Goal: Information Seeking & Learning: Learn about a topic

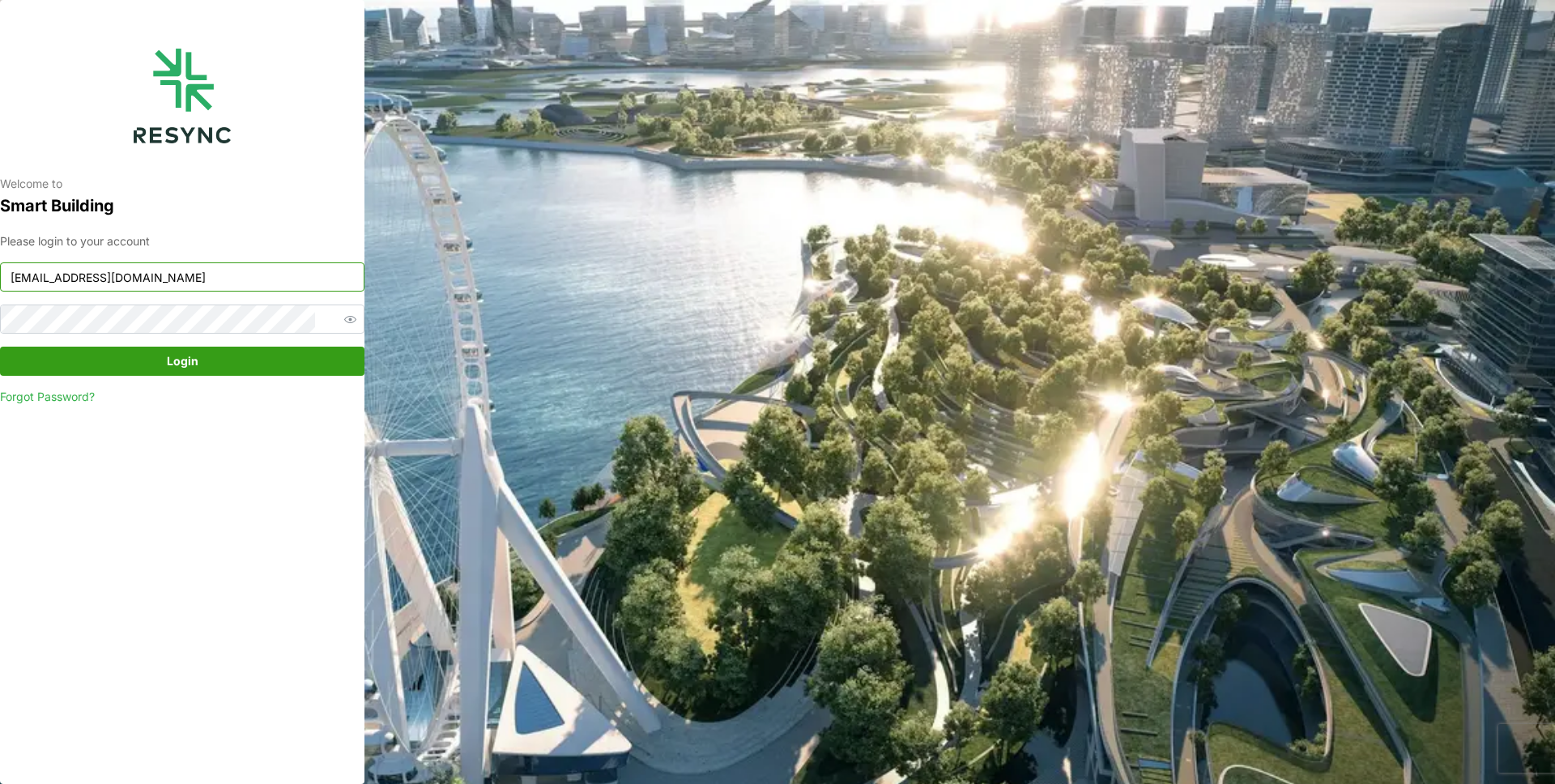
click at [257, 282] on input "mandai_display@resynctech.com" at bounding box center [182, 276] width 364 height 29
click at [48, 518] on div "Welcome to Smart Building Please login to your account mandai_display@resynctec…" at bounding box center [182, 392] width 364 height 784
click at [241, 264] on input "mandai_display@resynctech.com" at bounding box center [182, 276] width 364 height 29
click at [247, 278] on input "mandai_display@resynctech.com" at bounding box center [182, 276] width 364 height 29
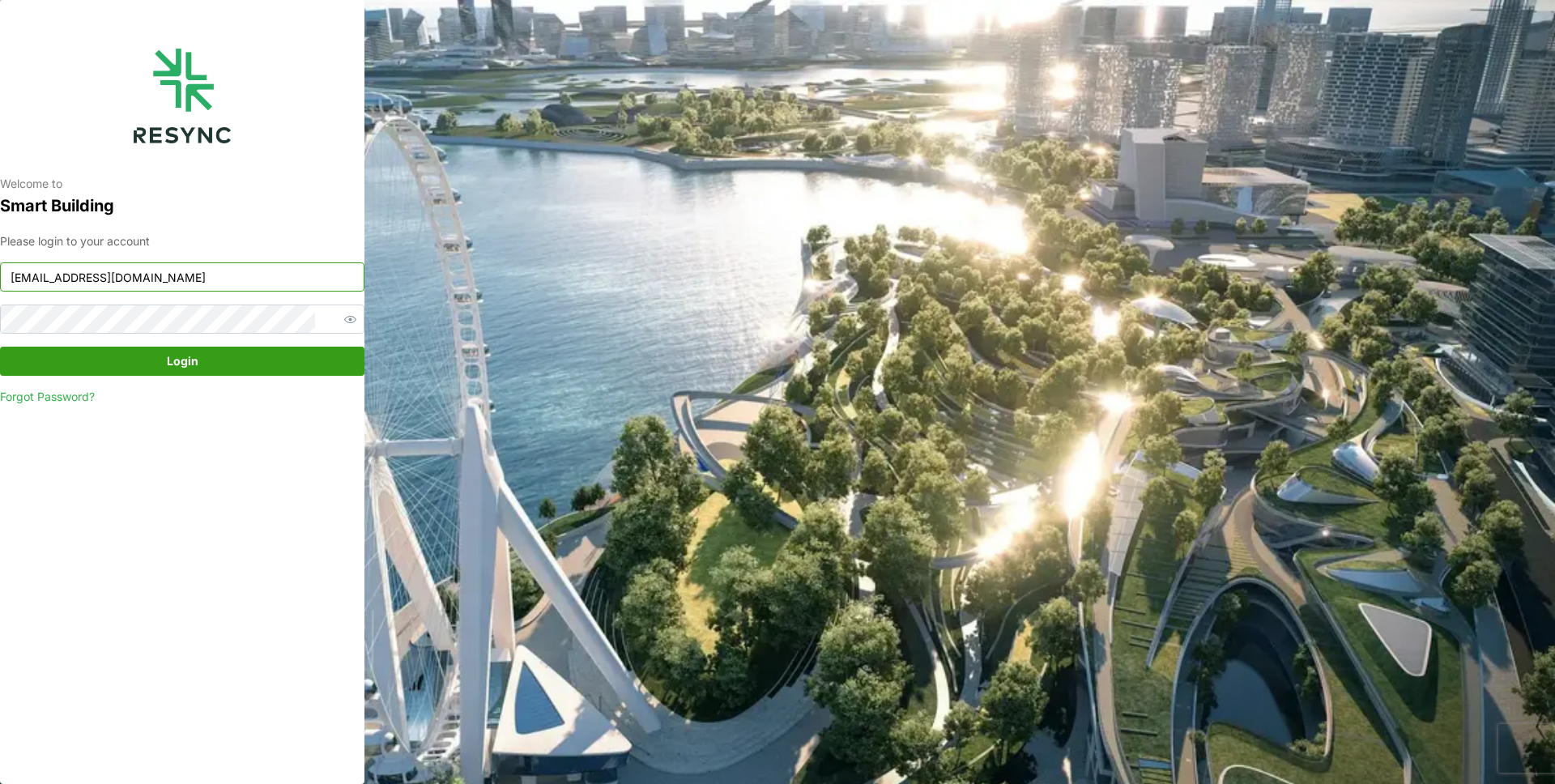
click at [247, 278] on input "[EMAIL_ADDRESS][DOMAIN_NAME]" at bounding box center [182, 276] width 364 height 29
paste input "ponte_group"
drag, startPoint x: 65, startPoint y: 278, endPoint x: 0, endPoint y: 277, distance: 65.0
click at [0, 277] on div "Welcome to Smart Building Please login to your account ponte_group_display@resy…" at bounding box center [182, 392] width 364 height 784
type input "ponte_group_display@resynctech.com"
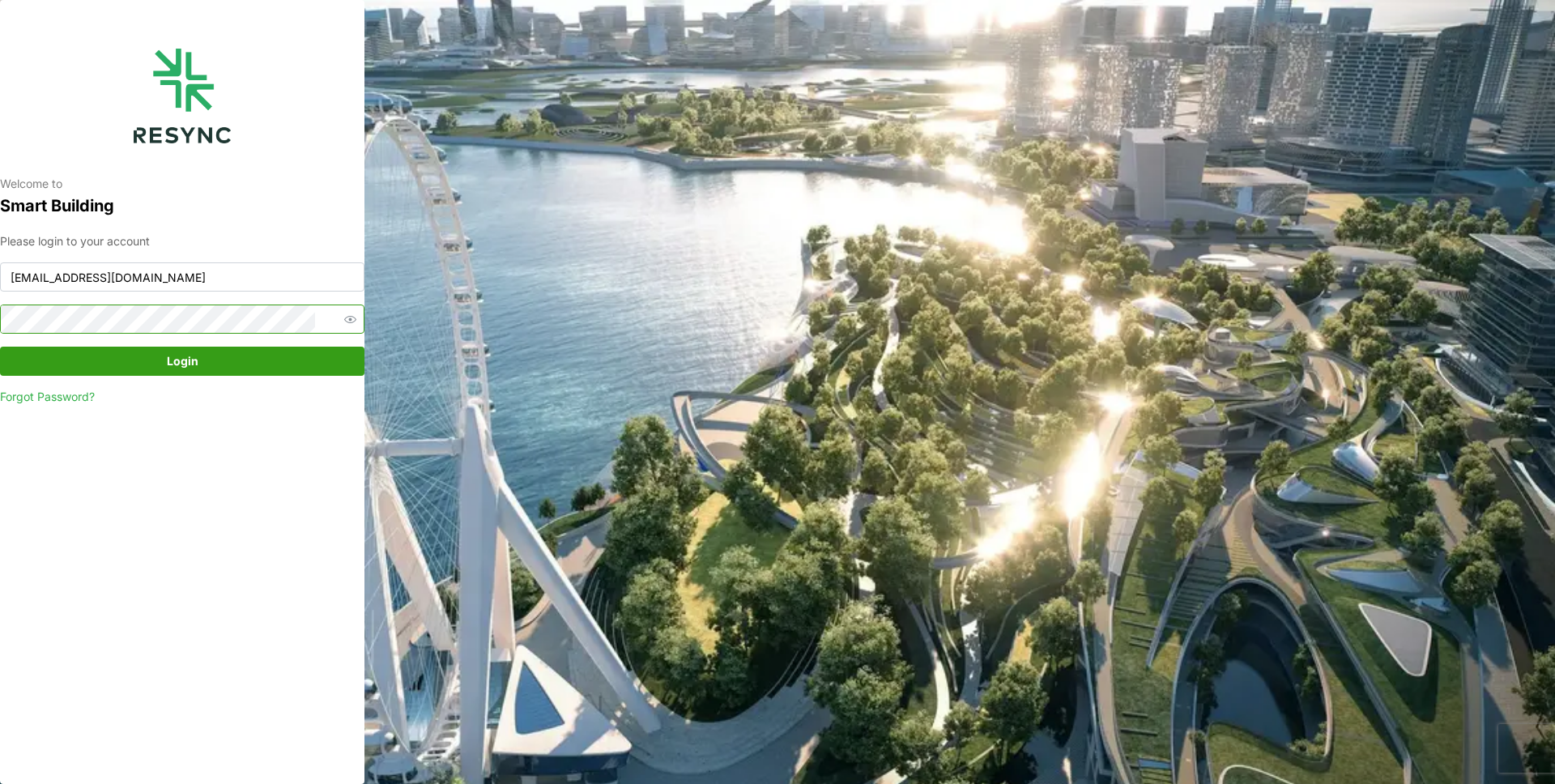
click at [344, 319] on icon "button" at bounding box center [350, 319] width 12 height 7
click at [5, 319] on div "Welcome to Smart Building Please login to your account ponte_group_display@resy…" at bounding box center [182, 392] width 364 height 784
click at [235, 359] on span "Login" at bounding box center [181, 361] width 334 height 27
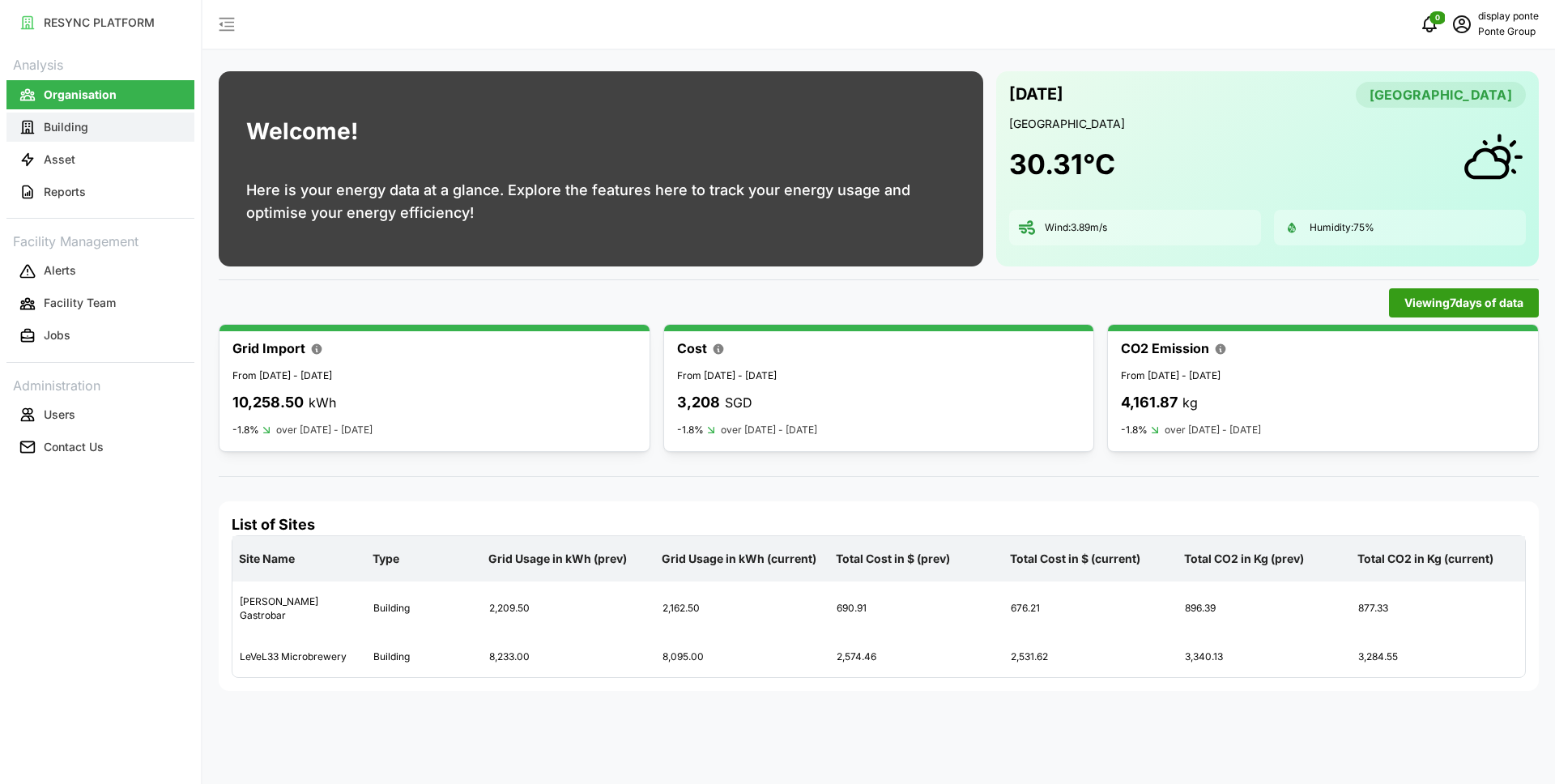
click at [111, 128] on button "Building" at bounding box center [99, 127] width 187 height 29
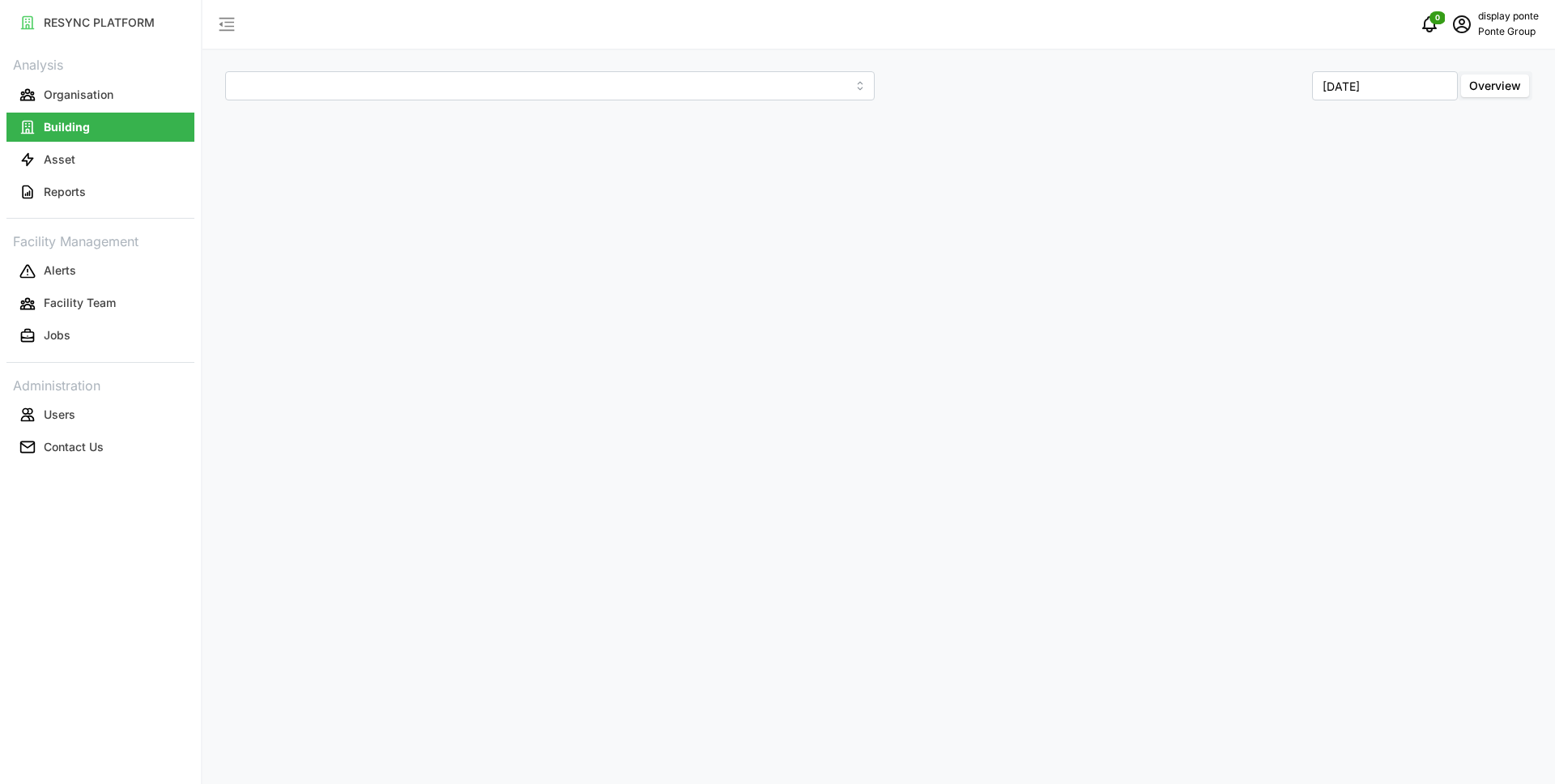
type input "[PERSON_NAME] Gastrobar"
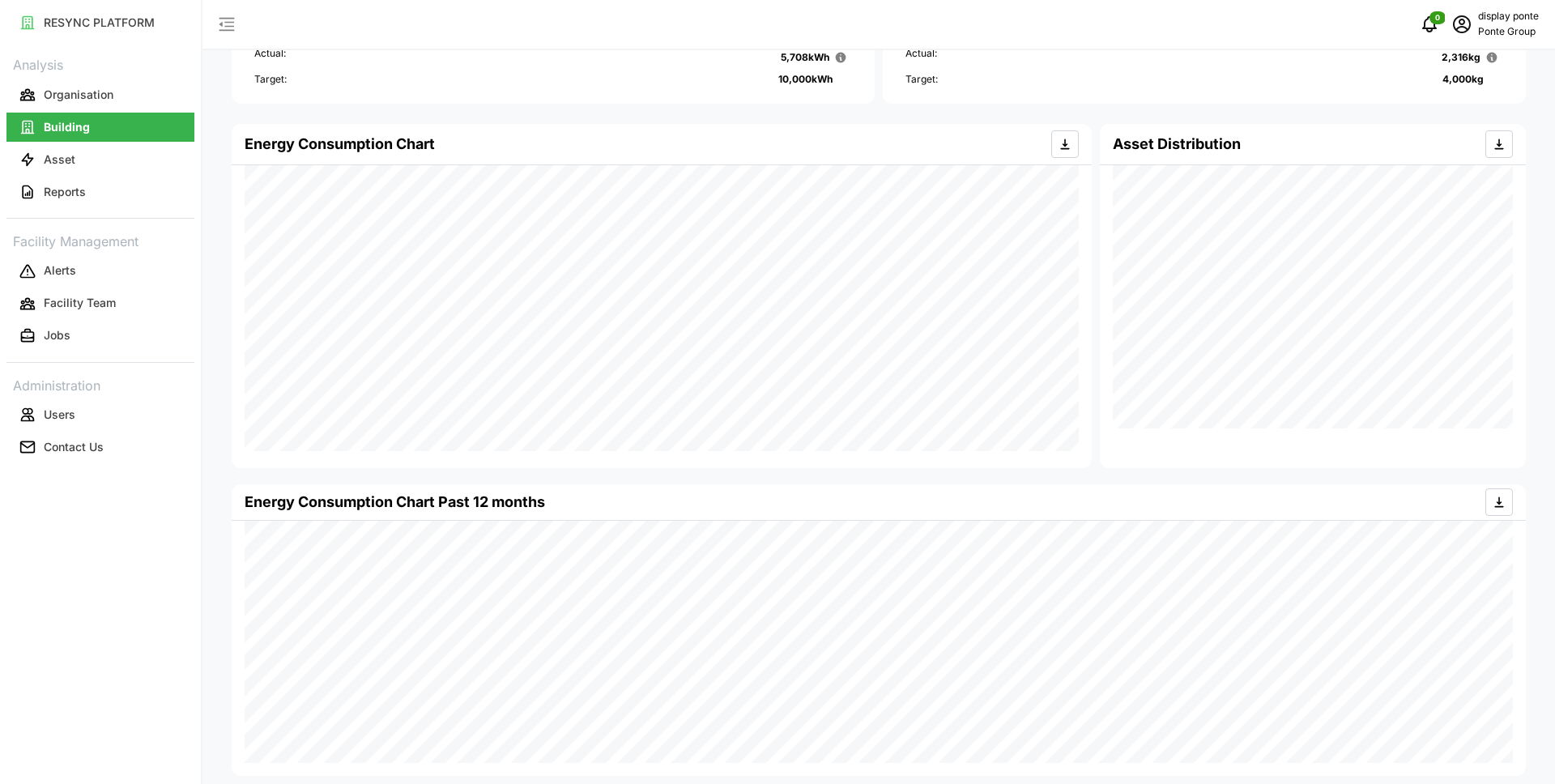
scroll to position [312, 0]
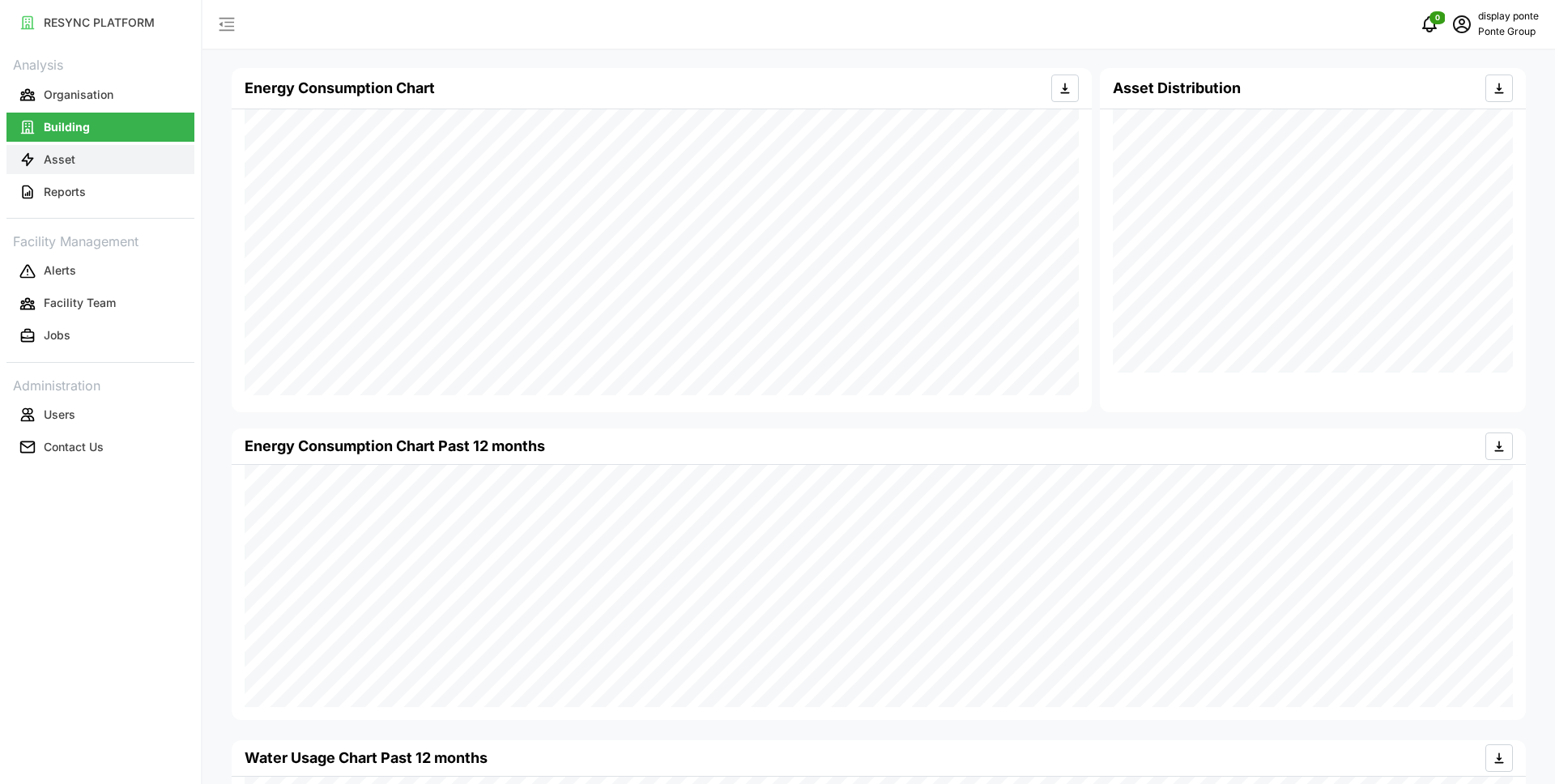
click at [100, 162] on button "Asset" at bounding box center [99, 159] width 187 height 29
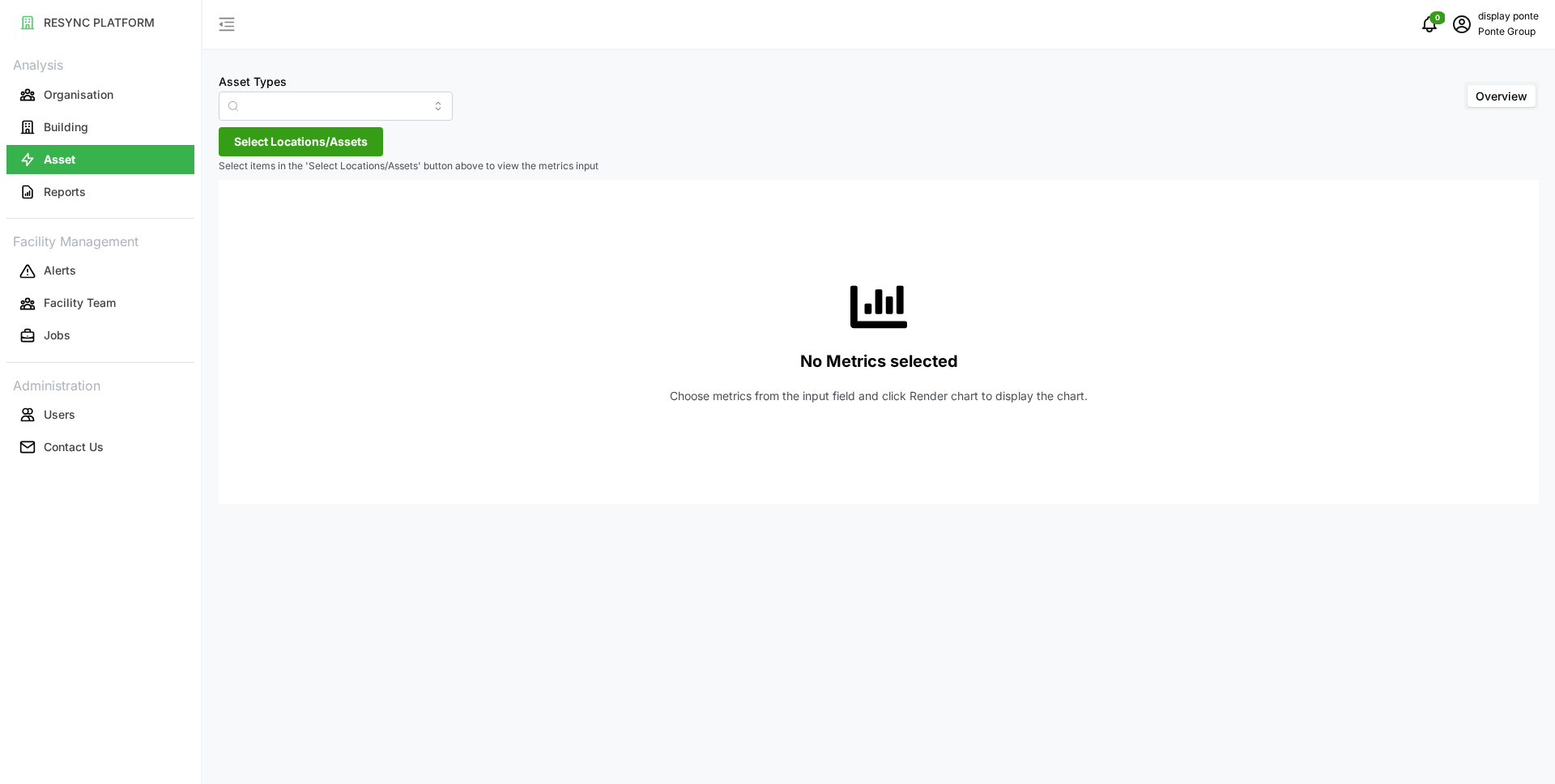
type input "Air Handling Unit"
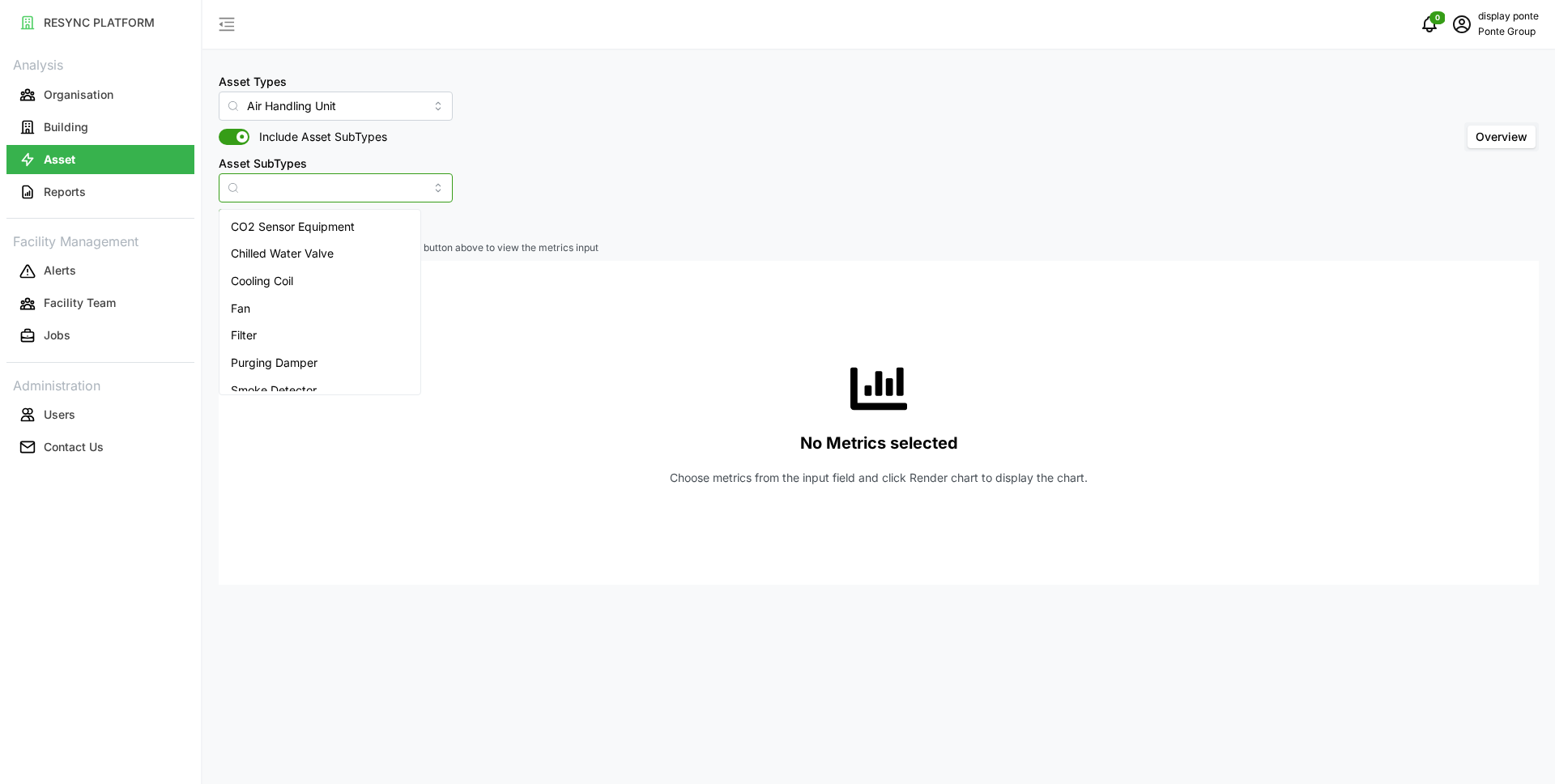
click at [405, 187] on input "Asset SubTypes" at bounding box center [335, 187] width 234 height 29
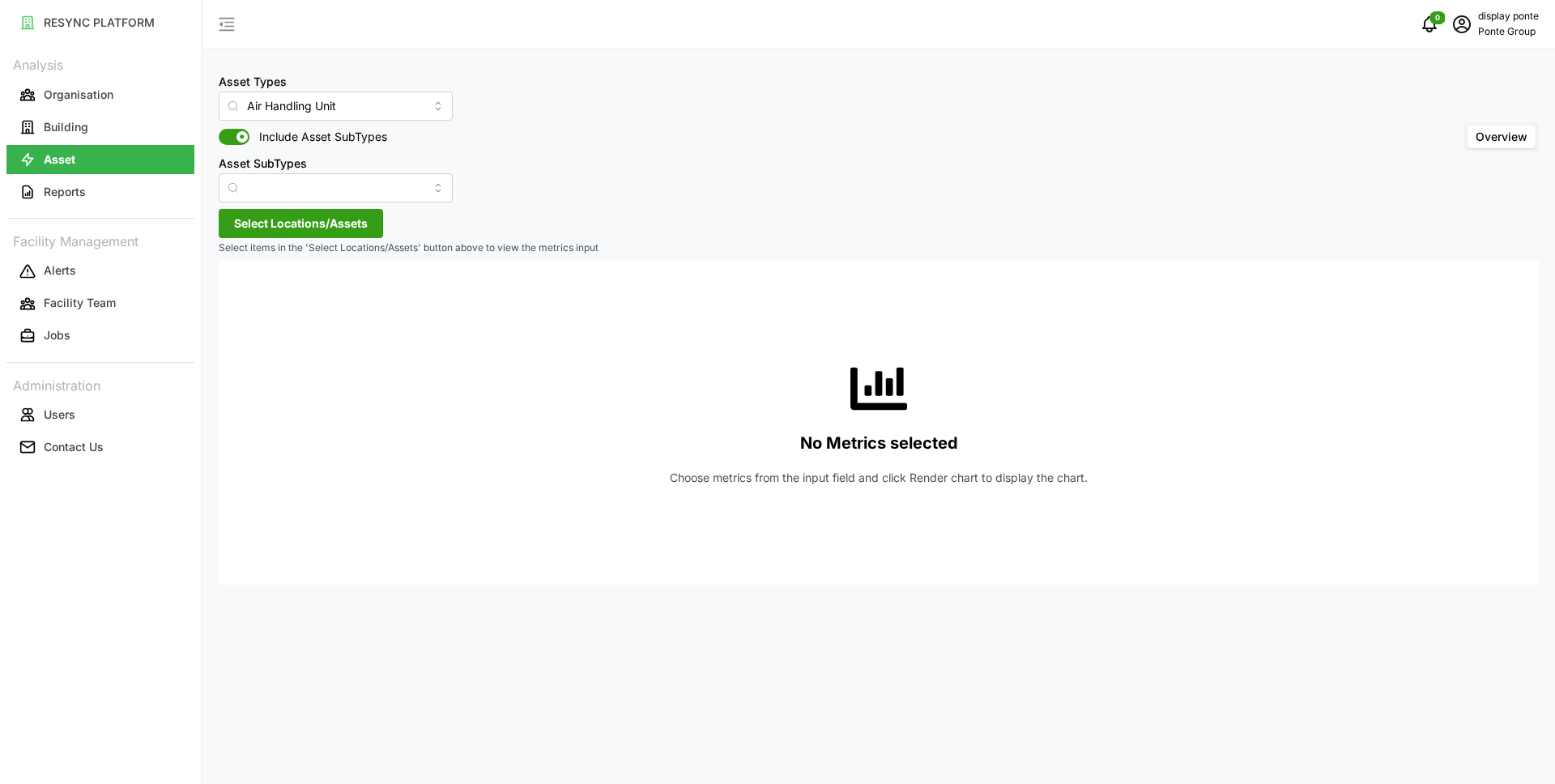
click at [576, 138] on div "Asset Types Air Handling Unit Include Asset SubTypes Asset SubTypes Overview" at bounding box center [878, 136] width 1320 height 131
click at [348, 225] on span "Select Locations/Assets" at bounding box center [301, 223] width 134 height 27
click at [258, 297] on span "Select MBFC" at bounding box center [260, 297] width 11 height 11
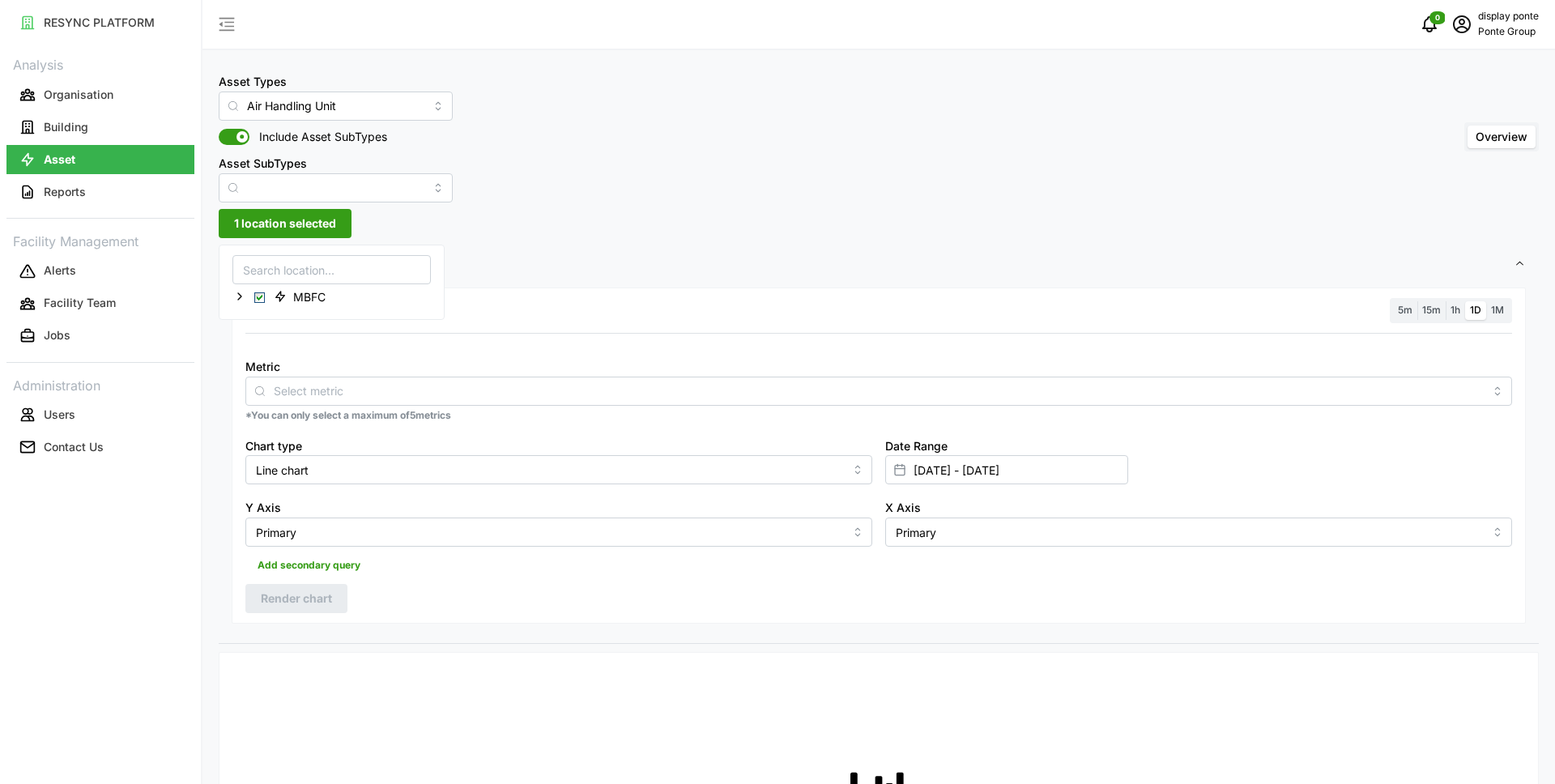
click at [695, 141] on div "Asset Types Air Handling Unit Include Asset SubTypes Asset SubTypes Overview" at bounding box center [878, 136] width 1320 height 131
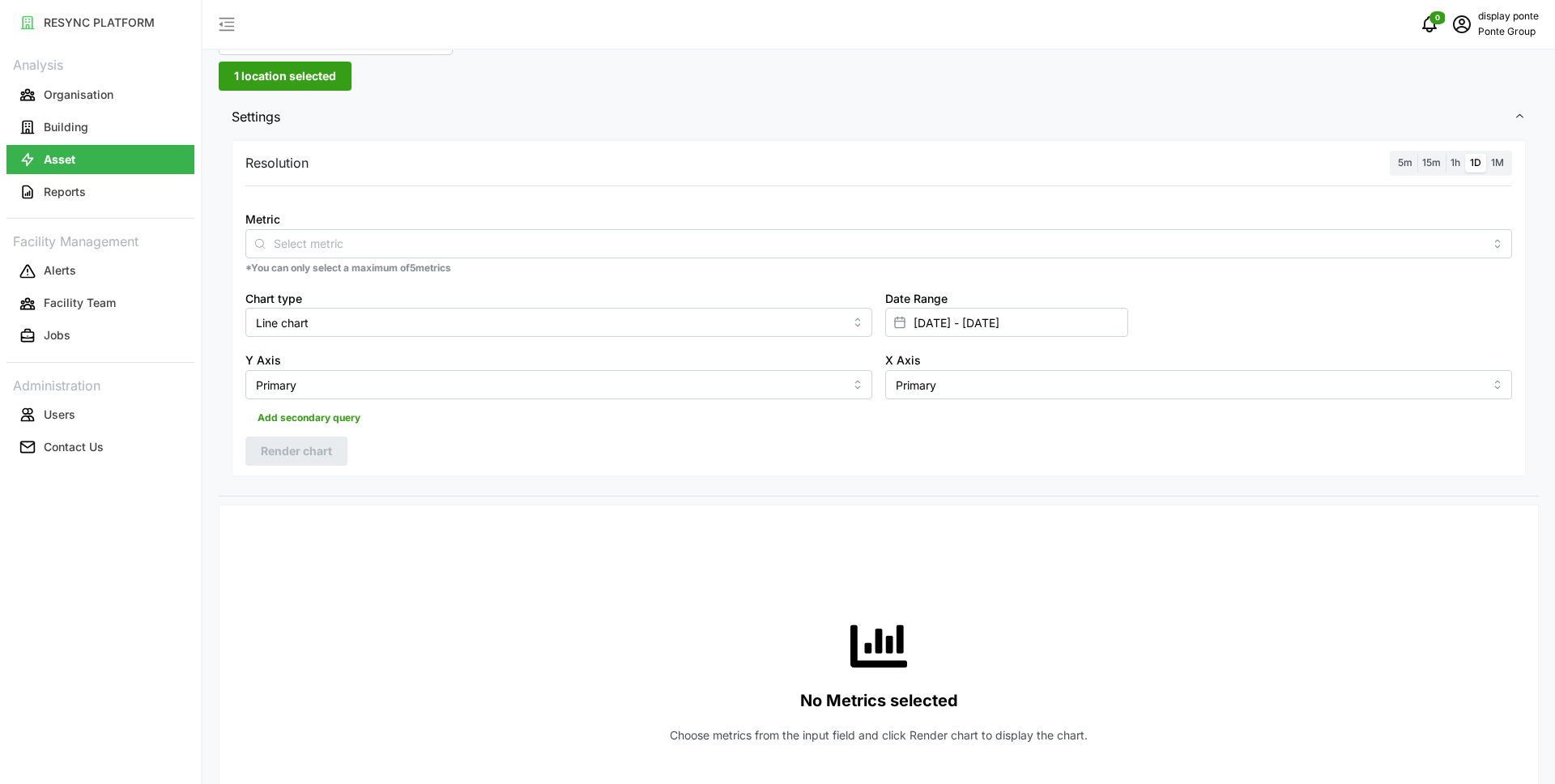
scroll to position [187, 0]
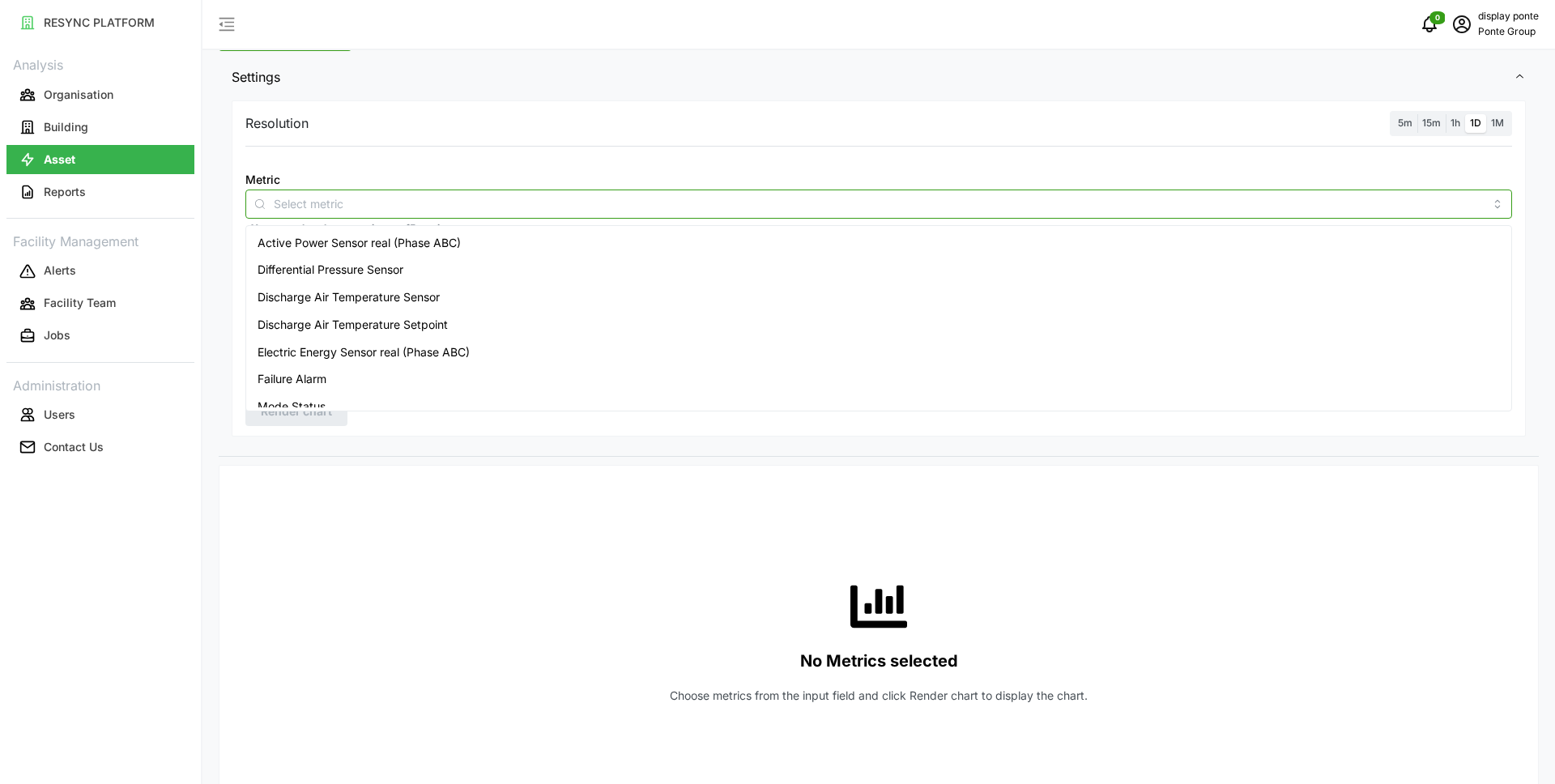
click at [373, 213] on div at bounding box center [878, 203] width 1266 height 29
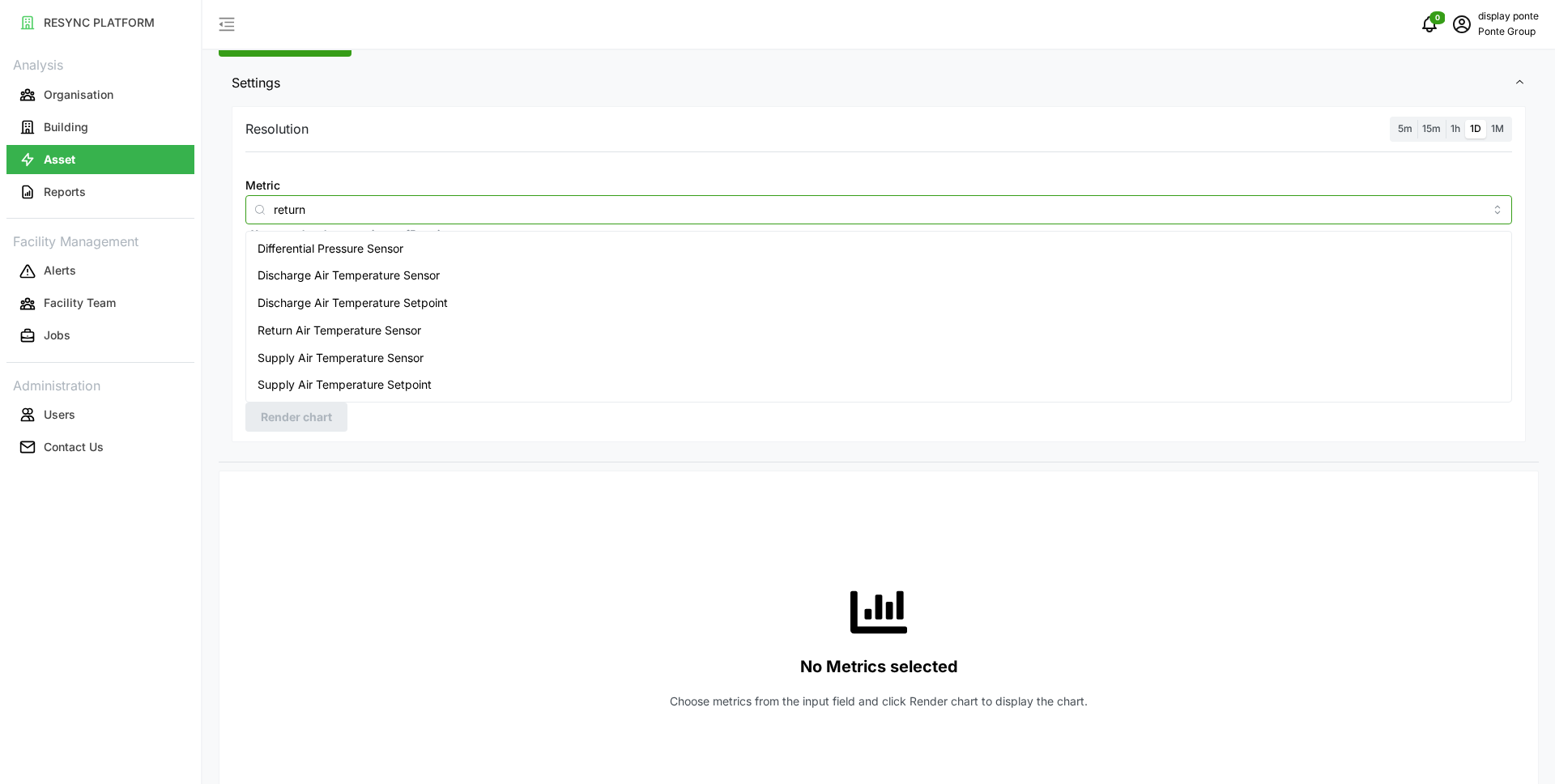
scroll to position [171, 0]
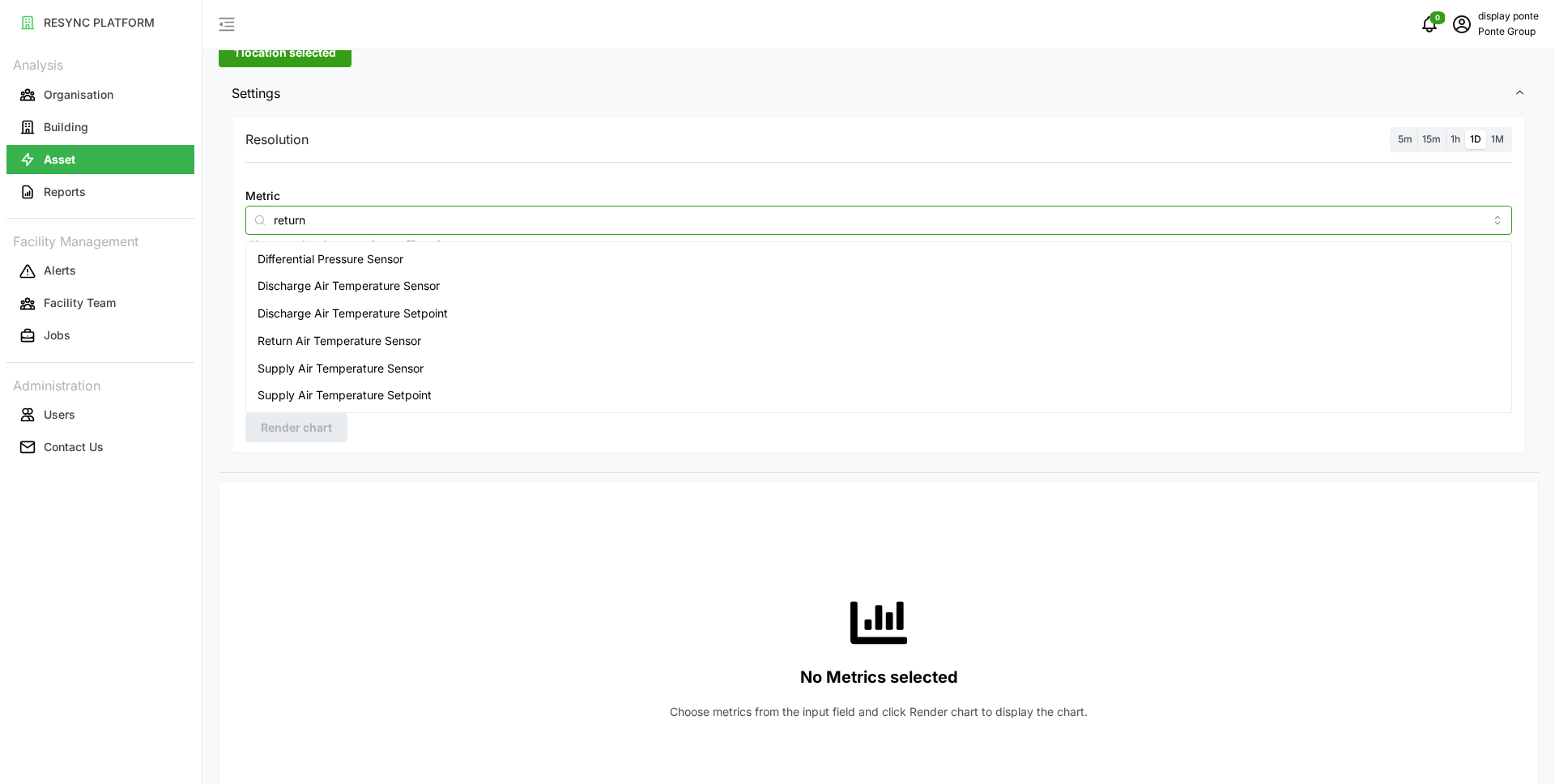
type input "return"
click at [414, 180] on div "Metric *You can only select a maximum of 5 metrics" at bounding box center [878, 218] width 1280 height 79
click at [342, 218] on input "Metric" at bounding box center [878, 219] width 1210 height 18
type input "return"
click at [454, 339] on div "Return Air Temperature Sensor" at bounding box center [878, 341] width 1258 height 27
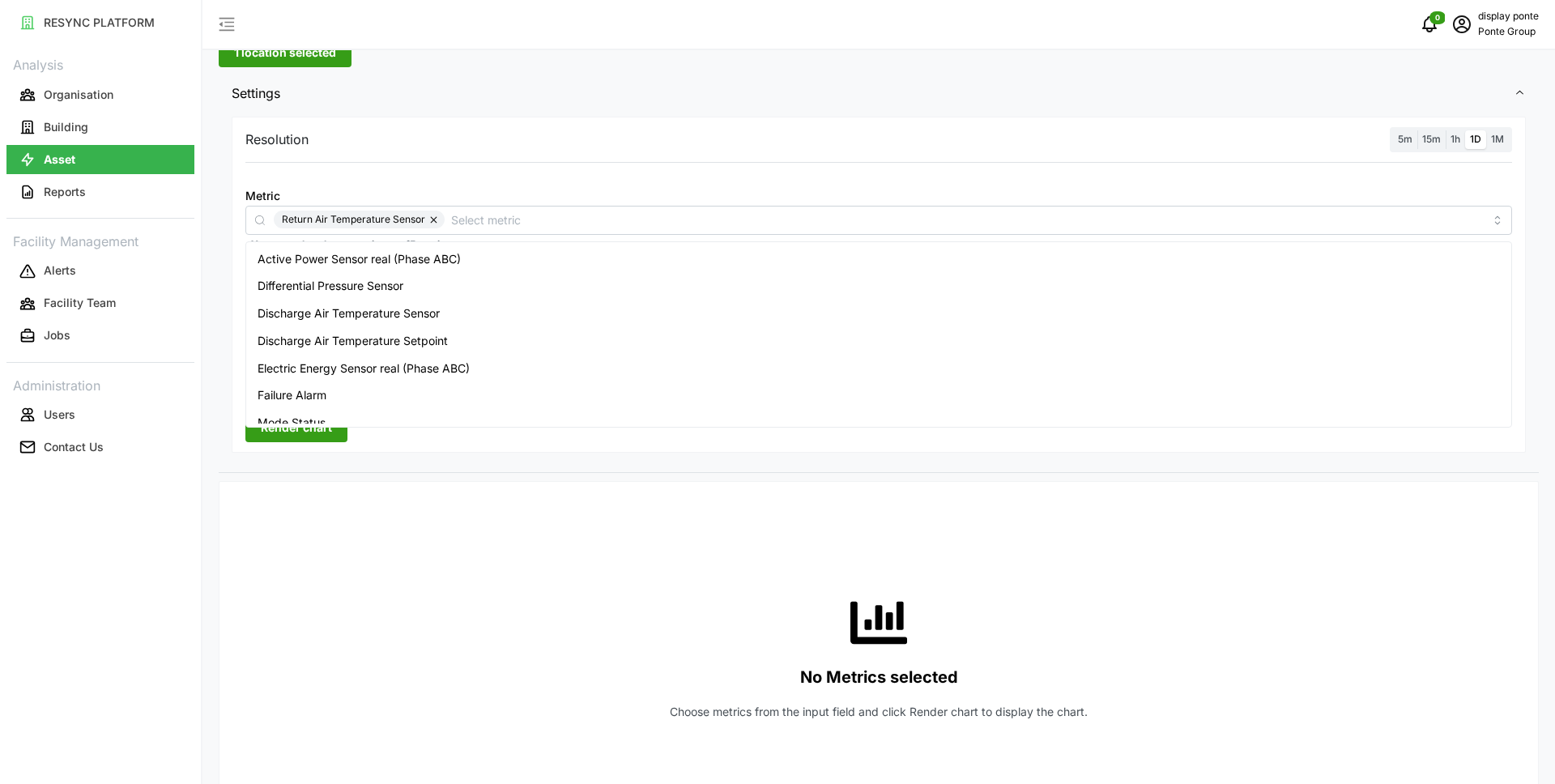
click at [407, 465] on div "Resolution 5m 15m 1h 1D 1M Metric Return Air Temperature Sensor *You can only s…" at bounding box center [878, 292] width 1320 height 360
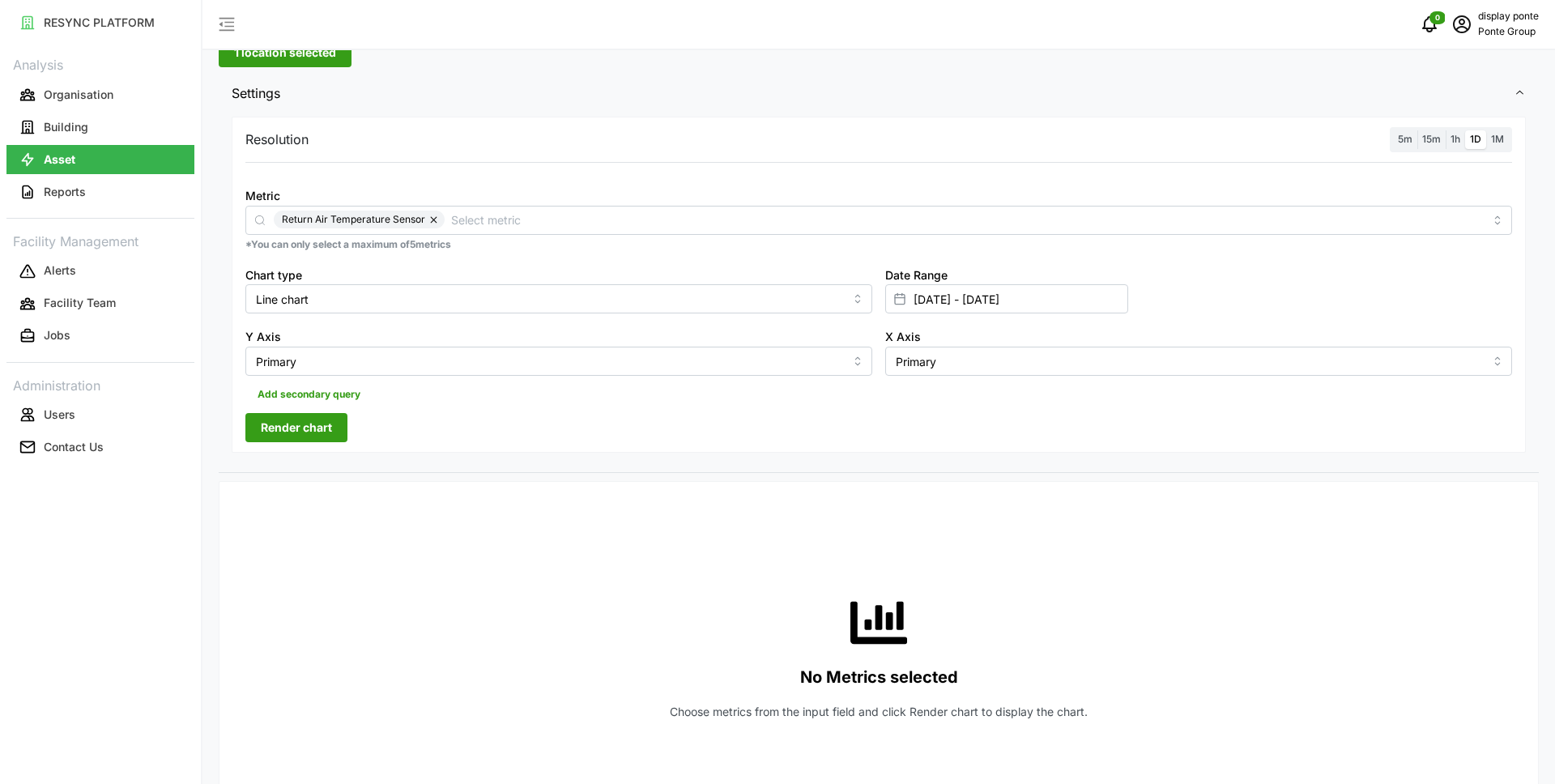
click at [315, 431] on span "Render chart" at bounding box center [296, 427] width 71 height 27
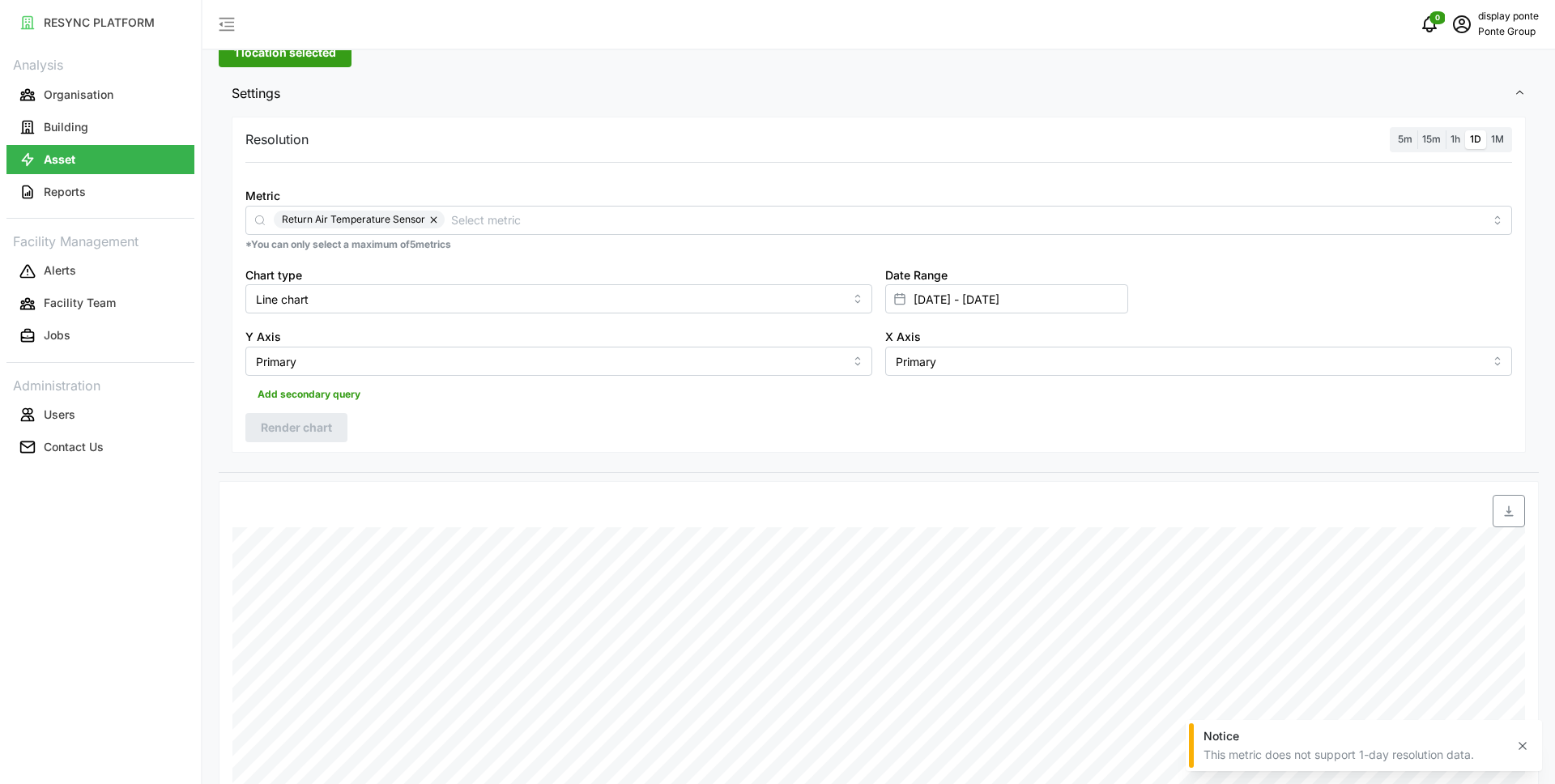
click at [1456, 144] on span "1h" at bounding box center [1455, 139] width 10 height 12
click at [1446, 130] on input "1h" at bounding box center [1446, 130] width 0 height 0
click at [309, 442] on div "Resolution 5m 15m 1h 1D 1M Metric Return Air Temperature Sensor *You can only s…" at bounding box center [878, 285] width 1294 height 336
click at [297, 429] on span "Render chart" at bounding box center [296, 427] width 71 height 27
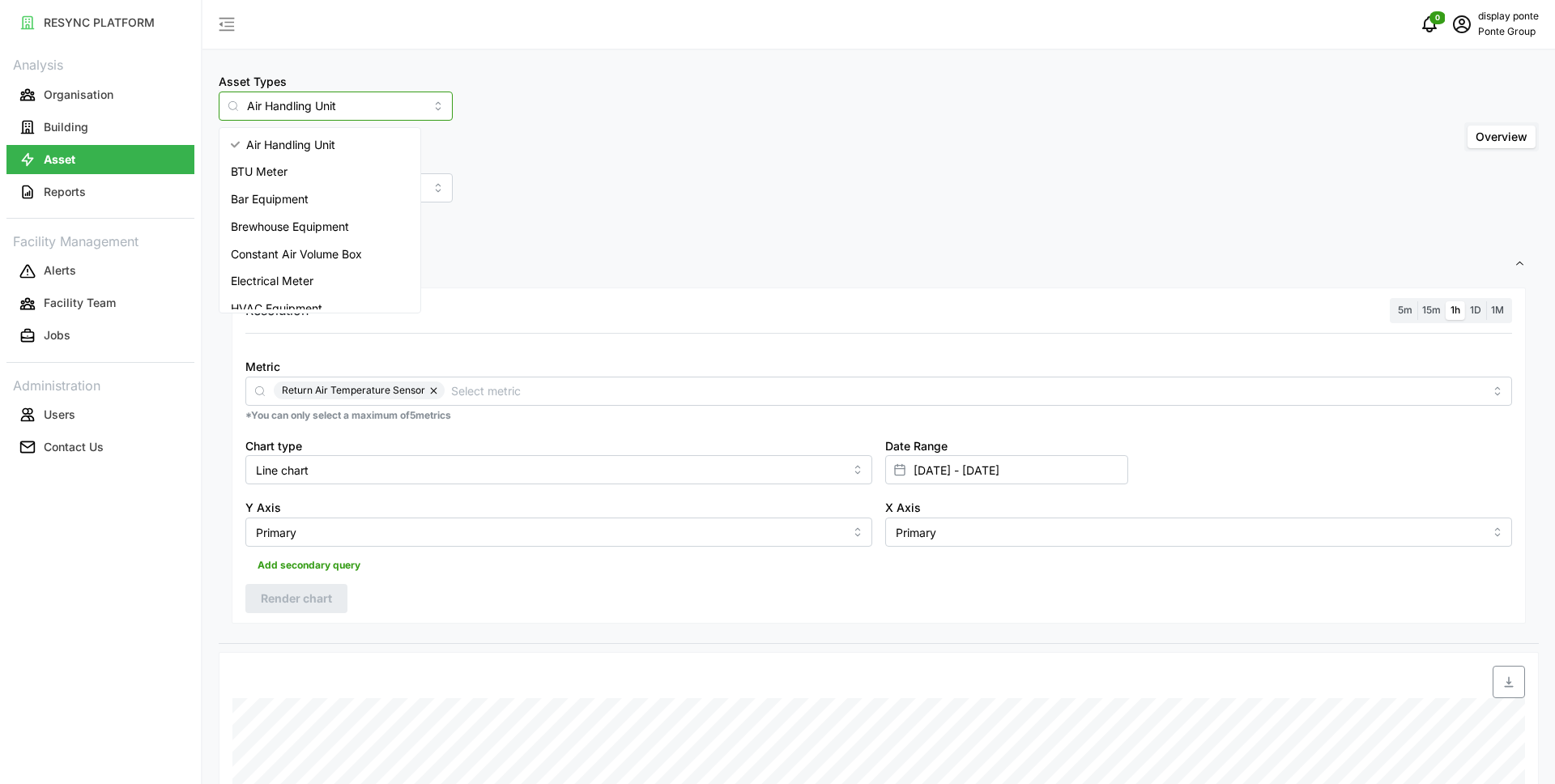
click at [342, 103] on input "Air Handling Unit" at bounding box center [335, 106] width 234 height 29
click at [316, 260] on span "Variable Air Volume Box" at bounding box center [294, 268] width 127 height 18
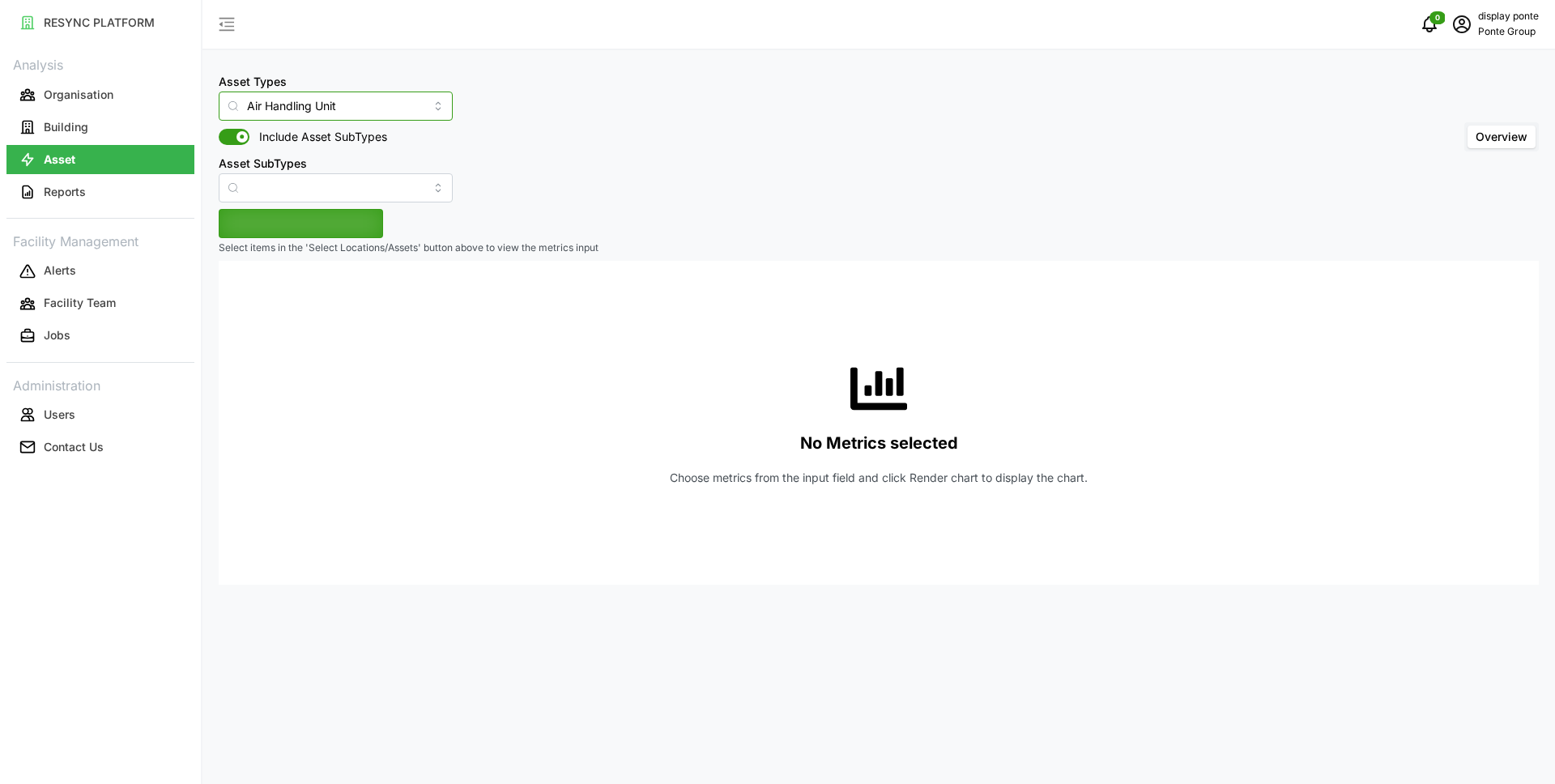
type input "Variable Air Volume Box"
click at [290, 223] on span "Select Locations/Assets" at bounding box center [301, 223] width 134 height 27
click at [239, 291] on icon at bounding box center [239, 296] width 13 height 13
click at [258, 297] on span "Select MBFC" at bounding box center [260, 297] width 11 height 11
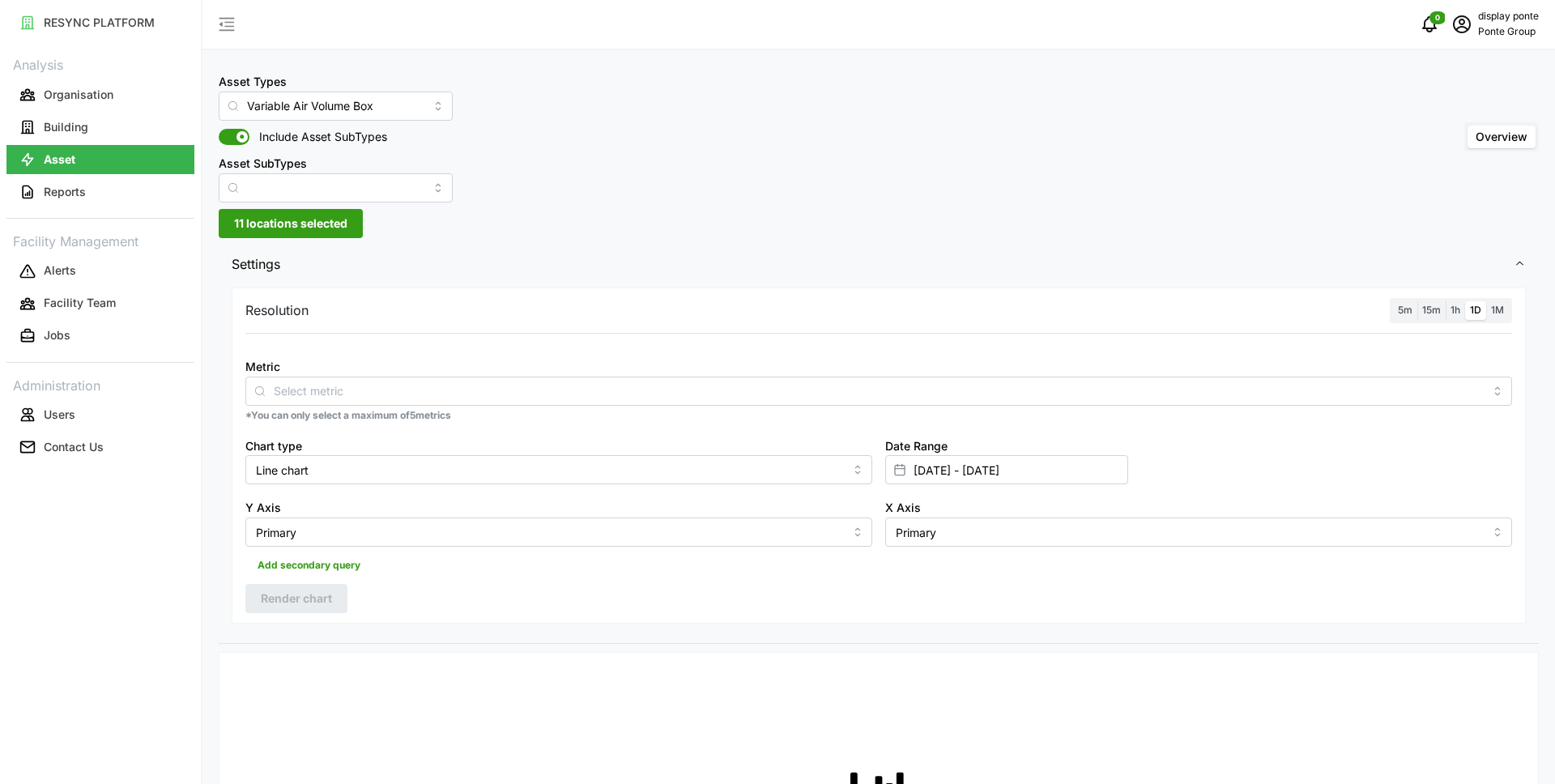
click at [766, 261] on span "Settings" at bounding box center [872, 264] width 1282 height 40
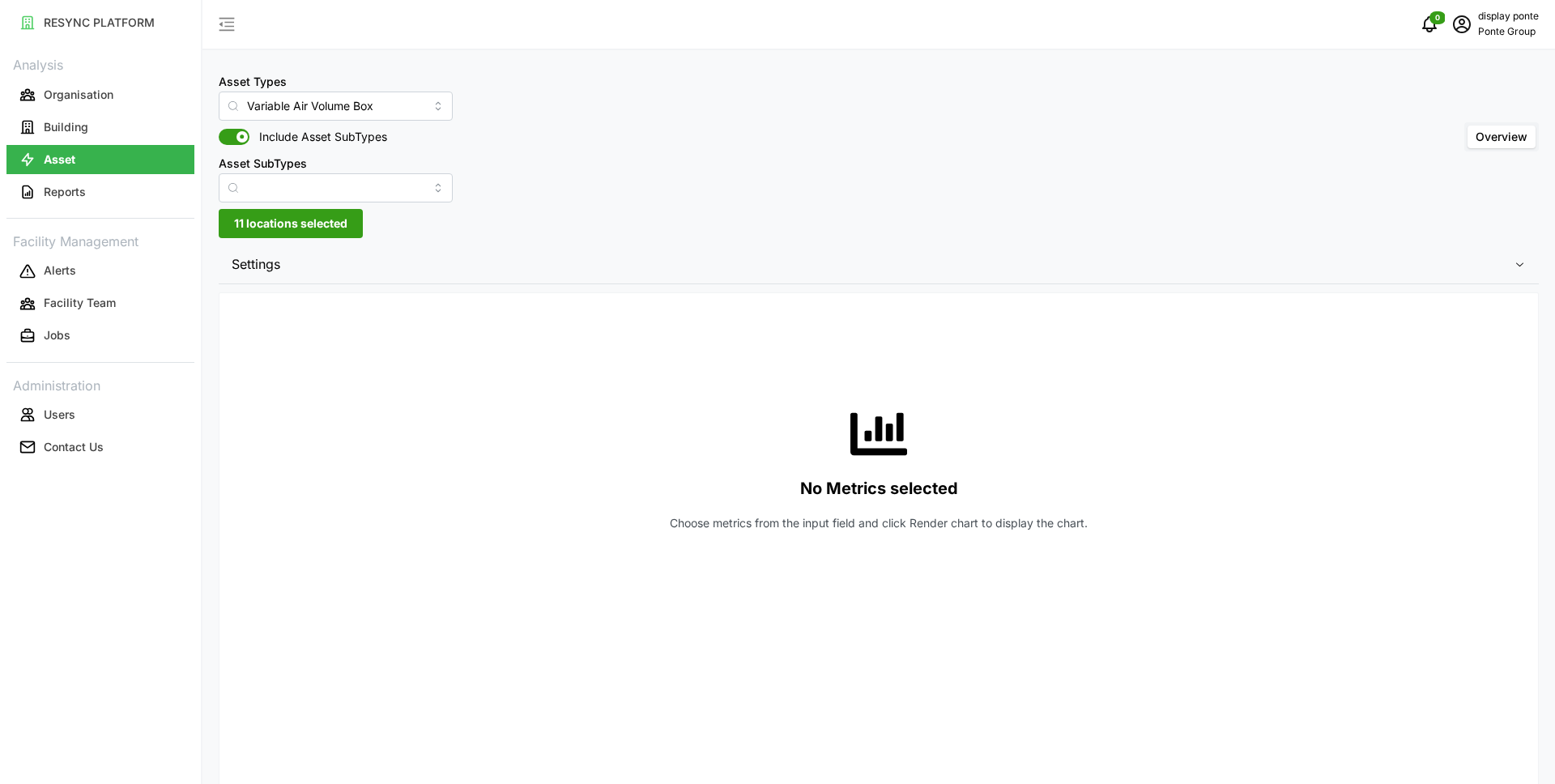
click at [341, 282] on span "Settings" at bounding box center [872, 264] width 1282 height 40
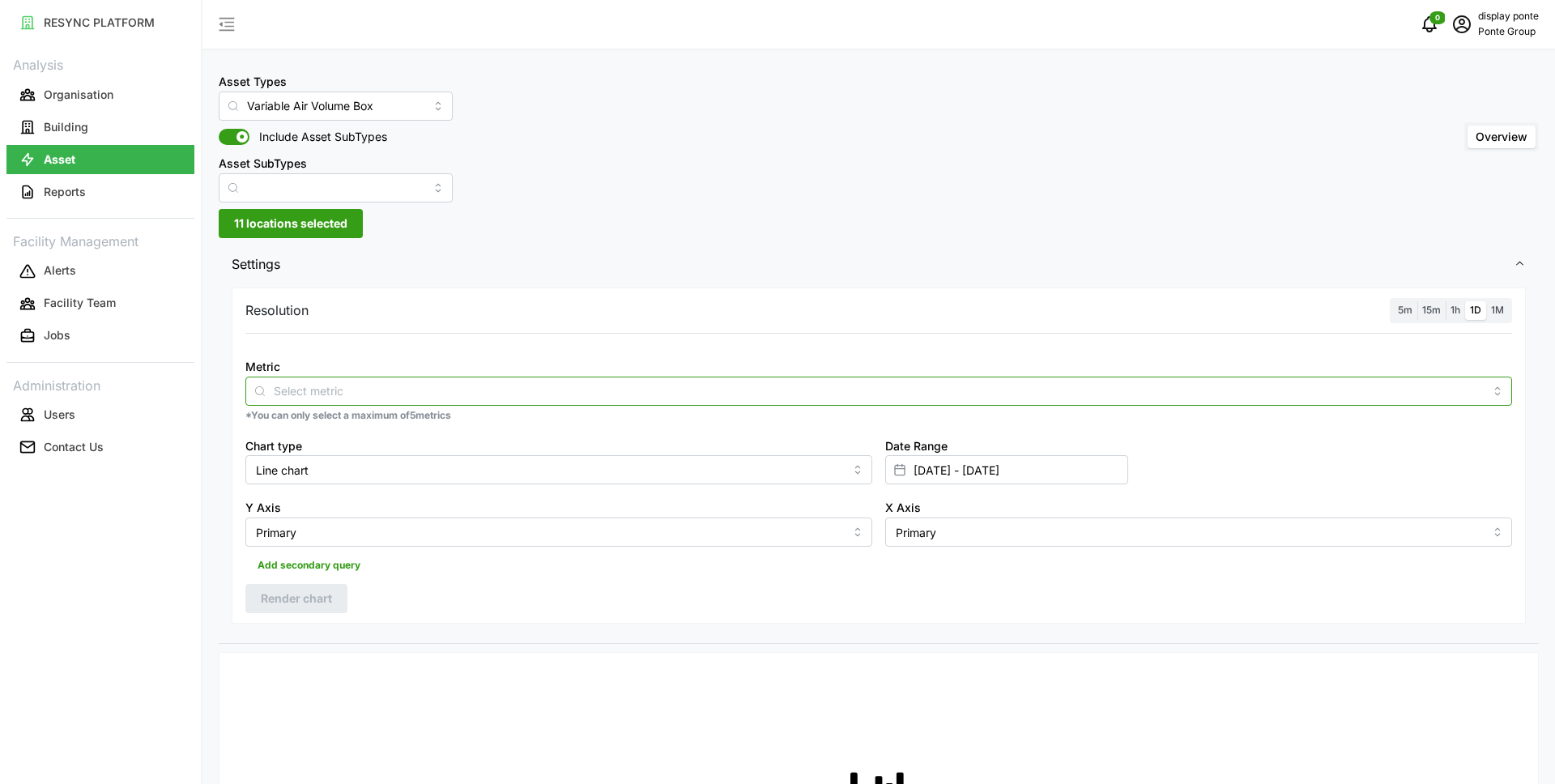
click at [339, 385] on input "Metric" at bounding box center [878, 390] width 1210 height 18
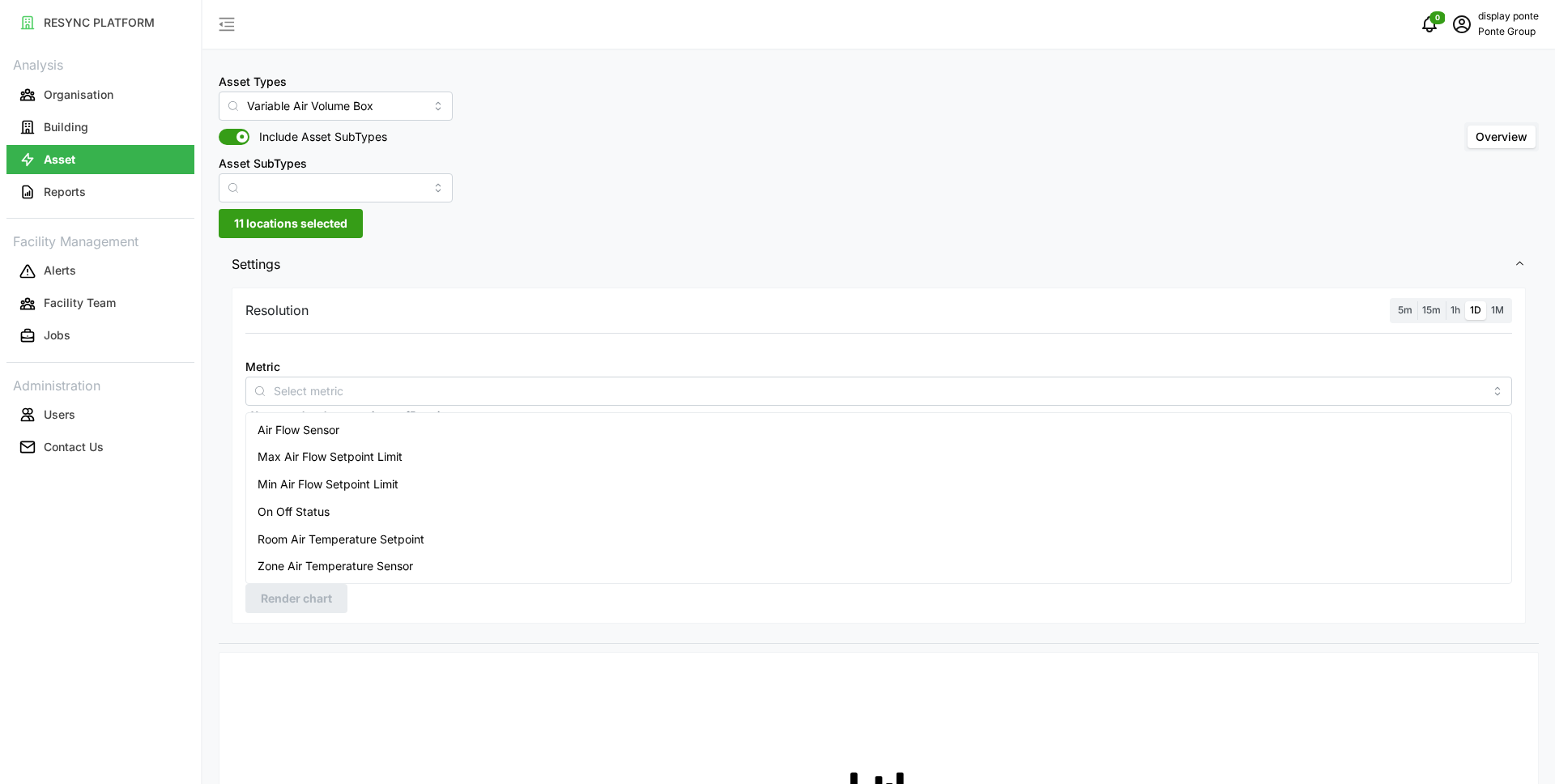
click at [1450, 310] on span "1h" at bounding box center [1455, 310] width 10 height 12
click at [1446, 301] on input "1h" at bounding box center [1446, 301] width 0 height 0
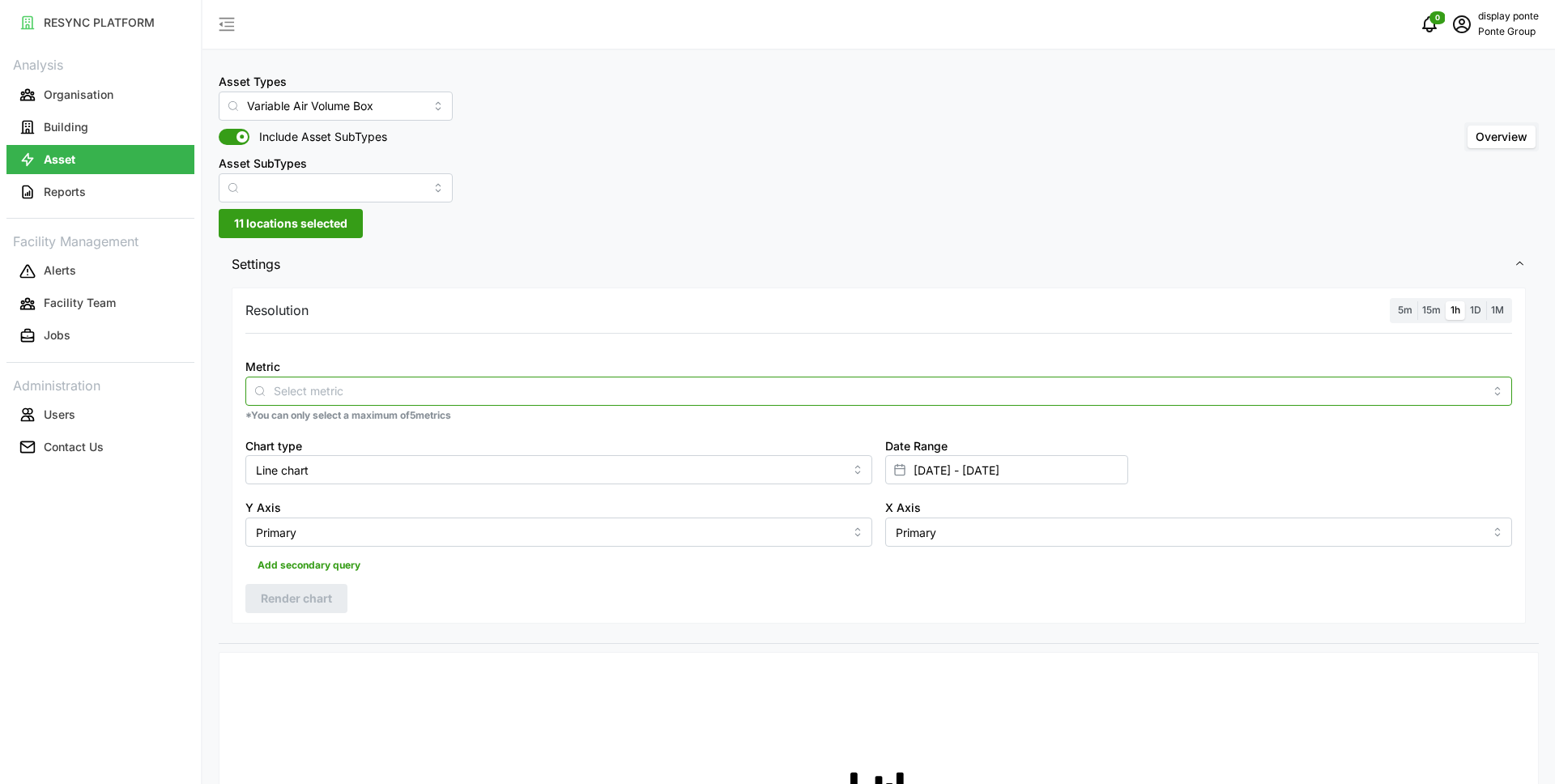
click at [337, 392] on input "Metric" at bounding box center [878, 390] width 1210 height 18
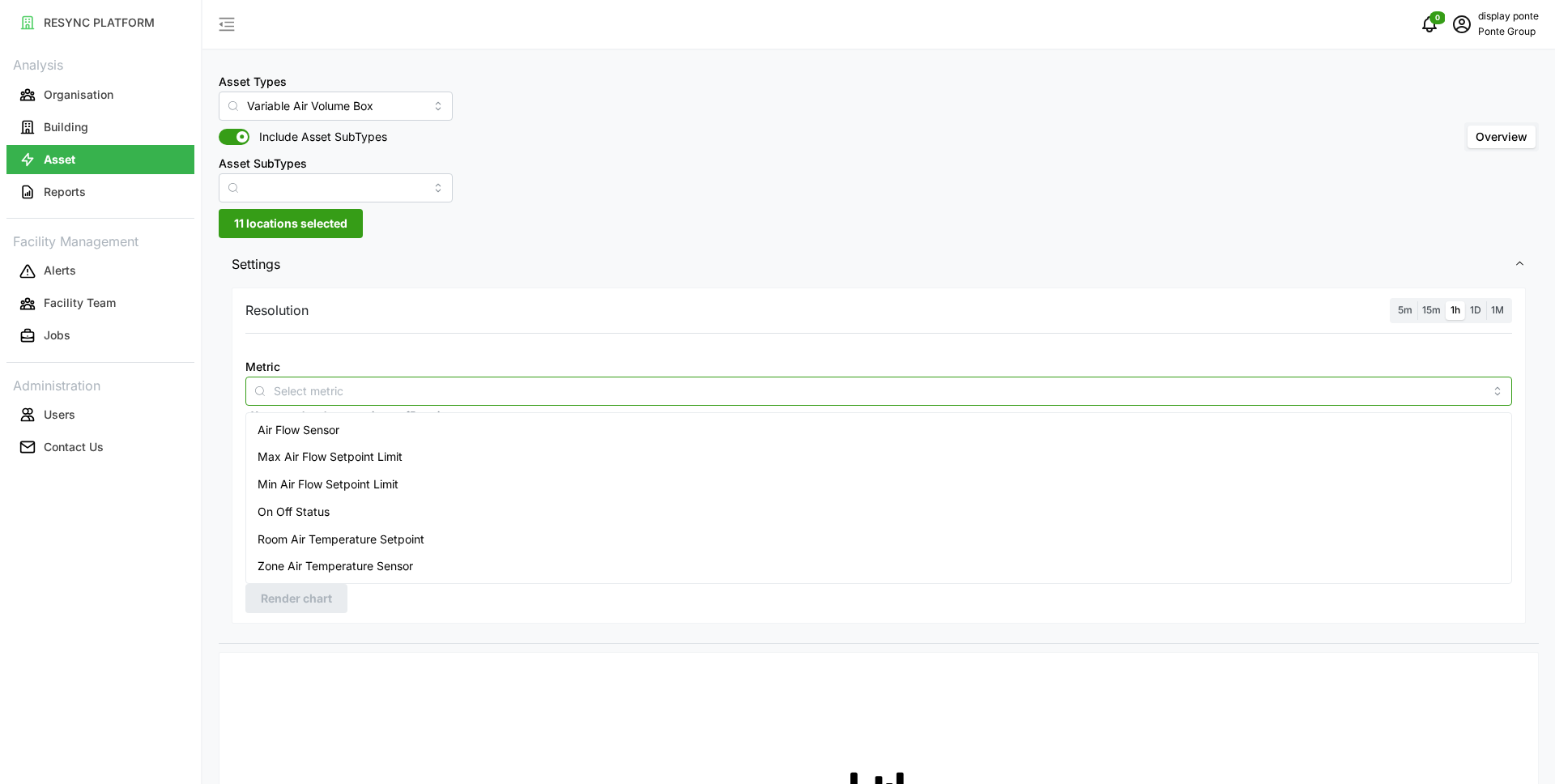
click at [471, 553] on div "Zone Air Temperature Sensor" at bounding box center [878, 566] width 1258 height 27
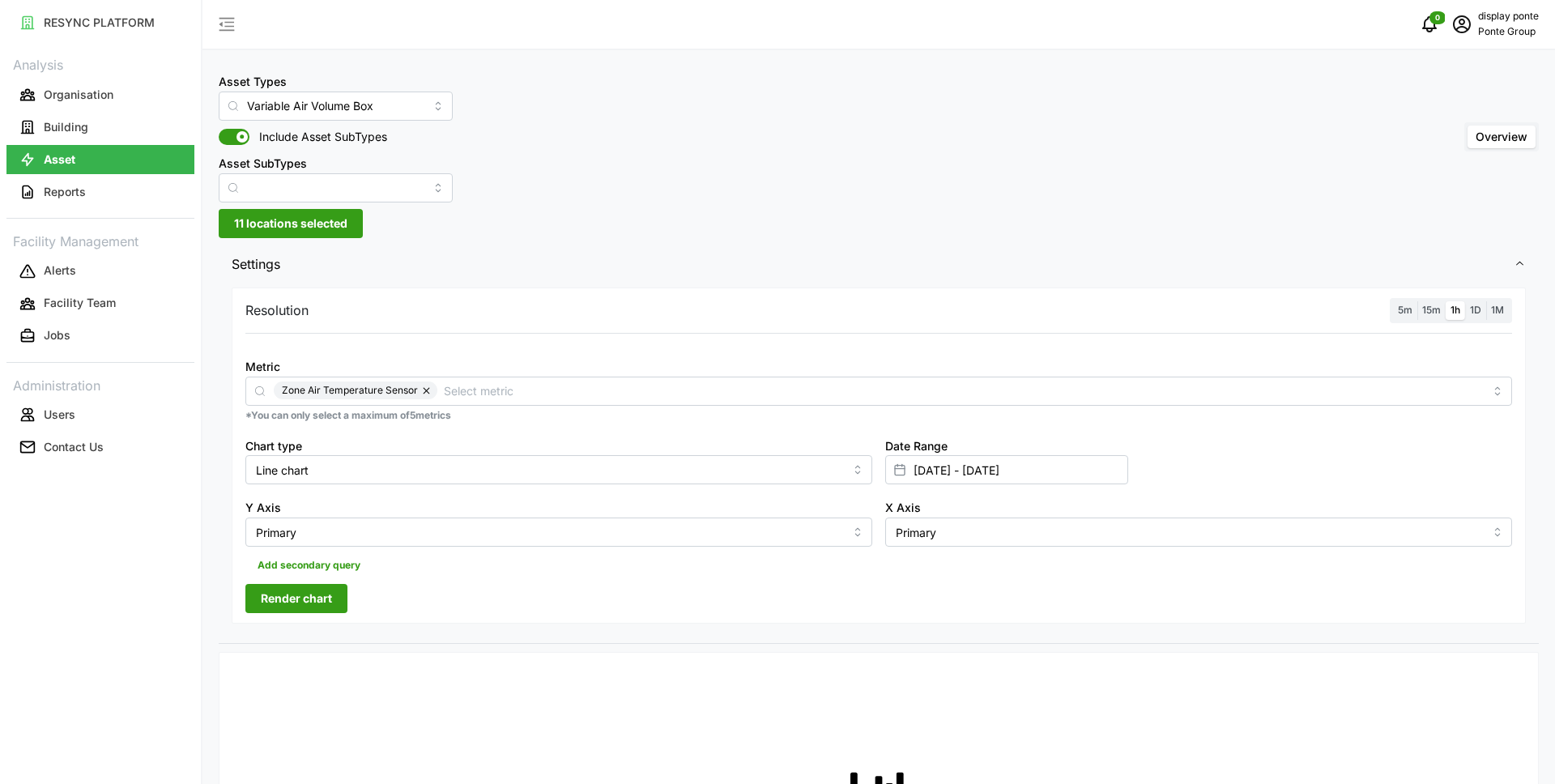
click at [317, 596] on span "Render chart" at bounding box center [296, 597] width 71 height 27
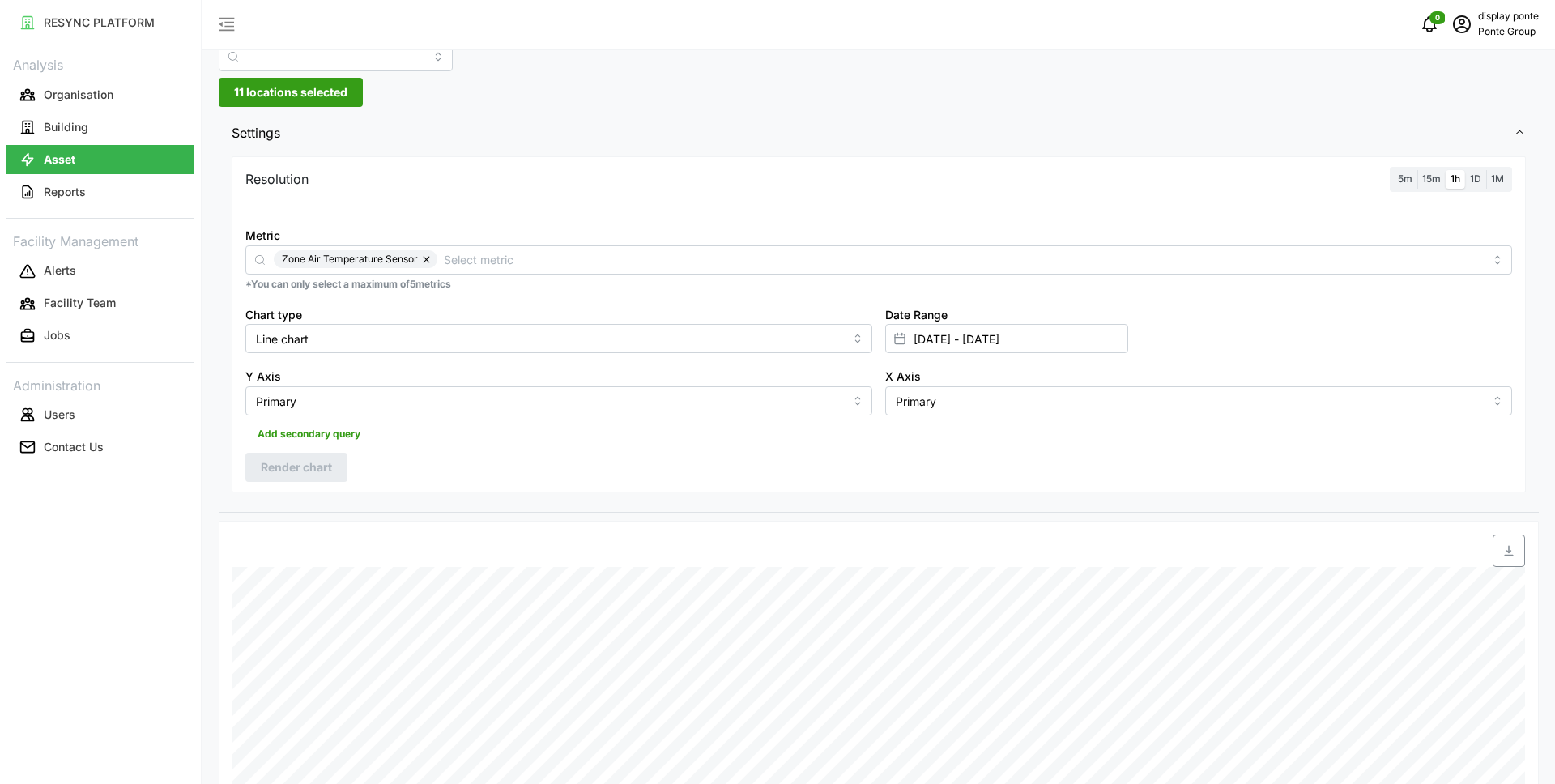
scroll to position [114, 0]
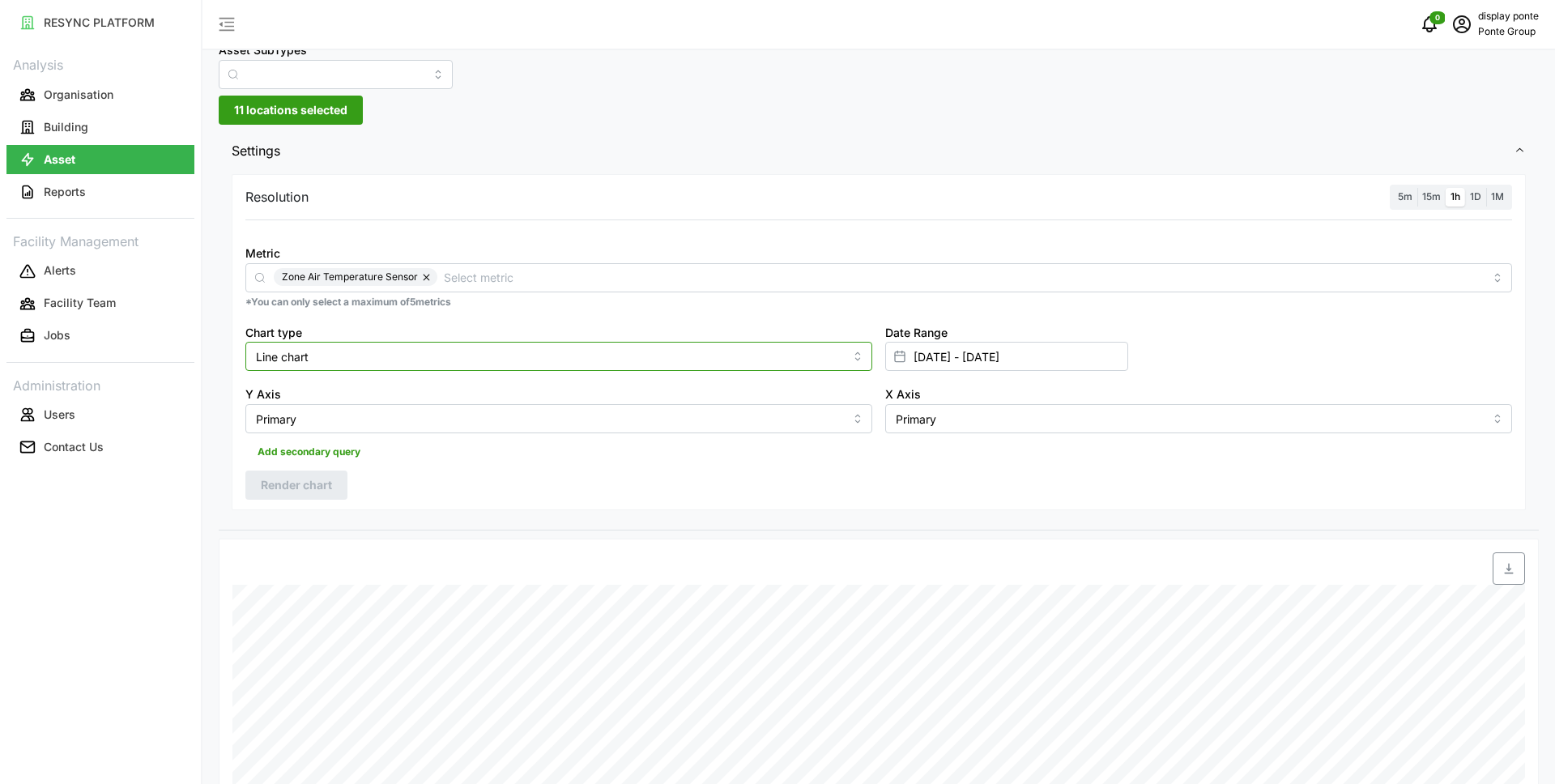
click at [332, 355] on input "Line chart" at bounding box center [559, 355] width 627 height 29
click at [323, 420] on div "Bar chart" at bounding box center [558, 422] width 619 height 27
click at [291, 481] on span "Render chart" at bounding box center [296, 485] width 71 height 27
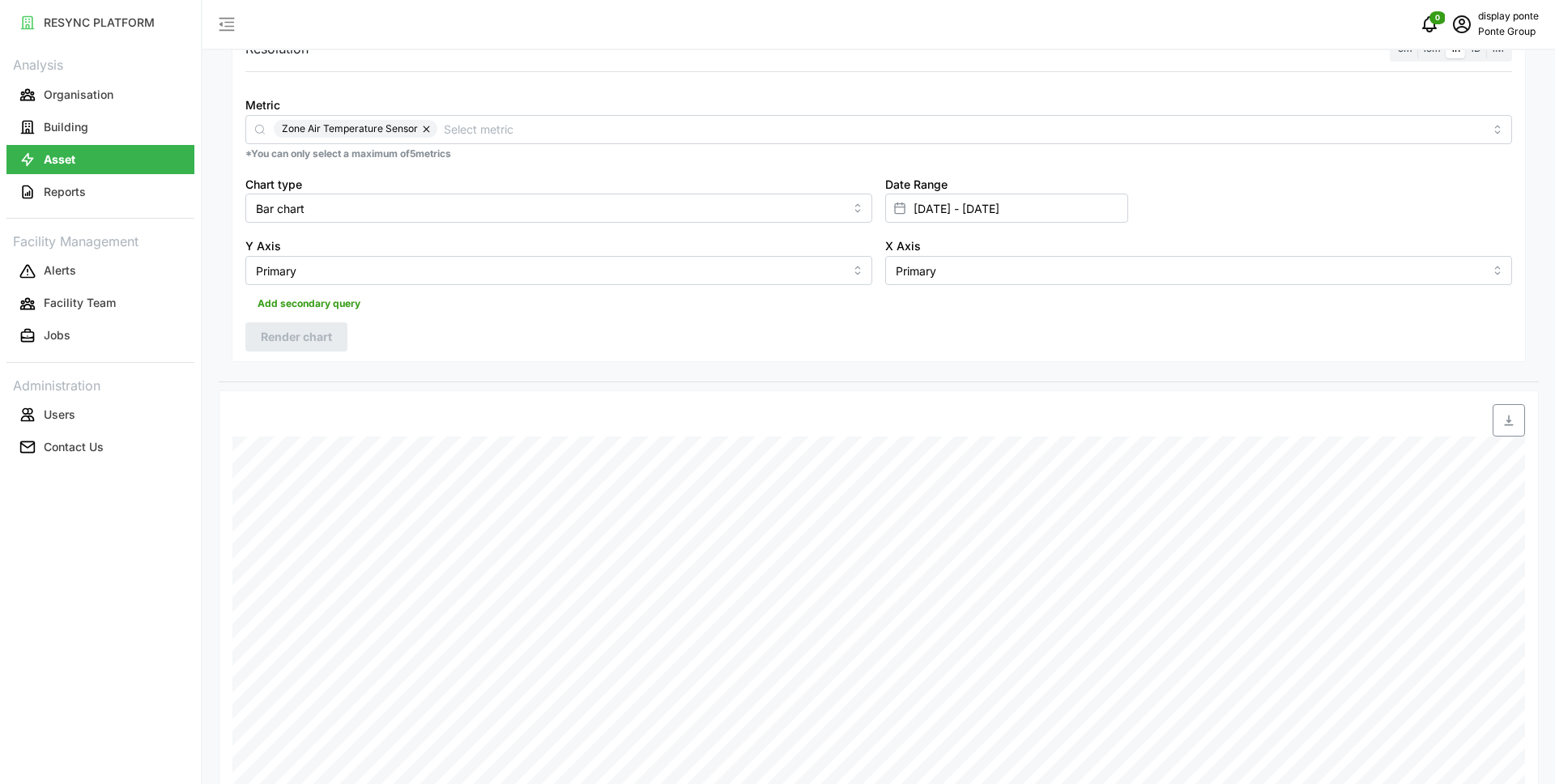
scroll to position [252, 0]
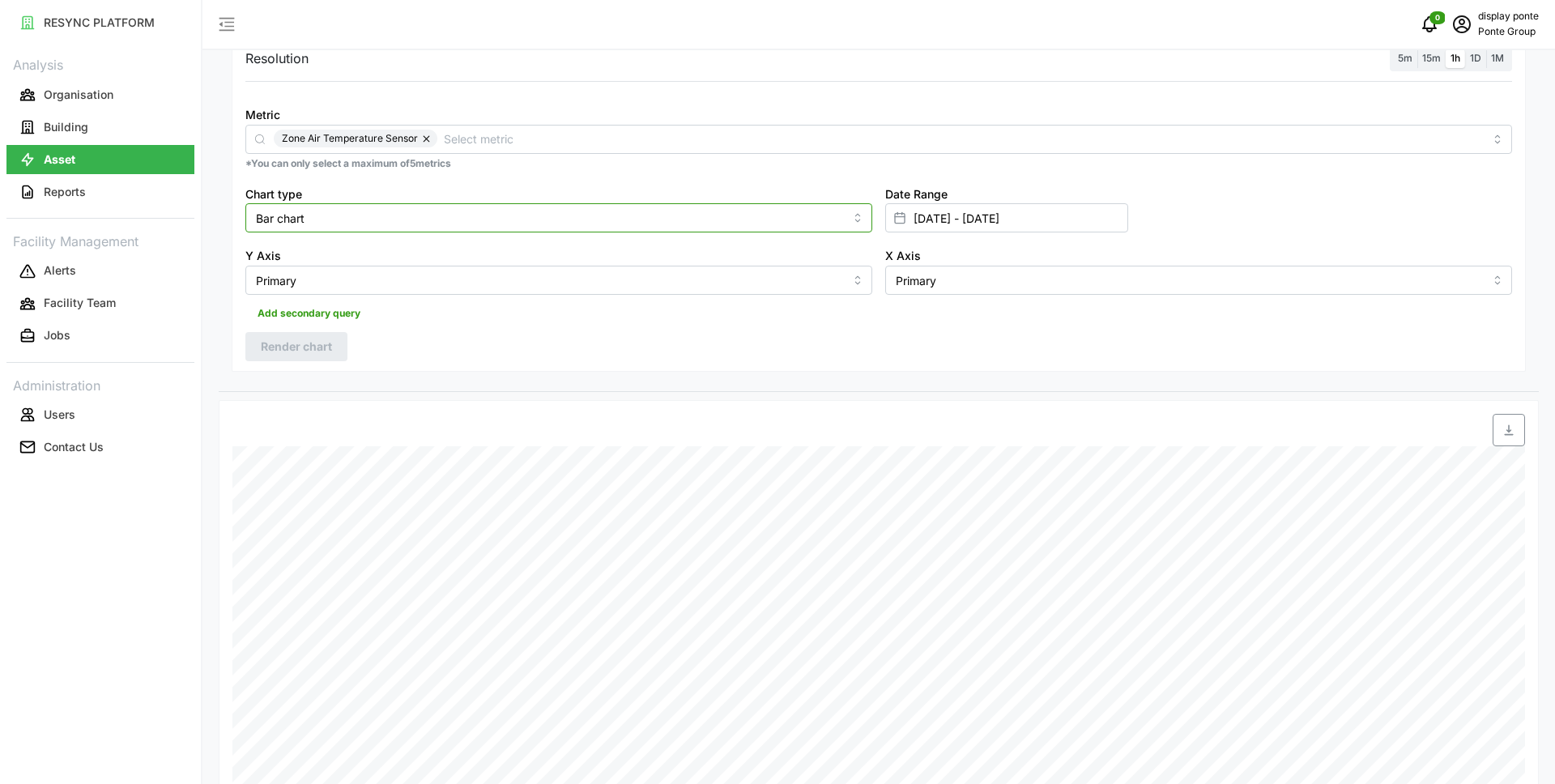
click at [349, 216] on input "Bar chart" at bounding box center [559, 217] width 627 height 29
click at [332, 249] on div "Line chart" at bounding box center [558, 256] width 619 height 27
type input "Line chart"
click at [294, 353] on span "Render chart" at bounding box center [296, 346] width 71 height 27
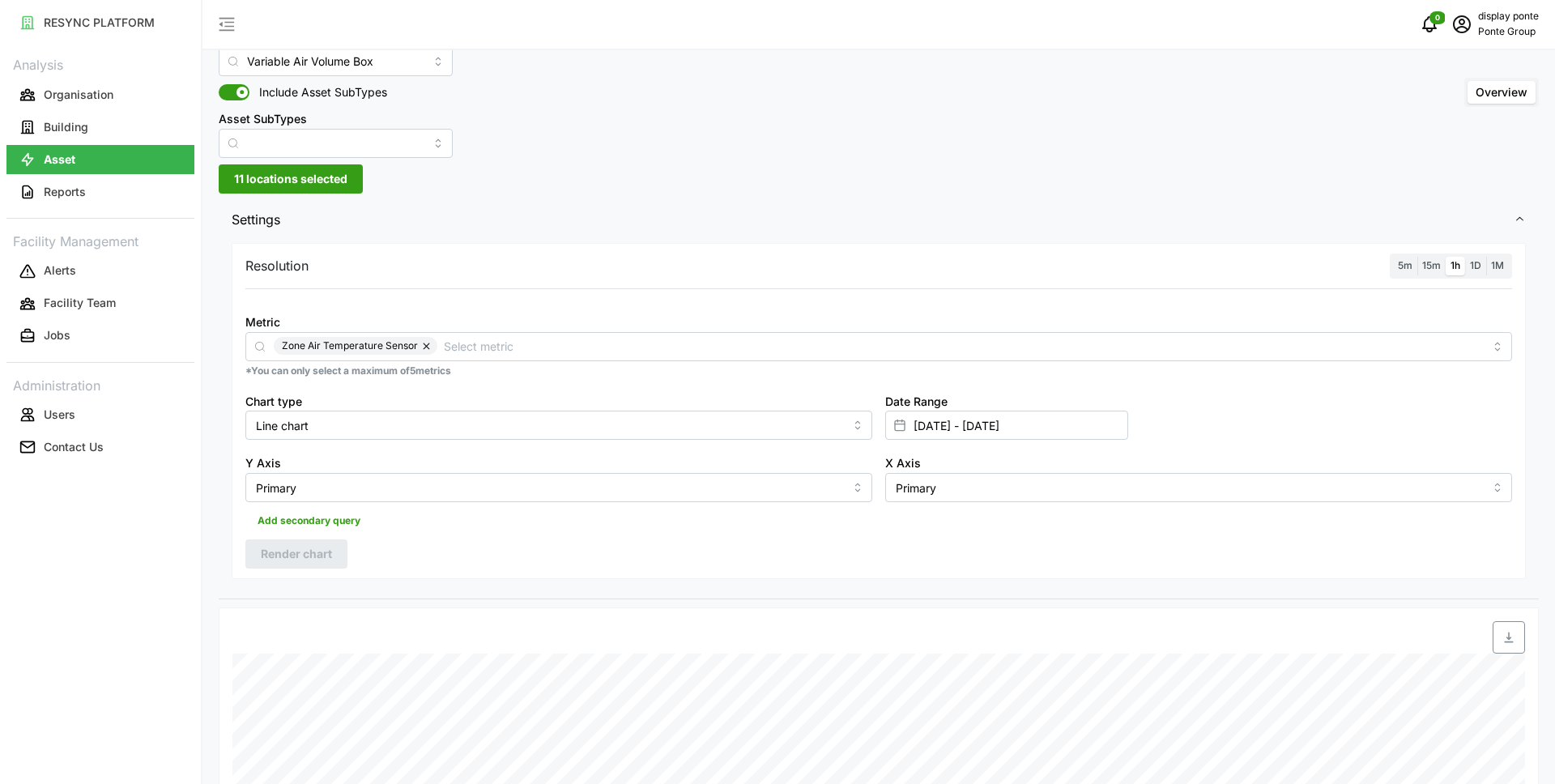
scroll to position [0, 0]
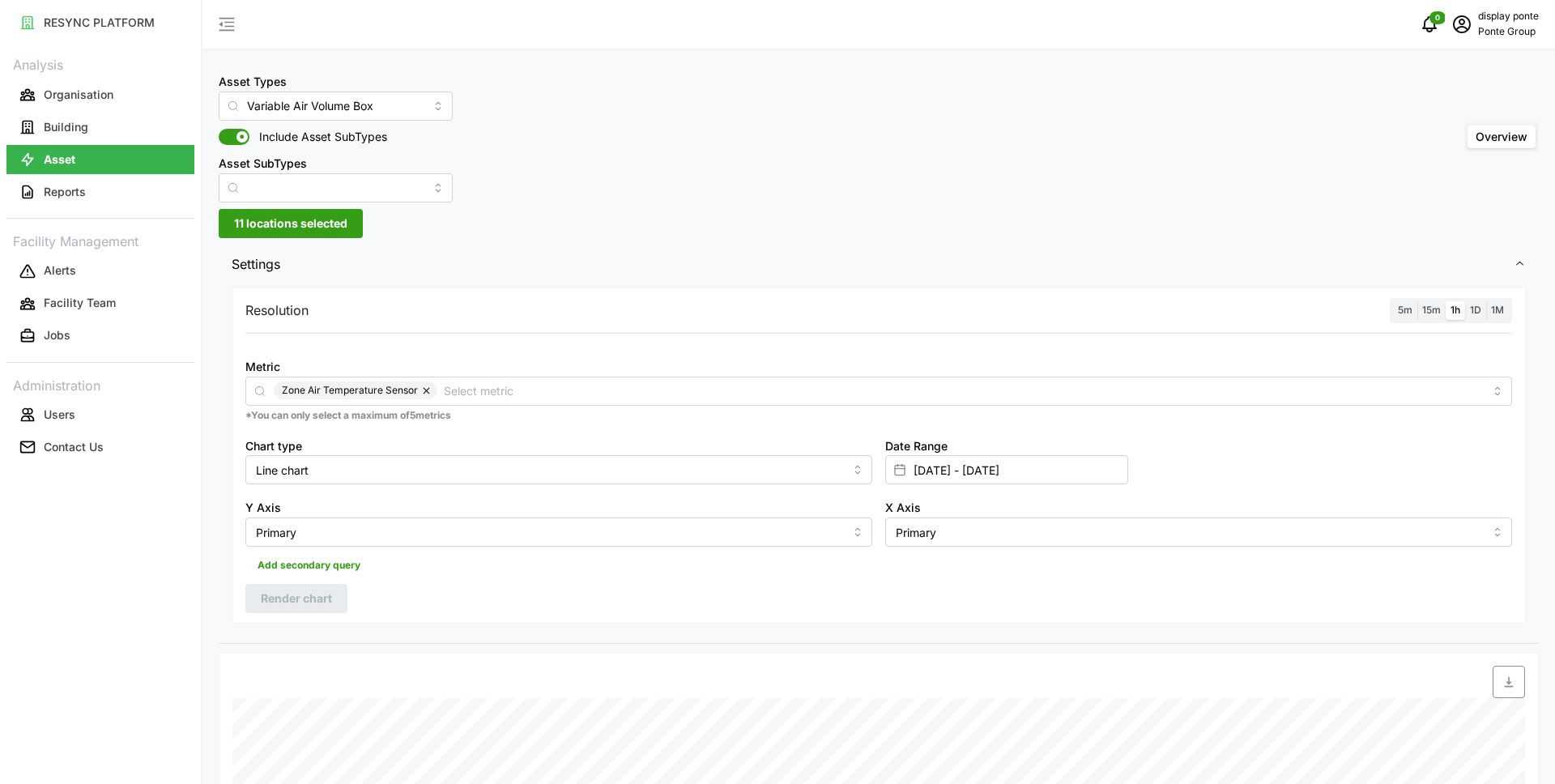
click at [1028, 153] on div "Asset Types Variable Air Volume Box Include Asset SubTypes Asset SubTypes Overv…" at bounding box center [878, 136] width 1320 height 131
click at [1497, 26] on p "Ponte Group" at bounding box center [1507, 32] width 61 height 15
click at [1437, 137] on div "Change Password Settings Logout" at bounding box center [1470, 93] width 162 height 93
click at [1437, 117] on div "Logout" at bounding box center [1479, 122] width 115 height 18
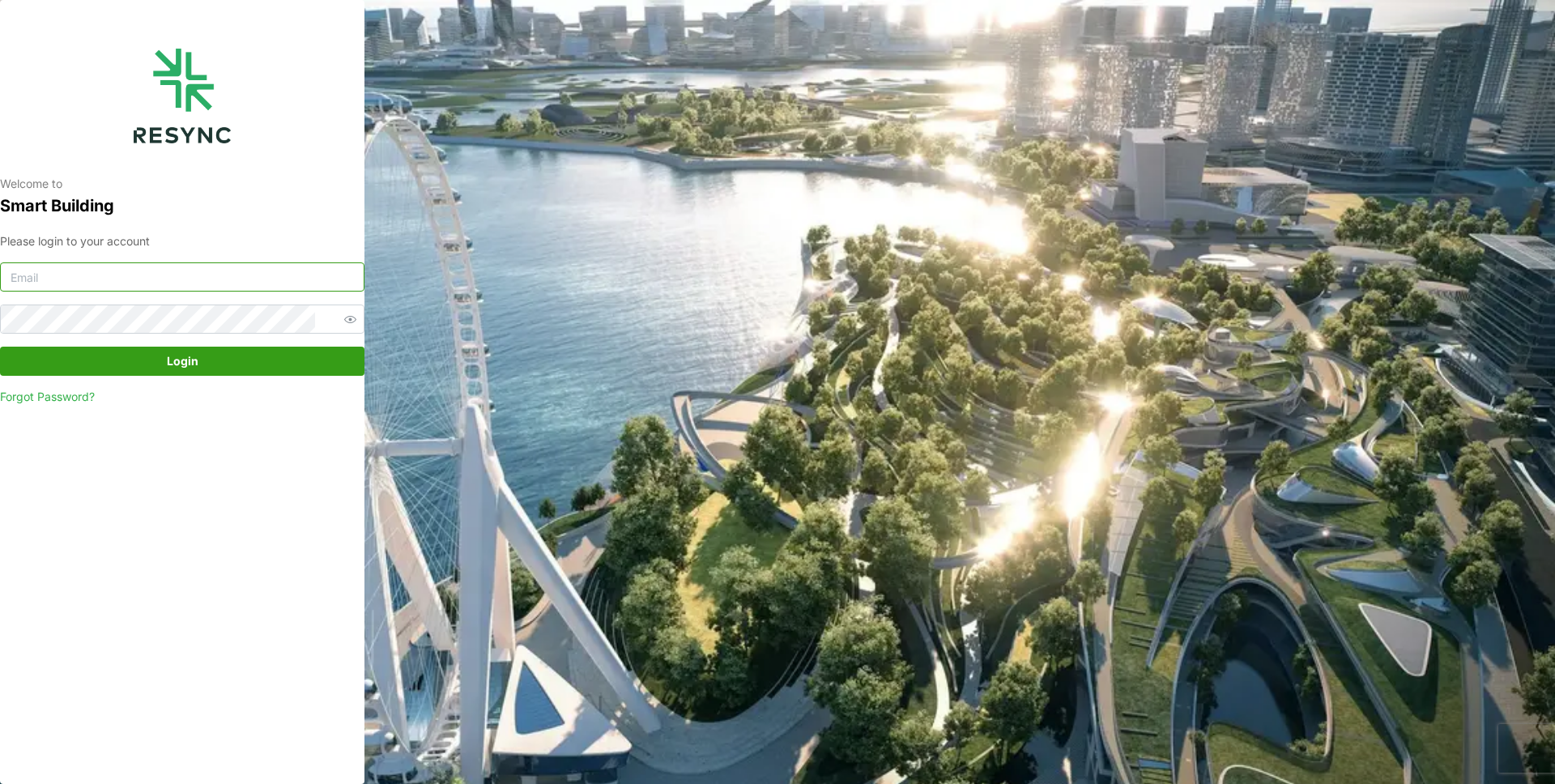
type input "mandai_display@resynctech.com"
click at [143, 366] on span "Login" at bounding box center [181, 361] width 334 height 27
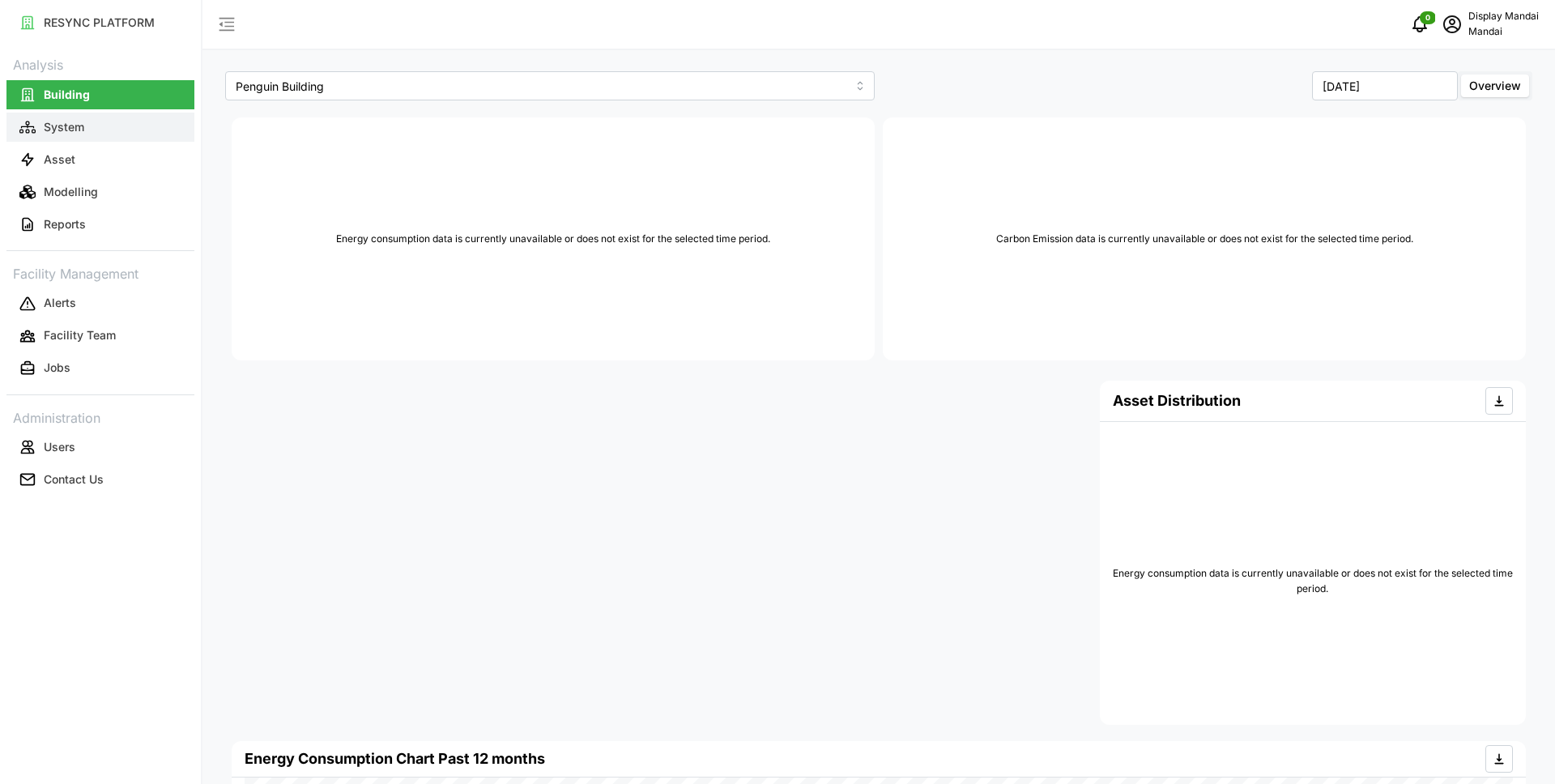
click at [96, 117] on button "System" at bounding box center [99, 127] width 187 height 29
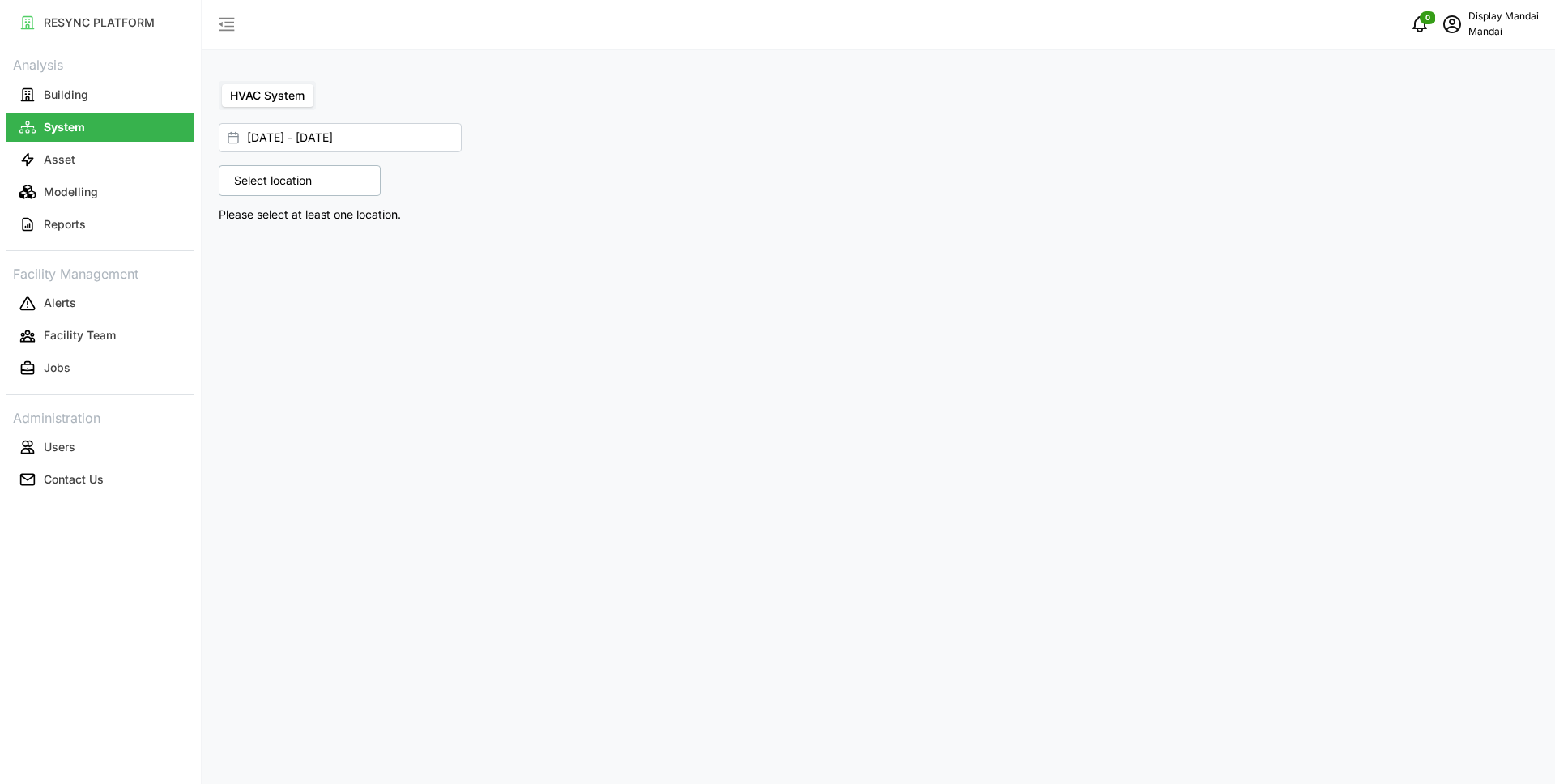
click at [283, 178] on p "Select location" at bounding box center [273, 180] width 94 height 16
click at [237, 252] on icon at bounding box center [239, 251] width 13 height 13
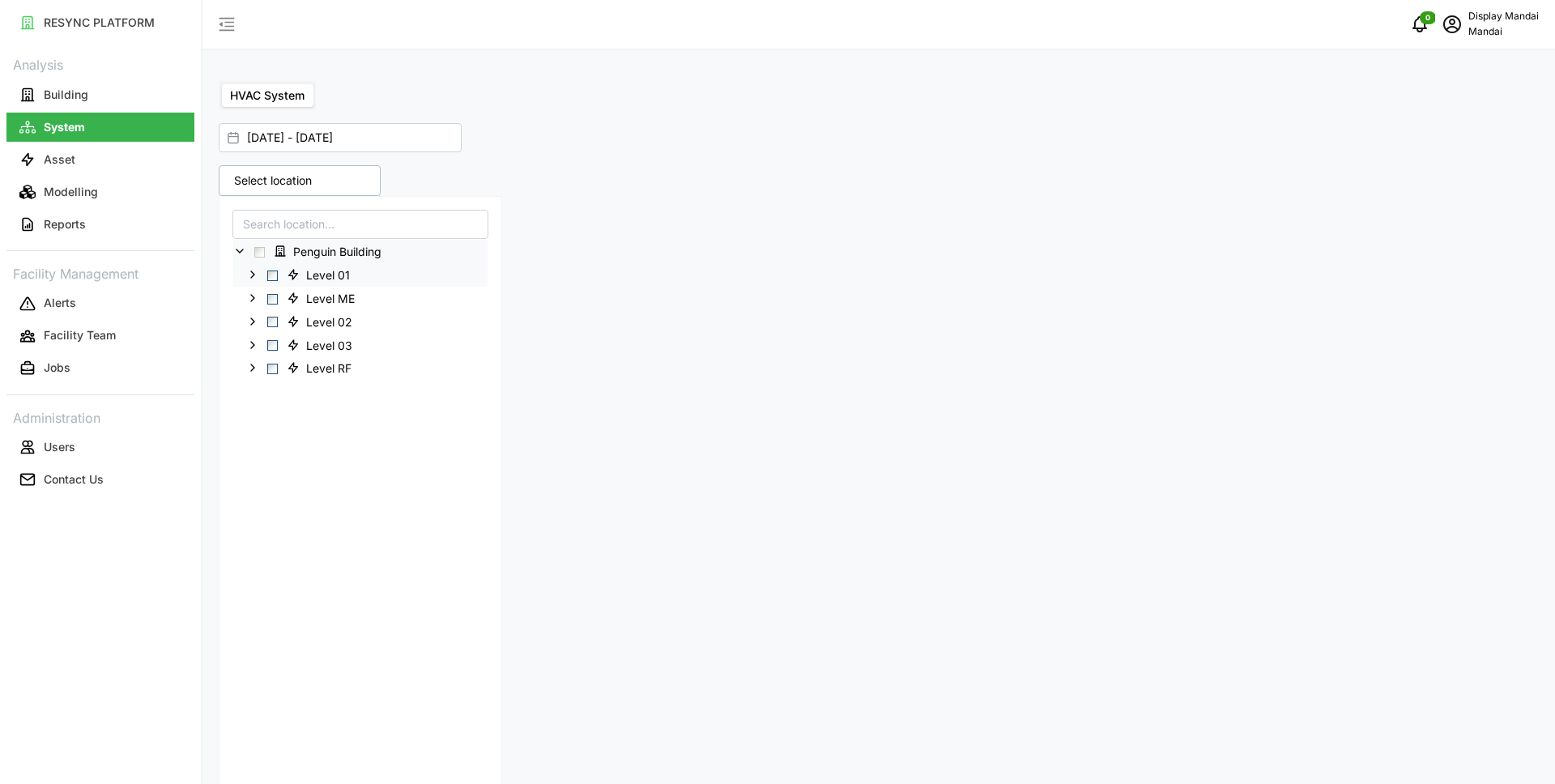
click at [255, 270] on icon at bounding box center [253, 275] width 13 height 13
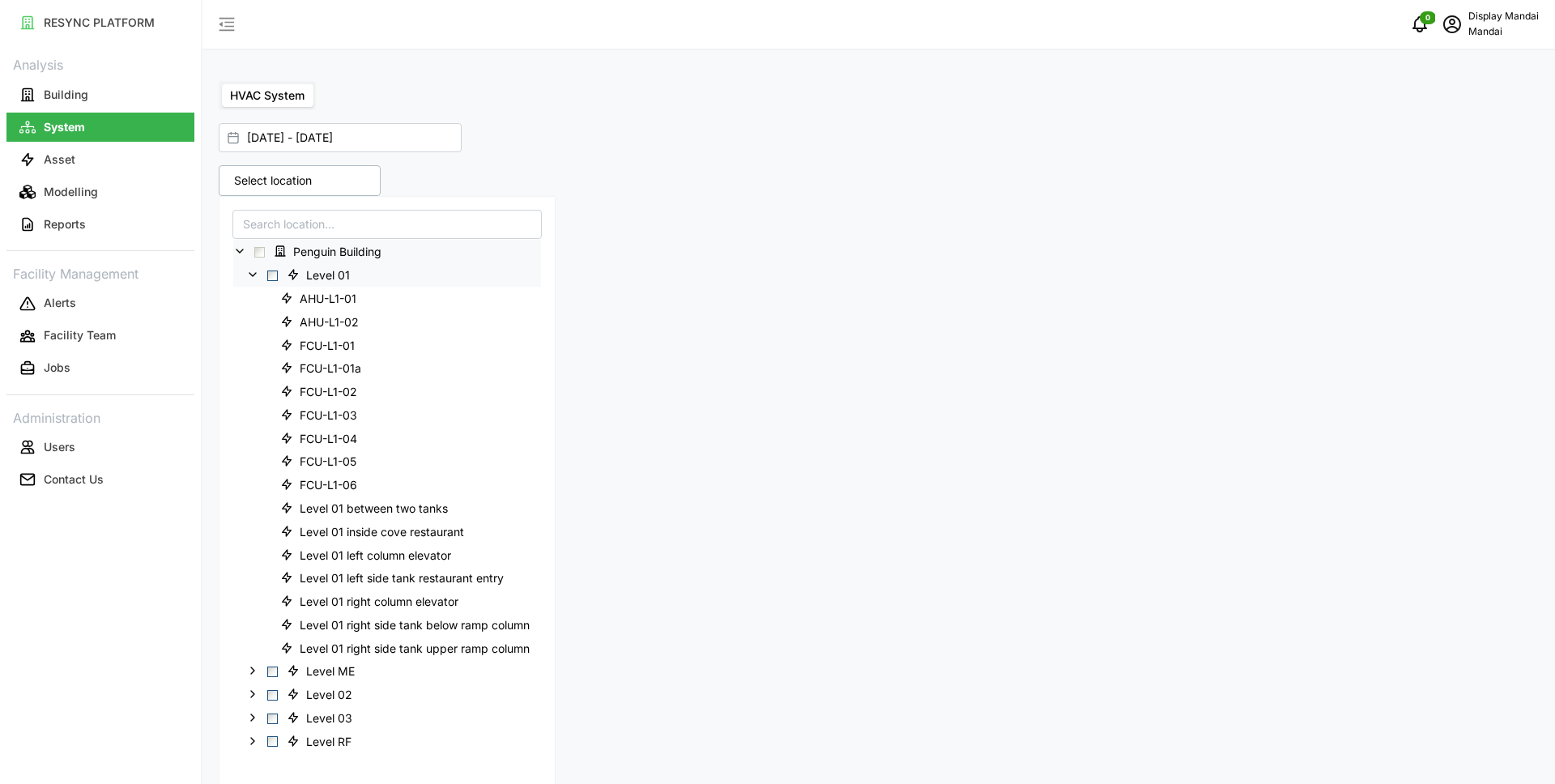
click at [273, 277] on span "Select Level 01" at bounding box center [273, 275] width 11 height 11
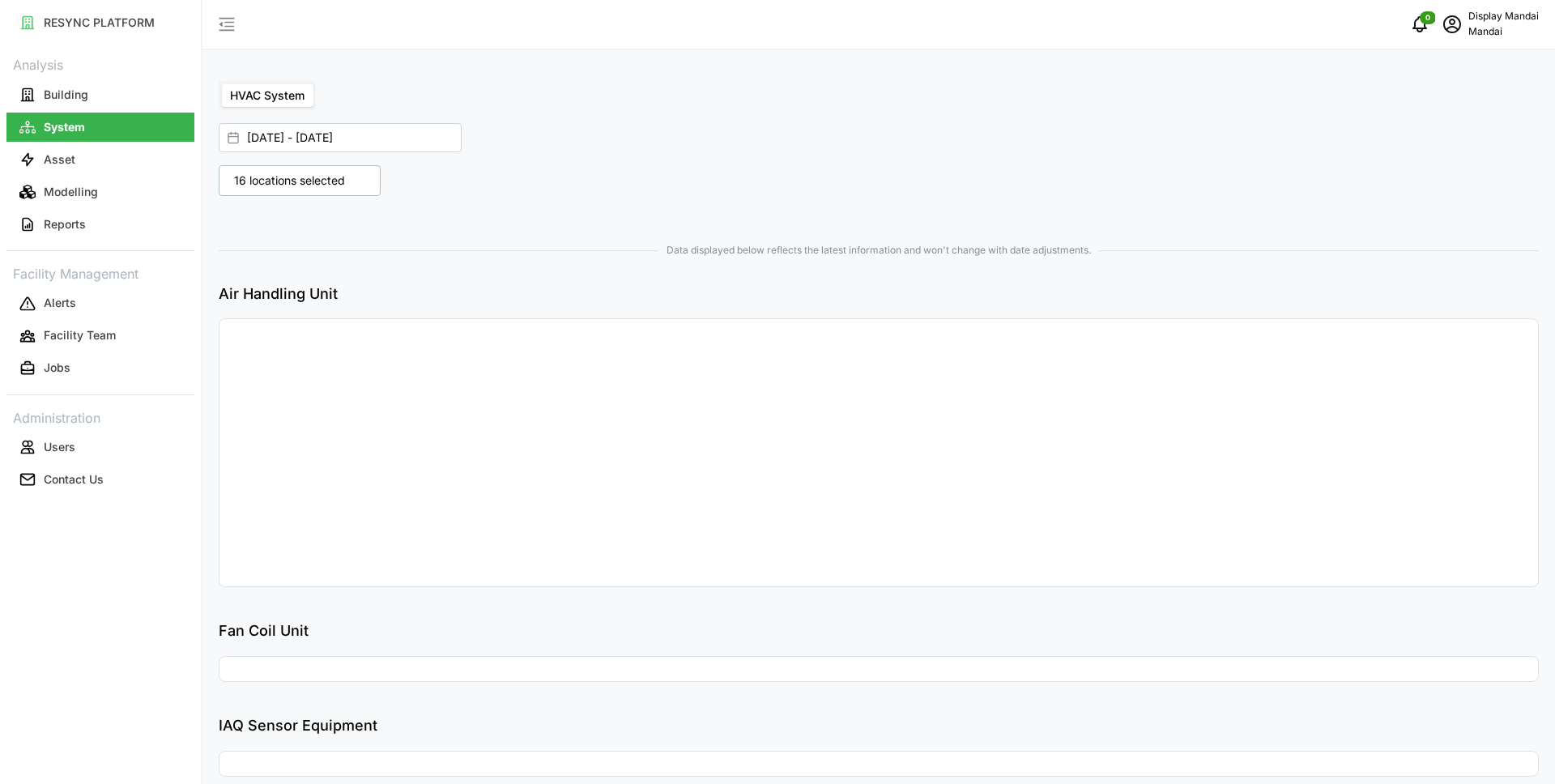
click at [765, 84] on div "HVAC System" at bounding box center [878, 95] width 1320 height 29
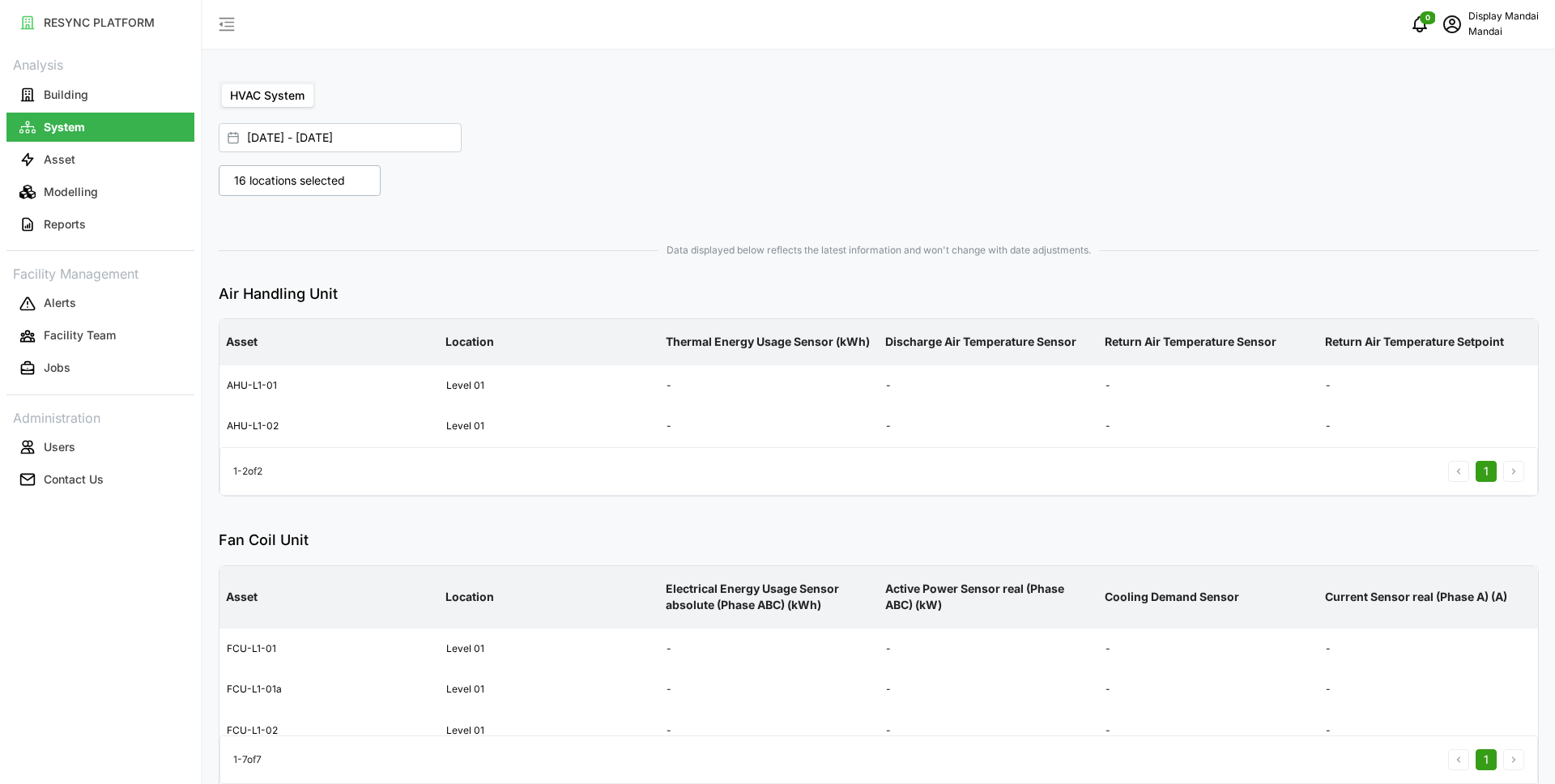
click at [1486, 25] on p "Mandai" at bounding box center [1503, 32] width 70 height 15
click at [1442, 126] on div "Logout" at bounding box center [1479, 122] width 115 height 18
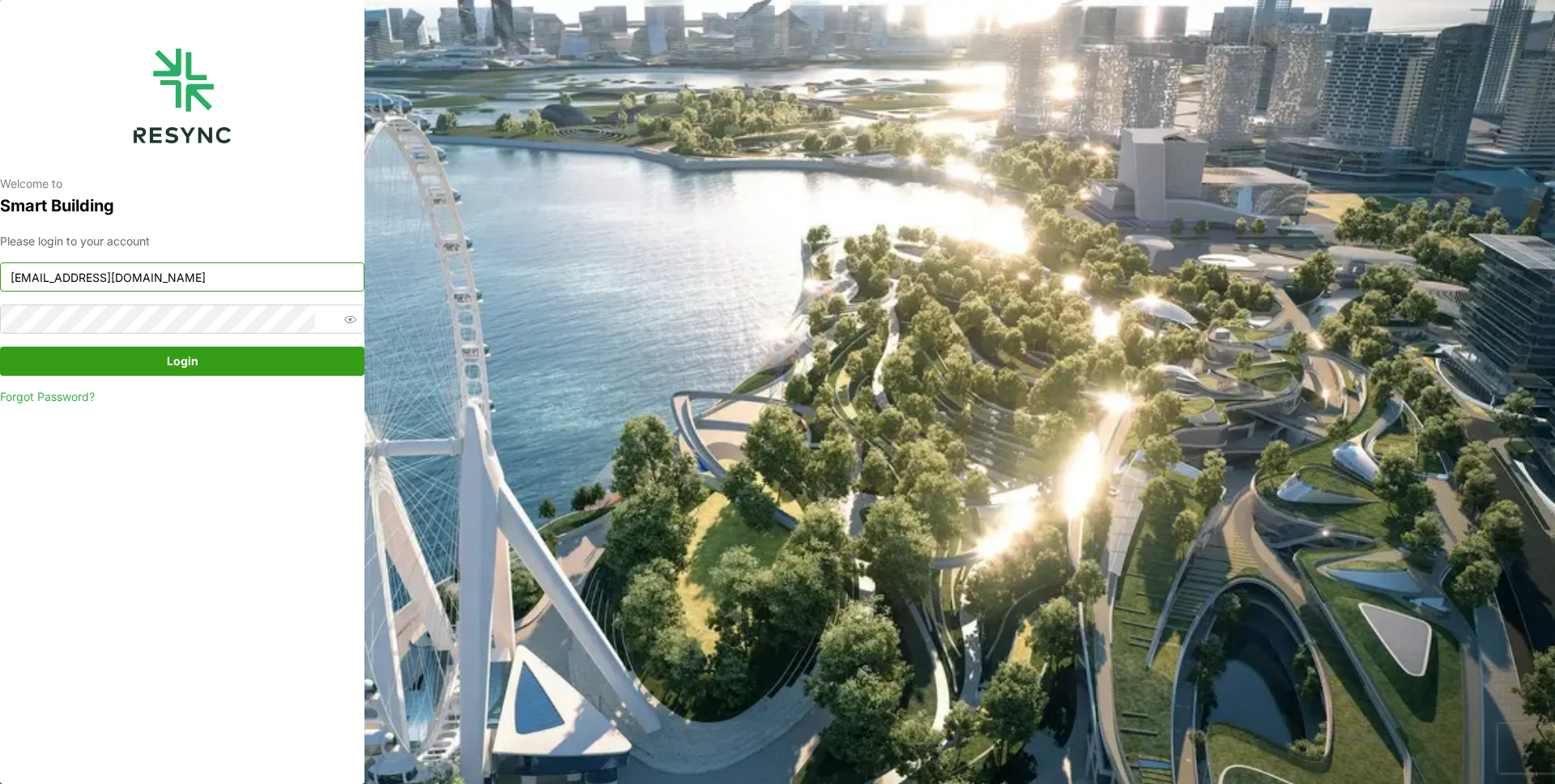
click at [248, 280] on input "[EMAIL_ADDRESS][DOMAIN_NAME]" at bounding box center [182, 276] width 364 height 29
type input "[EMAIL_ADDRESS][DOMAIN_NAME]"
click at [204, 363] on span "Login" at bounding box center [181, 361] width 334 height 27
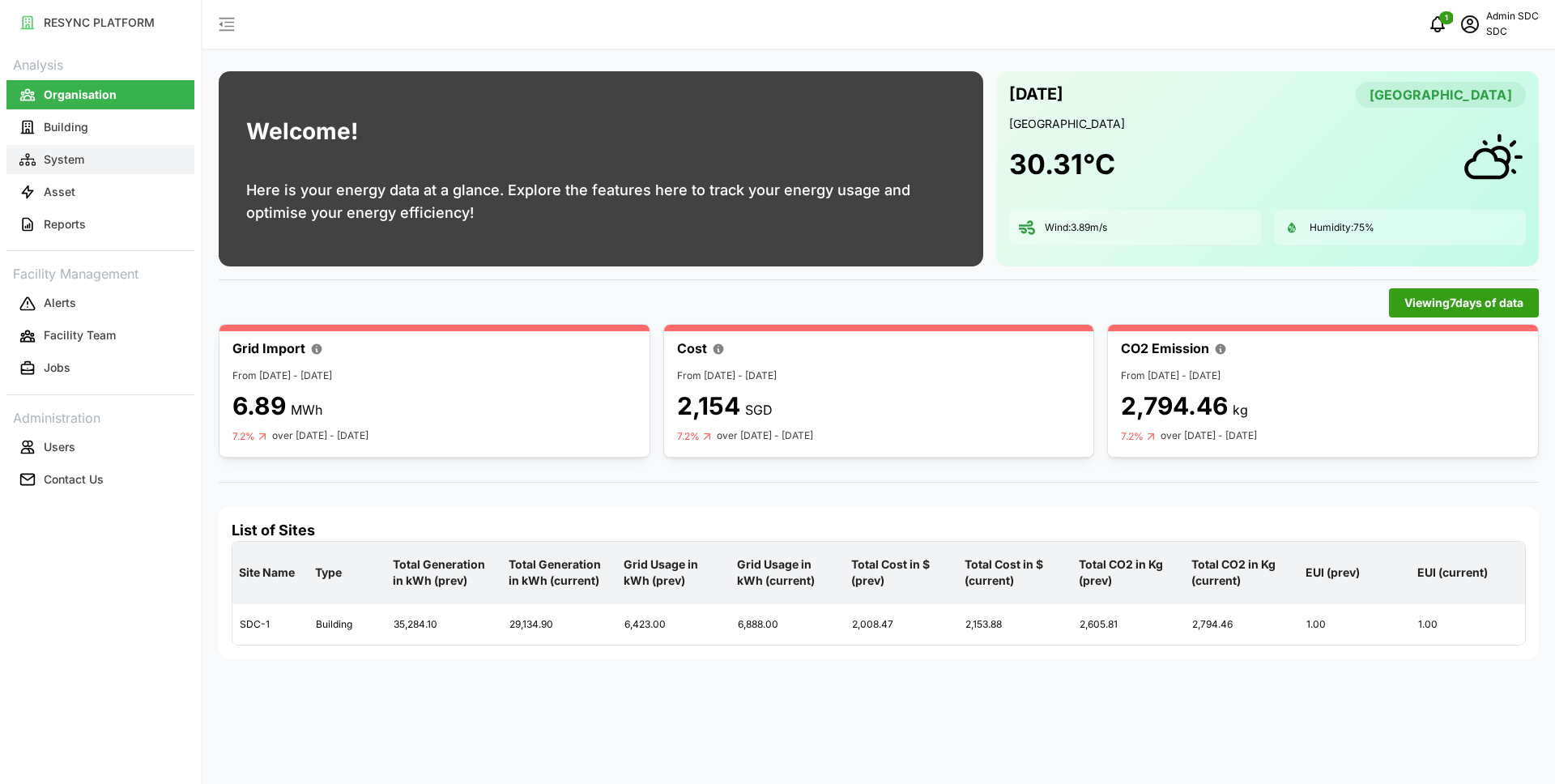
click at [105, 150] on button "System" at bounding box center [99, 159] width 187 height 29
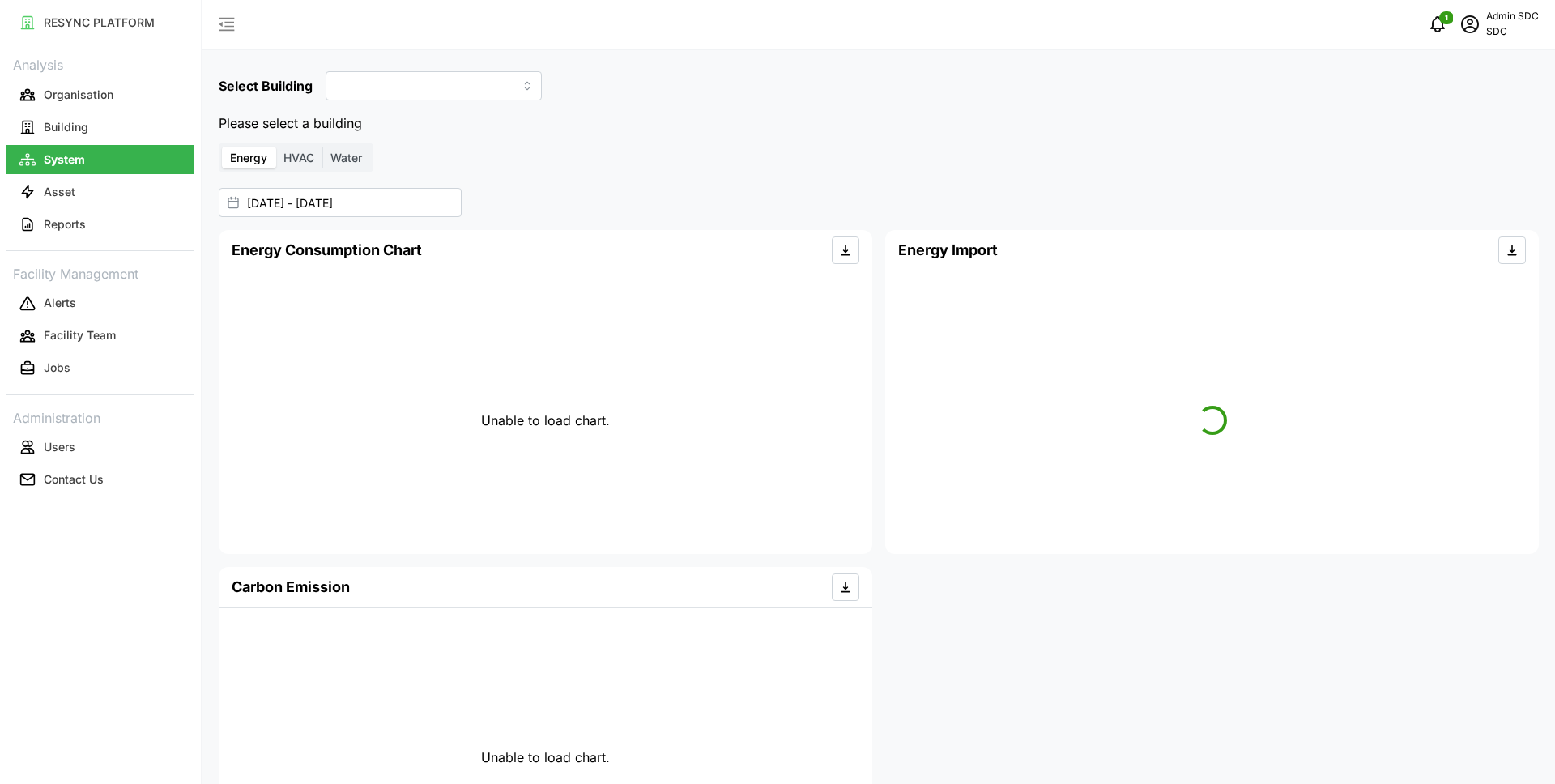
type input "SDC-1"
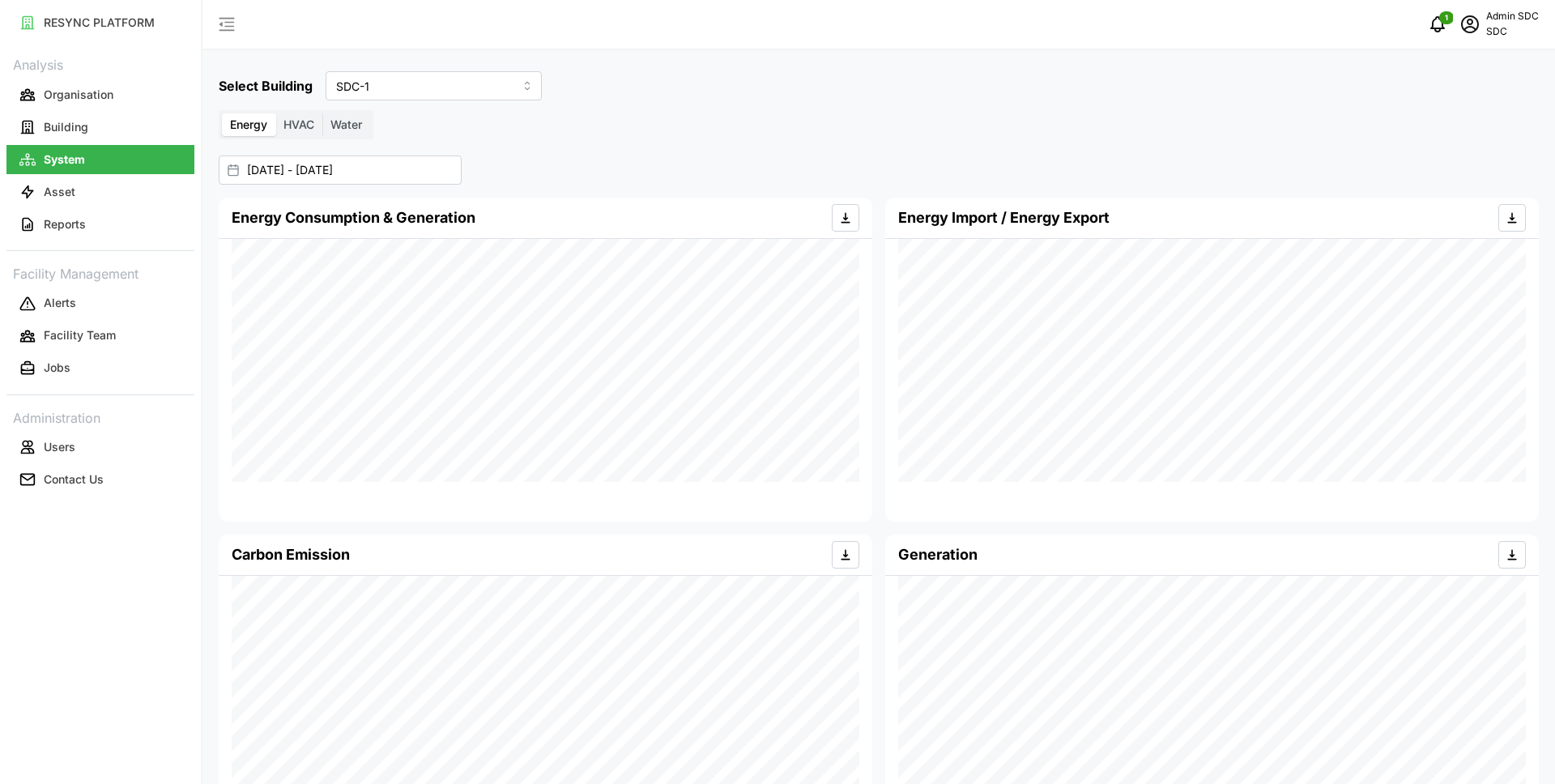
click at [306, 127] on span "HVAC" at bounding box center [298, 124] width 31 height 14
click at [275, 114] on input "HVAC" at bounding box center [275, 114] width 0 height 0
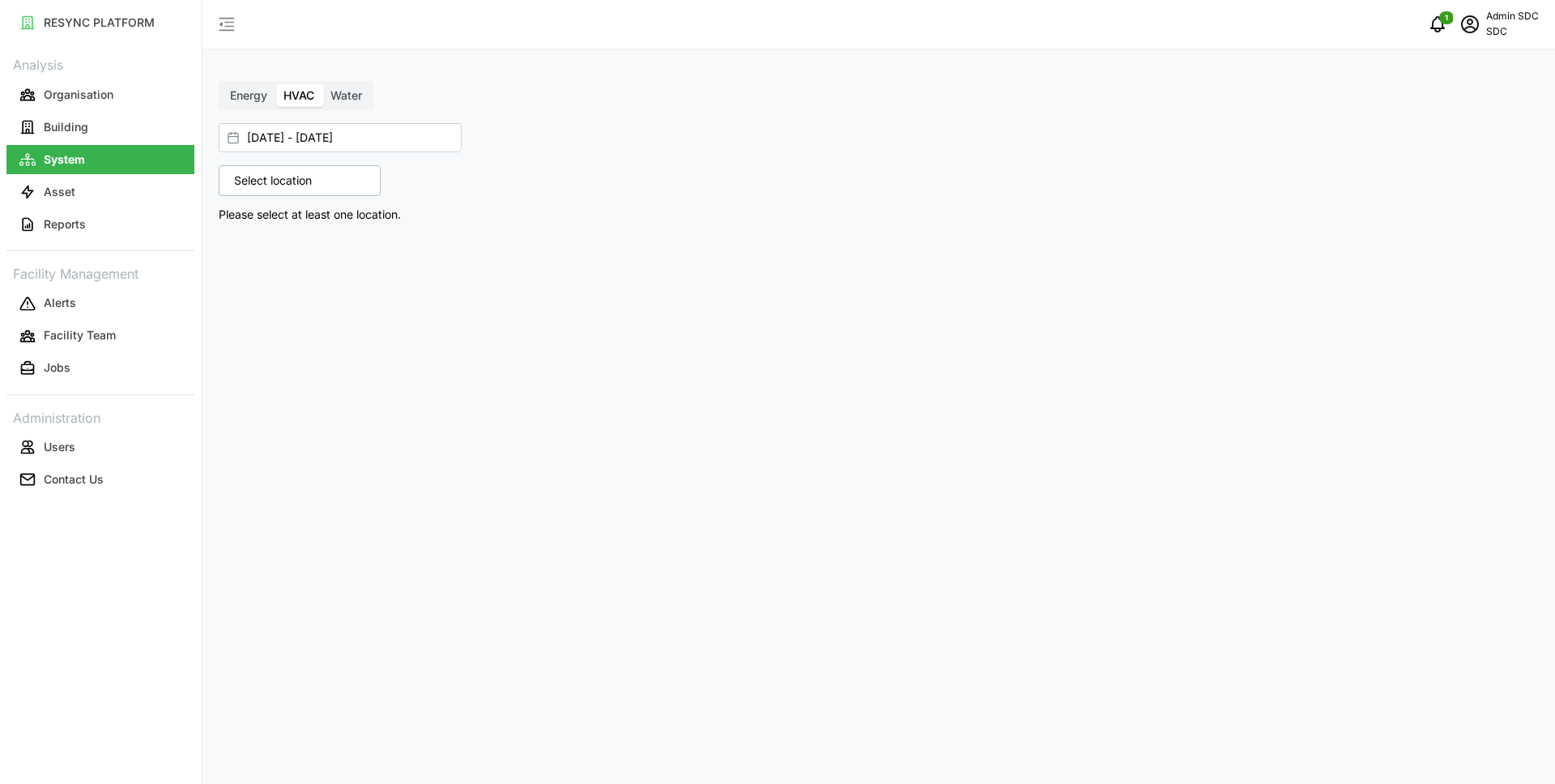
click at [270, 182] on p "Select location" at bounding box center [273, 180] width 94 height 16
click at [241, 247] on icon at bounding box center [239, 251] width 13 height 13
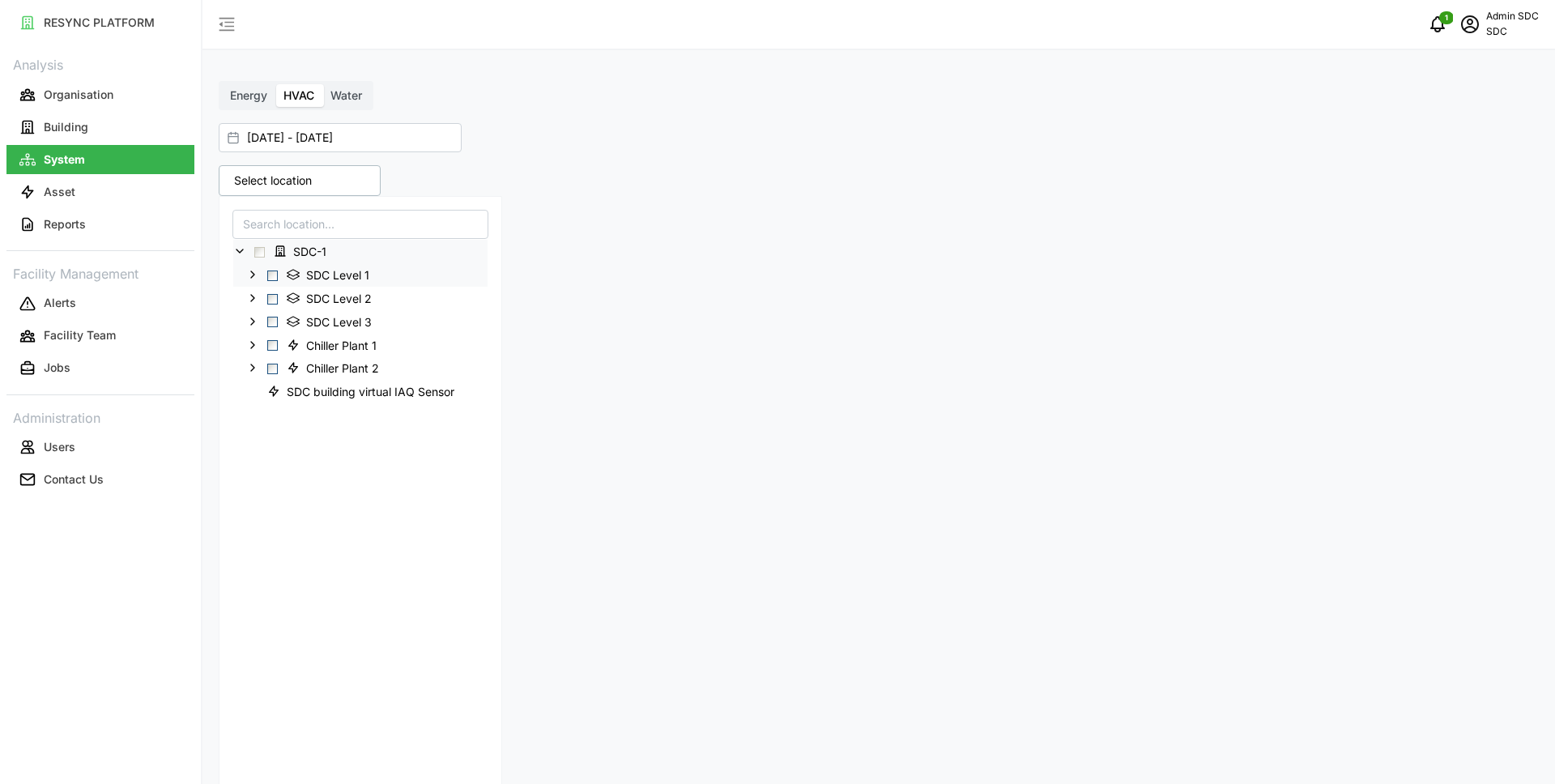
click at [250, 274] on icon at bounding box center [253, 275] width 13 height 13
click at [259, 257] on span "Select SDC-1" at bounding box center [260, 253] width 11 height 11
click at [271, 278] on span "Select SDC Level 1" at bounding box center [273, 275] width 11 height 11
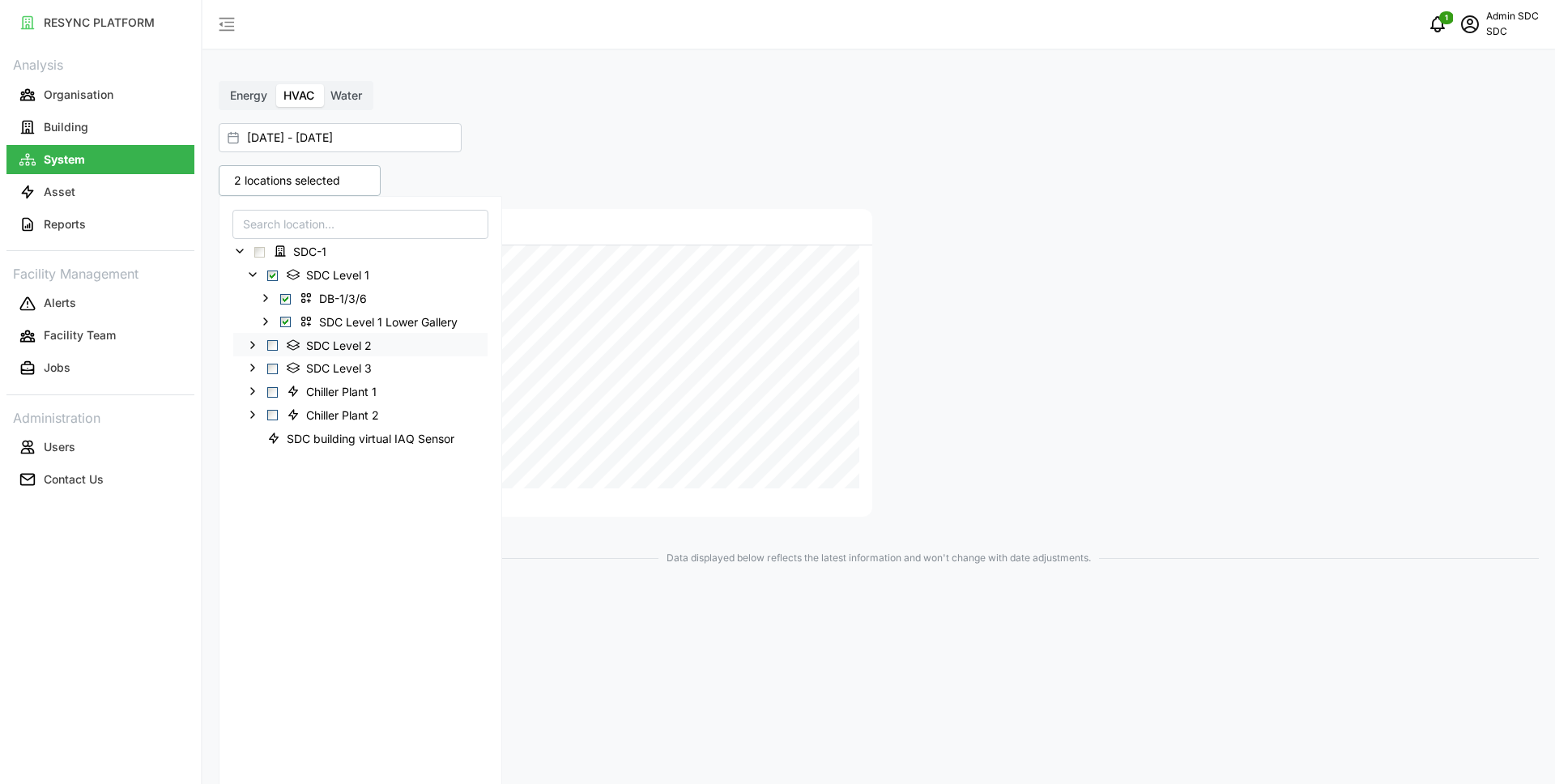
click at [270, 345] on span "Select SDC Level 2" at bounding box center [273, 345] width 11 height 11
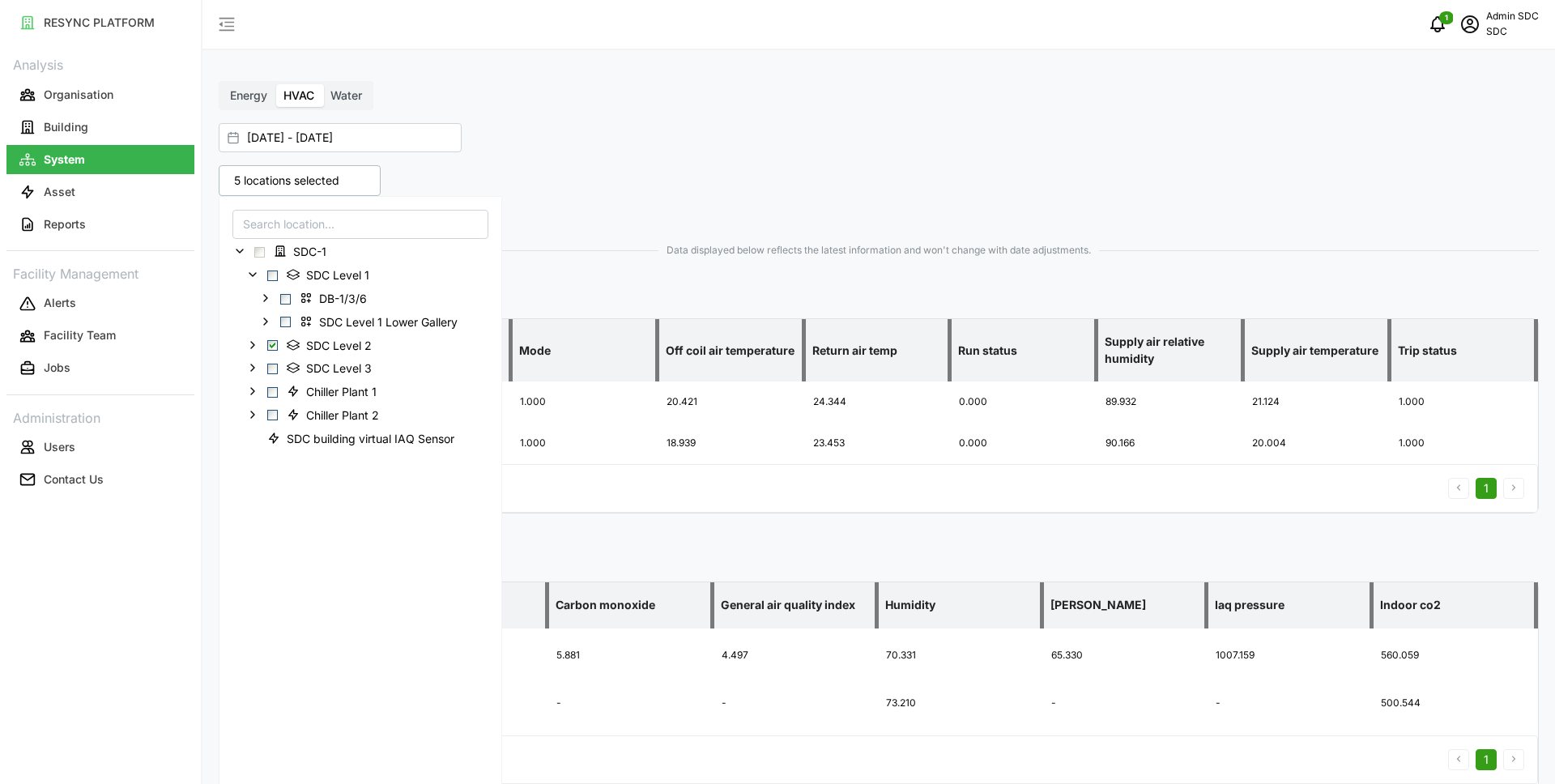
click at [795, 78] on div "Energy HVAC Water 01 Sep 2025 - 04 Sep 2025 5 locations selected SDC-1 SDC Leve…" at bounding box center [878, 446] width 1353 height 893
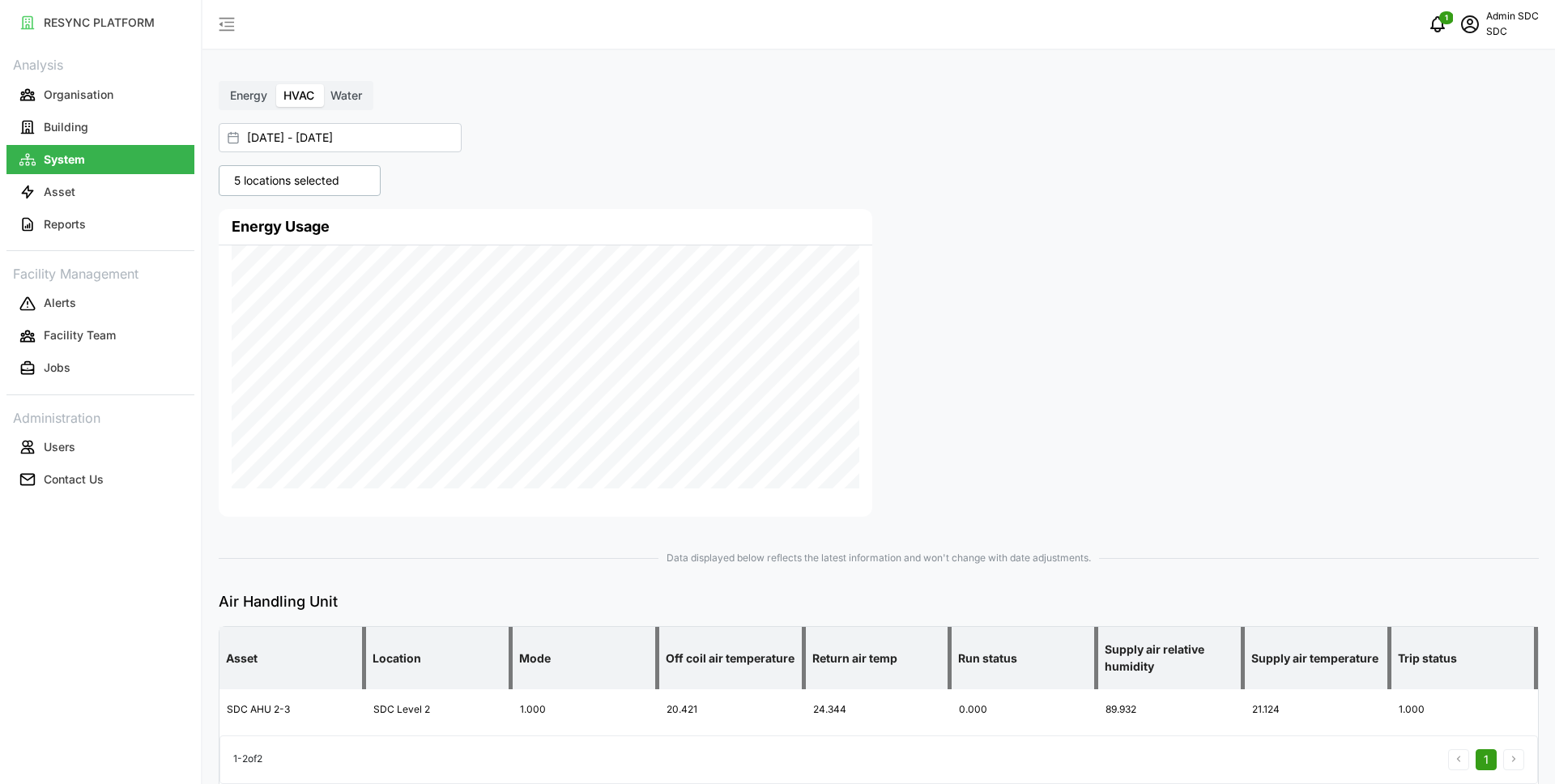
click at [1067, 286] on div at bounding box center [1211, 363] width 666 height 320
click at [1497, 25] on p "SDC" at bounding box center [1513, 32] width 53 height 15
click at [1439, 123] on div "Logout" at bounding box center [1479, 122] width 115 height 18
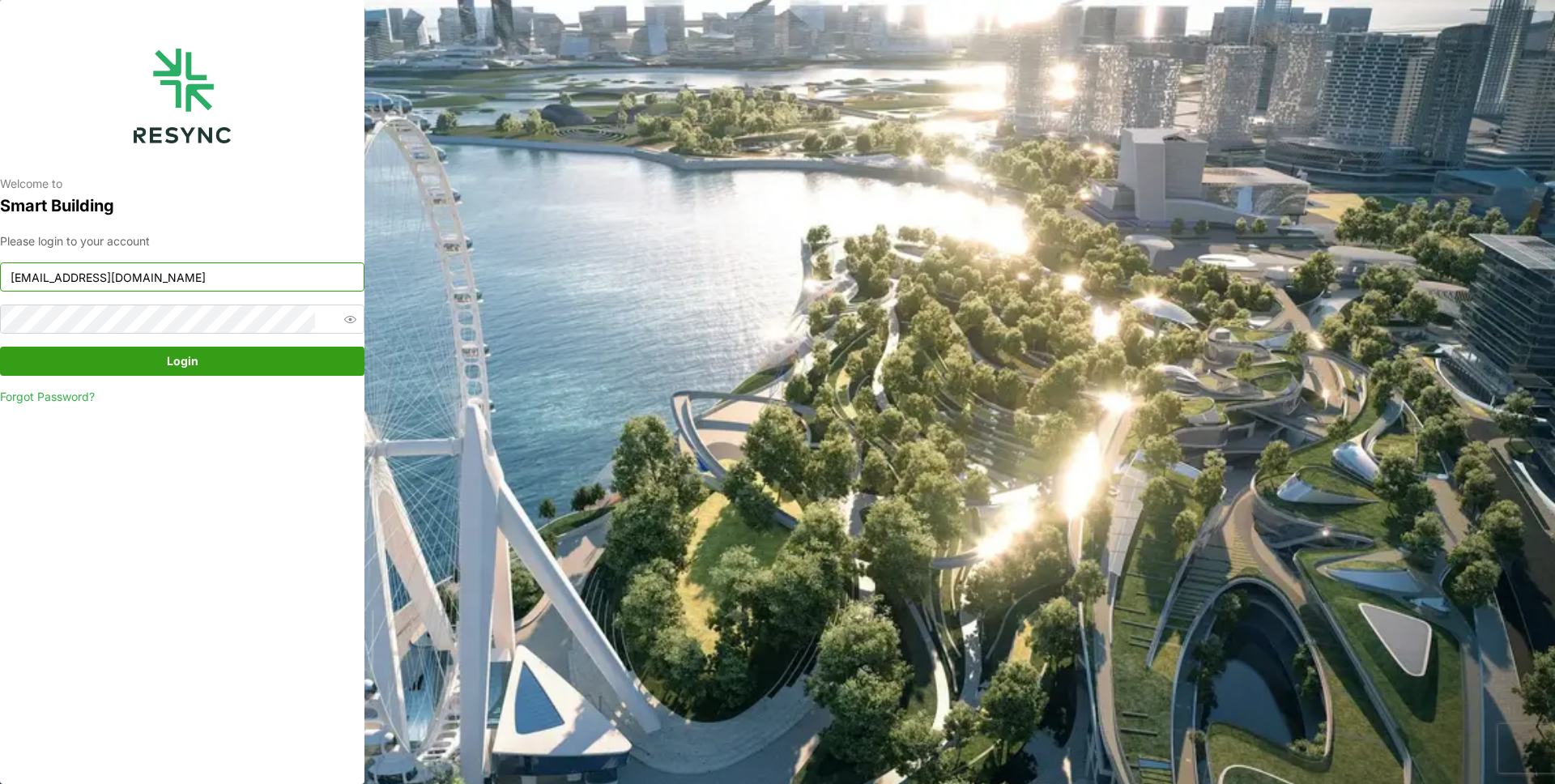
click at [278, 268] on input "mandai_display@resynctech.com" at bounding box center [182, 276] width 364 height 29
paste input "ponte_group"
drag, startPoint x: 65, startPoint y: 279, endPoint x: 0, endPoint y: 280, distance: 65.0
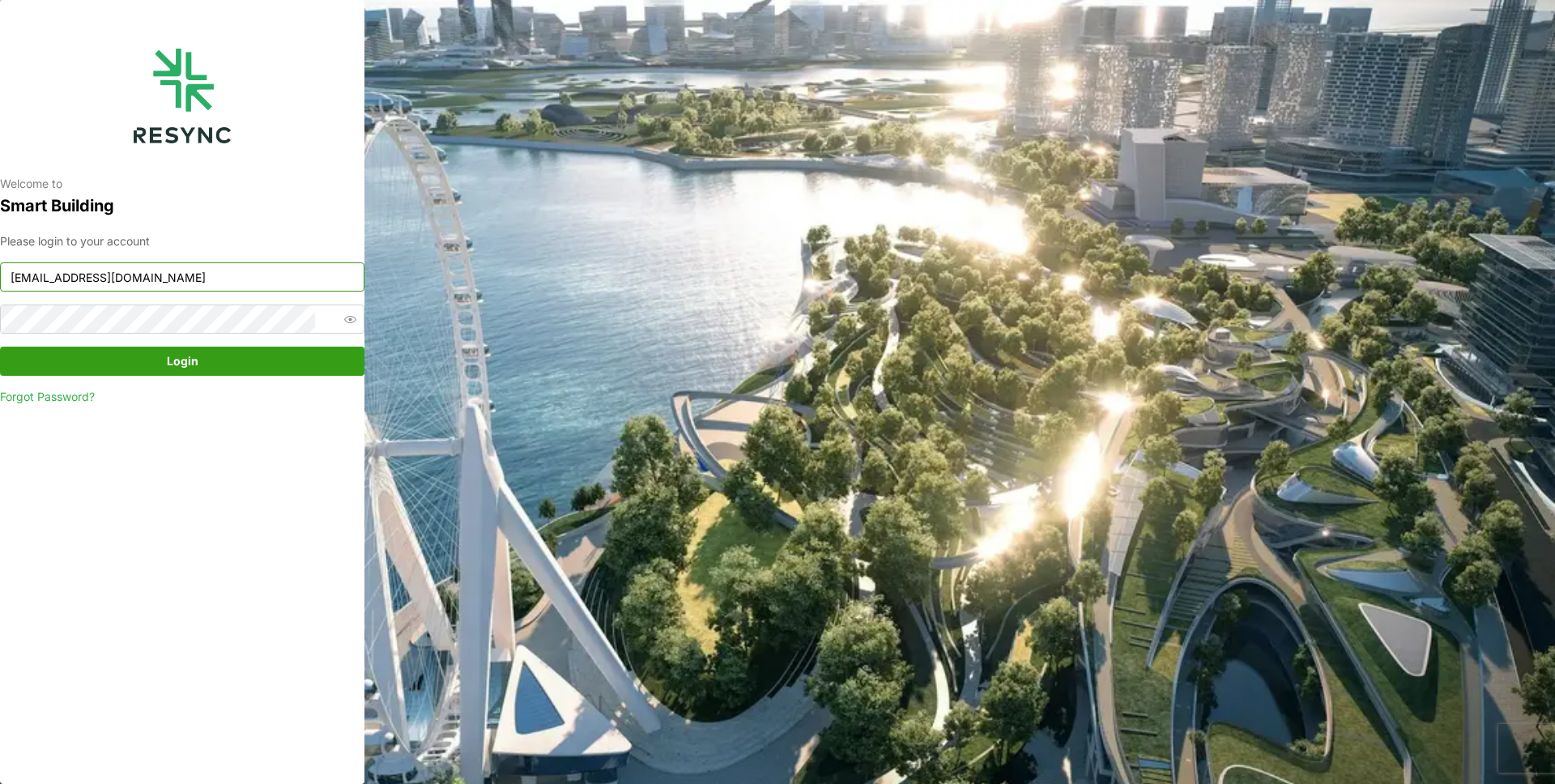
click at [0, 280] on div "Welcome to Smart Building Please login to your account ponte_group_display@resy…" at bounding box center [182, 392] width 364 height 784
type input "ponte_group_display@resynctech.com"
click at [46, 521] on div "Welcome to Smart Building Please login to your account ponte_group_display@resy…" at bounding box center [182, 392] width 364 height 784
click at [344, 319] on icon "button" at bounding box center [350, 319] width 12 height 10
click at [8, 322] on div "Welcome to Smart Building Please login to your account ponte_group_display@resy…" at bounding box center [182, 392] width 364 height 784
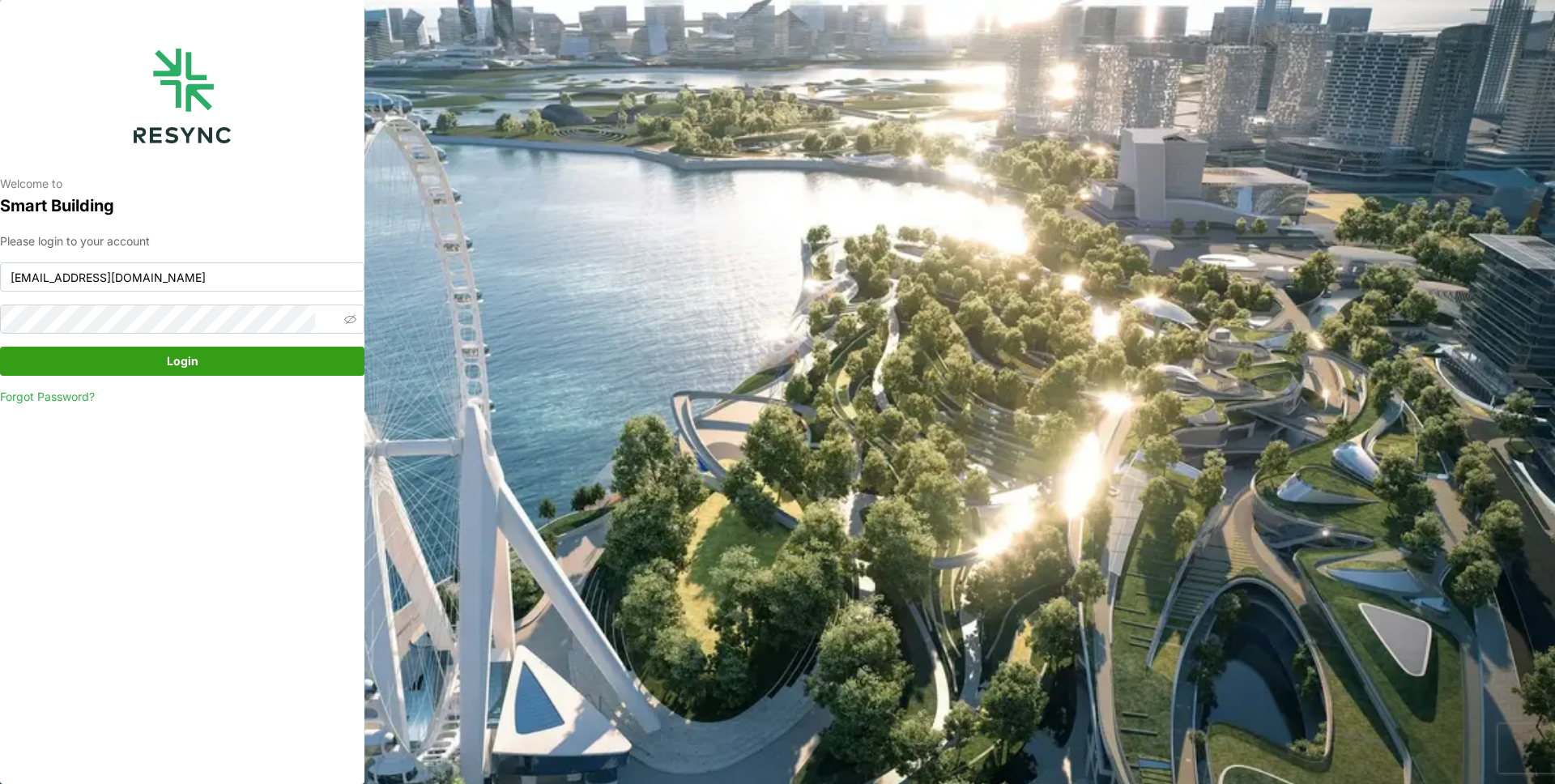
click at [231, 360] on span "Login" at bounding box center [181, 361] width 334 height 27
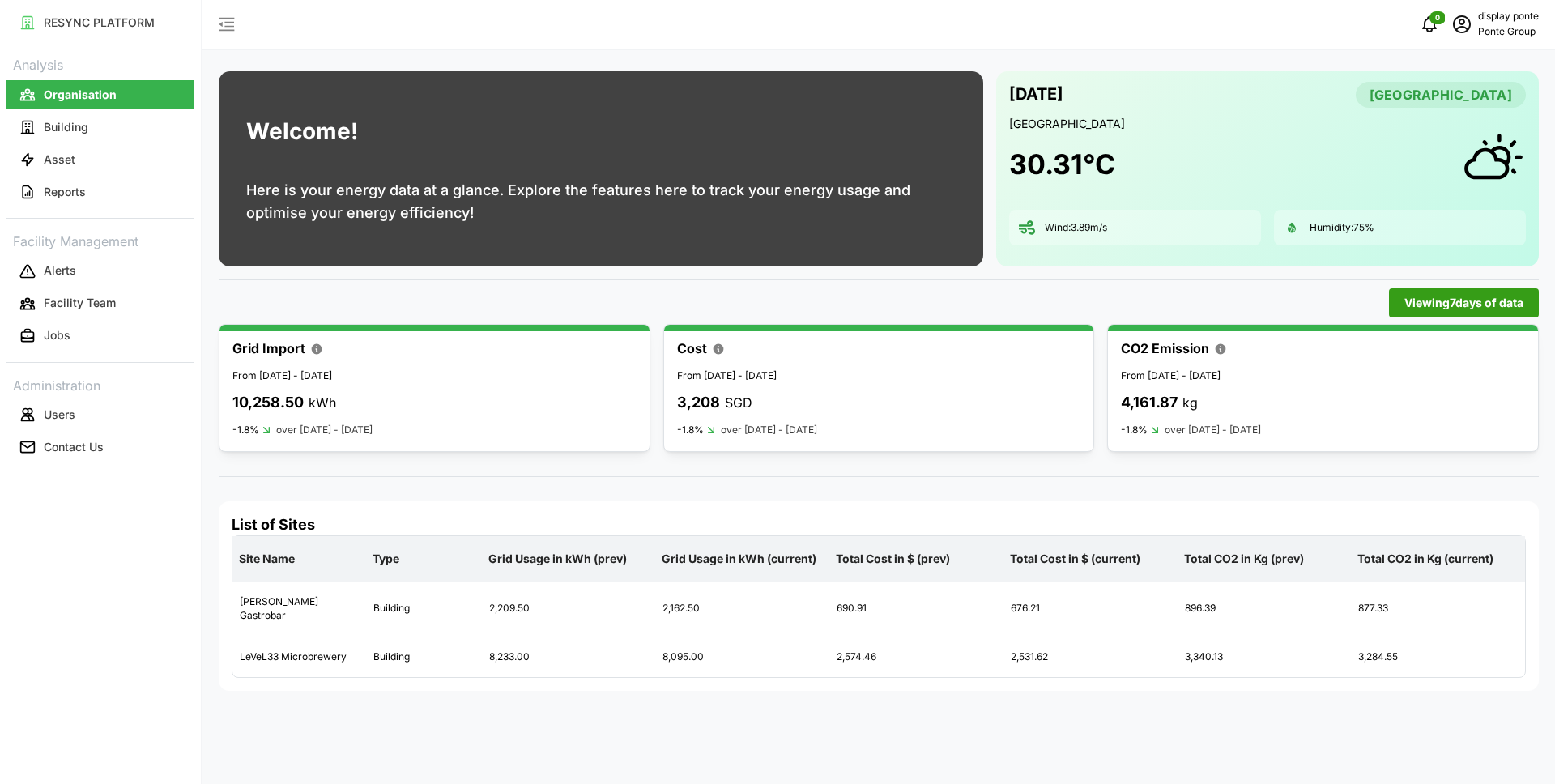
click at [208, 304] on div "Welcome! Here is your energy data at a glance. Explore the features here to tra…" at bounding box center [878, 392] width 1353 height 784
click at [282, 291] on div "Viewing 7 days of data" at bounding box center [878, 303] width 1320 height 29
click at [120, 126] on button "Building" at bounding box center [99, 127] width 187 height 29
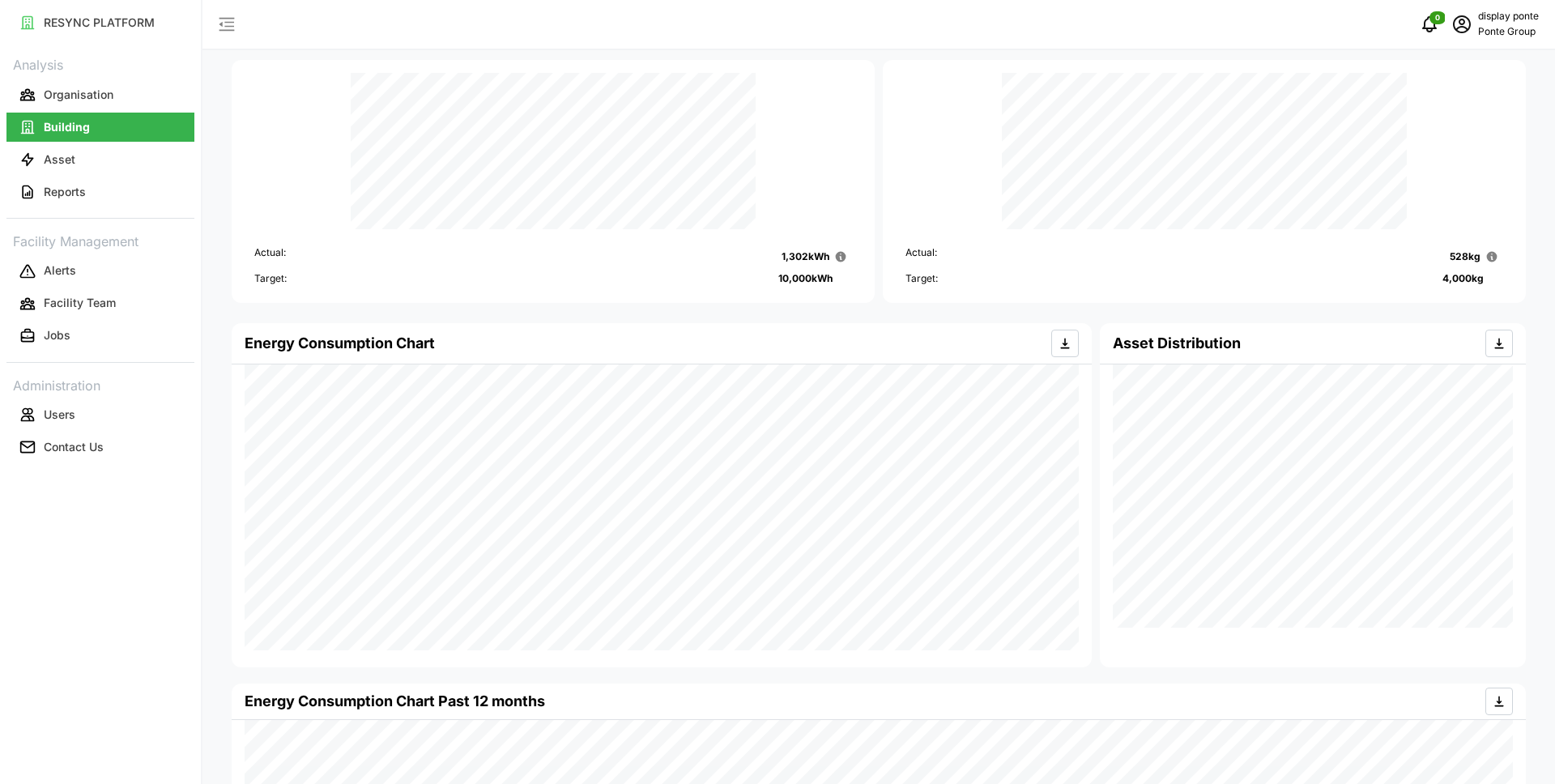
scroll to position [58, 0]
click at [112, 158] on button "Asset" at bounding box center [99, 159] width 187 height 29
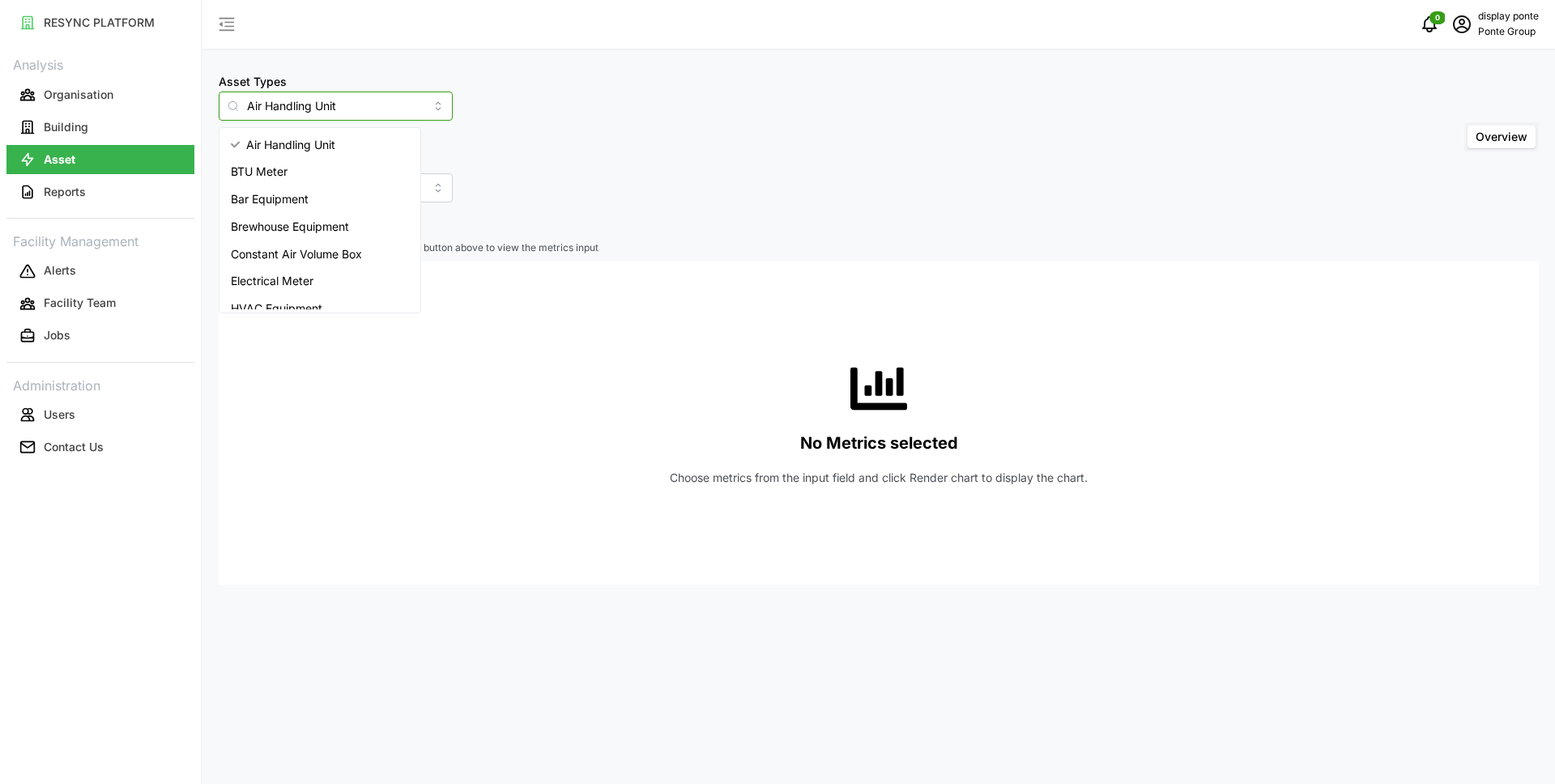
click at [407, 109] on input "Air Handling Unit" at bounding box center [335, 106] width 234 height 29
click at [330, 268] on span "Variable Air Volume Box" at bounding box center [294, 268] width 127 height 18
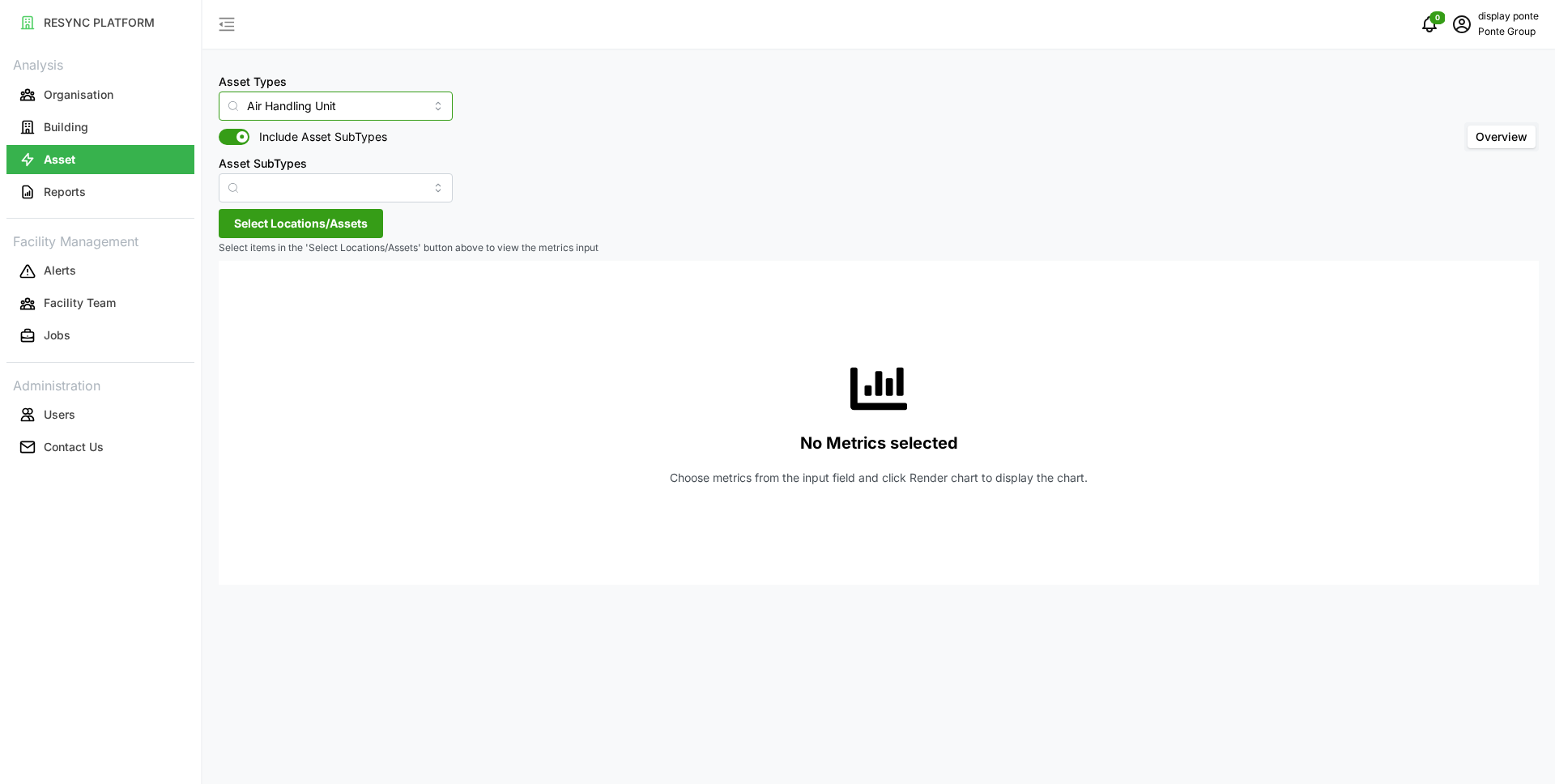
type input "Variable Air Volume Box"
click at [268, 224] on span "Select Locations/Assets" at bounding box center [301, 223] width 134 height 27
click at [257, 298] on span "Select MBFC" at bounding box center [260, 297] width 11 height 11
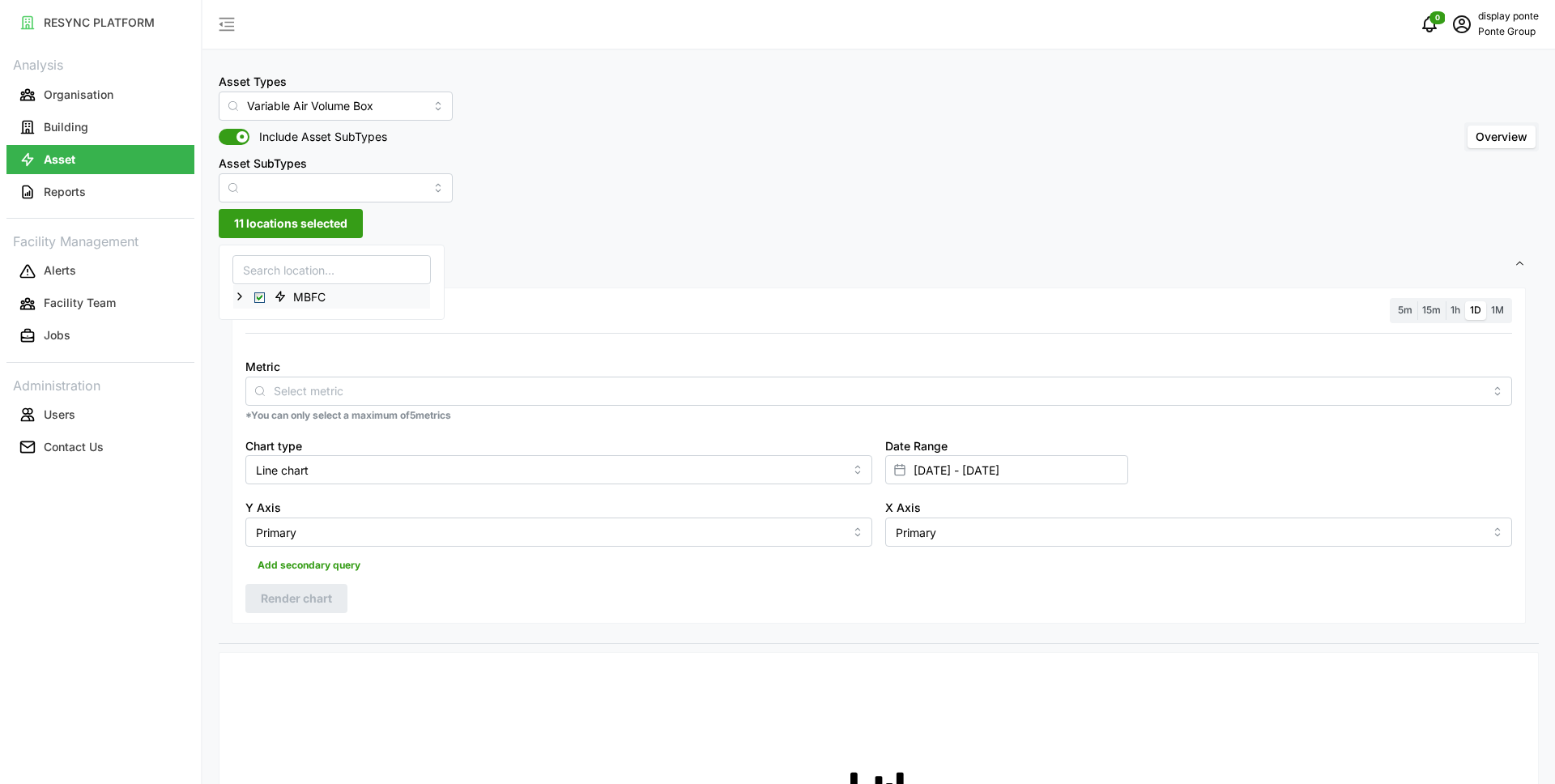
click at [238, 289] on icon at bounding box center [239, 296] width 13 height 13
click at [251, 318] on icon at bounding box center [253, 319] width 13 height 13
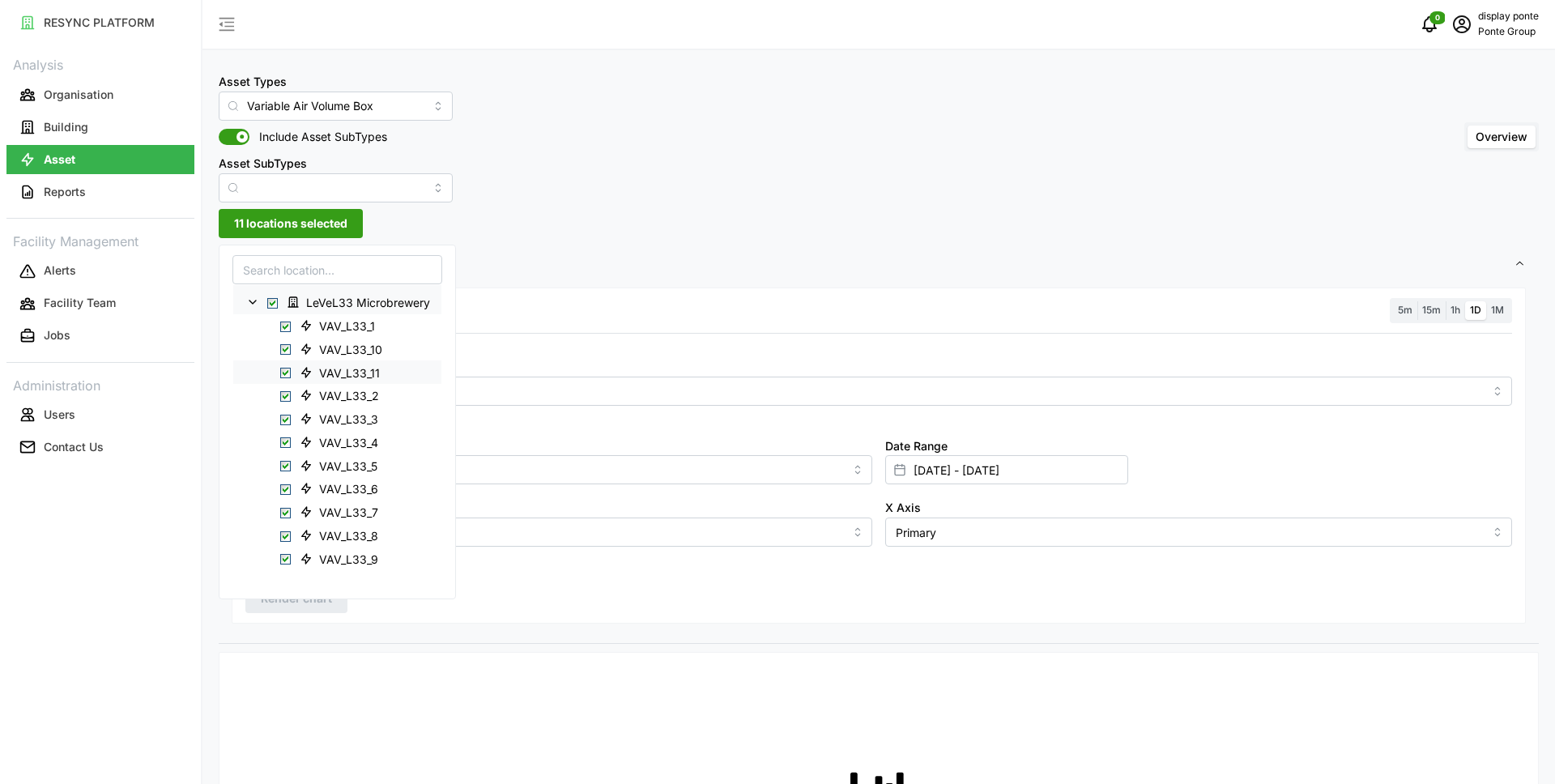
scroll to position [17, 0]
click at [672, 196] on div "Asset Types Variable Air Volume Box Include Asset SubTypes Asset SubTypes Overv…" at bounding box center [878, 136] width 1320 height 131
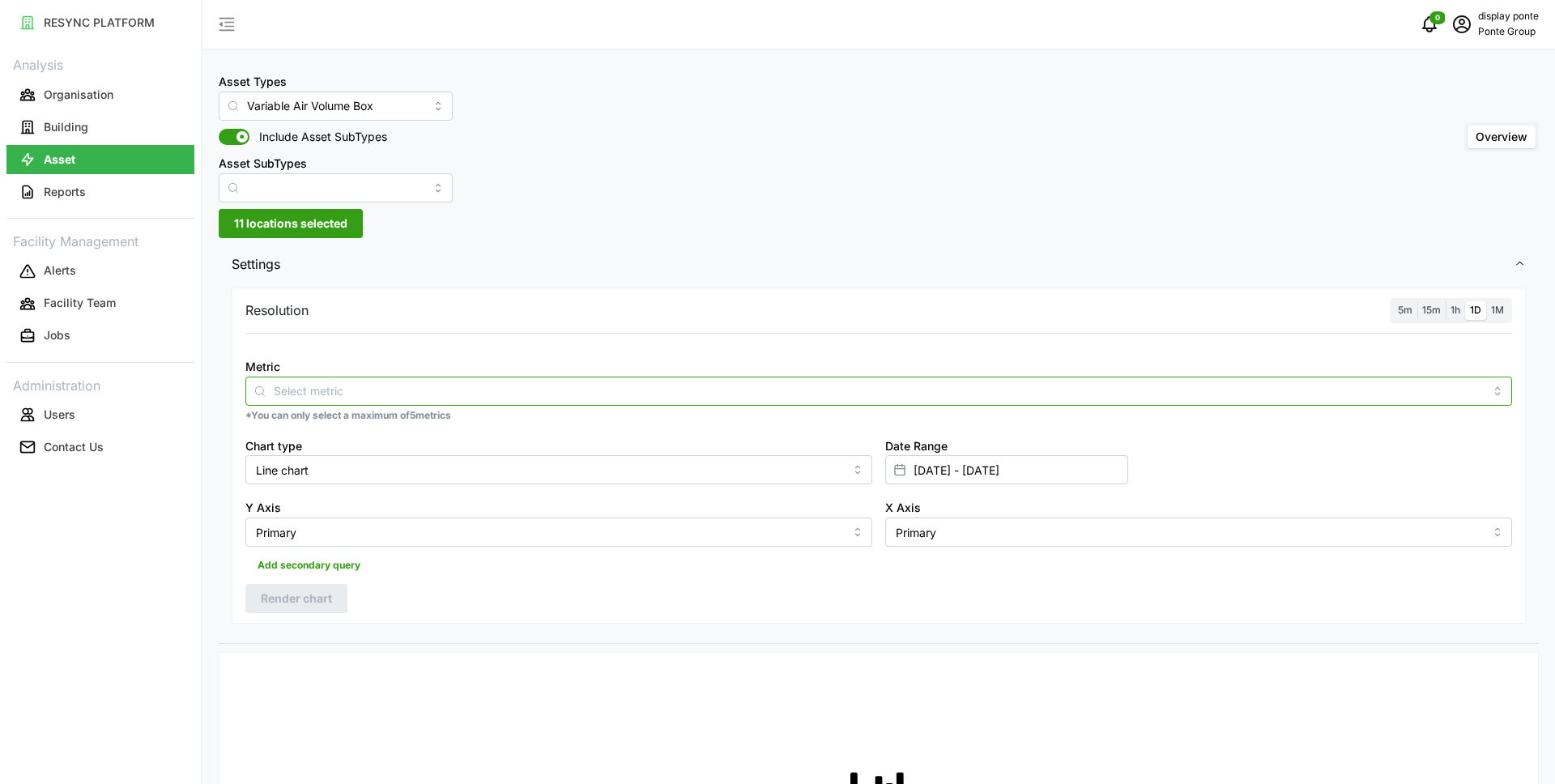
click at [310, 393] on input "Metric" at bounding box center [878, 390] width 1210 height 18
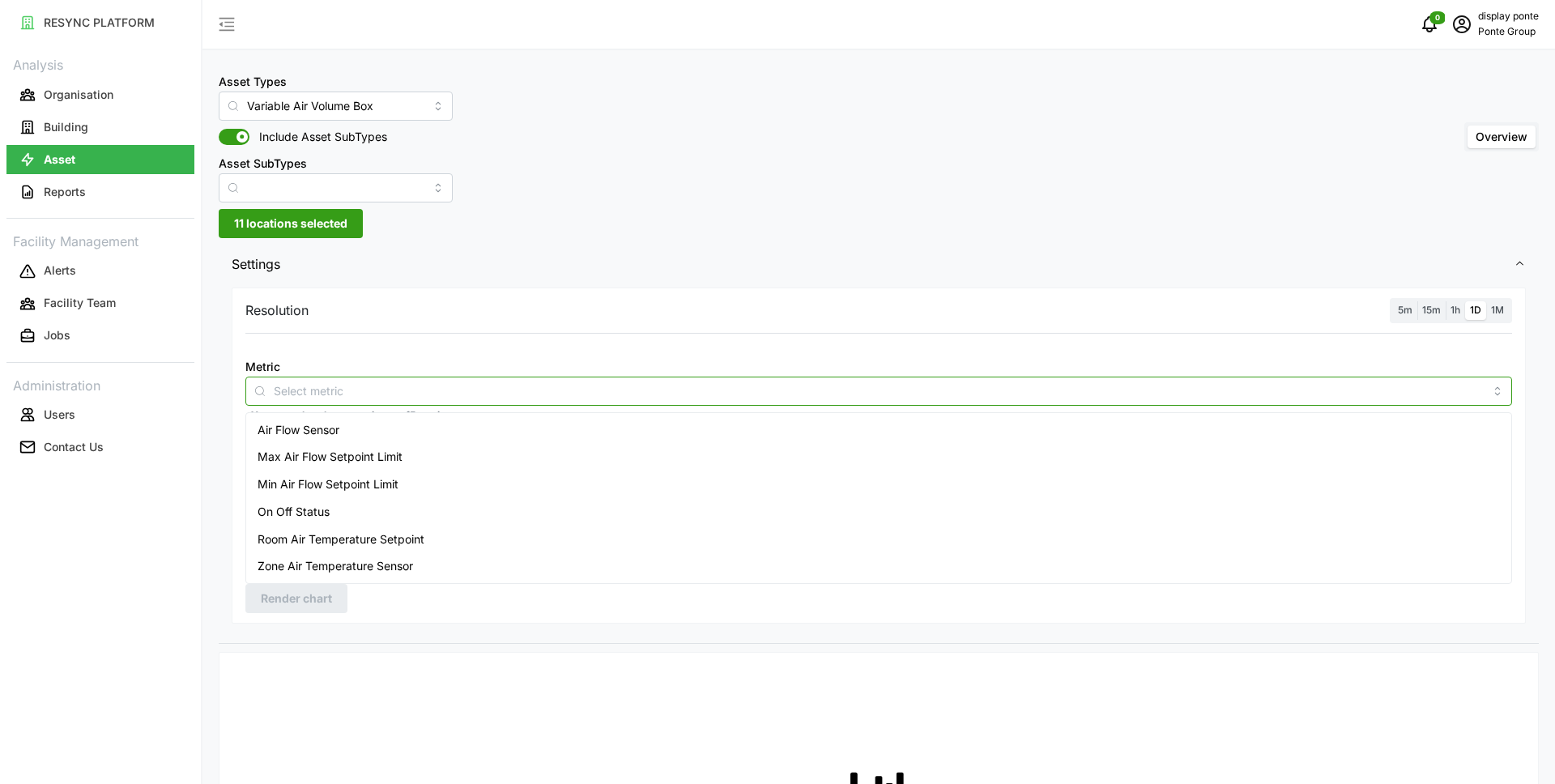
click at [413, 563] on span "Zone Air Temperature Sensor" at bounding box center [335, 566] width 156 height 18
click at [517, 276] on span "Settings" at bounding box center [872, 264] width 1282 height 40
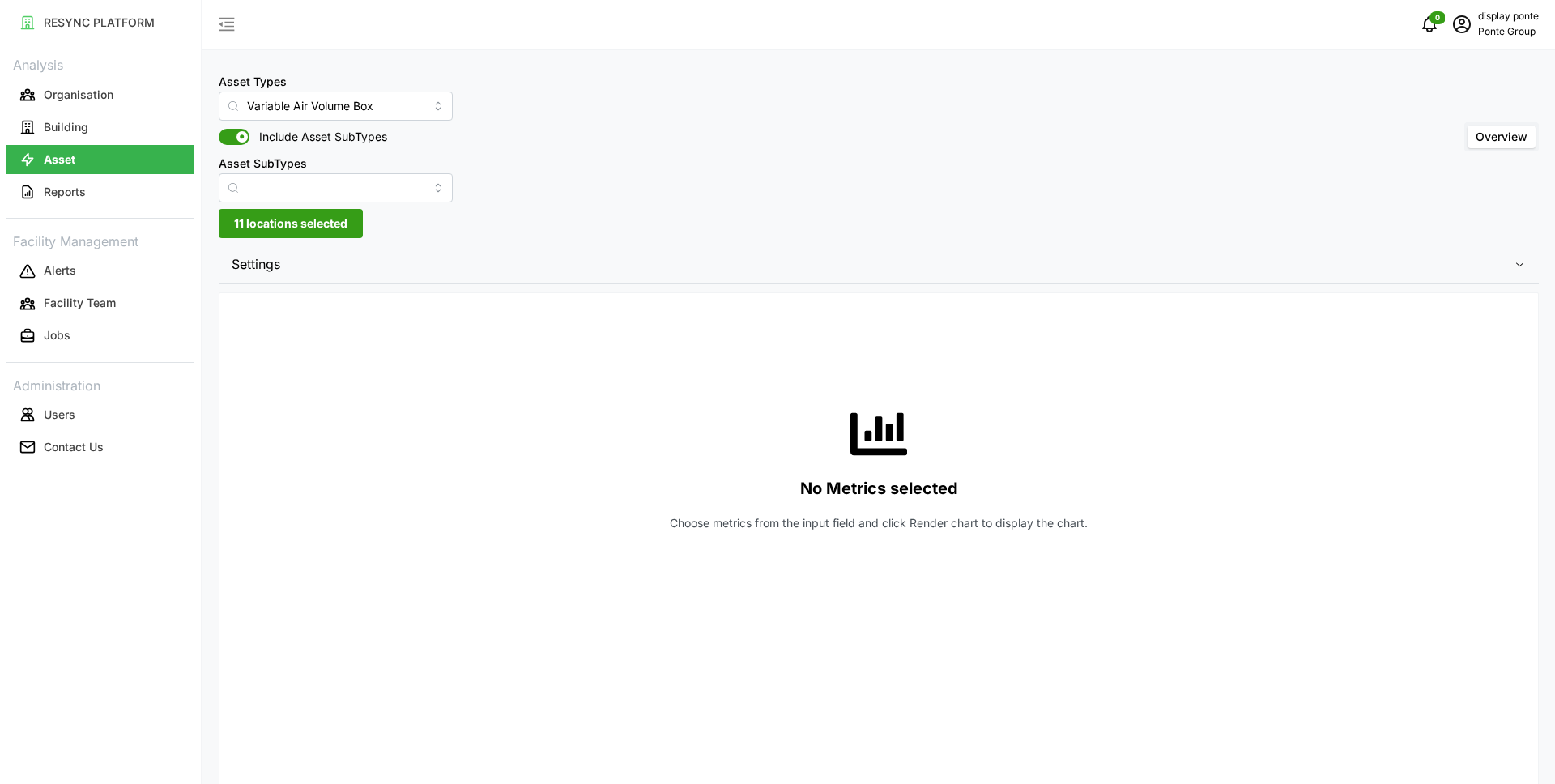
click at [359, 273] on span "Settings" at bounding box center [872, 264] width 1282 height 40
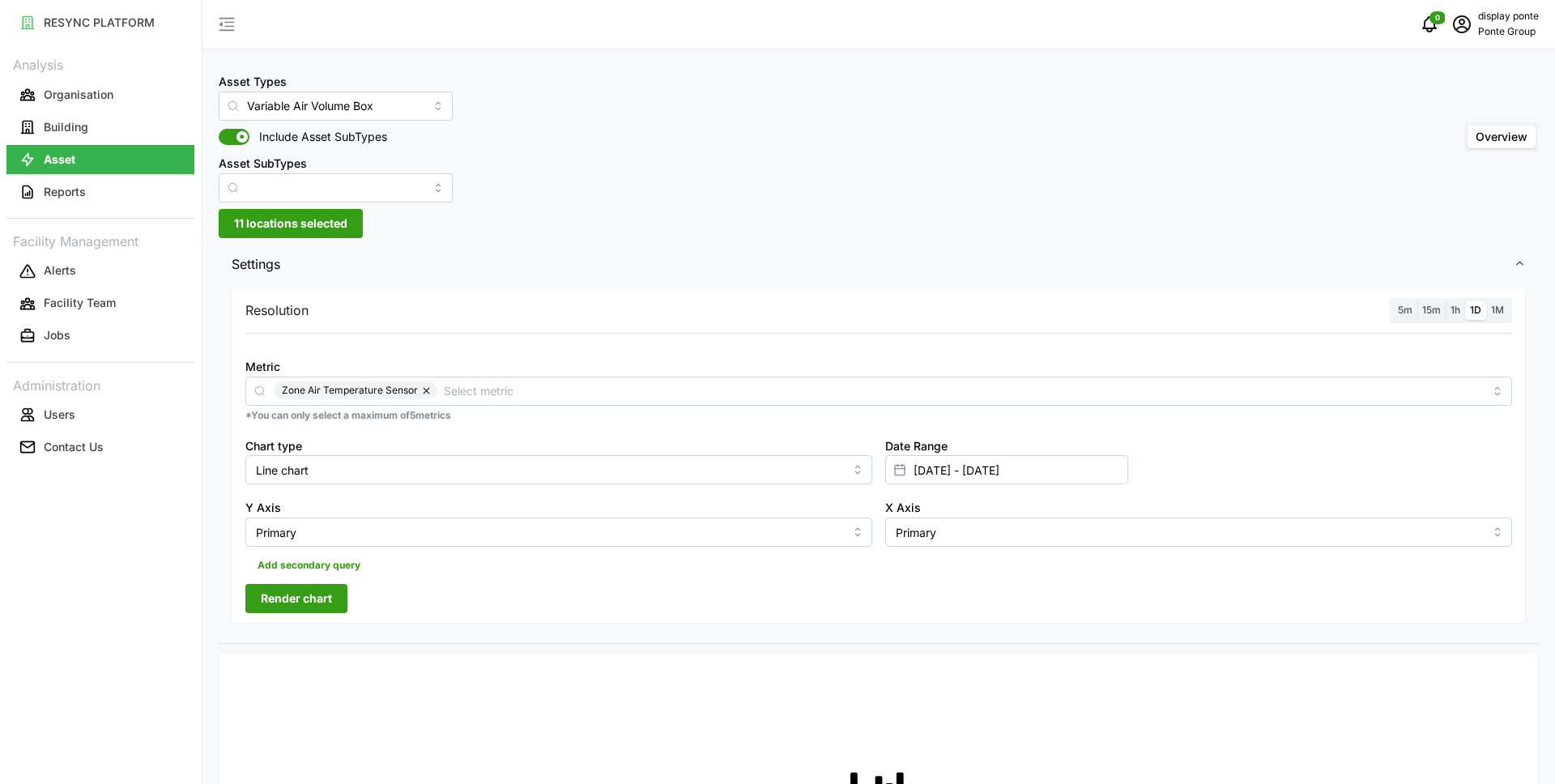
click at [296, 597] on span "Render chart" at bounding box center [296, 597] width 71 height 27
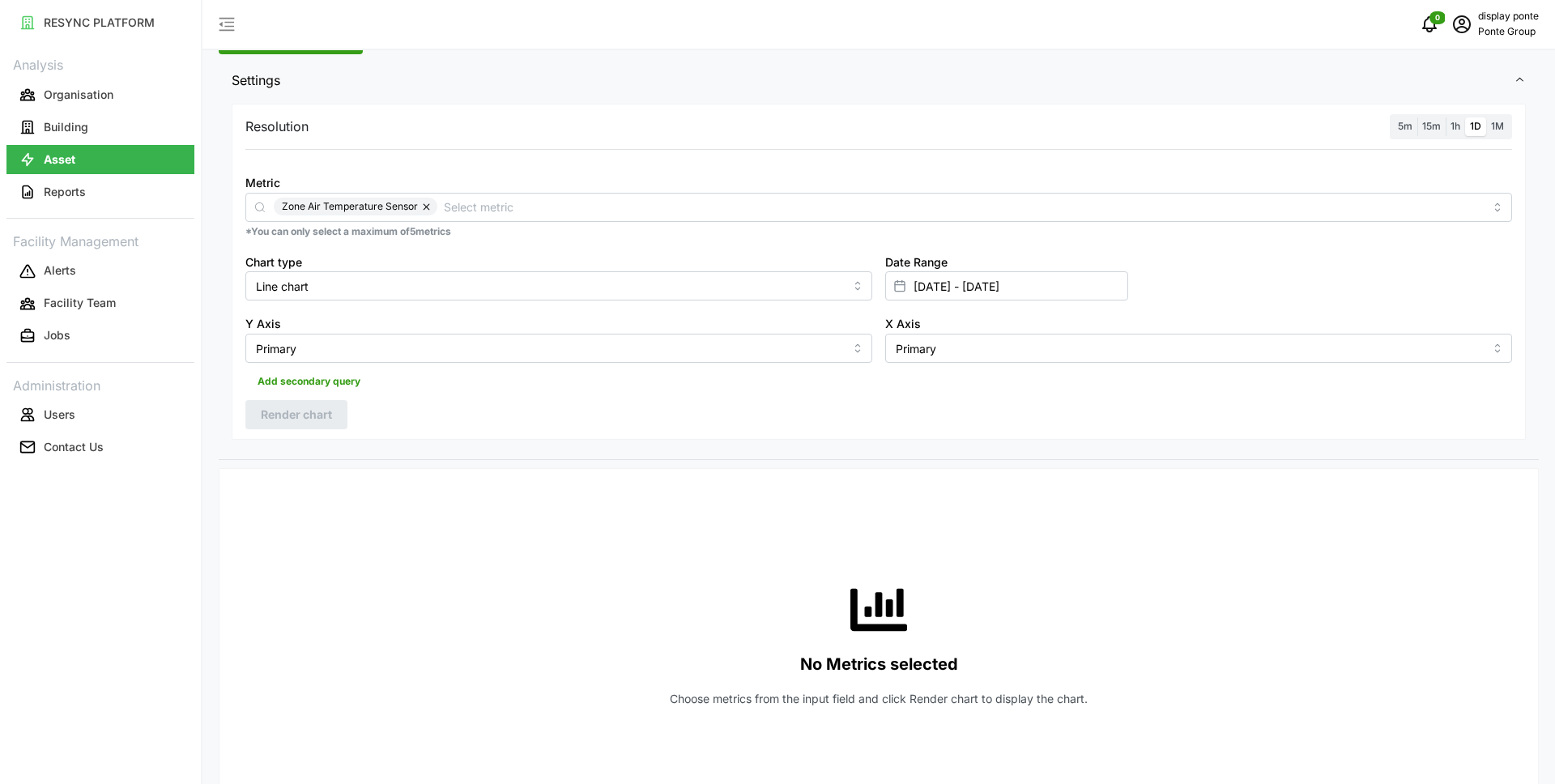
scroll to position [188, 0]
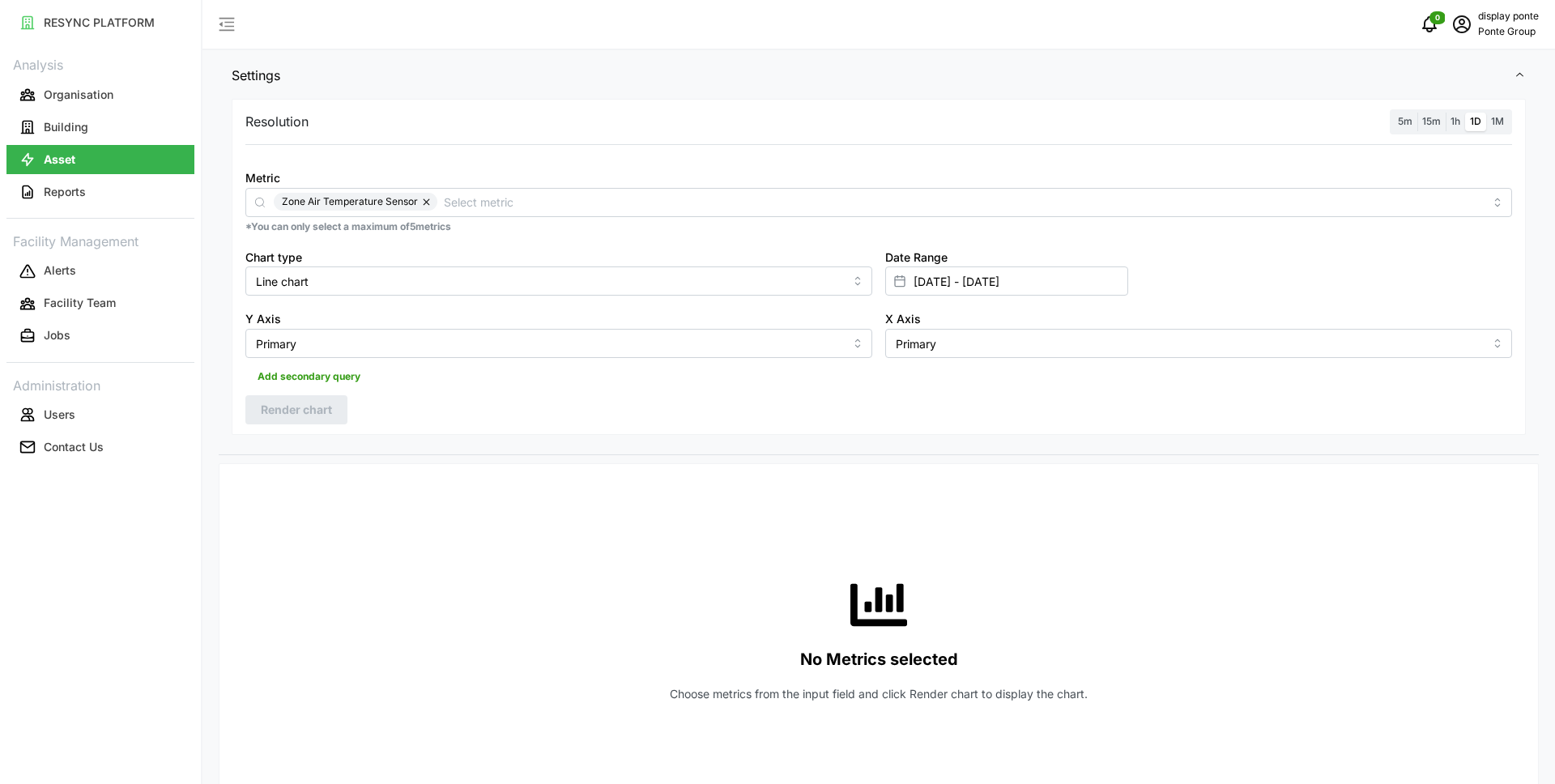
click at [1455, 126] on span "1h" at bounding box center [1455, 121] width 10 height 12
click at [1446, 113] on input "1h" at bounding box center [1446, 113] width 0 height 0
click at [290, 413] on span "Render chart" at bounding box center [296, 409] width 71 height 27
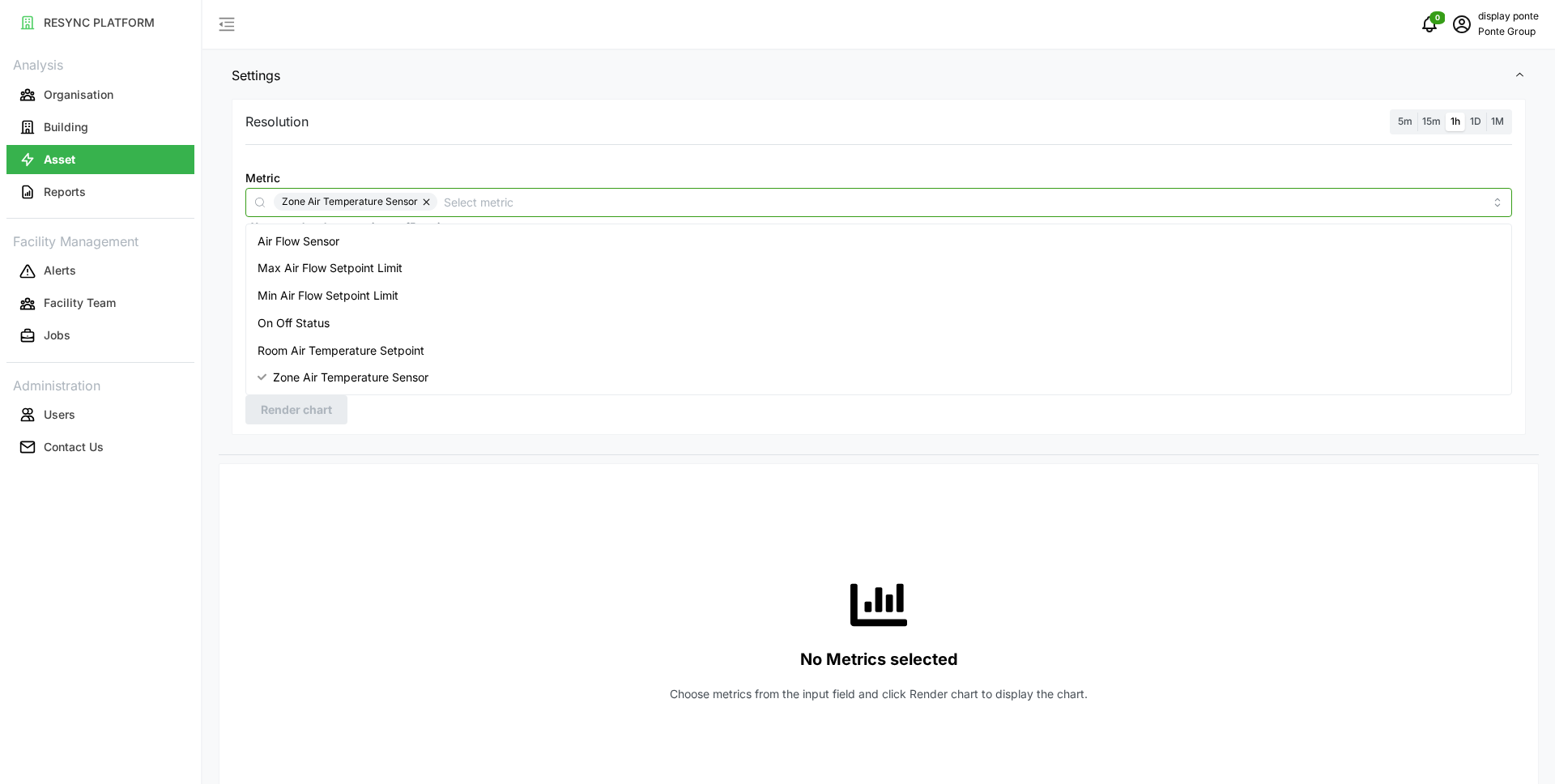
click at [491, 209] on input "Metric" at bounding box center [964, 201] width 1040 height 18
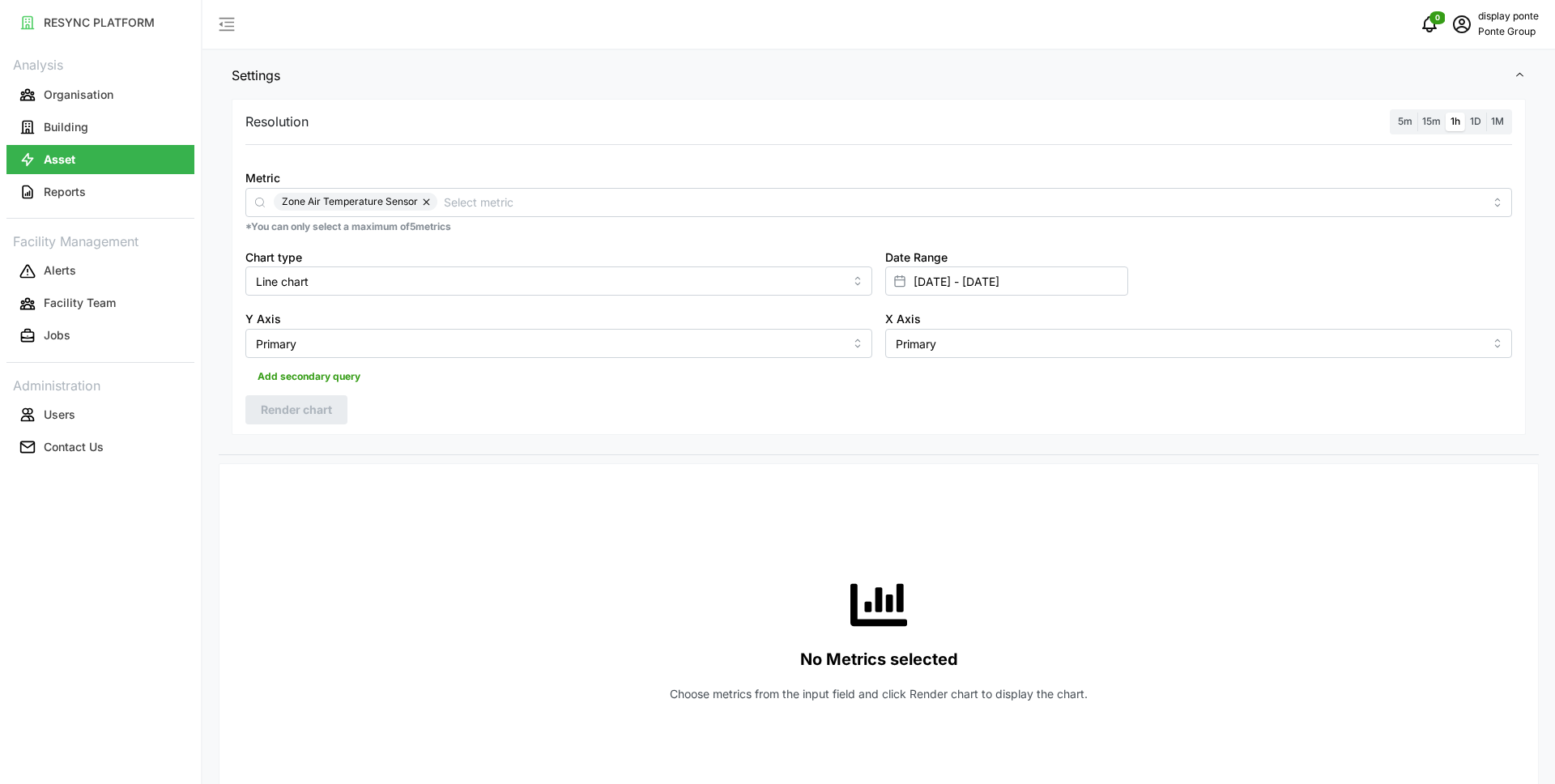
click at [576, 128] on div "Resolution 5m 15m 1h 1D 1M" at bounding box center [878, 121] width 1266 height 26
click at [451, 263] on div "Chart type Line chart" at bounding box center [559, 272] width 627 height 49
click at [421, 283] on input "Line chart" at bounding box center [559, 281] width 627 height 29
click at [311, 346] on div "Bar chart" at bounding box center [558, 347] width 619 height 27
click at [378, 276] on input "Bar chart" at bounding box center [559, 281] width 627 height 29
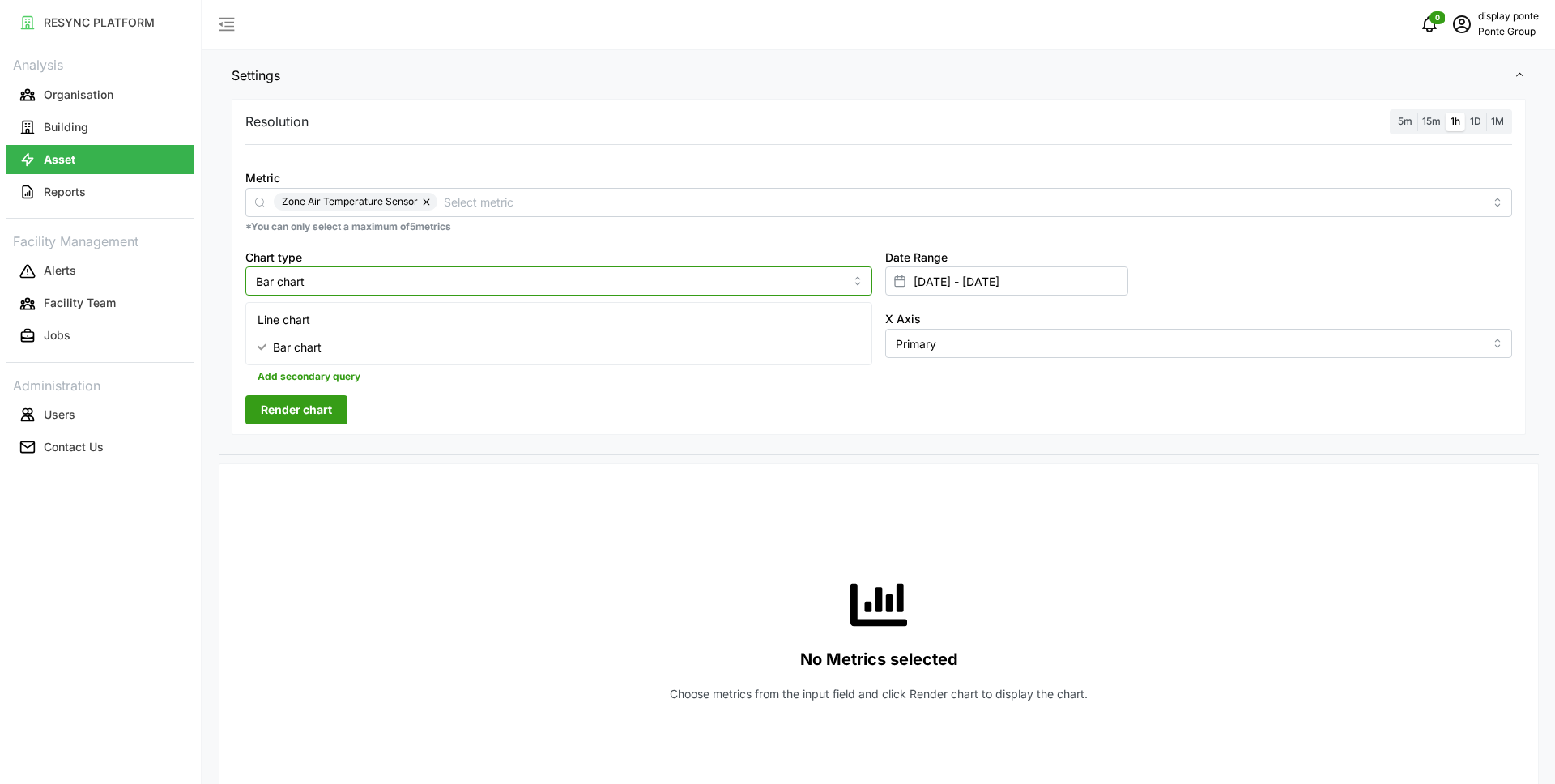
click at [356, 319] on div "Line chart" at bounding box center [558, 319] width 619 height 27
type input "Line chart"
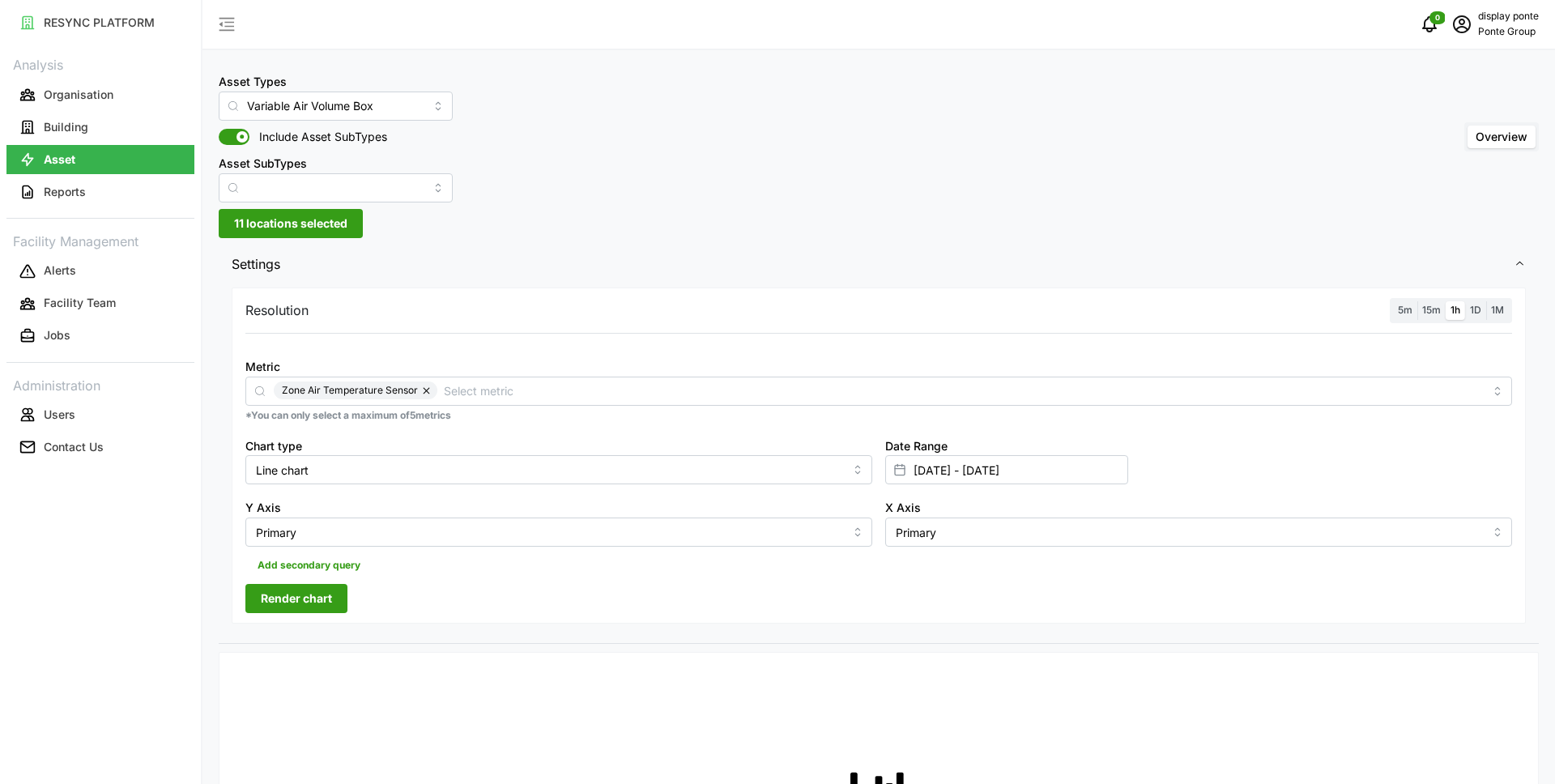
click at [1456, 310] on span "1h" at bounding box center [1455, 310] width 10 height 12
click at [1446, 301] on input "1h" at bounding box center [1446, 301] width 0 height 0
click at [294, 228] on span "11 locations selected" at bounding box center [290, 223] width 114 height 27
click at [275, 224] on span "11 locations selected" at bounding box center [290, 223] width 114 height 27
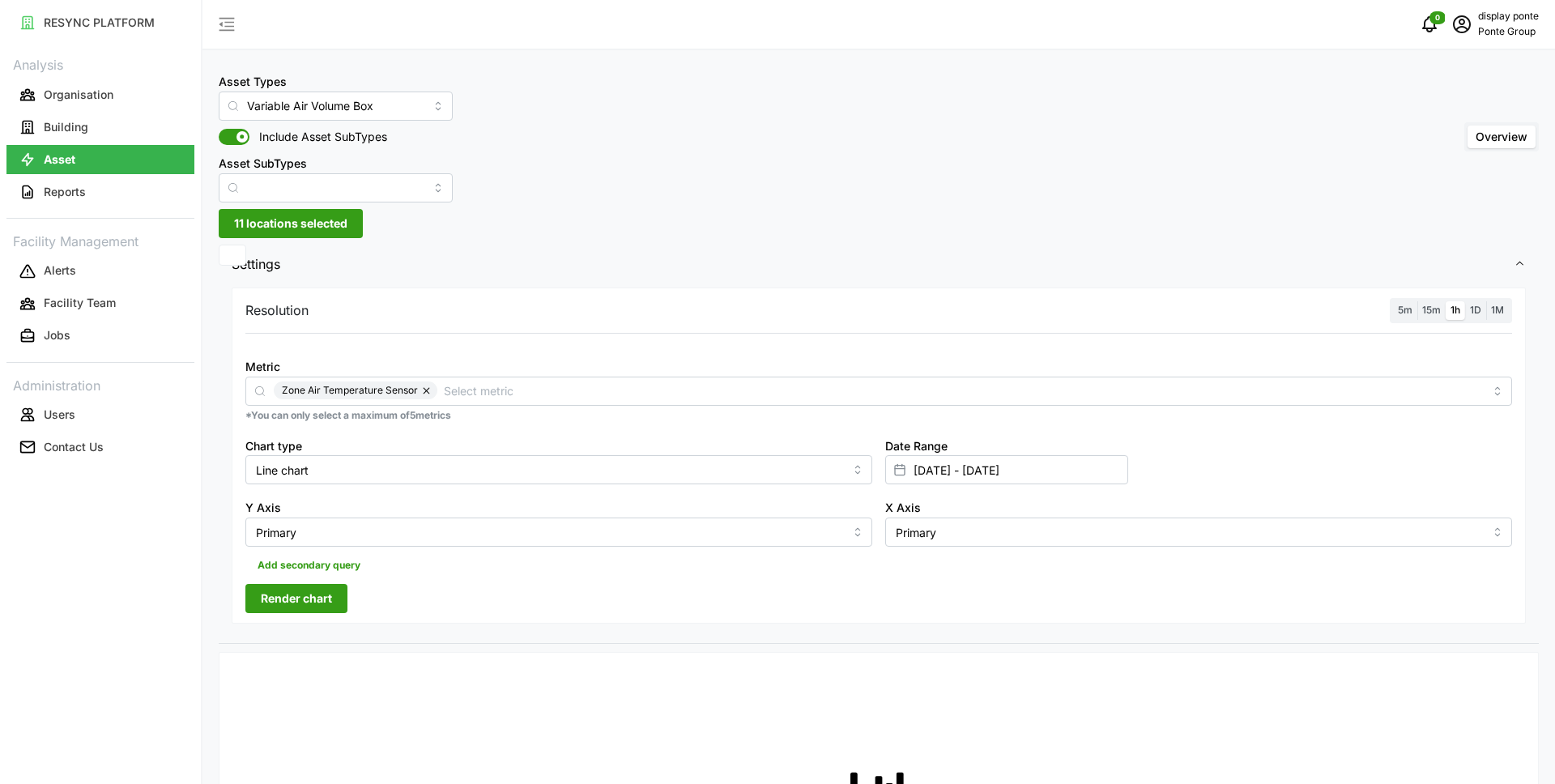
click at [266, 223] on span "11 locations selected" at bounding box center [290, 223] width 114 height 27
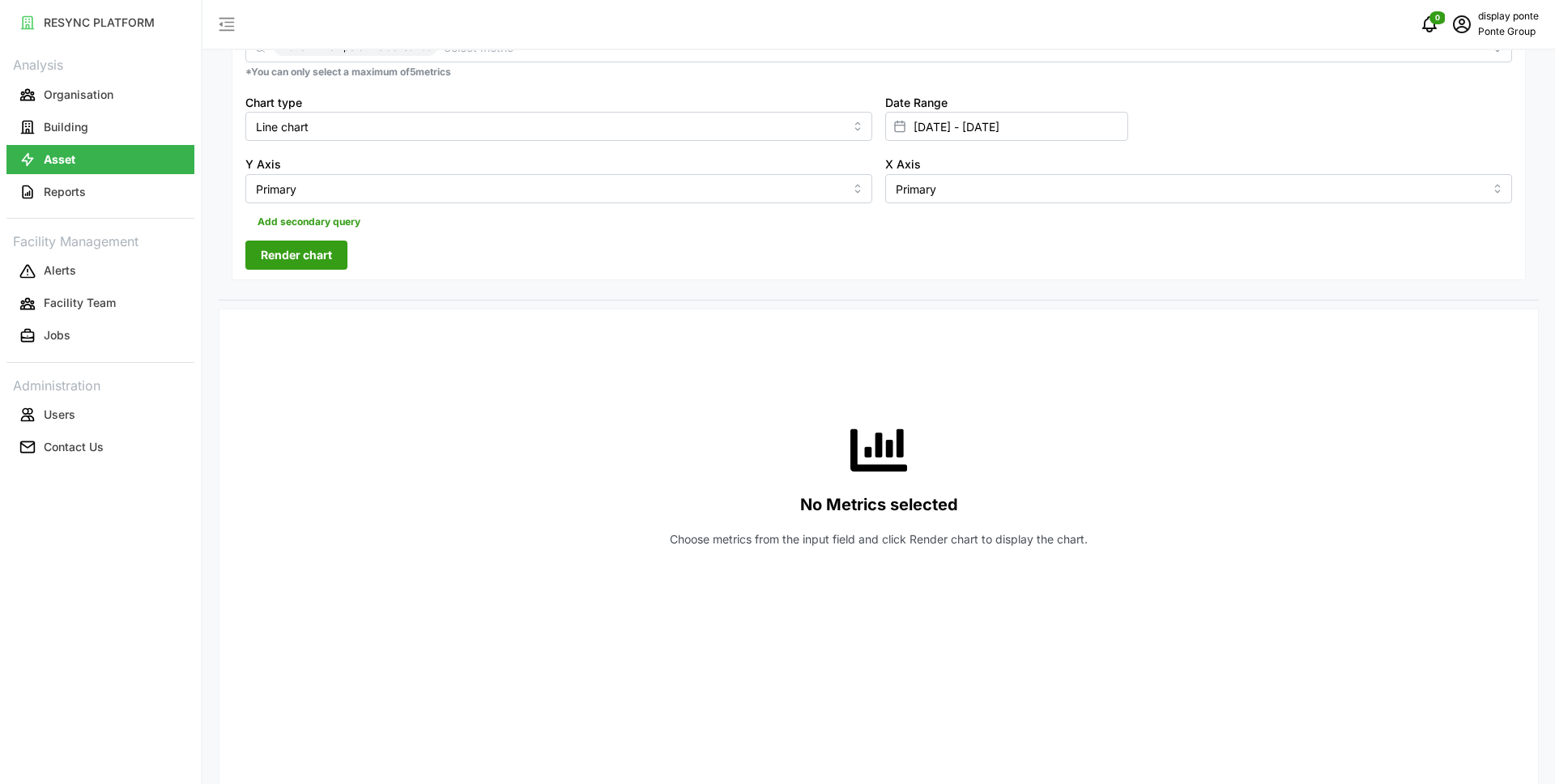
scroll to position [342, 0]
click at [296, 258] on span "Render chart" at bounding box center [296, 255] width 71 height 27
click at [717, 352] on div "No Metrics selected Choose metrics from the input field and click Render chart …" at bounding box center [878, 485] width 1266 height 324
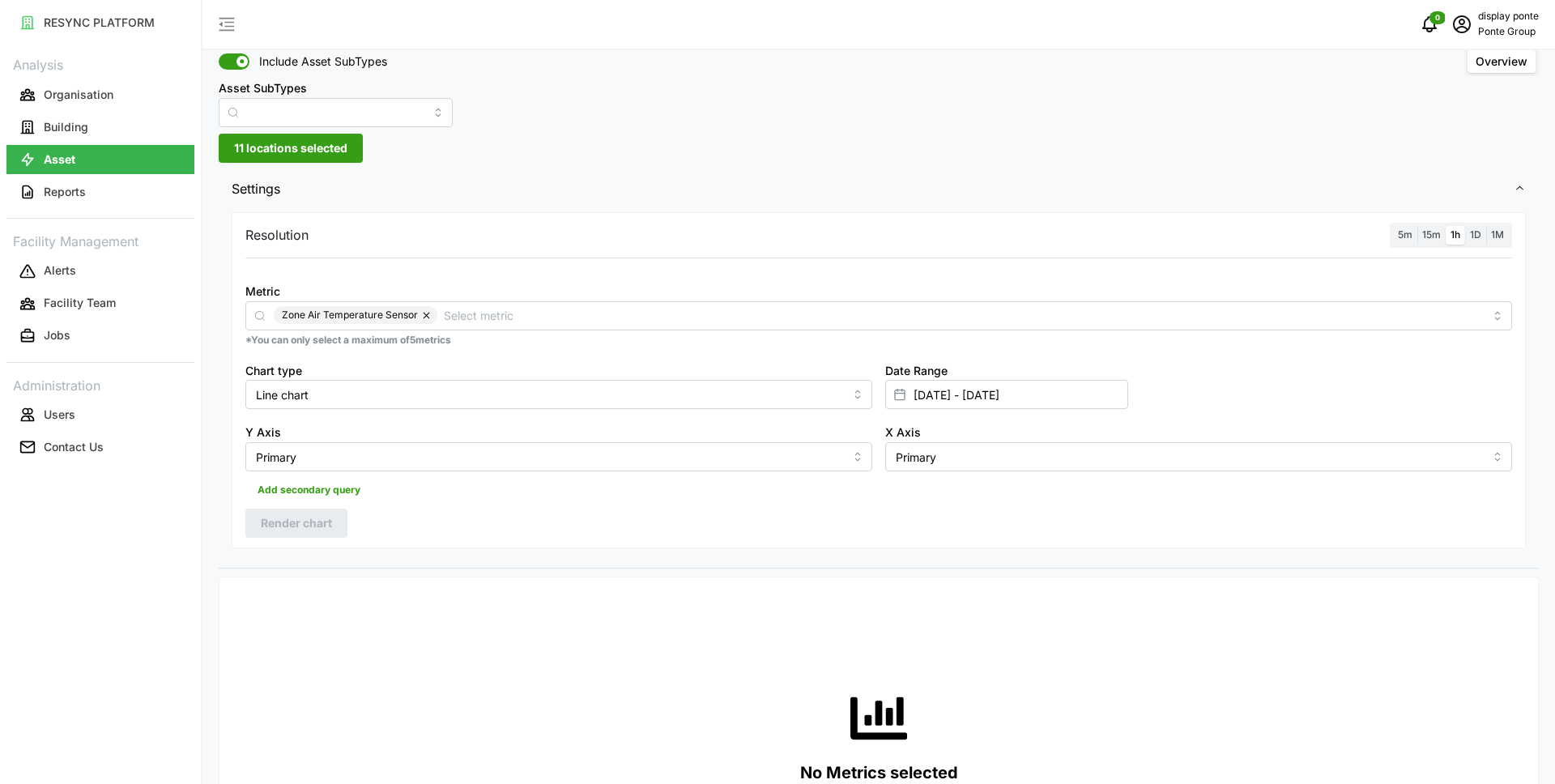
scroll to position [71, 0]
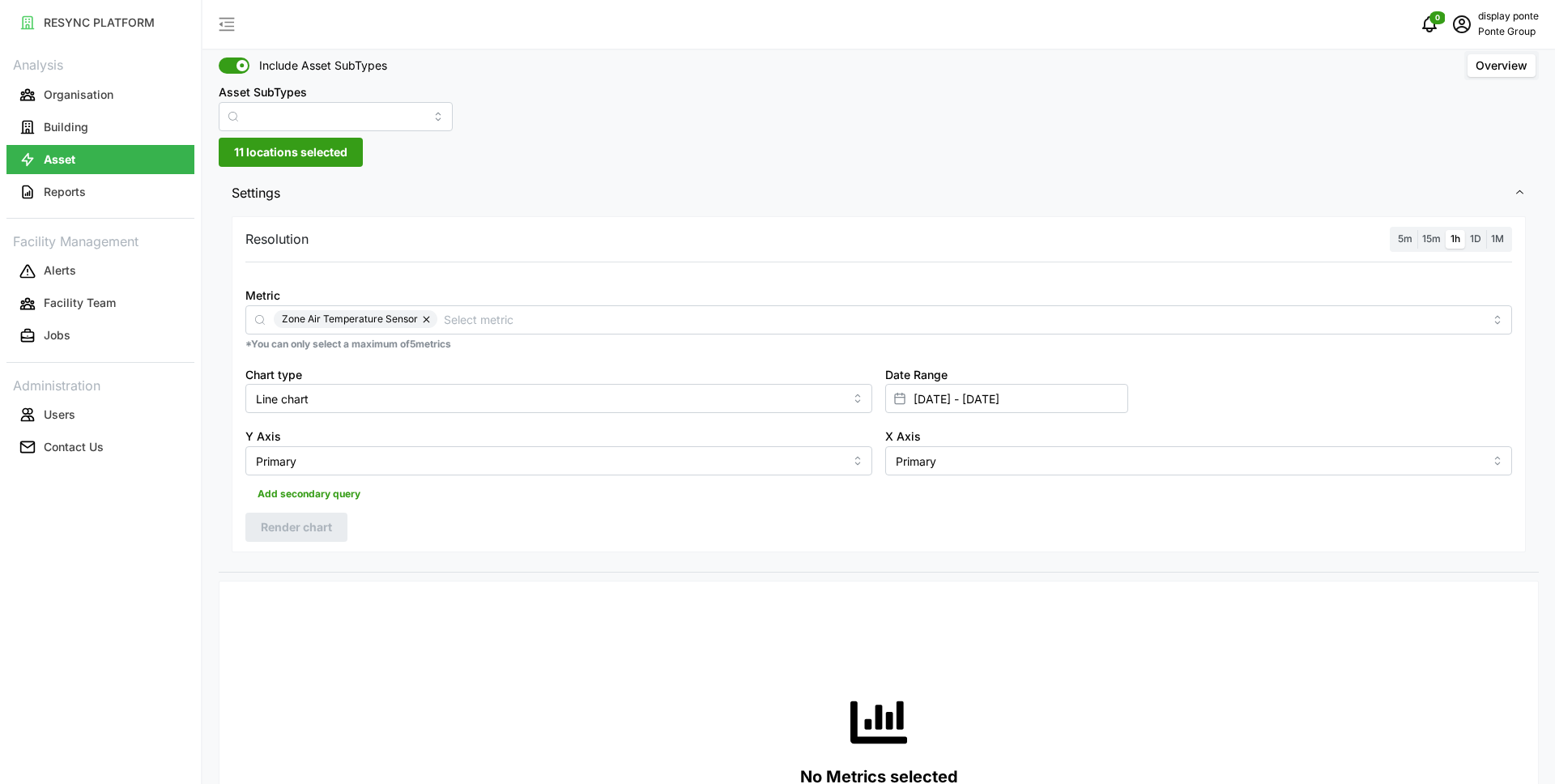
click at [429, 320] on button "button" at bounding box center [428, 319] width 19 height 18
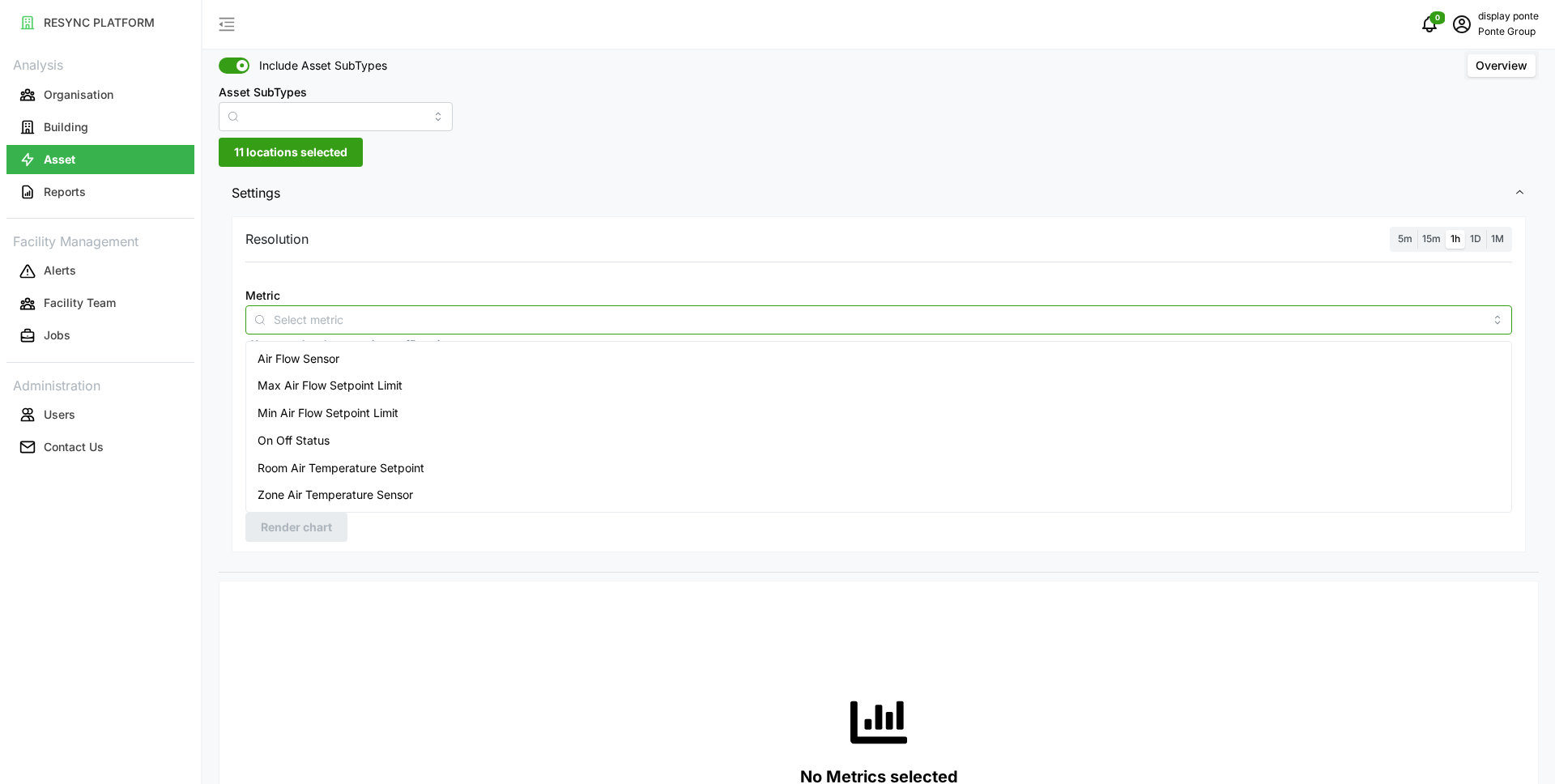
click at [401, 319] on input "Metric" at bounding box center [878, 319] width 1210 height 18
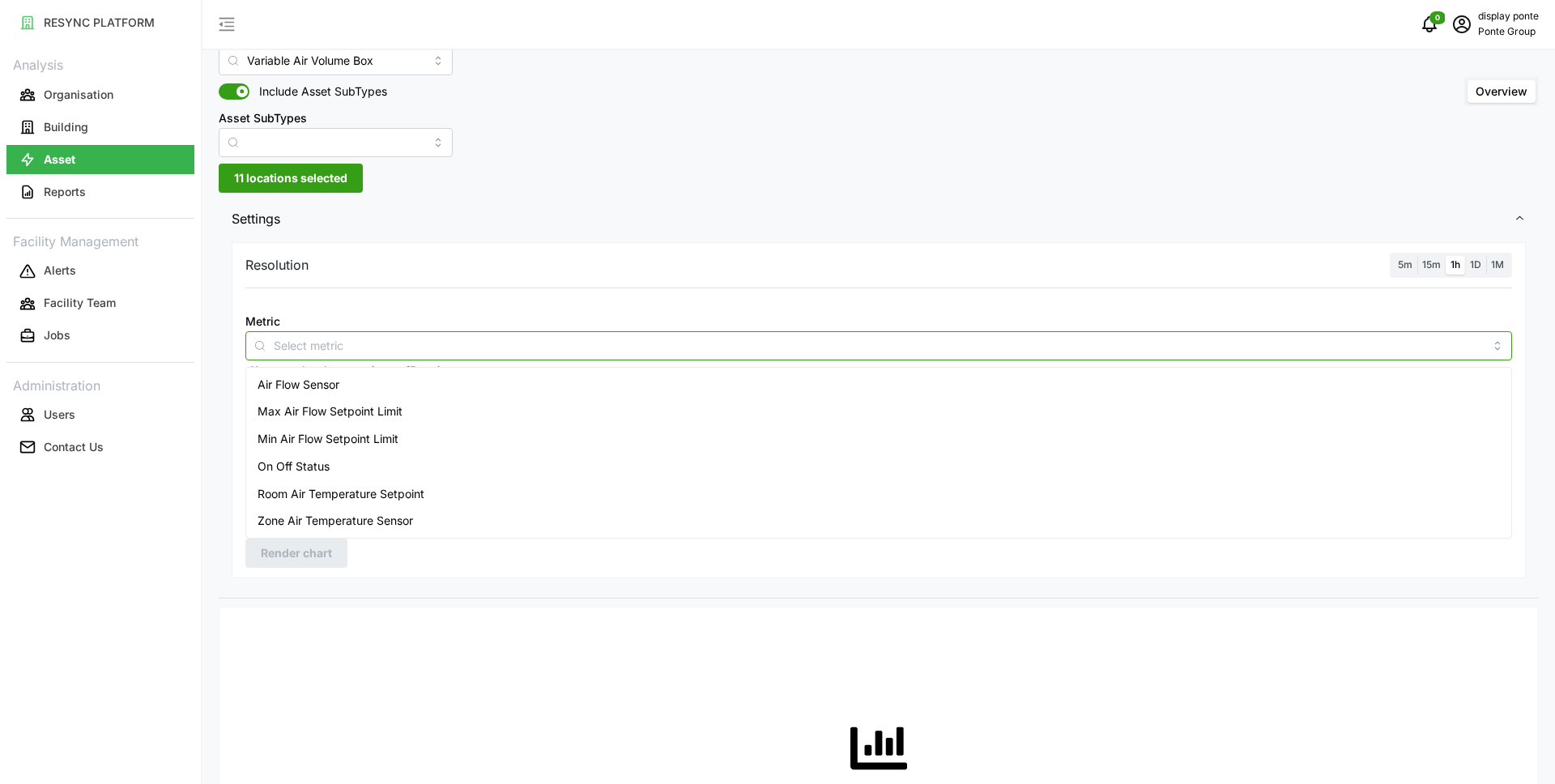
scroll to position [38, 0]
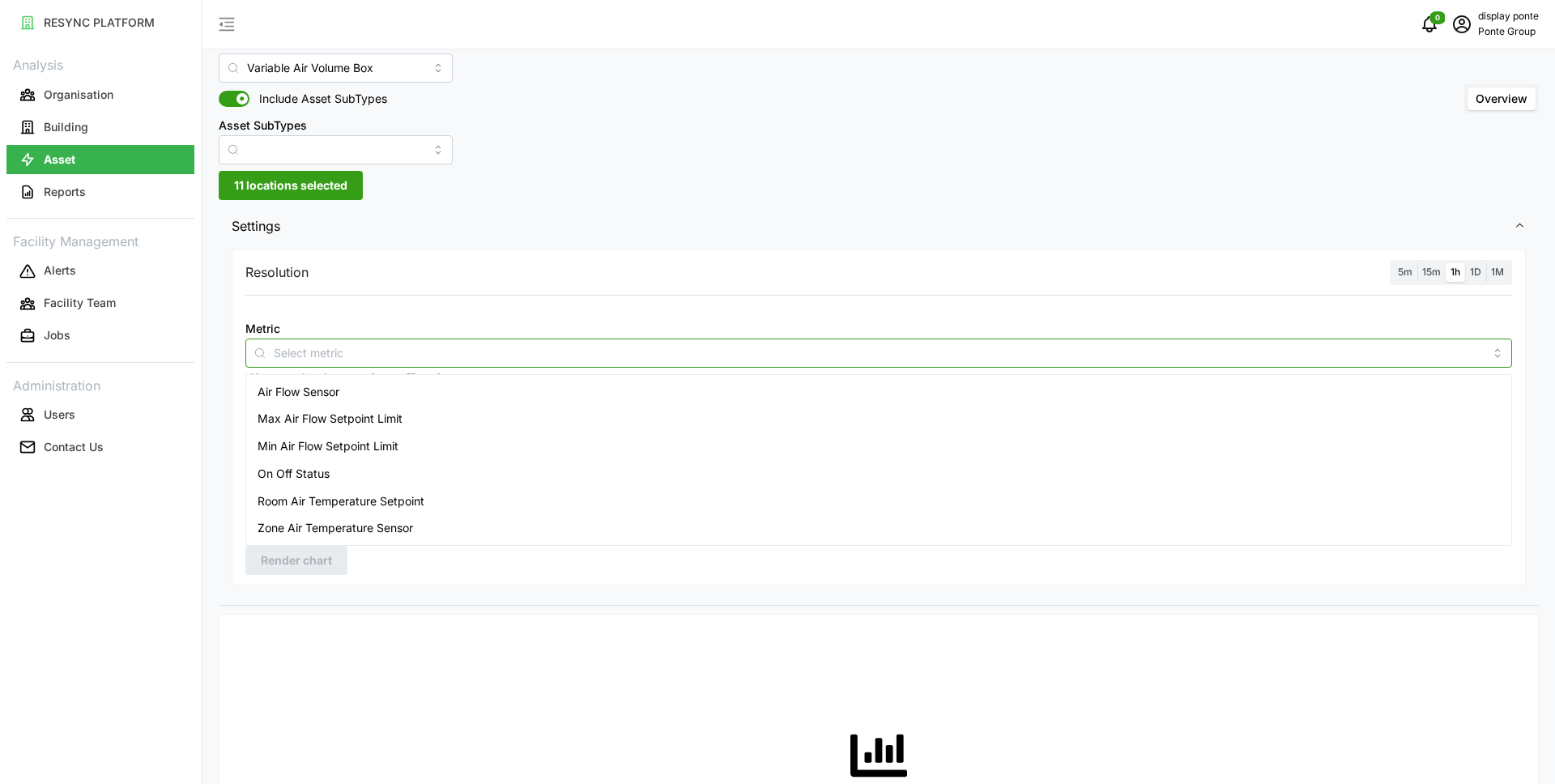
click at [371, 524] on span "Zone Air Temperature Sensor" at bounding box center [335, 528] width 156 height 18
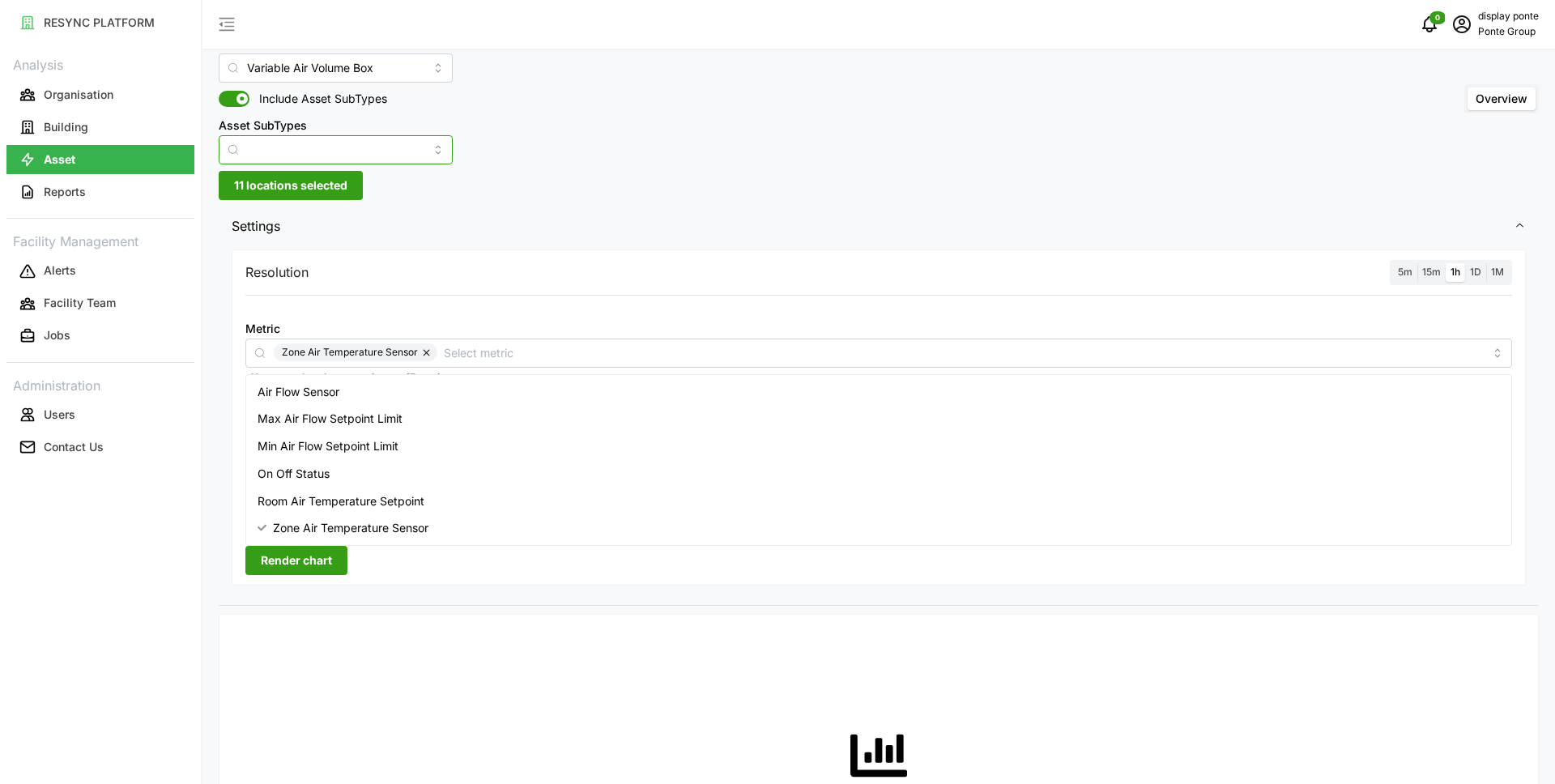
click at [283, 143] on input "Asset SubTypes" at bounding box center [335, 150] width 234 height 29
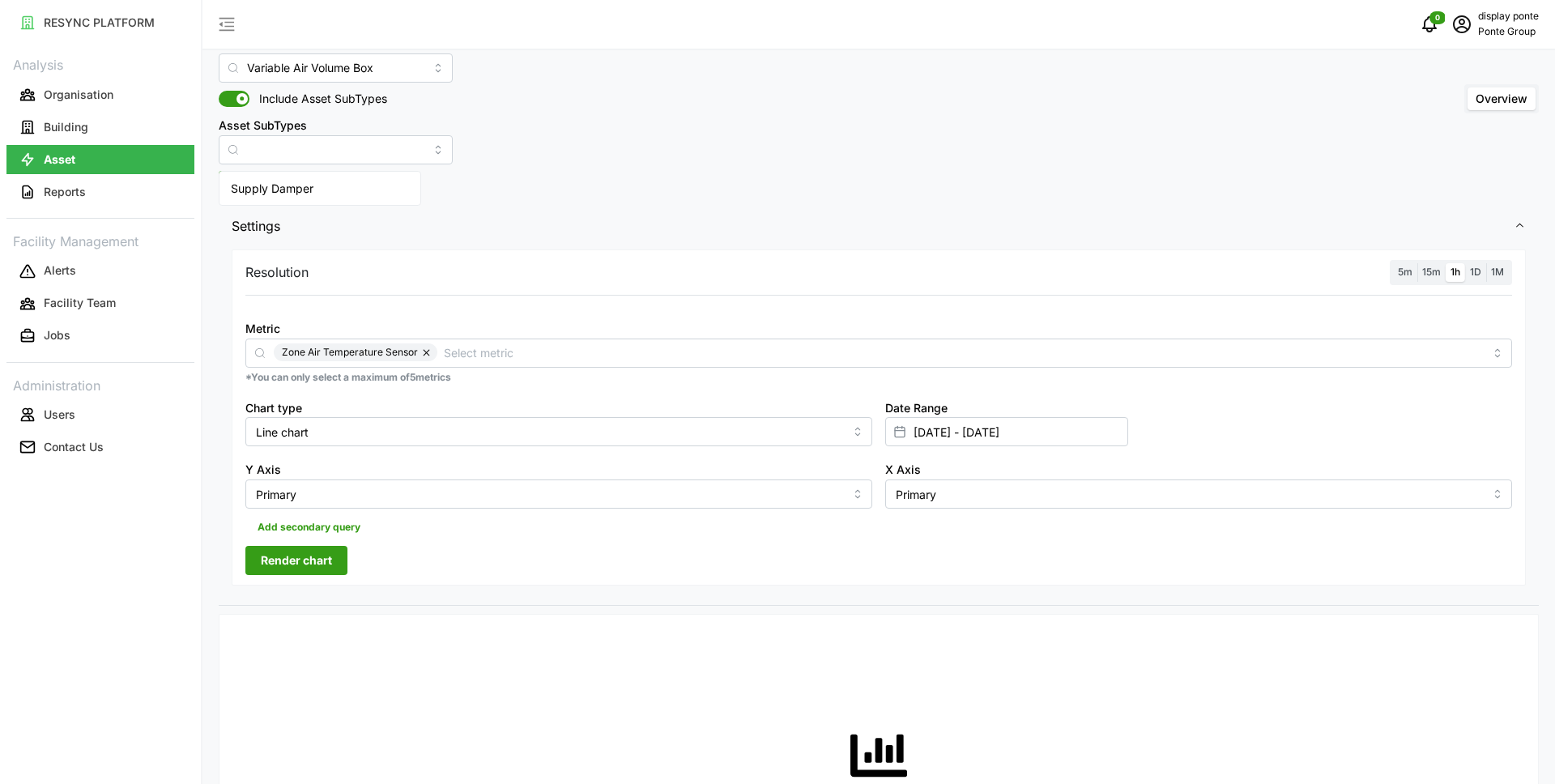
click at [630, 187] on div "Asset Types Variable Air Volume Box Include Asset SubTypes Asset SubTypes Overv…" at bounding box center [878, 782] width 1353 height 1641
click at [1455, 269] on span "1h" at bounding box center [1455, 272] width 10 height 12
click at [1446, 263] on input "1h" at bounding box center [1446, 263] width 0 height 0
click at [301, 554] on span "Render chart" at bounding box center [296, 560] width 71 height 27
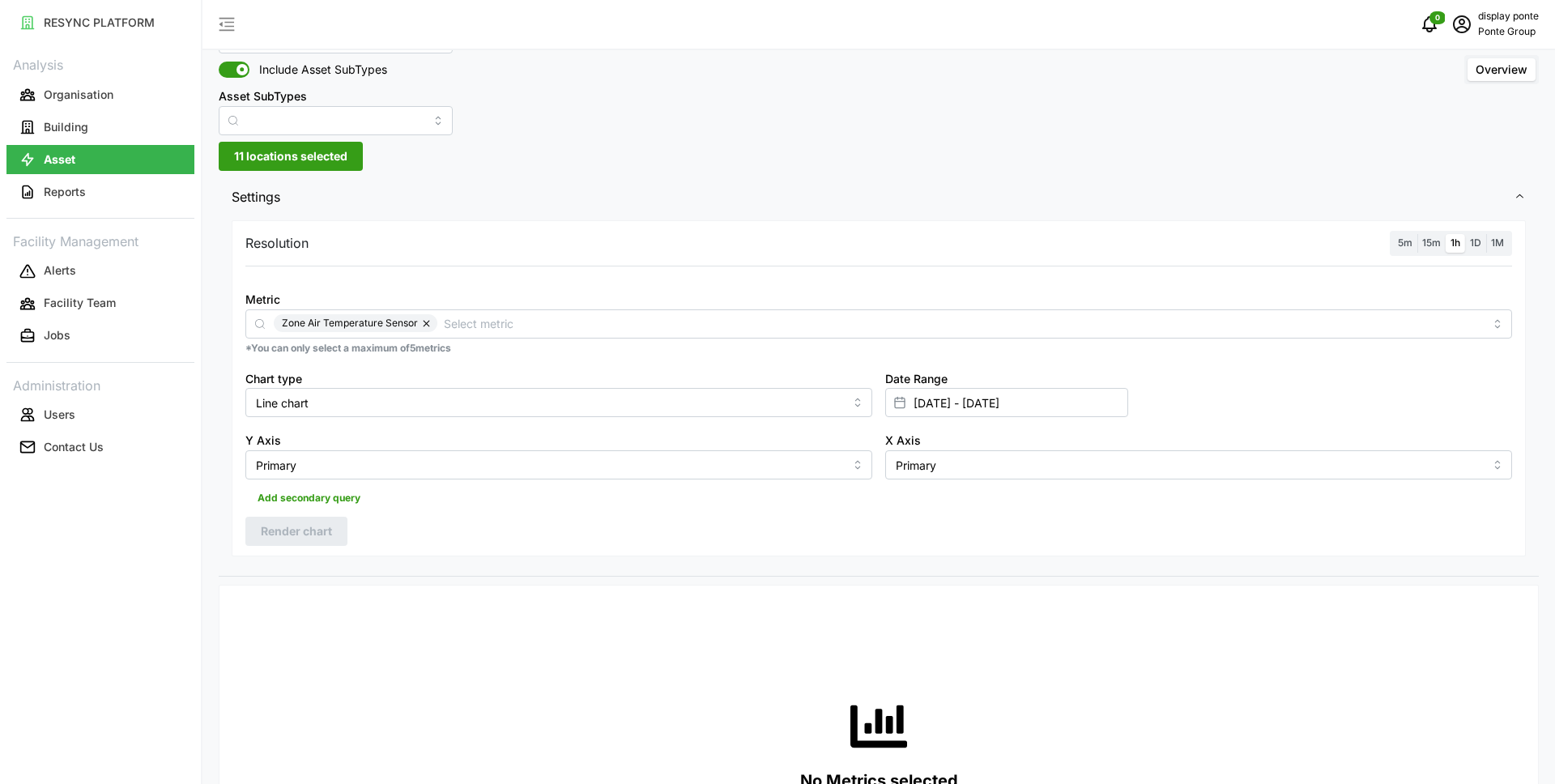
scroll to position [66, 0]
click at [90, 136] on button "Building" at bounding box center [99, 127] width 187 height 29
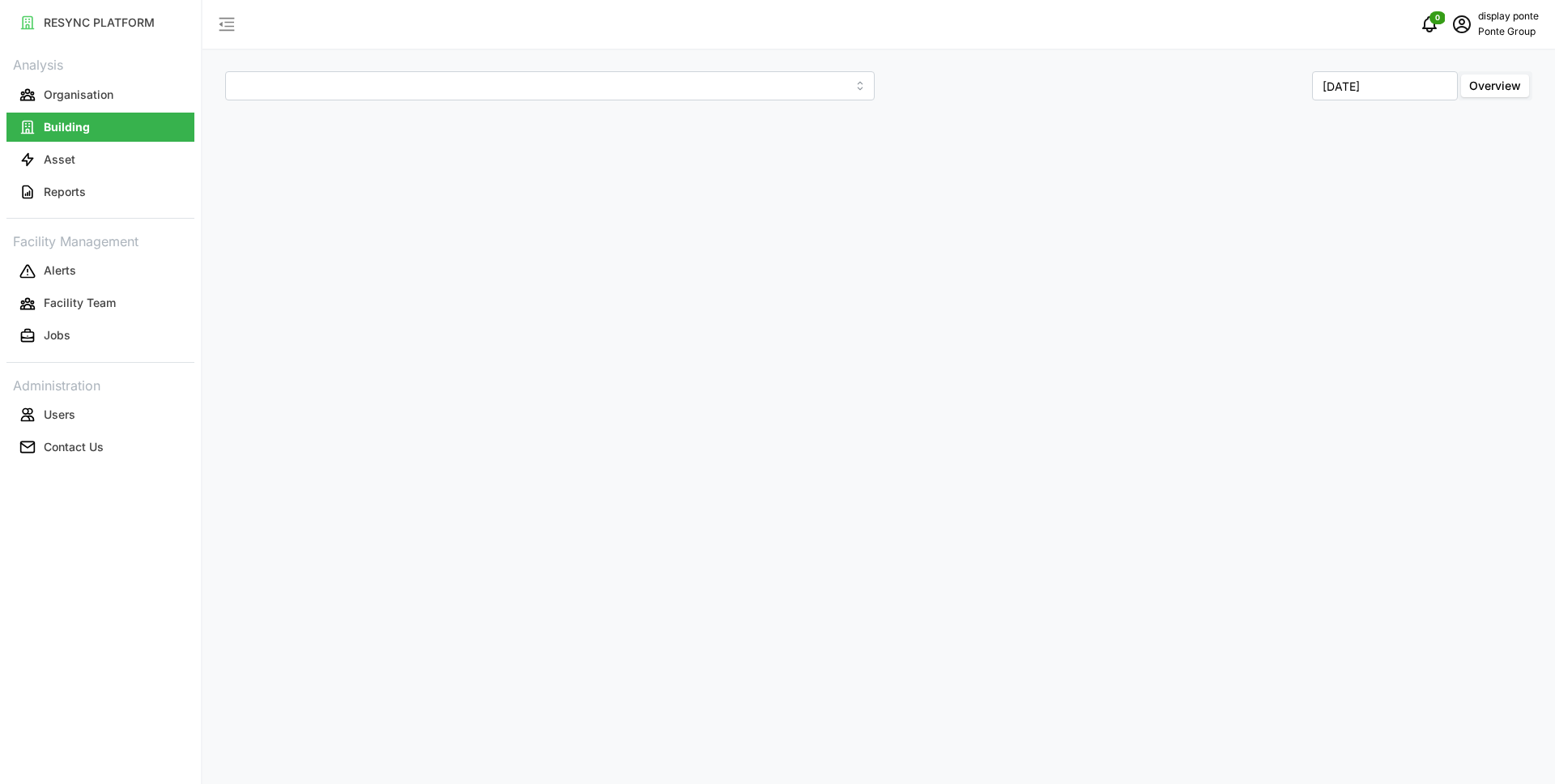
type input "Erwin's Gastrobar"
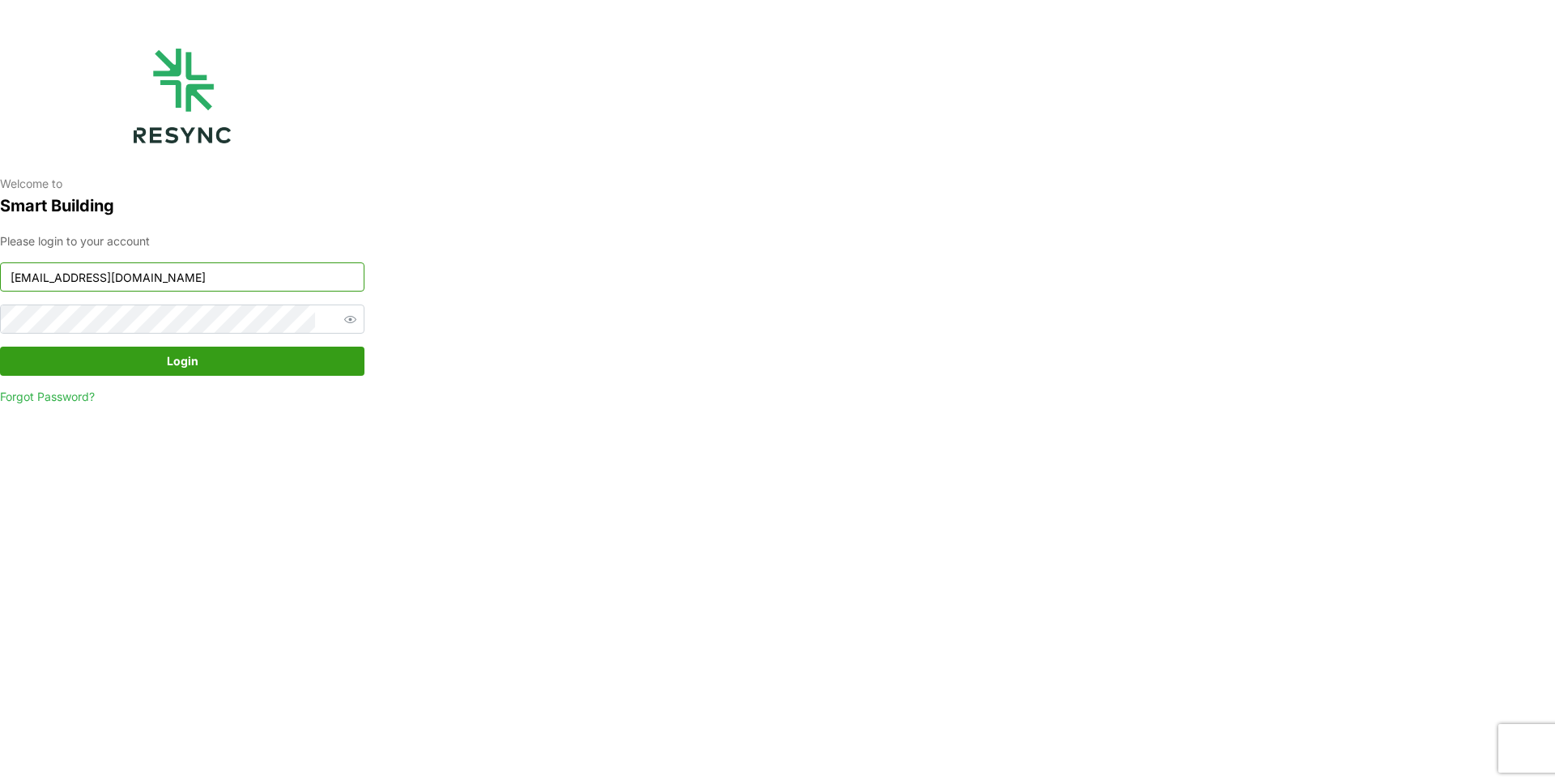
click at [269, 280] on input "[EMAIL_ADDRESS][DOMAIN_NAME]" at bounding box center [182, 276] width 364 height 29
type input "[EMAIL_ADDRESS][DOMAIN_NAME]"
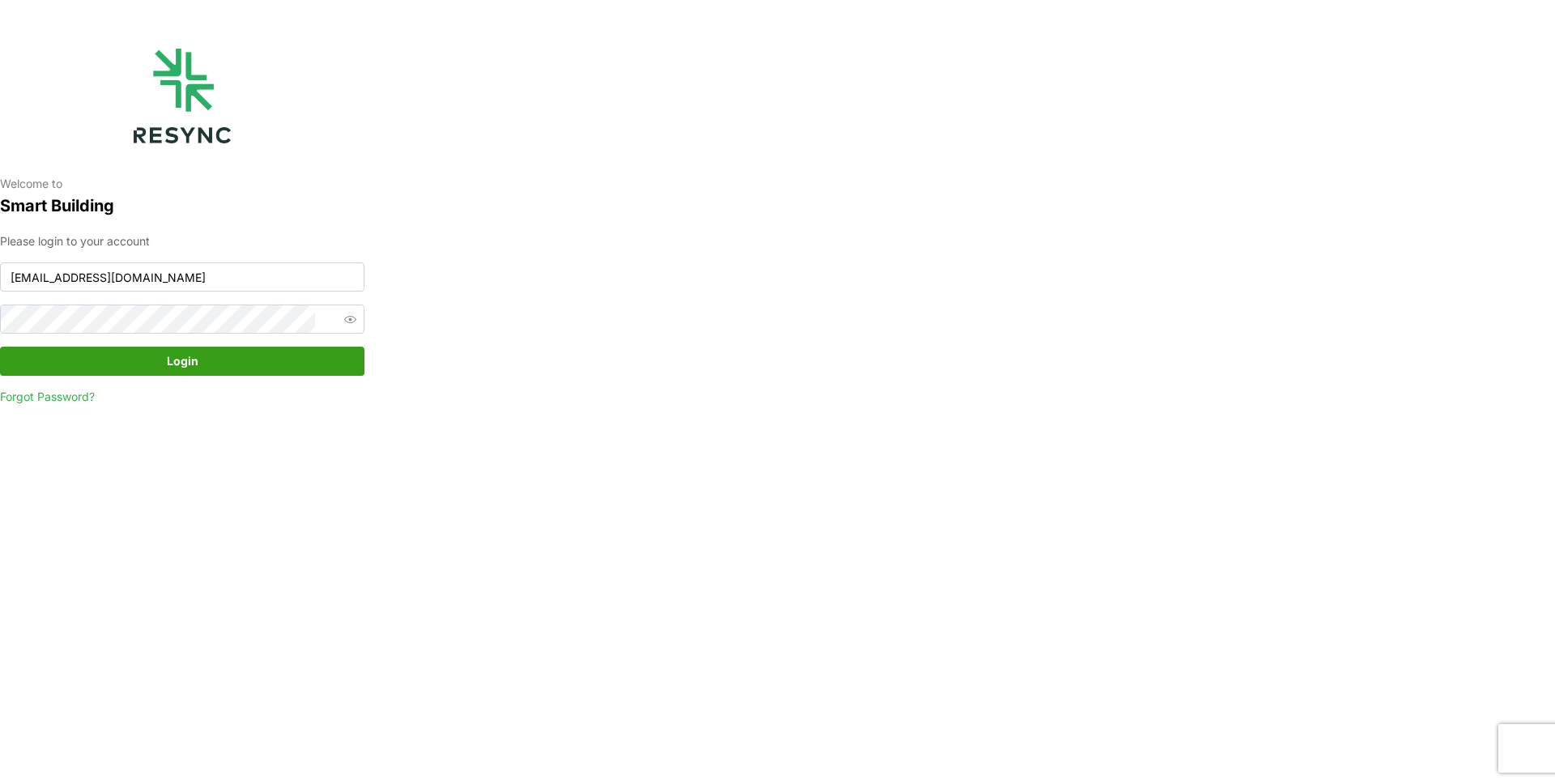
click at [920, 251] on div "Welcome to Smart Building Please login to your account ponte_group_display@resy…" at bounding box center [777, 392] width 1555 height 784
click at [344, 321] on icon "button" at bounding box center [350, 319] width 12 height 12
click at [0, 320] on div "Welcome to Smart Building Please login to your account ponte_group_display@resy…" at bounding box center [182, 392] width 364 height 784
click at [198, 364] on span "Login" at bounding box center [181, 361] width 334 height 27
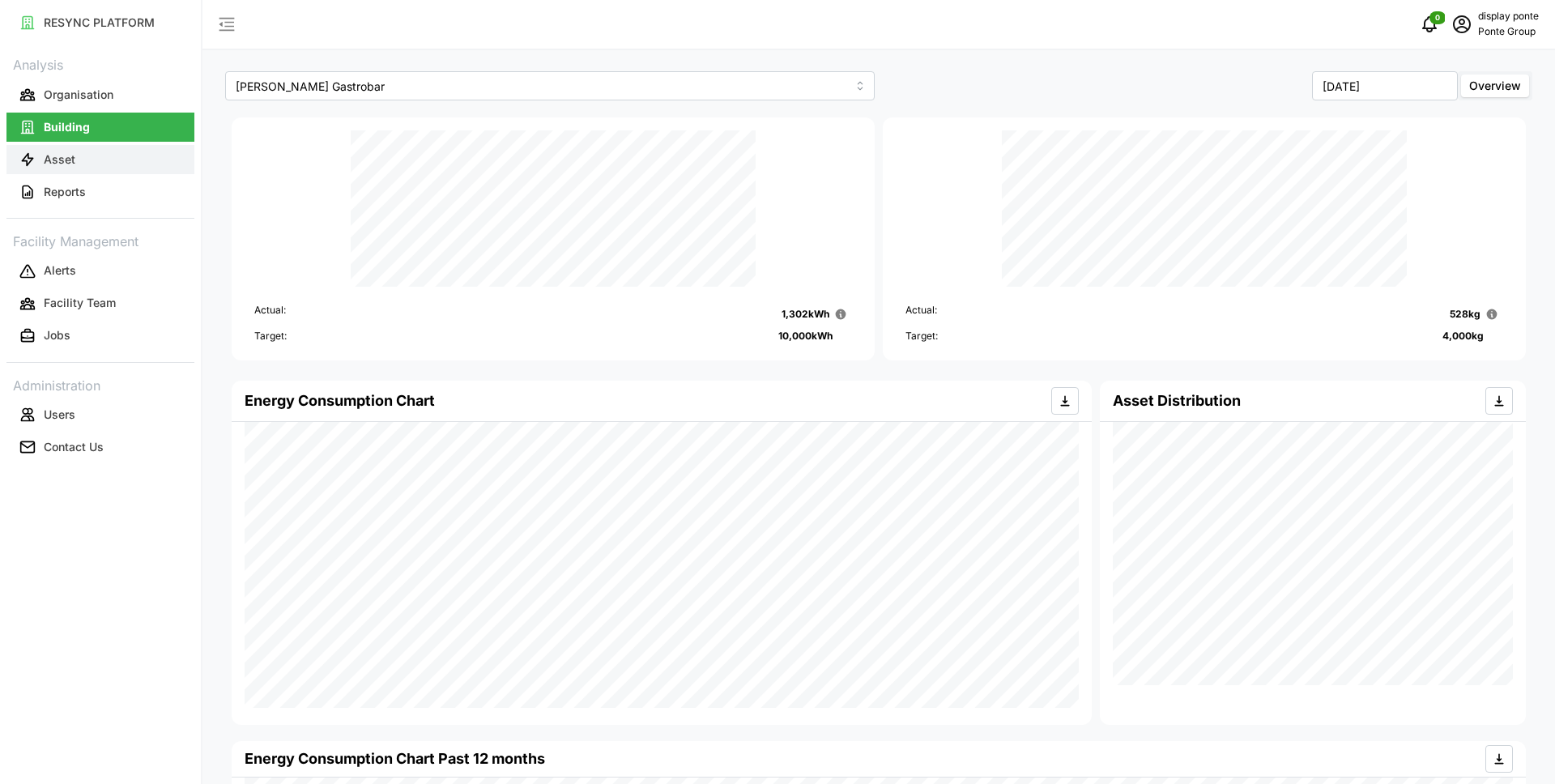
click at [86, 163] on button "Asset" at bounding box center [99, 159] width 187 height 29
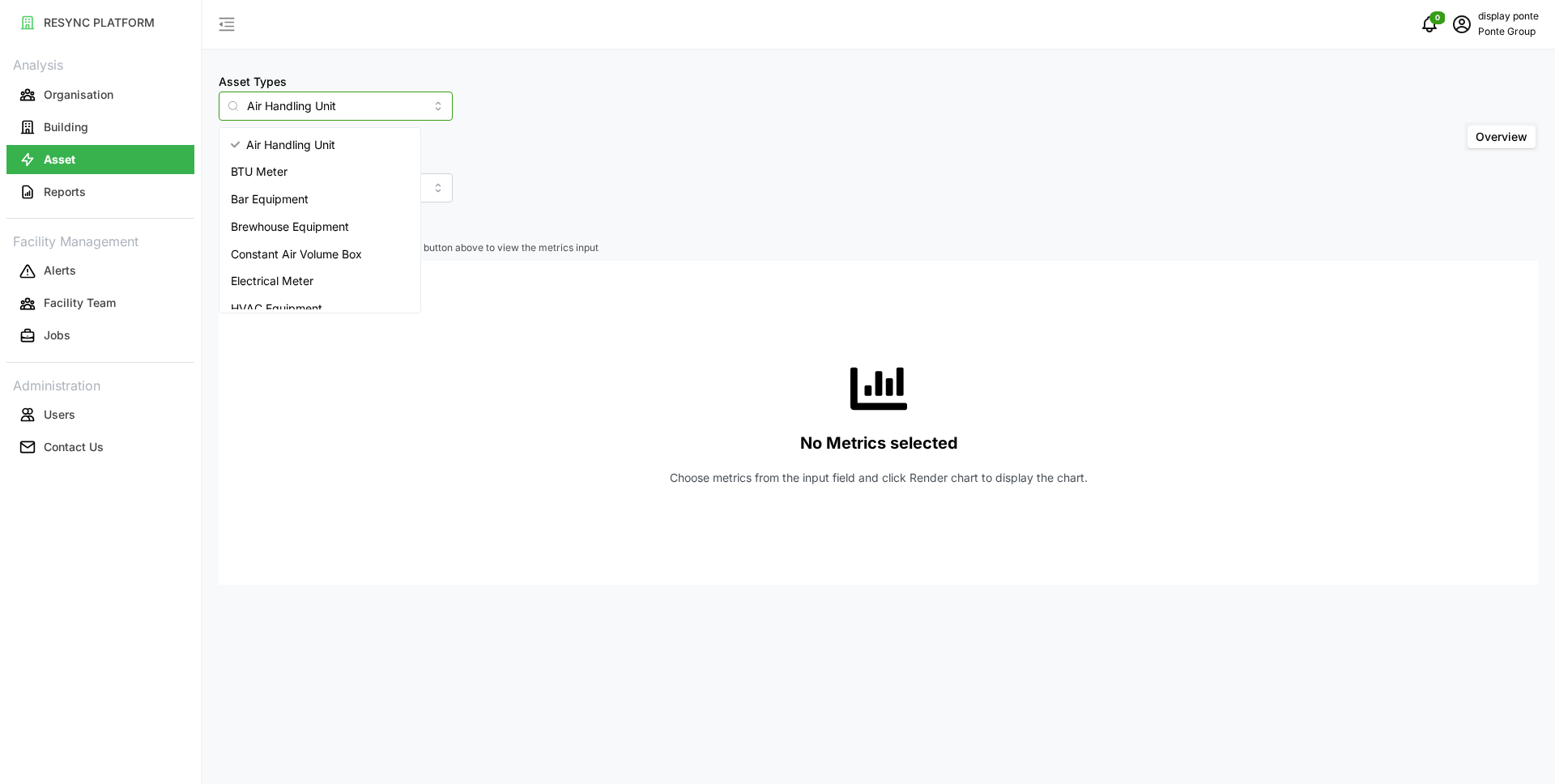
click at [360, 106] on input "Air Handling Unit" at bounding box center [335, 106] width 234 height 29
click at [285, 272] on span "Variable Air Volume Box" at bounding box center [294, 268] width 127 height 18
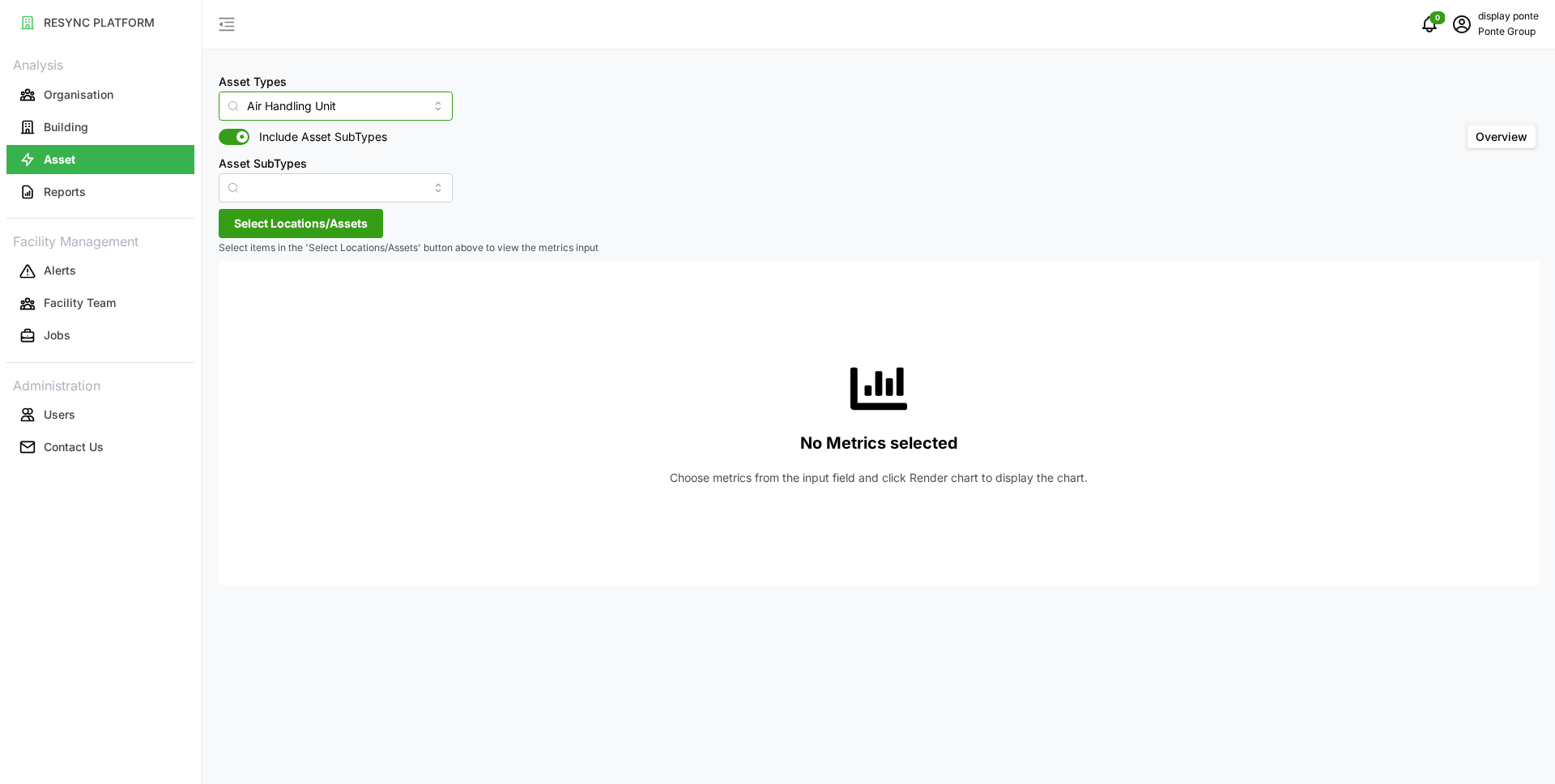
type input "Variable Air Volume Box"
click at [292, 228] on span "Select Locations/Assets" at bounding box center [301, 223] width 134 height 27
click at [238, 296] on icon at bounding box center [239, 296] width 13 height 13
click at [259, 297] on span "Select MBFC" at bounding box center [260, 297] width 11 height 11
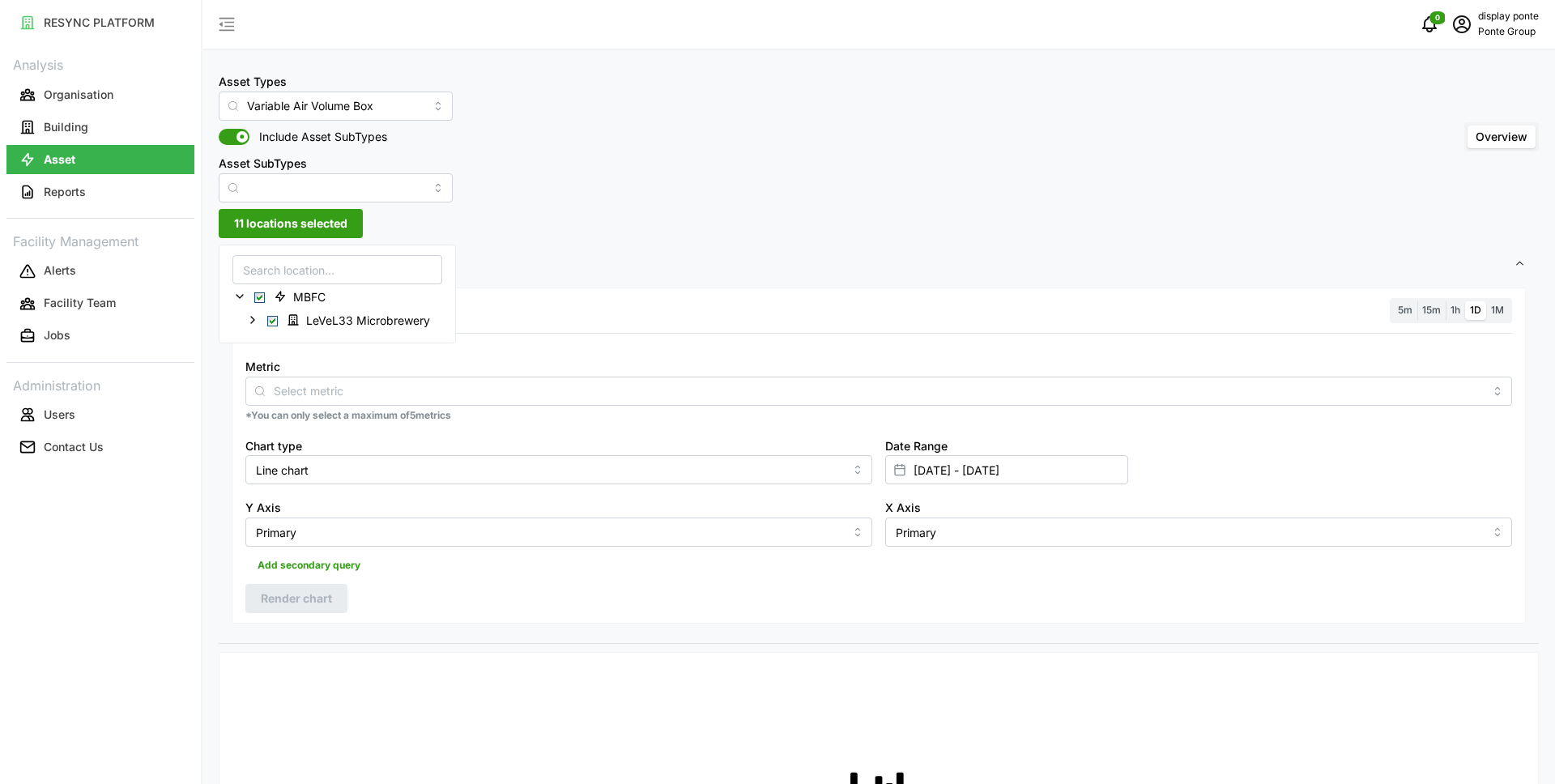
click at [949, 71] on div "Asset Types Variable Air Volume Box Include Asset SubTypes Asset SubTypes Overv…" at bounding box center [878, 136] width 1320 height 131
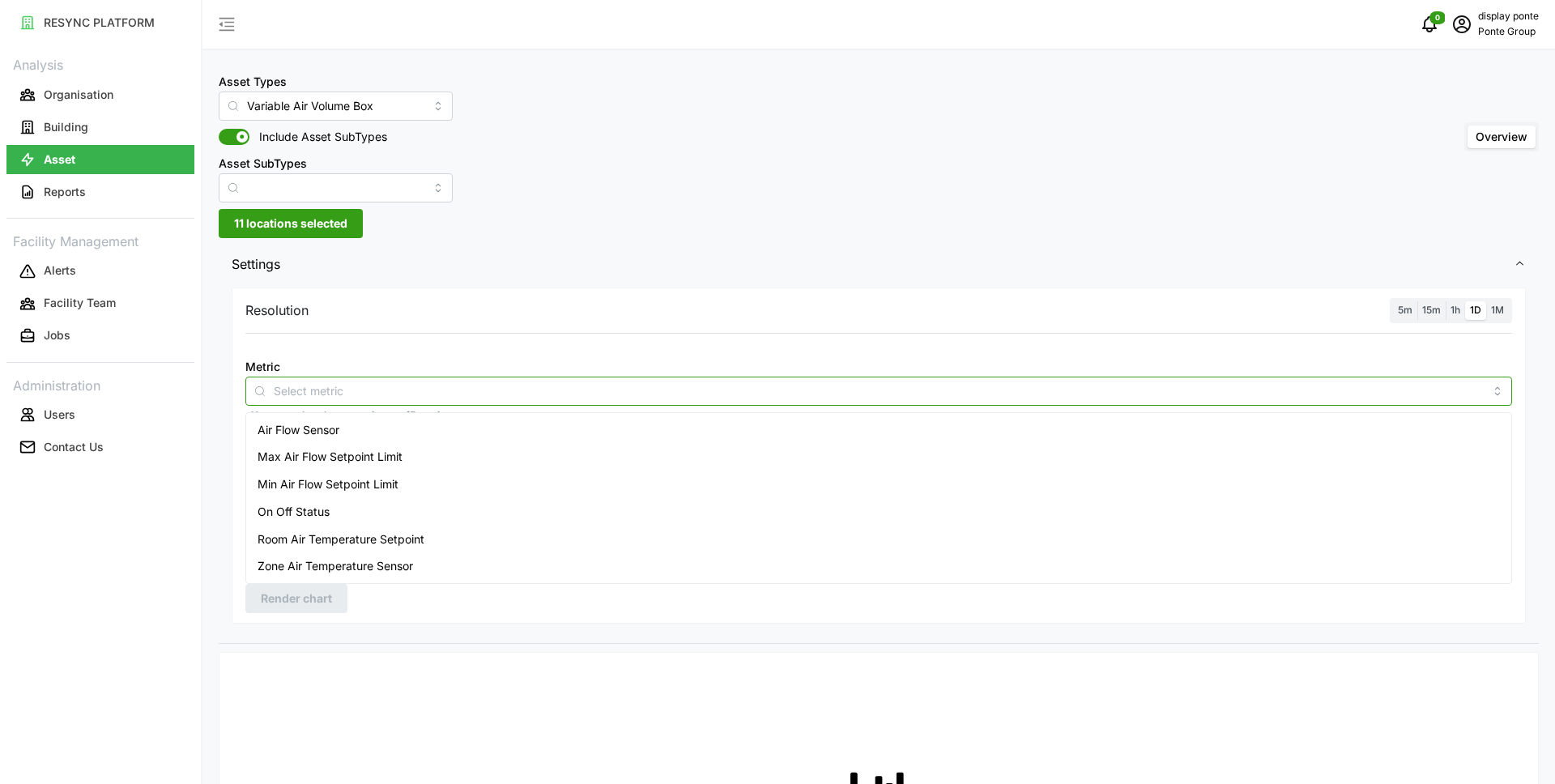
click at [414, 385] on input "Metric" at bounding box center [878, 390] width 1210 height 18
click at [340, 562] on span "Zone Air Temperature Sensor" at bounding box center [335, 566] width 156 height 18
click at [903, 285] on div "Resolution 5m 15m 1h 1D 1M Metric Zone Air Temperature Sensor *You can only sel…" at bounding box center [878, 463] width 1320 height 360
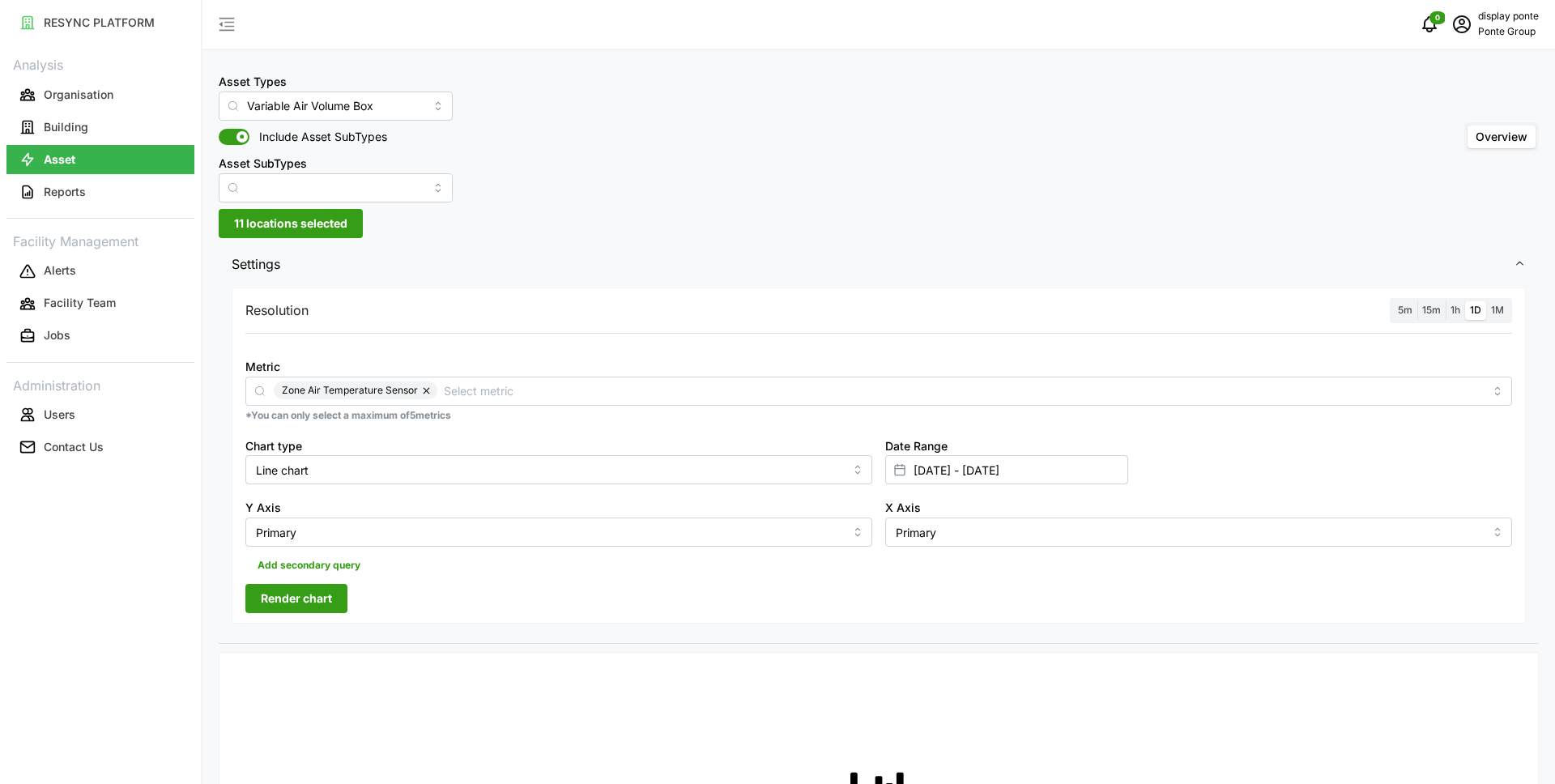
click at [1457, 311] on span "1h" at bounding box center [1455, 310] width 10 height 12
click at [1446, 301] on input "1h" at bounding box center [1446, 301] width 0 height 0
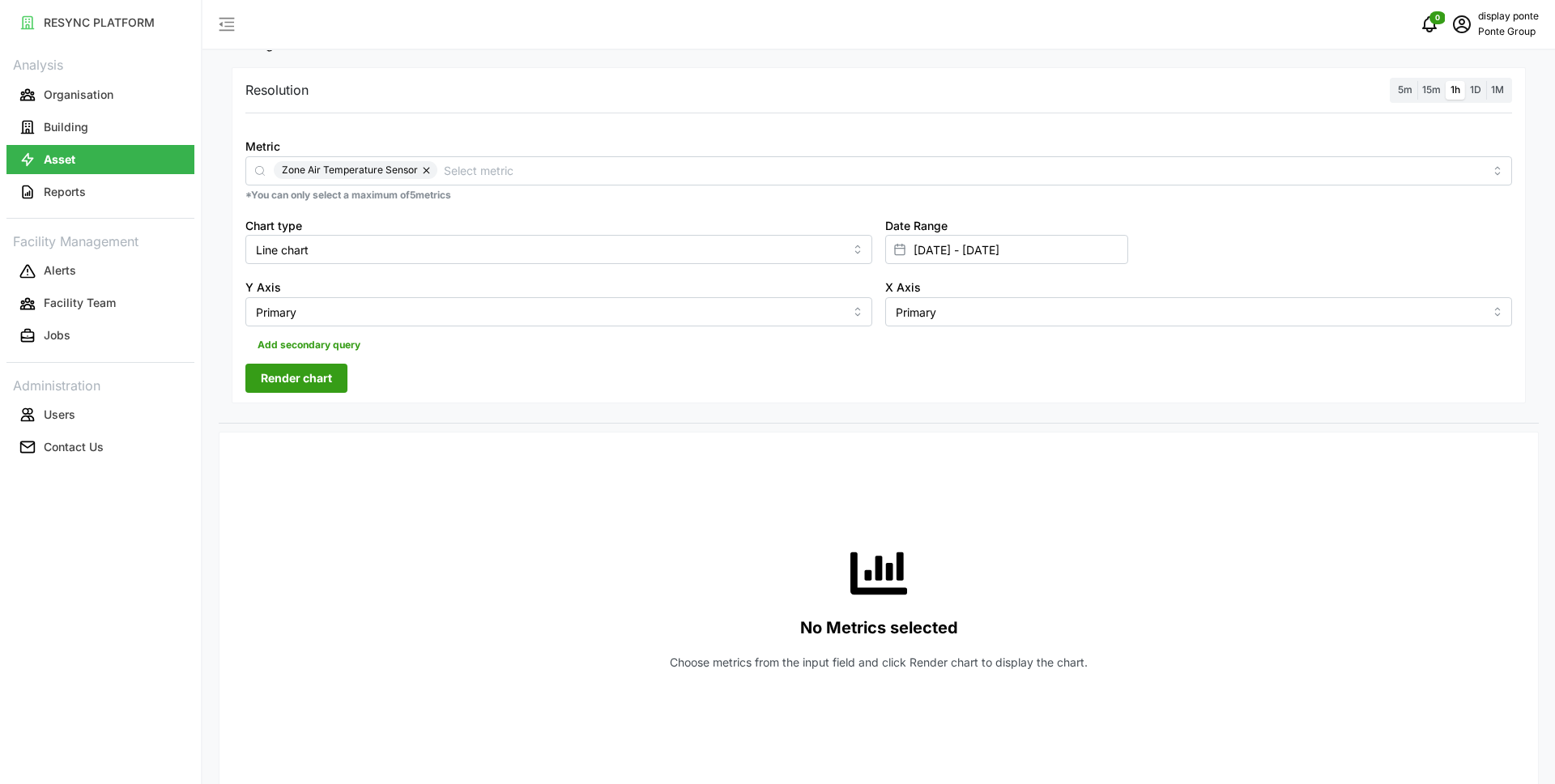
scroll to position [223, 0]
click at [302, 370] on span "Render chart" at bounding box center [296, 375] width 71 height 27
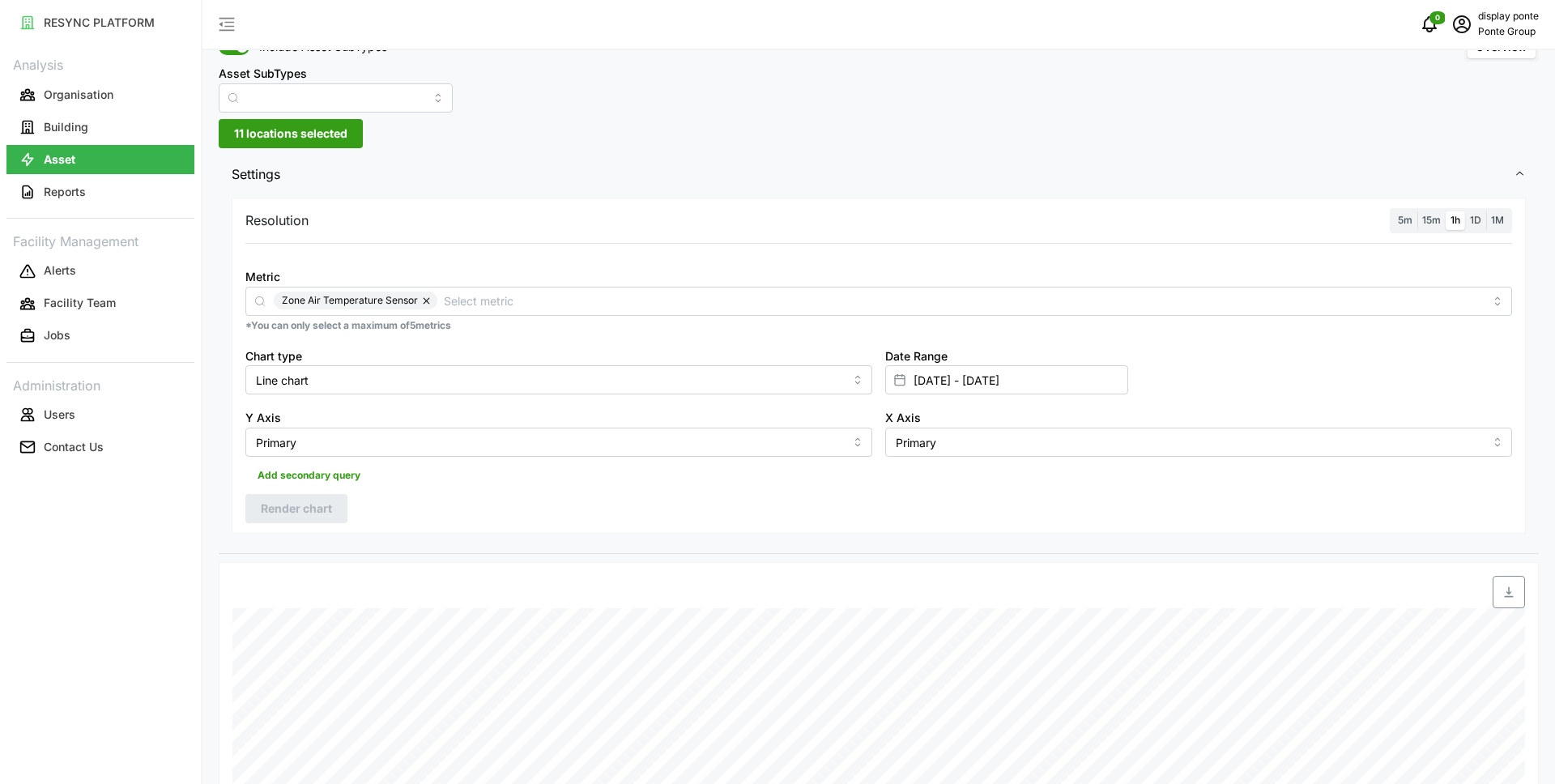
scroll to position [46, 0]
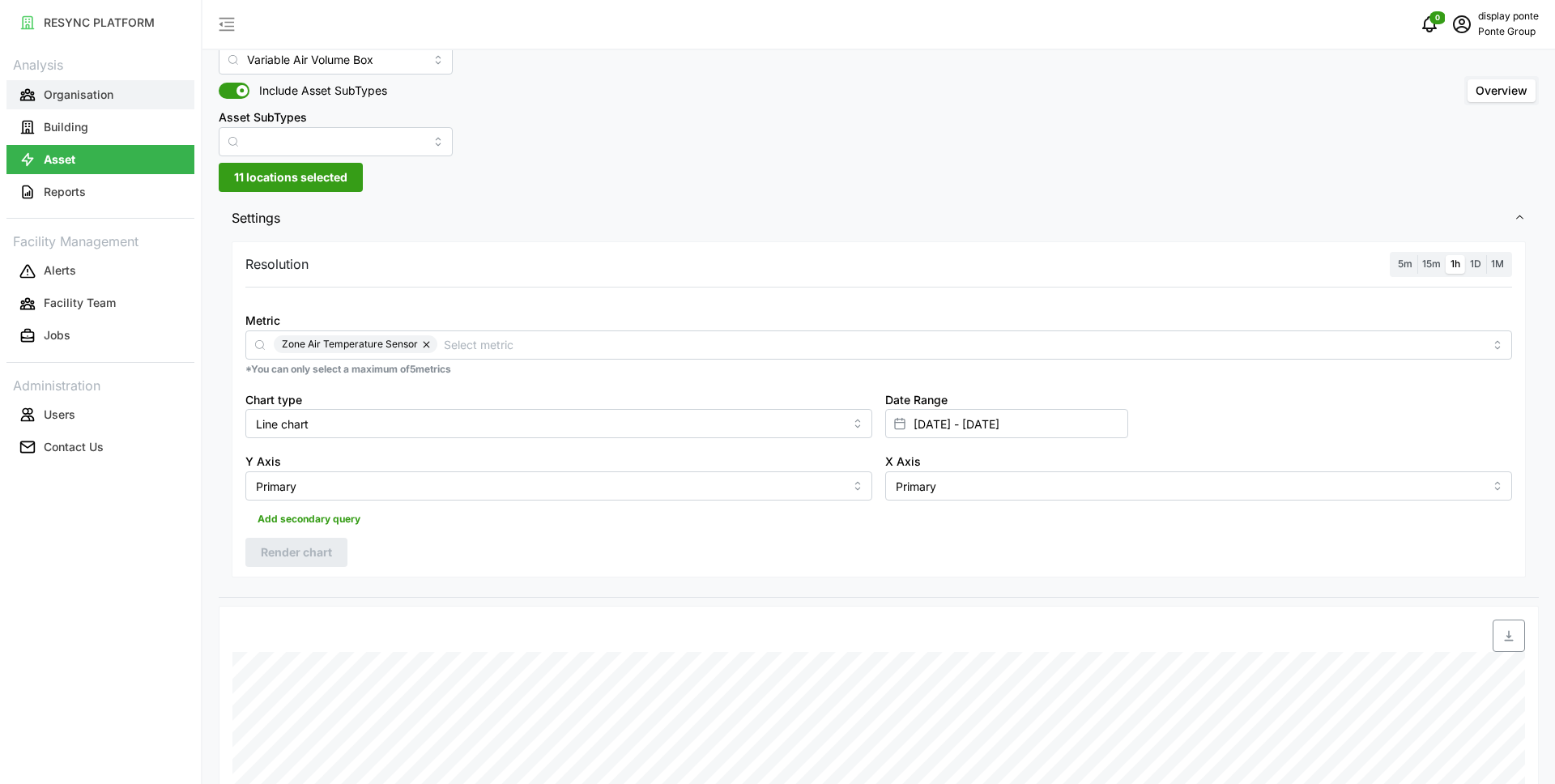
click at [99, 91] on p "Organisation" at bounding box center [78, 94] width 70 height 16
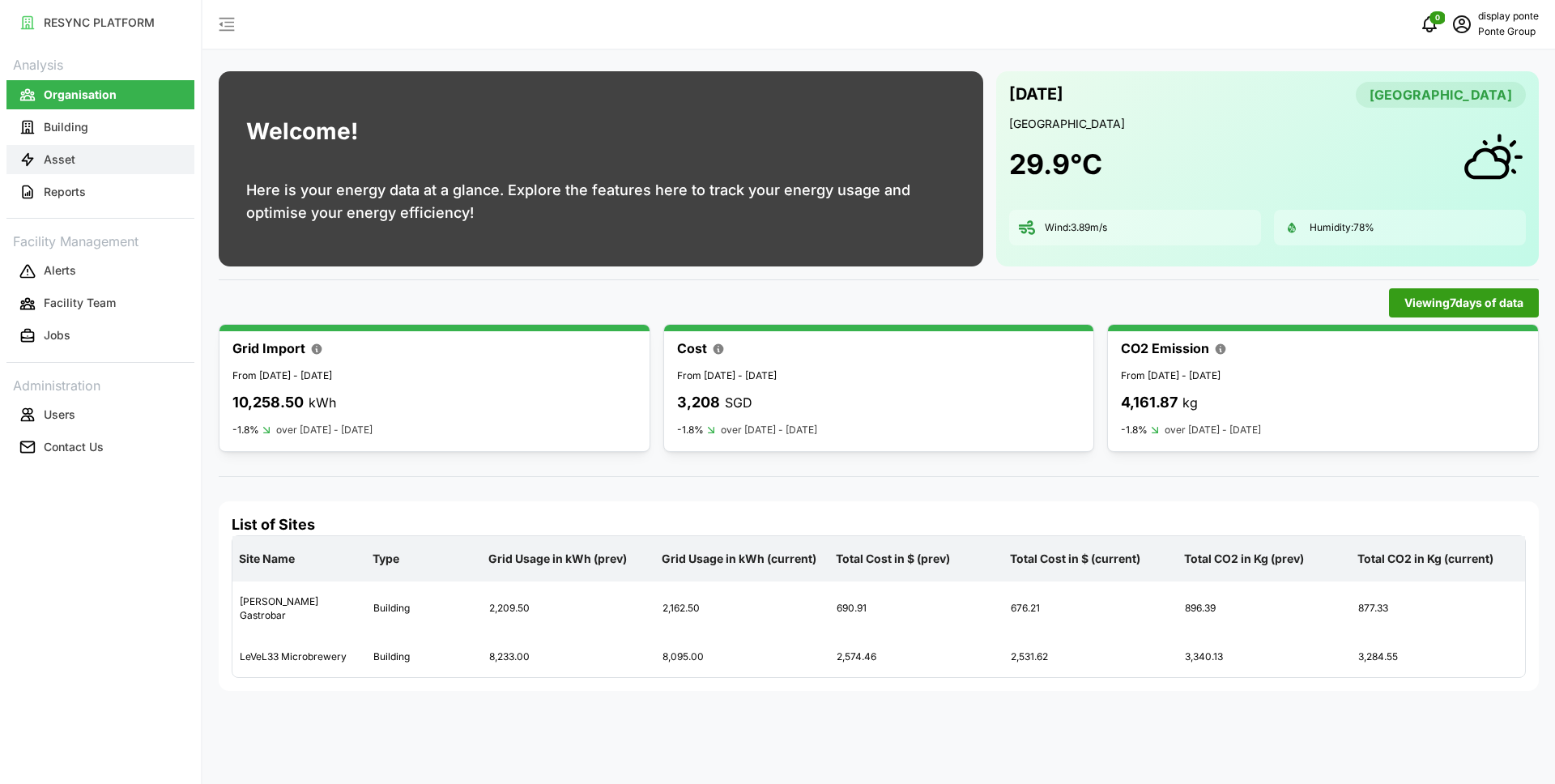
click at [90, 159] on button "Asset" at bounding box center [99, 159] width 187 height 29
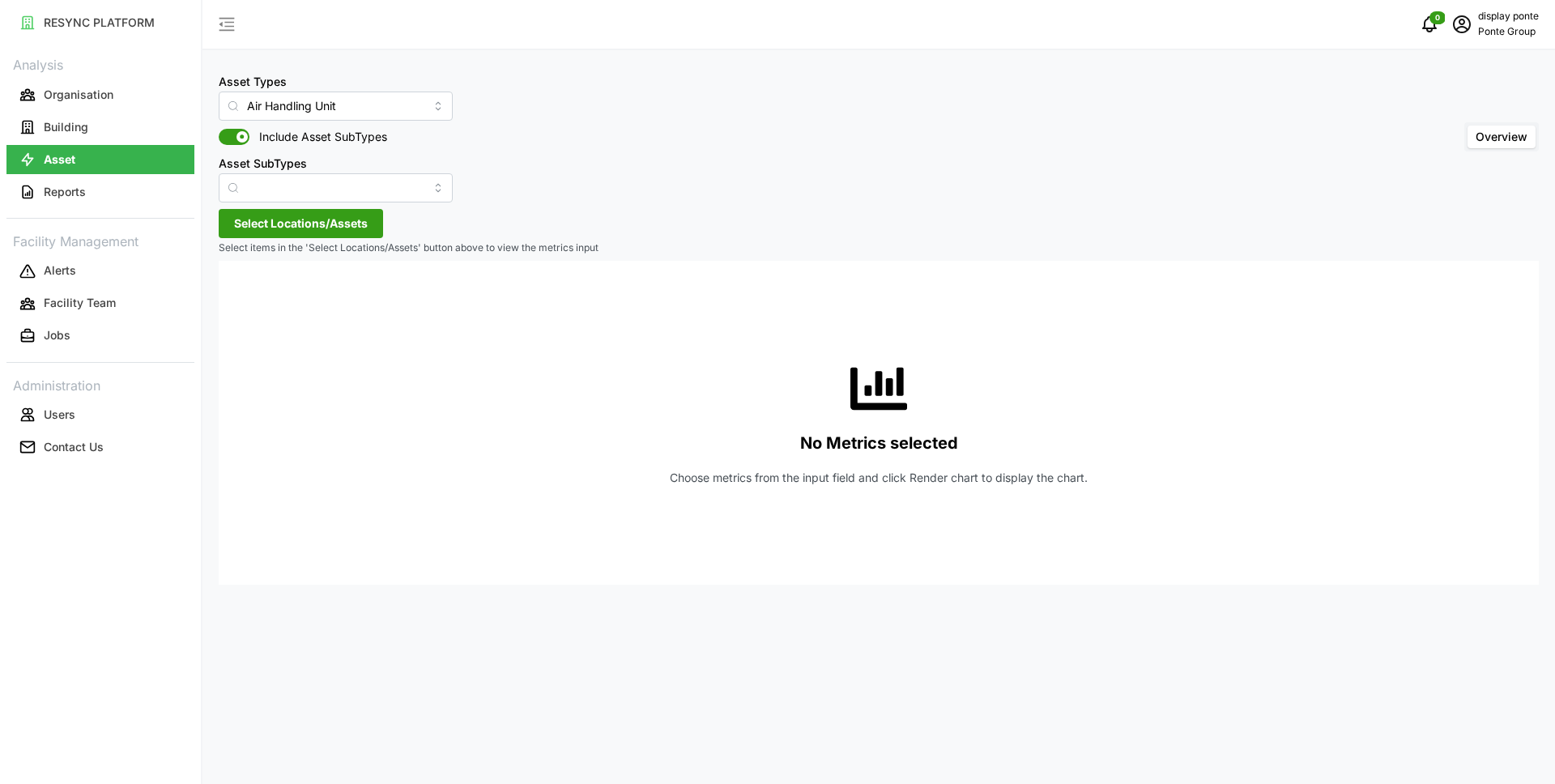
click at [358, 121] on div "Asset Types Air Handling Unit Include Asset SubTypes Asset SubTypes" at bounding box center [335, 136] width 234 height 131
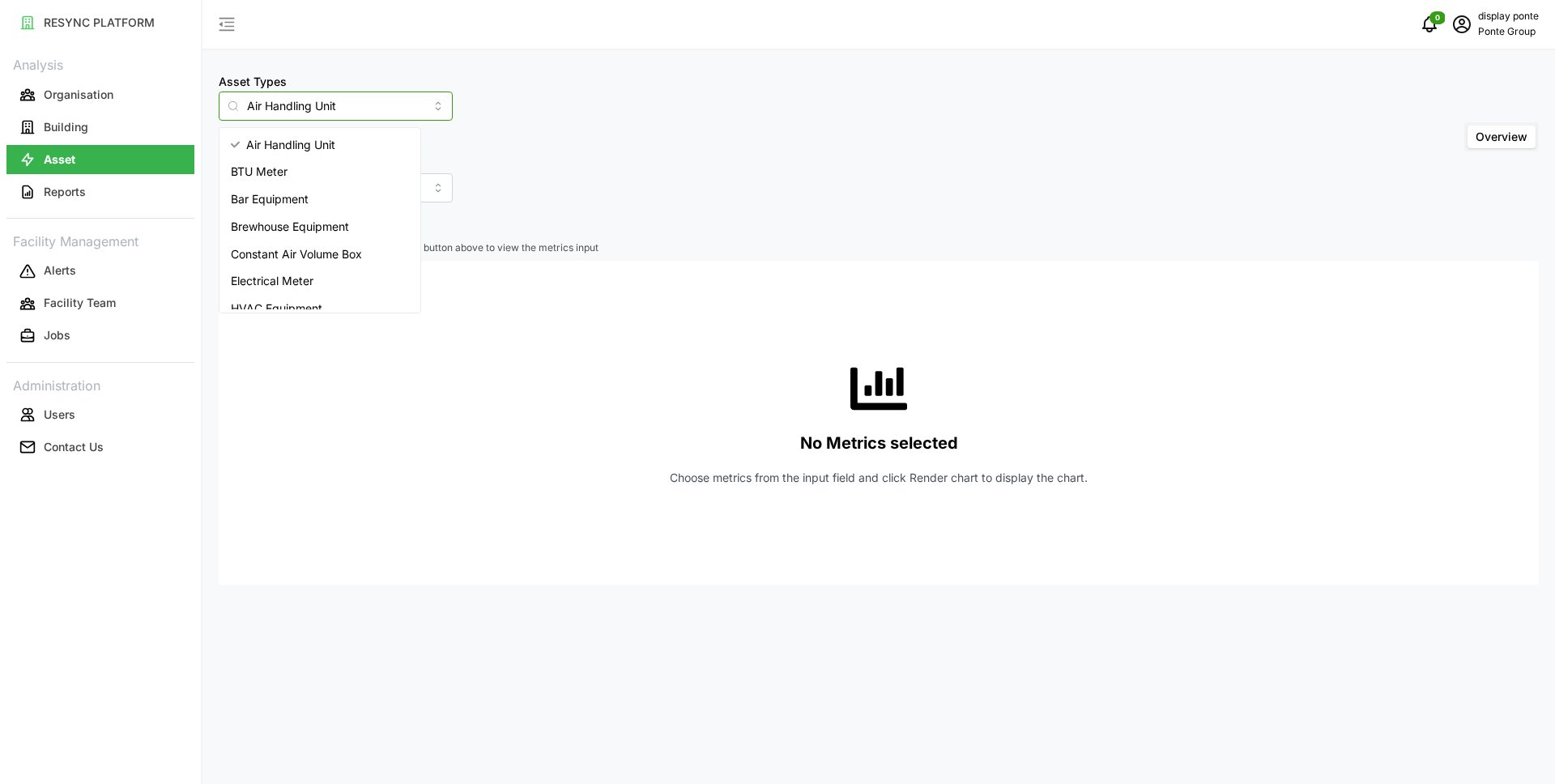
click at [348, 111] on input "Air Handling Unit" at bounding box center [335, 106] width 234 height 29
click at [290, 269] on span "Variable Air Volume Box" at bounding box center [294, 268] width 127 height 18
type input "Variable Air Volume Box"
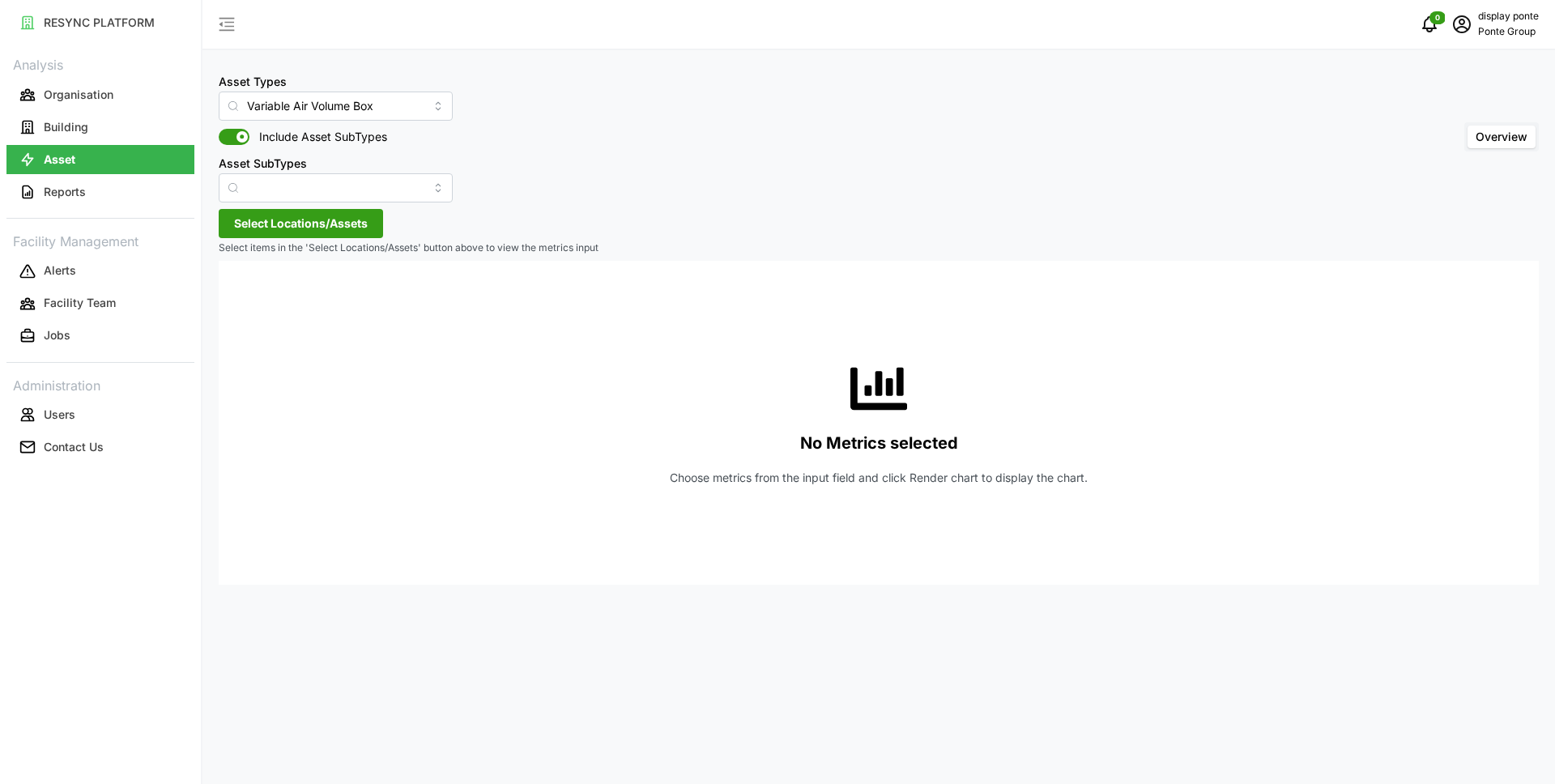
click at [300, 228] on span "Select Locations/Assets" at bounding box center [301, 223] width 134 height 27
click at [257, 297] on span "Select MBFC" at bounding box center [260, 297] width 11 height 11
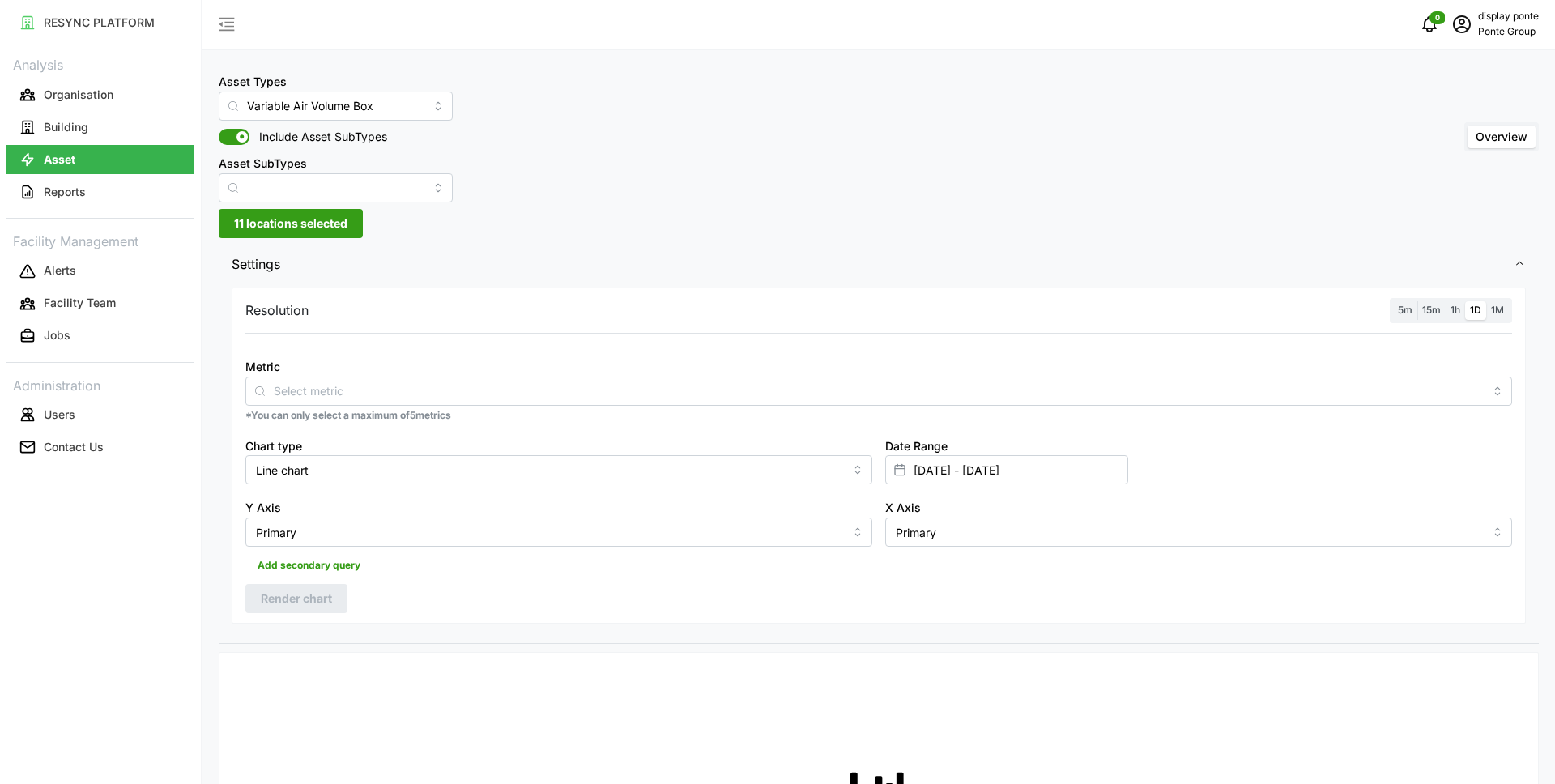
click at [707, 247] on span "Settings" at bounding box center [872, 264] width 1282 height 40
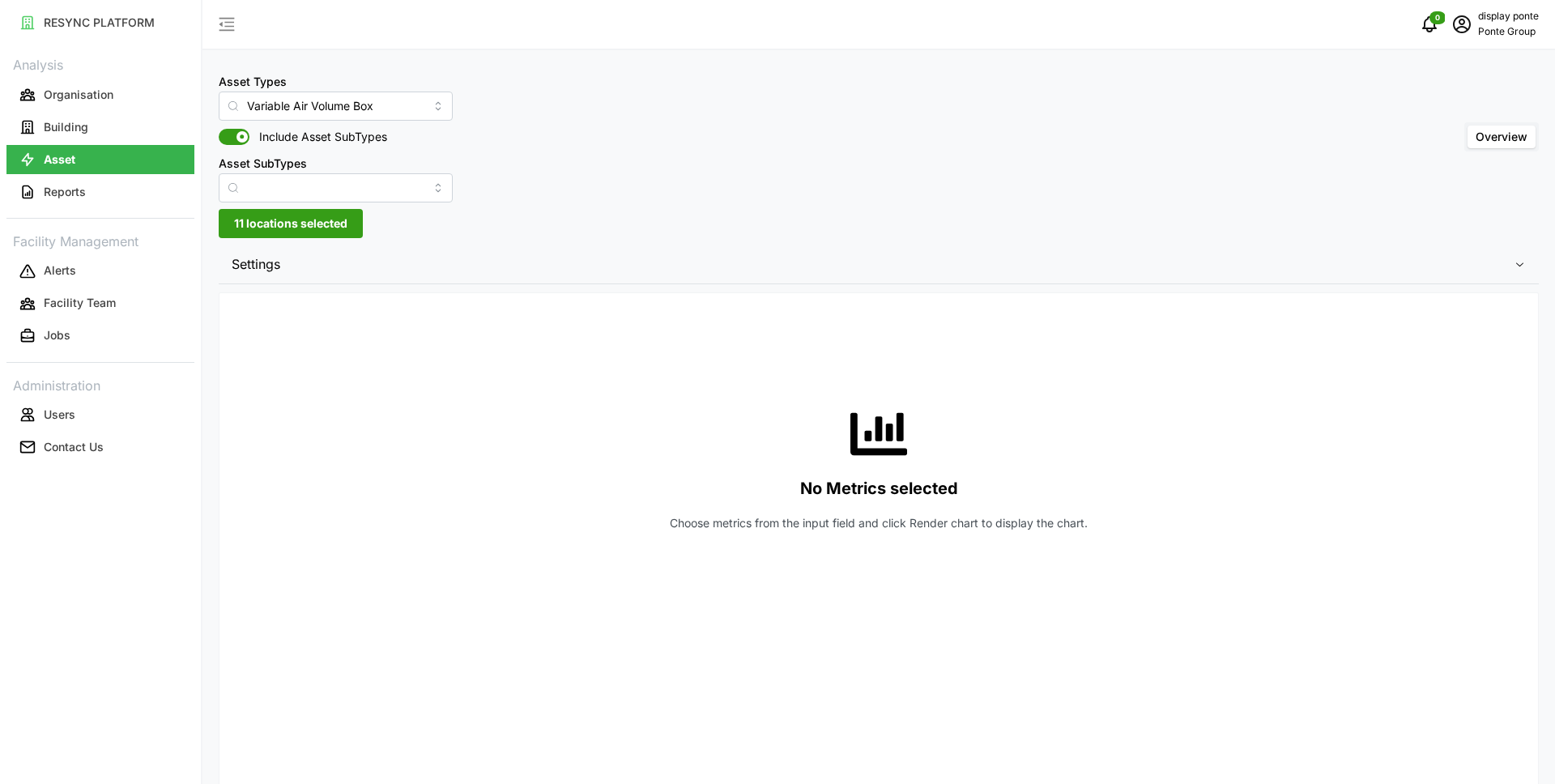
click at [707, 247] on span "Settings" at bounding box center [872, 264] width 1282 height 40
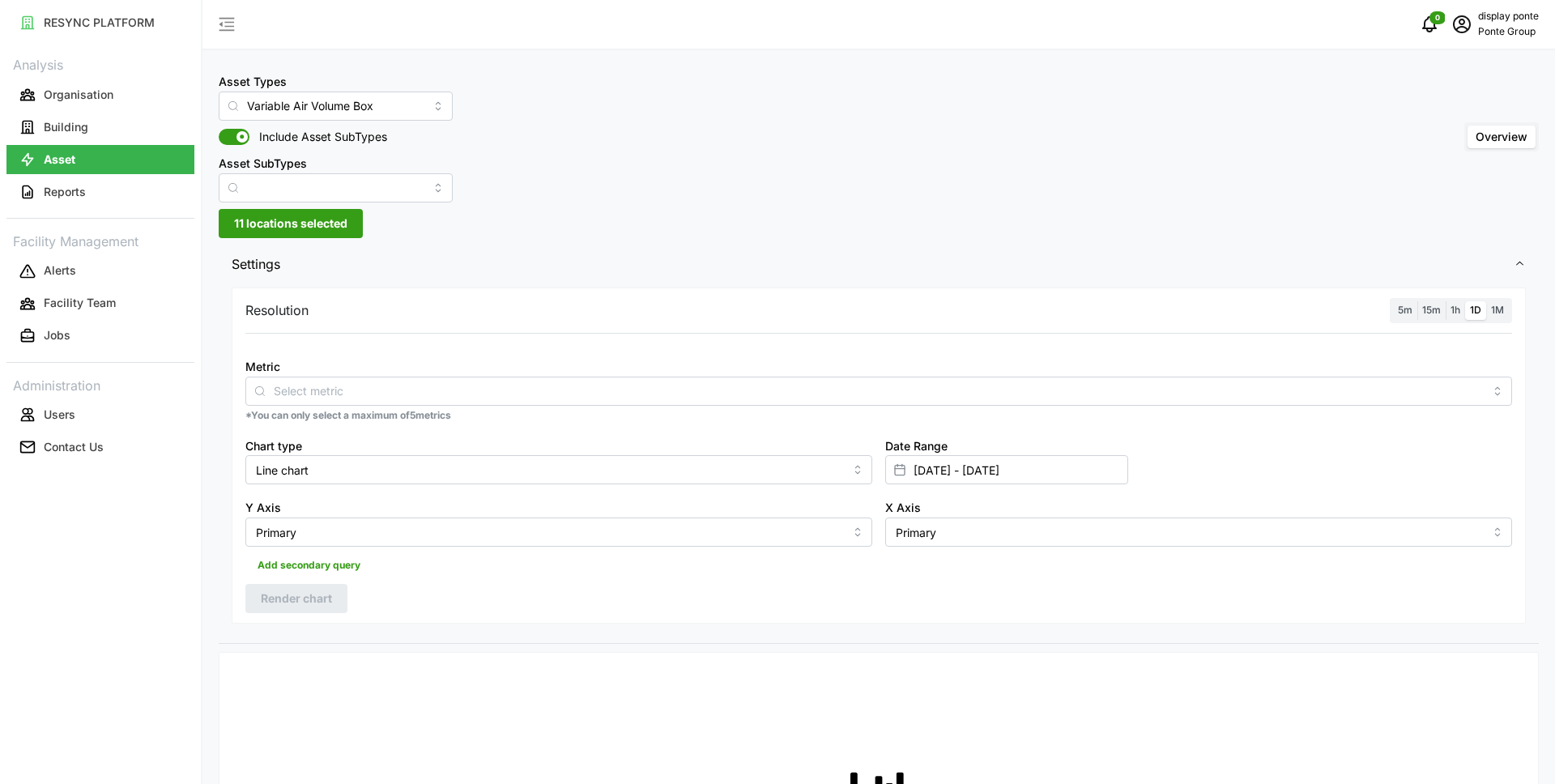
click at [1453, 310] on span "1h" at bounding box center [1455, 310] width 10 height 12
click at [1446, 301] on input "1h" at bounding box center [1446, 301] width 0 height 0
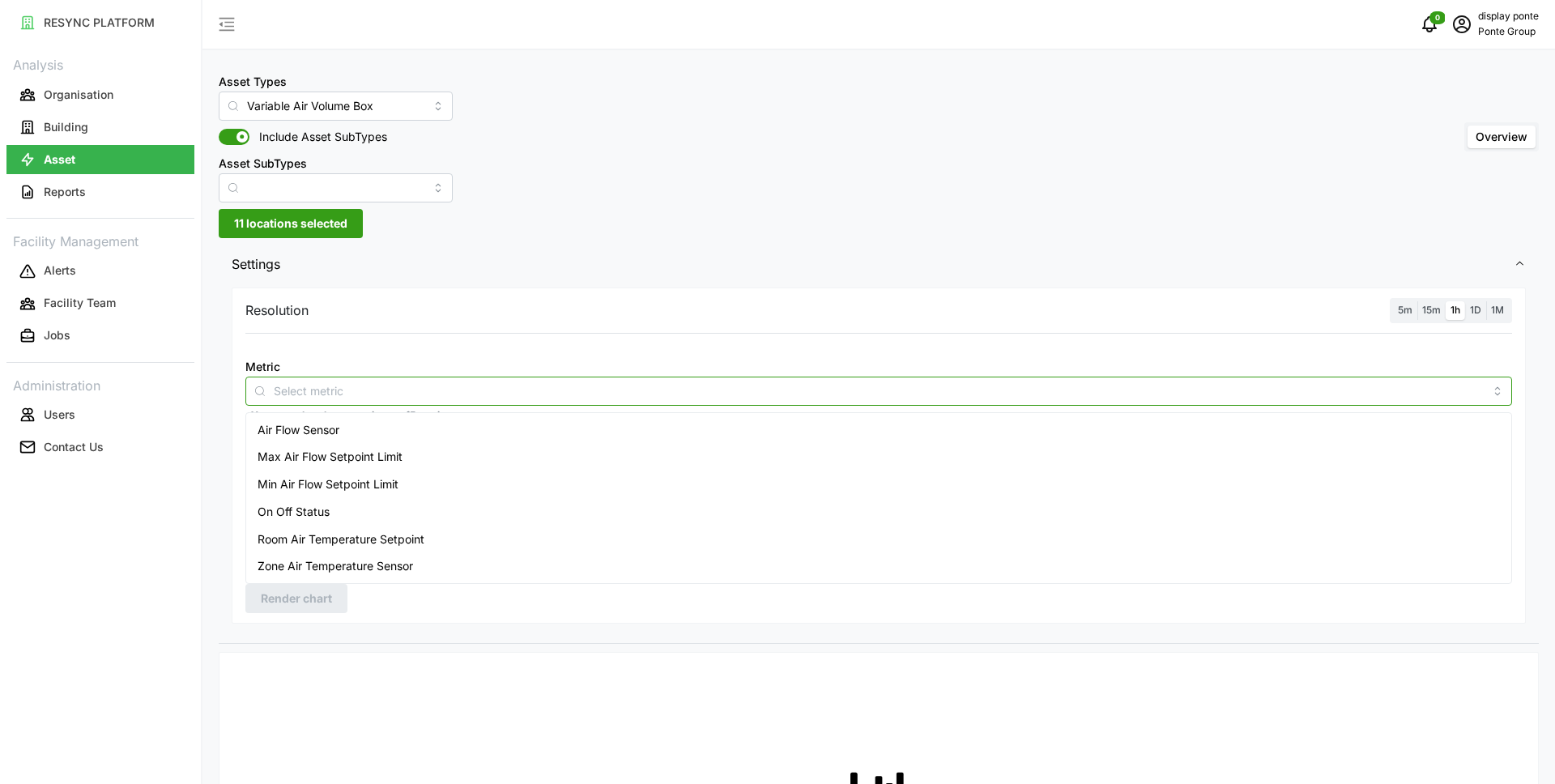
click at [376, 395] on input "Metric" at bounding box center [878, 390] width 1210 height 18
click at [375, 558] on span "Zone Air Temperature Sensor" at bounding box center [335, 566] width 156 height 18
click at [435, 609] on div "Resolution 5m 15m 1h 1D 1M Metric Zone Air Temperature Sensor *You can only sel…" at bounding box center [878, 456] width 1294 height 336
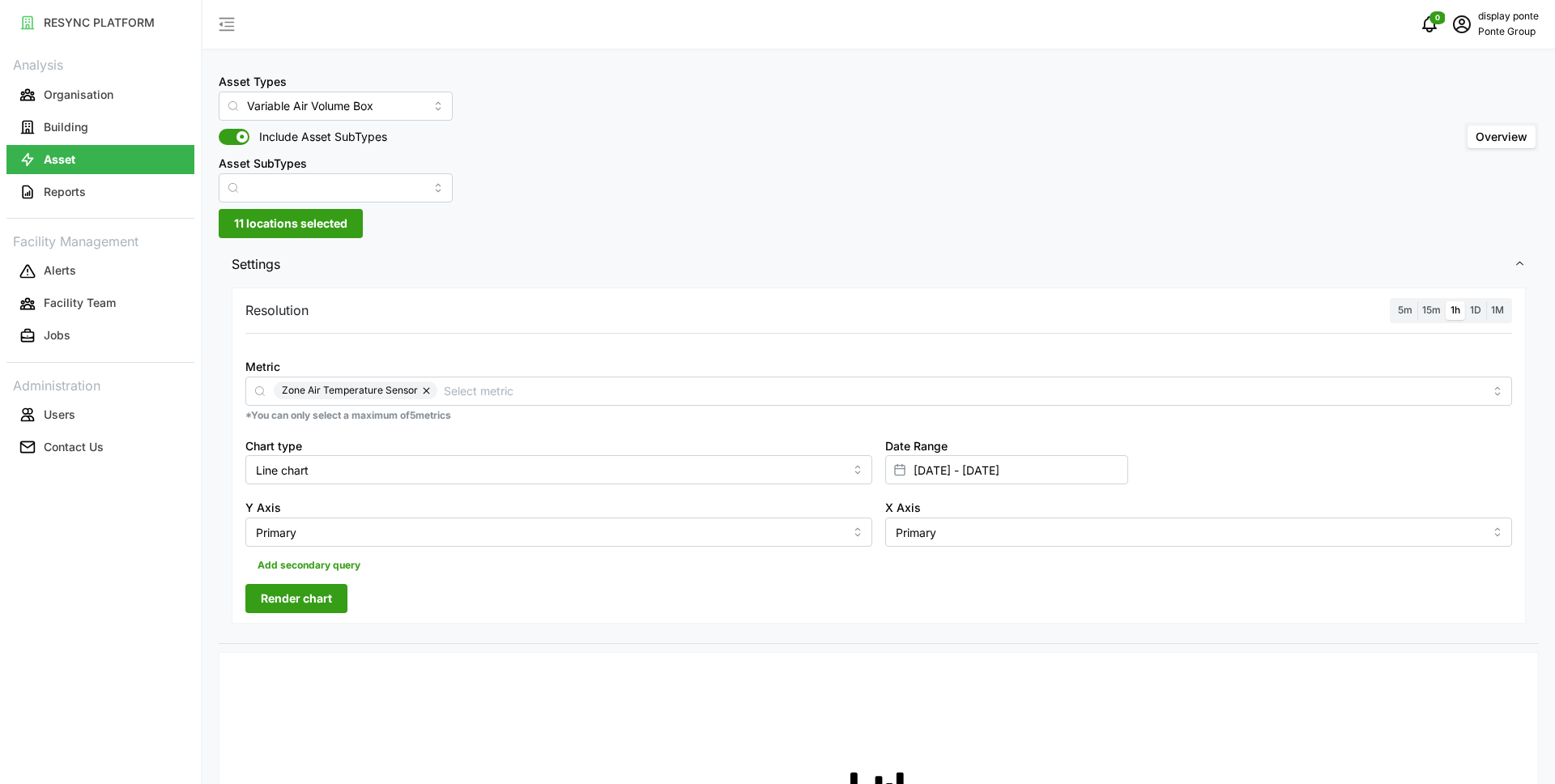
click at [317, 597] on span "Render chart" at bounding box center [296, 597] width 71 height 27
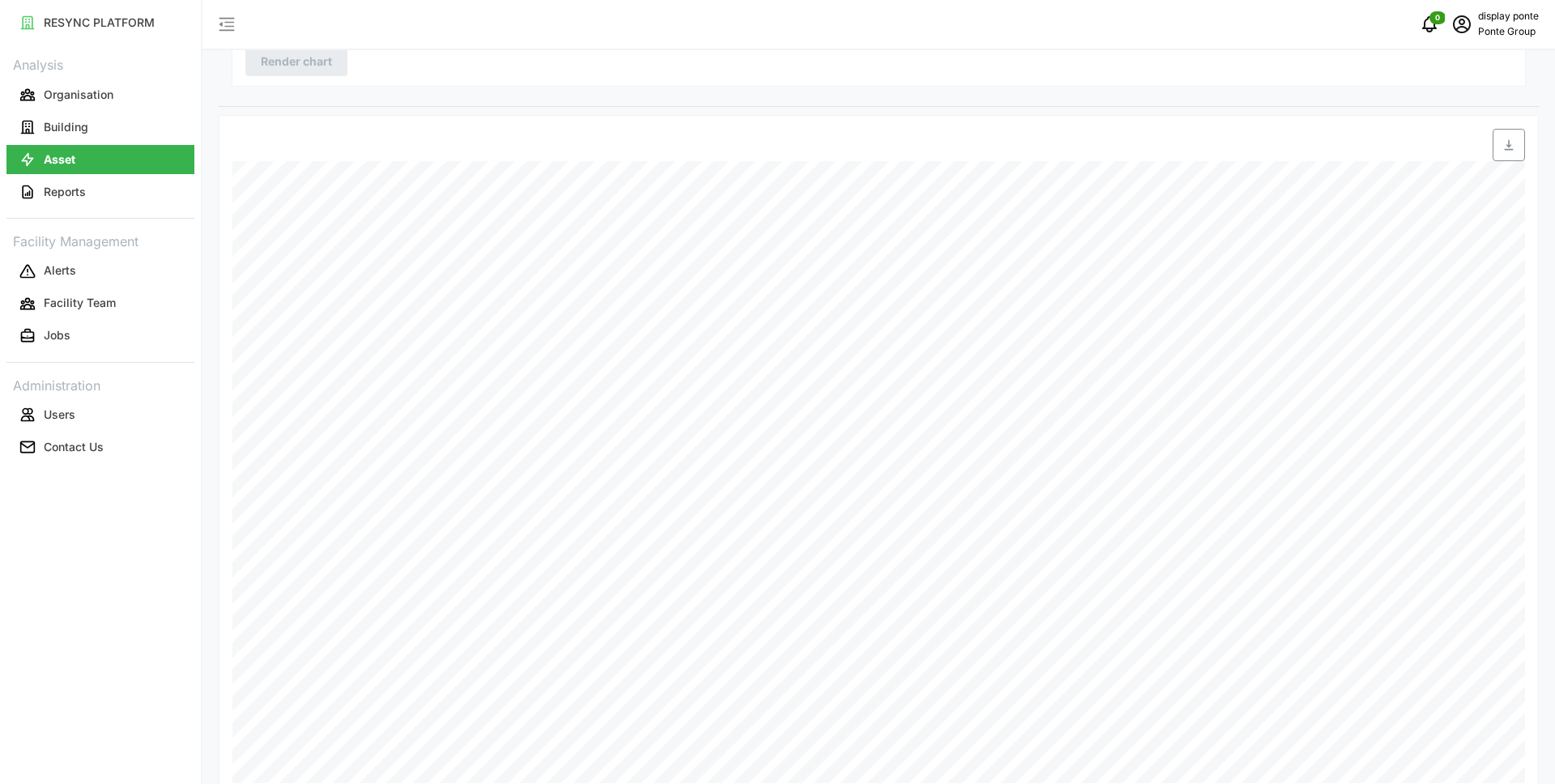
scroll to position [541, 0]
click at [1497, 26] on p "Ponte Group" at bounding box center [1507, 32] width 61 height 15
click at [1441, 126] on div "Logout" at bounding box center [1479, 122] width 115 height 18
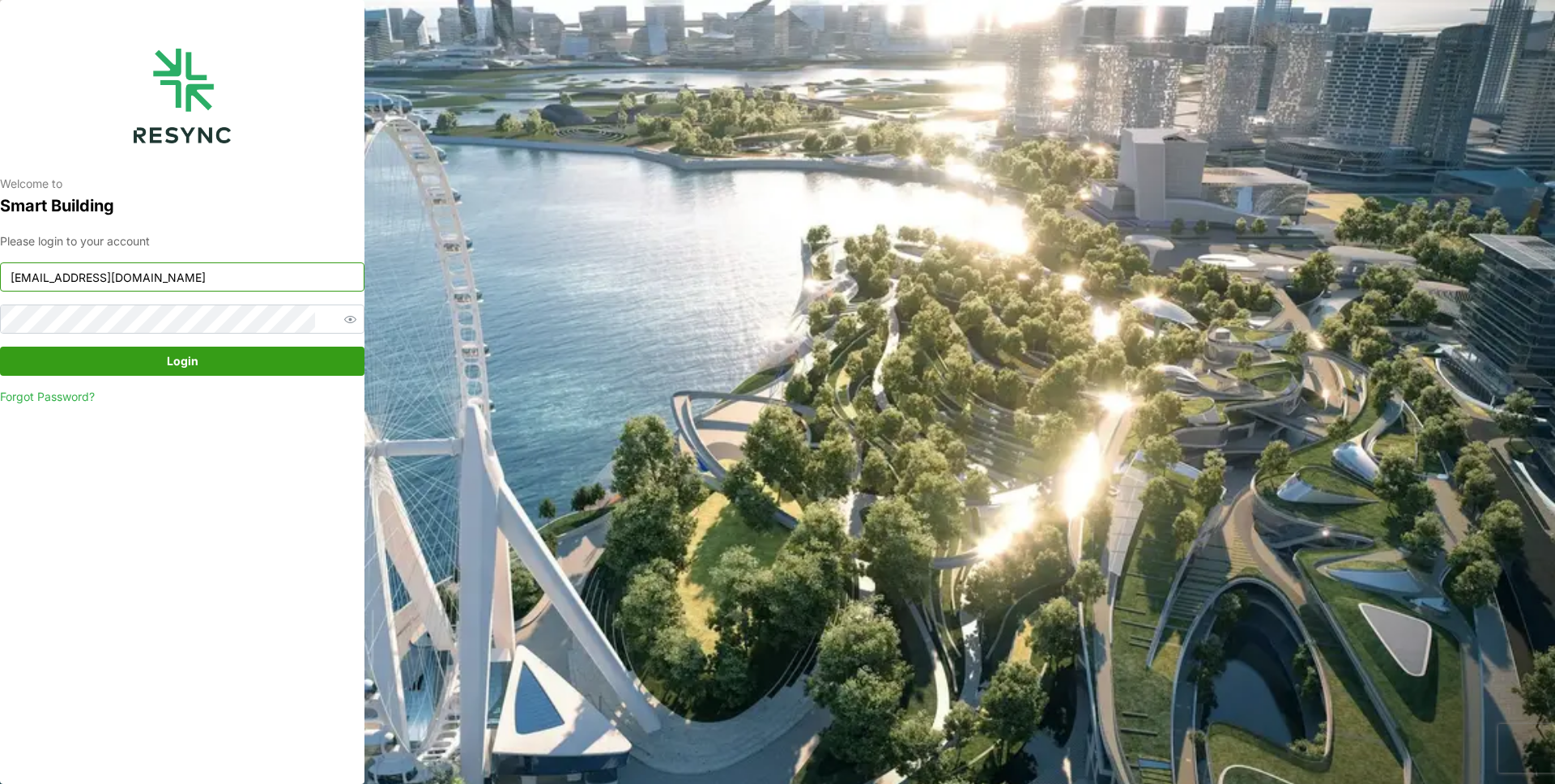
click at [197, 283] on input "[EMAIL_ADDRESS][DOMAIN_NAME]" at bounding box center [182, 276] width 364 height 29
type input "[EMAIL_ADDRESS][DOMAIN_NAME]"
click at [196, 361] on span "Login" at bounding box center [183, 361] width 32 height 27
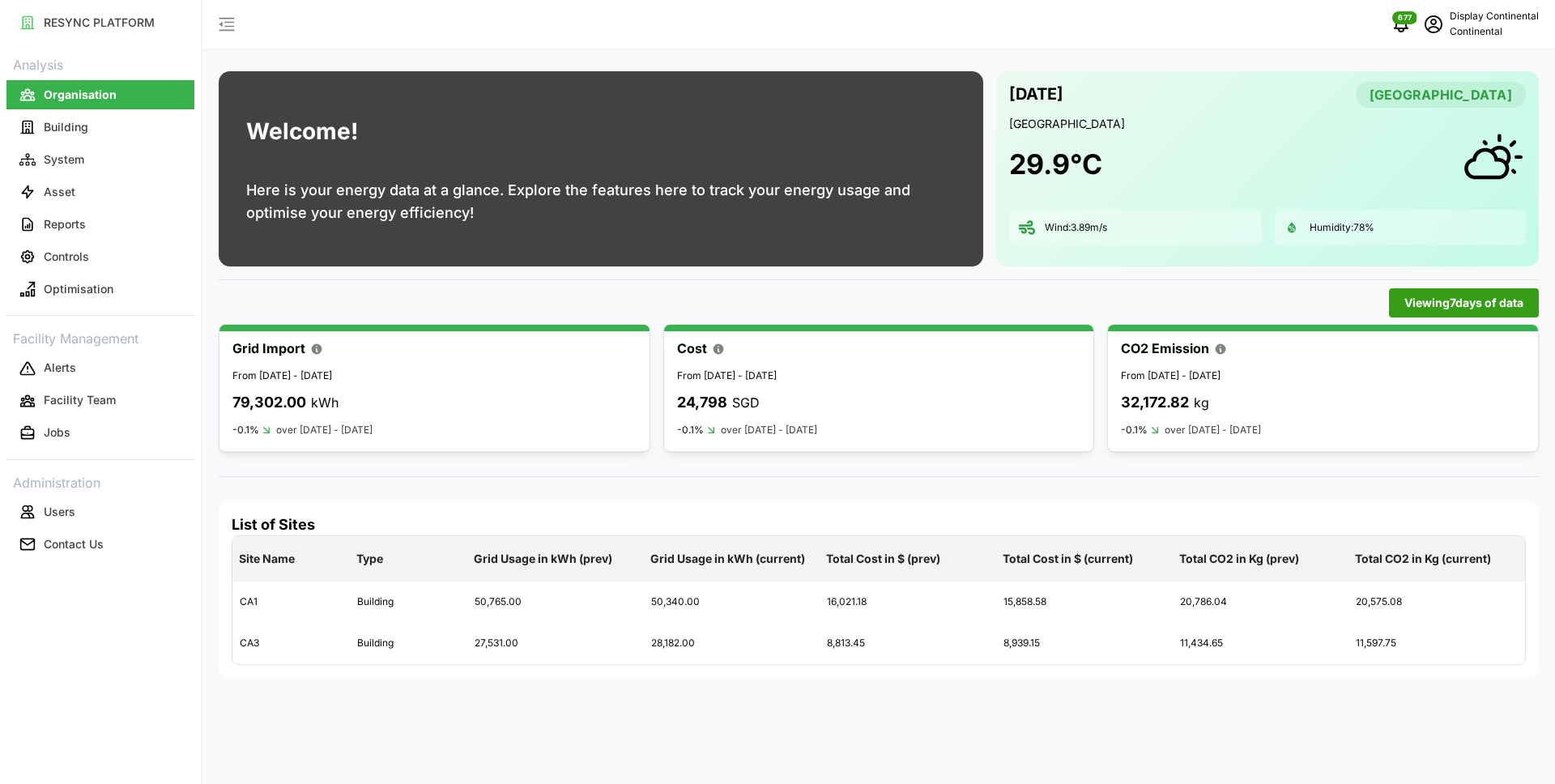
click at [209, 433] on div "Welcome! Here is your energy data at a glance. Explore the features here to tra…" at bounding box center [878, 392] width 1353 height 784
click at [70, 163] on p "System" at bounding box center [64, 159] width 40 height 16
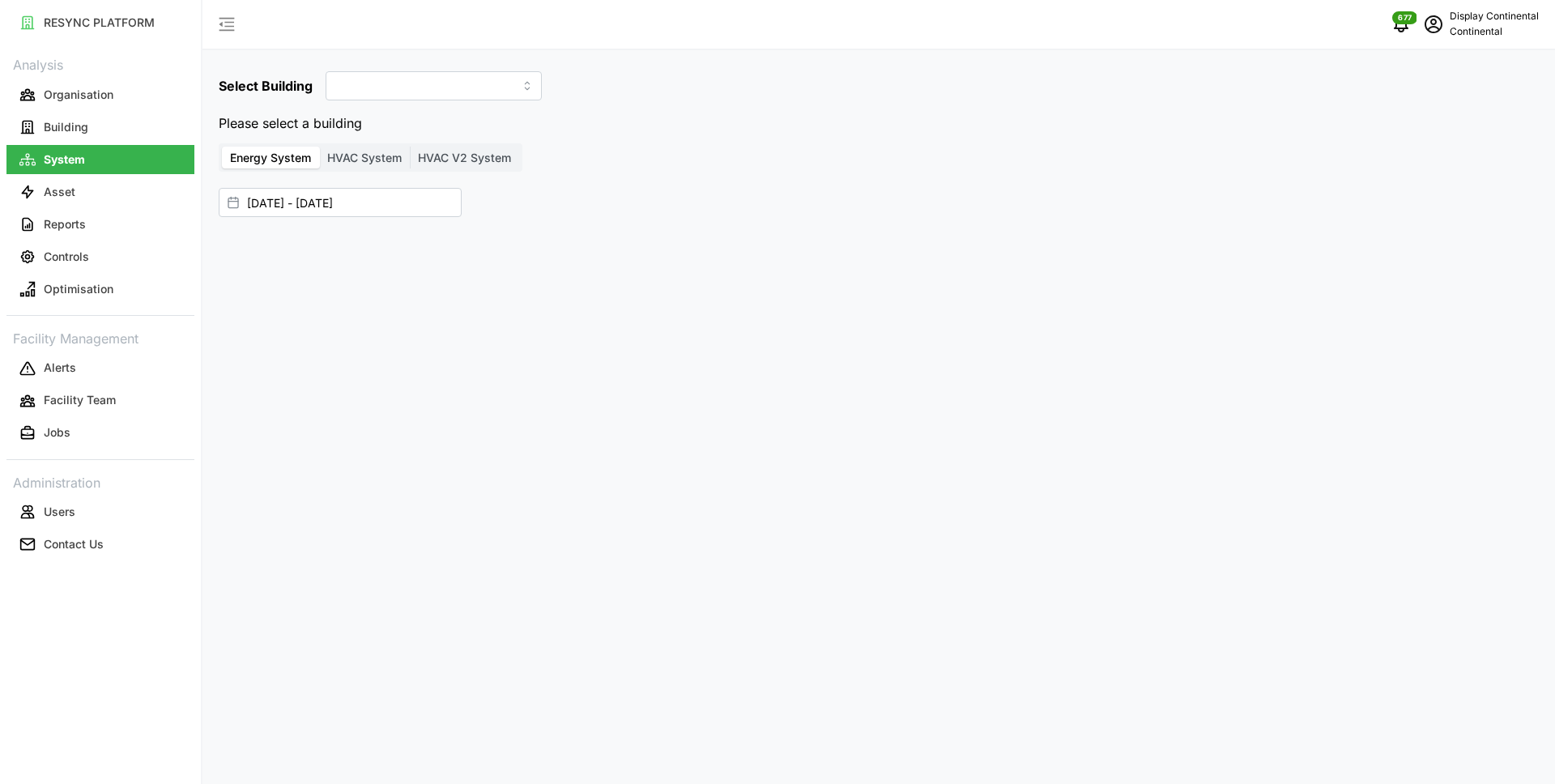
type input "CA1"
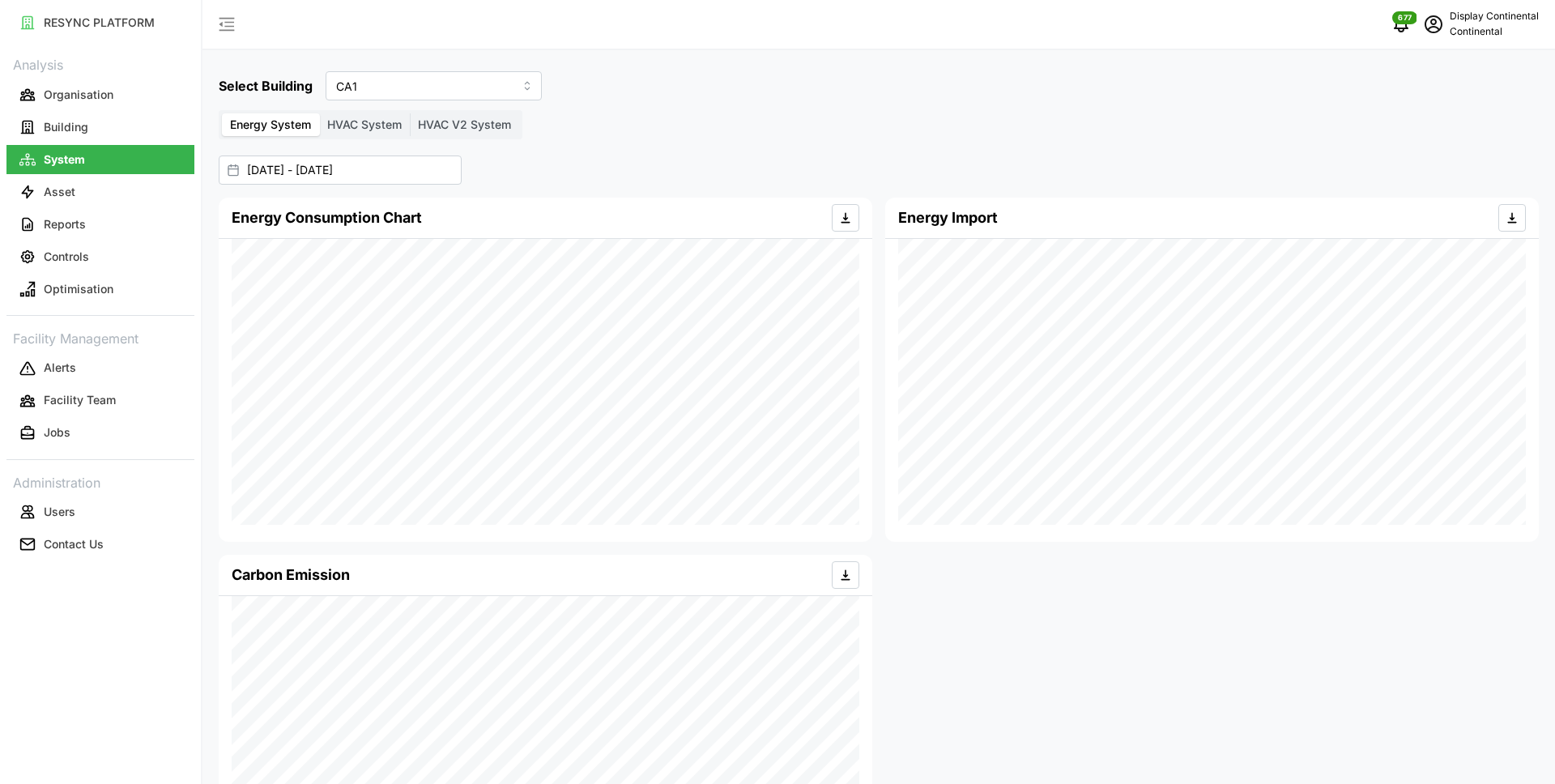
click at [378, 129] on span "HVAC System" at bounding box center [364, 124] width 75 height 14
click at [319, 114] on input "HVAC System" at bounding box center [319, 114] width 0 height 0
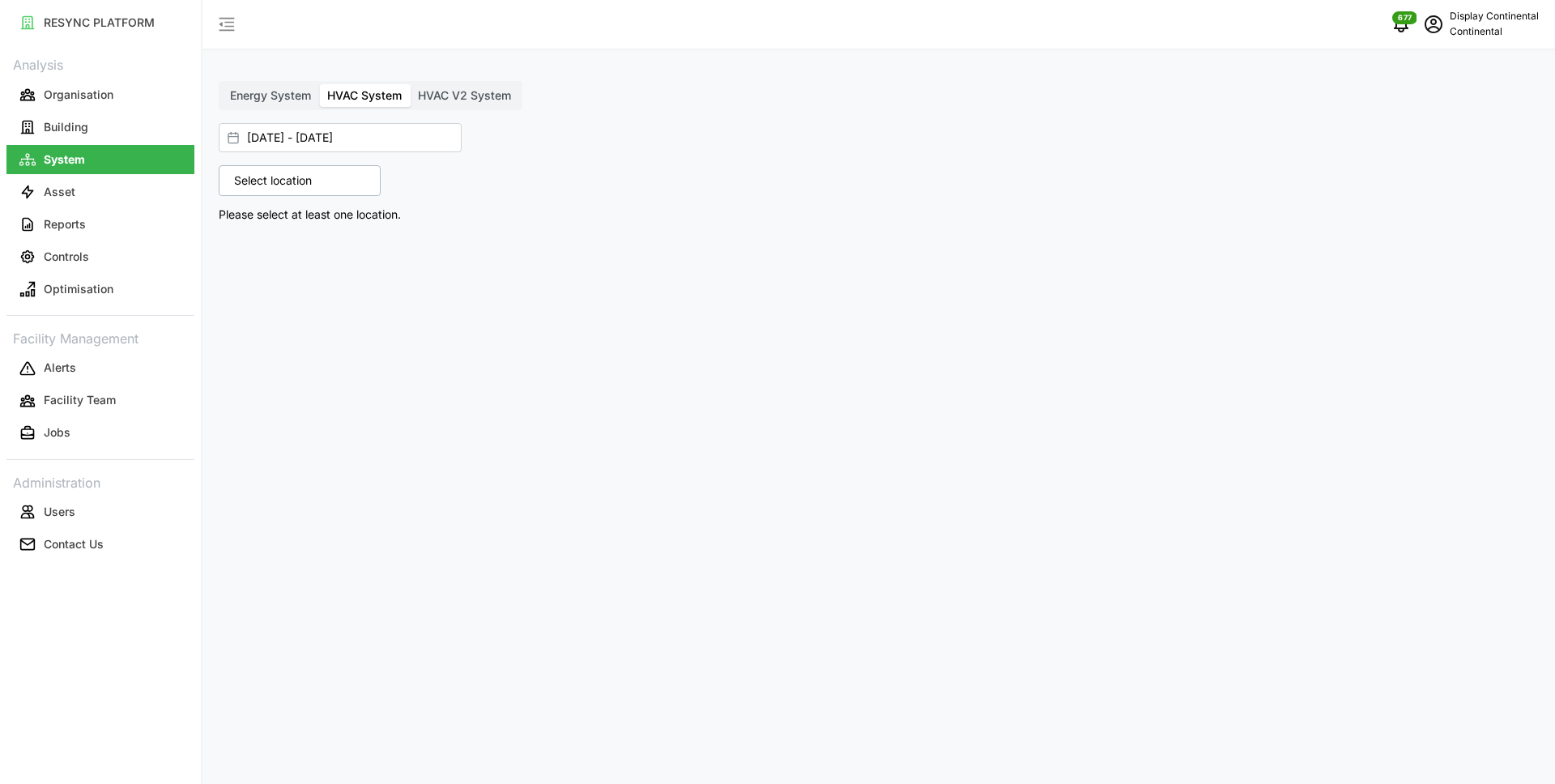
click at [279, 180] on p "Select location" at bounding box center [273, 180] width 94 height 16
click at [241, 250] on polyline at bounding box center [240, 251] width 4 height 6
click at [253, 276] on icon at bounding box center [253, 275] width 13 height 13
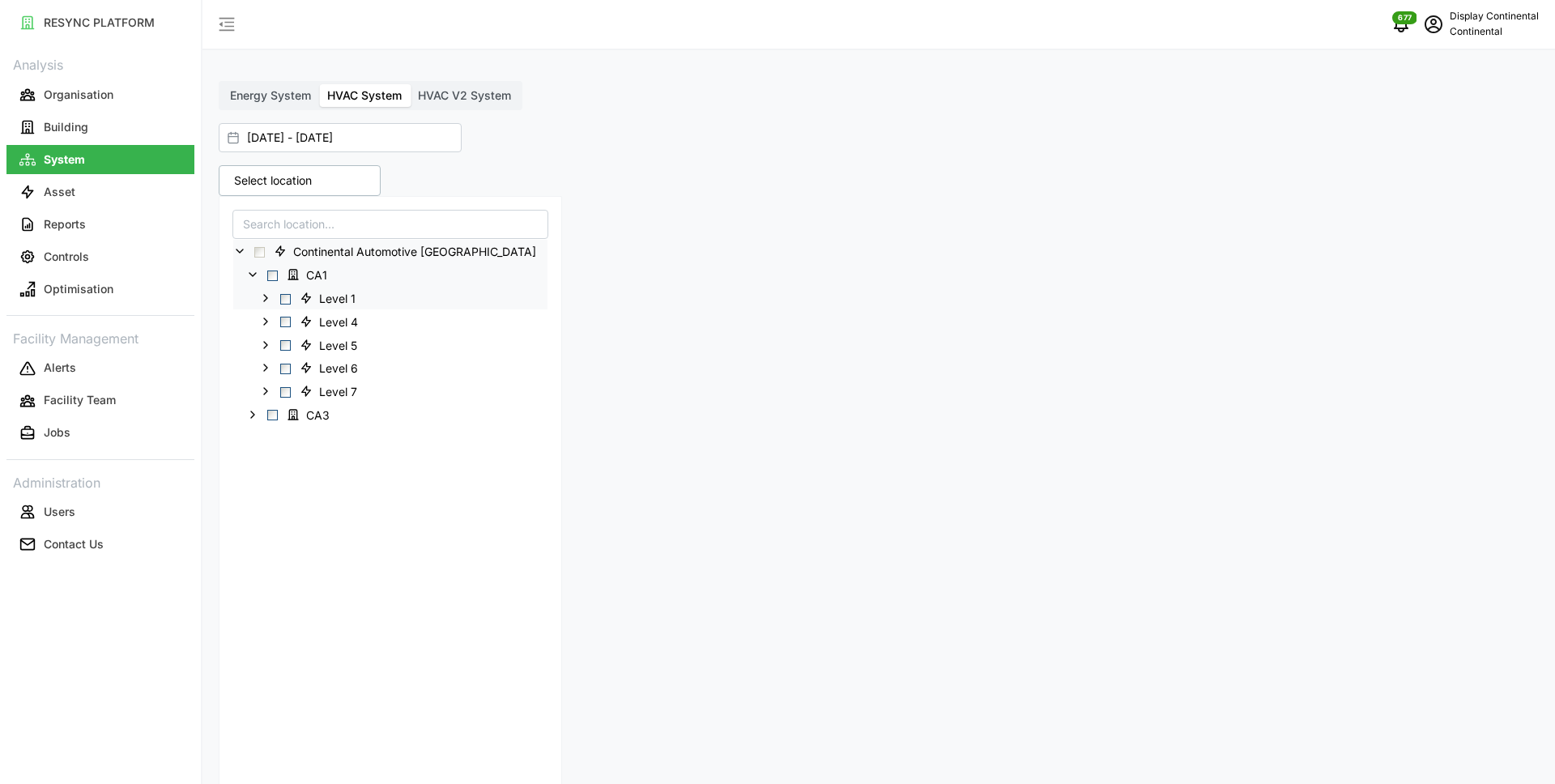
click at [266, 299] on polyline at bounding box center [266, 297] width 4 height 6
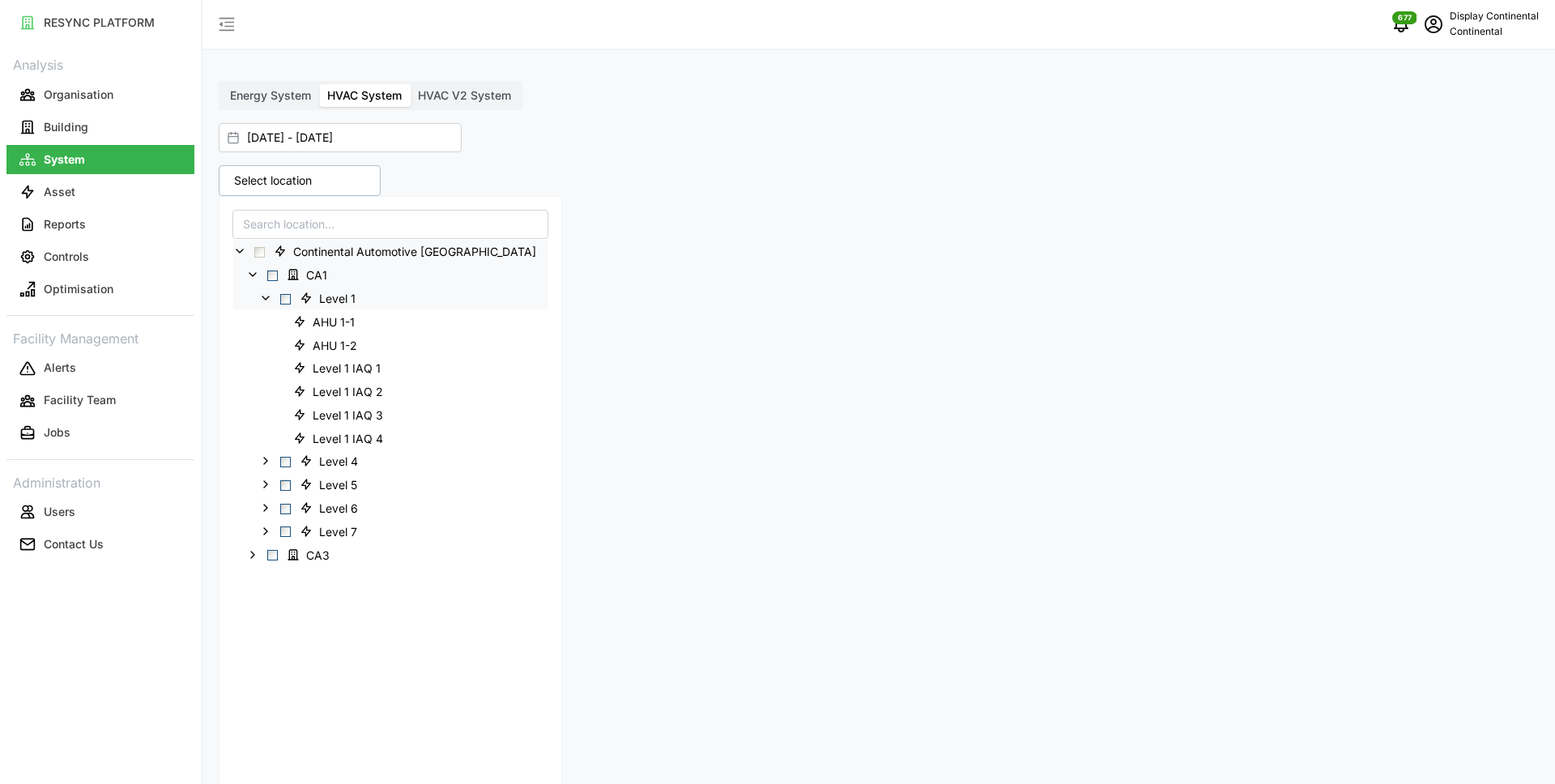
click at [283, 302] on span "Select Level 1" at bounding box center [285, 299] width 11 height 11
click at [1028, 147] on div "[DATE] - [DATE]" at bounding box center [870, 137] width 1304 height 29
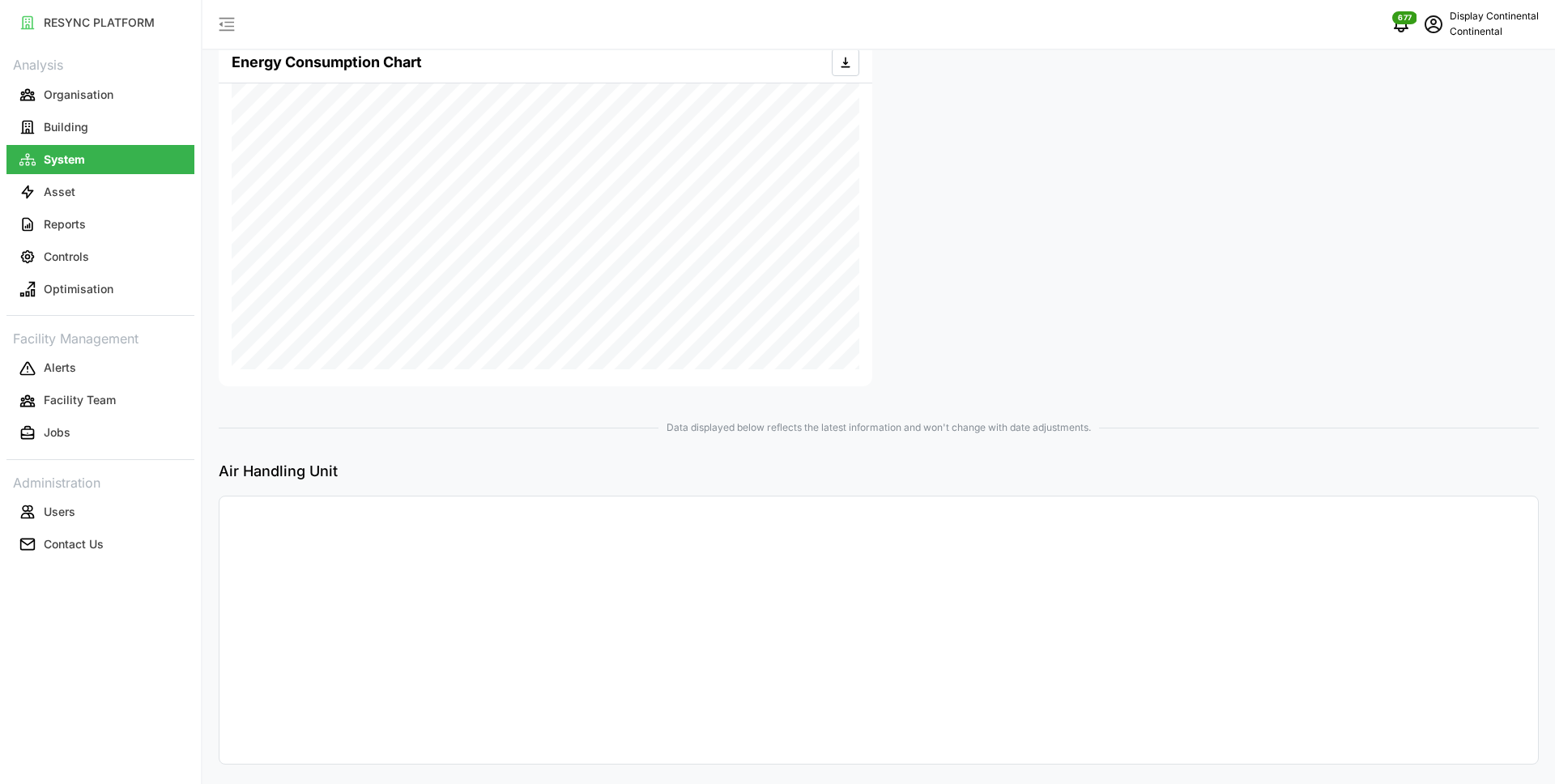
scroll to position [73, 0]
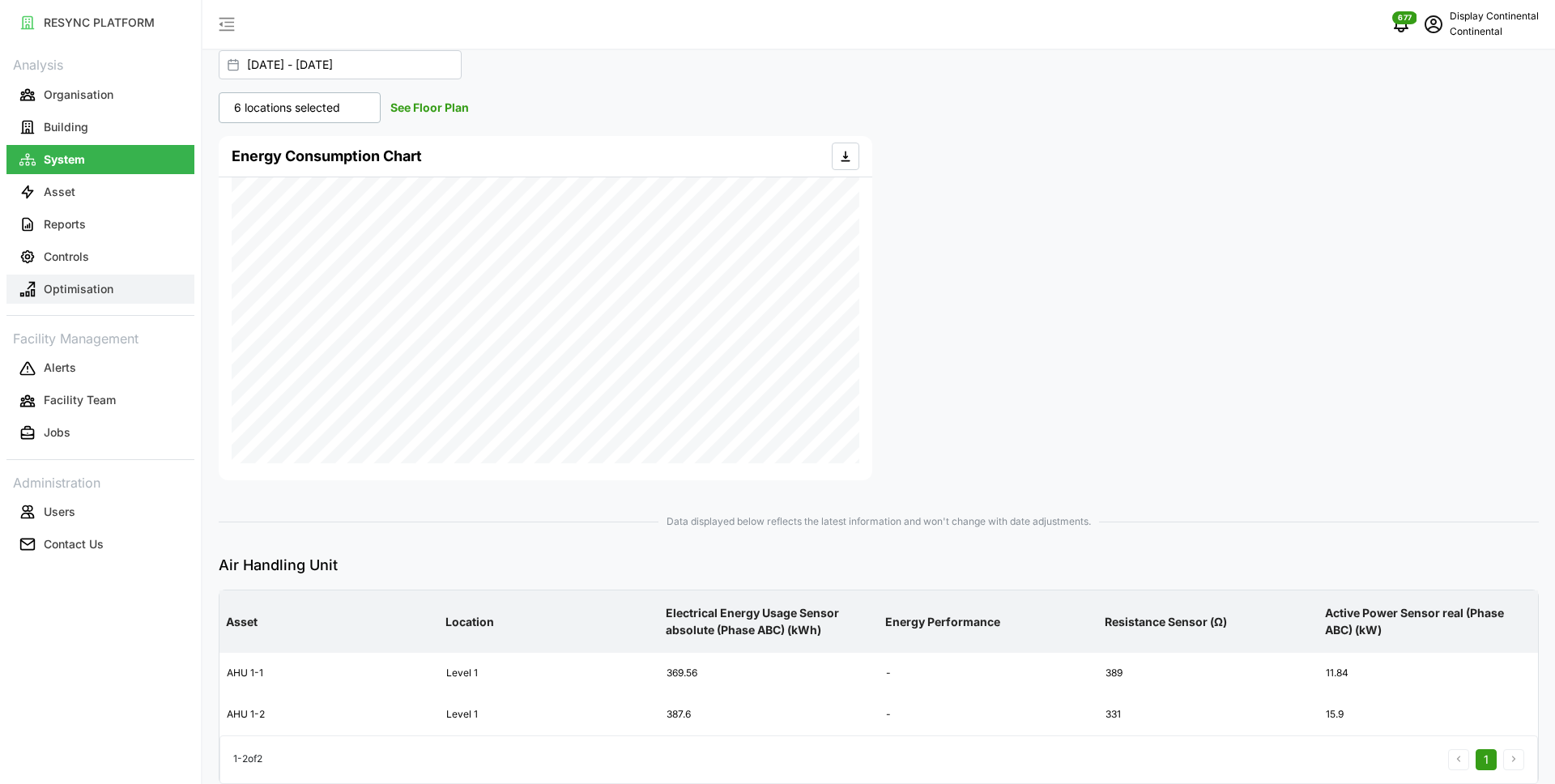
click at [122, 293] on button "Optimisation" at bounding box center [99, 289] width 187 height 29
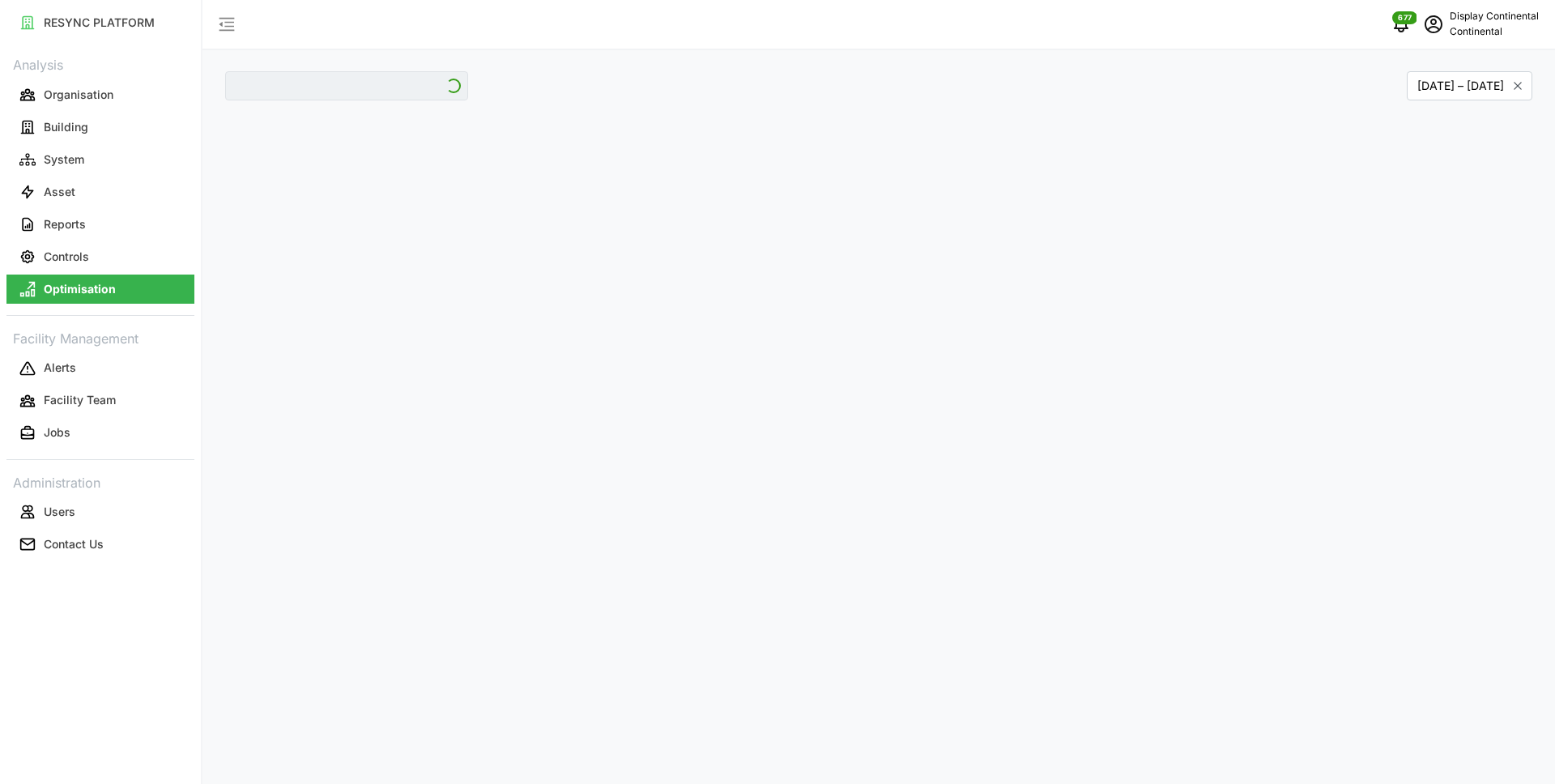
type input "CA1"
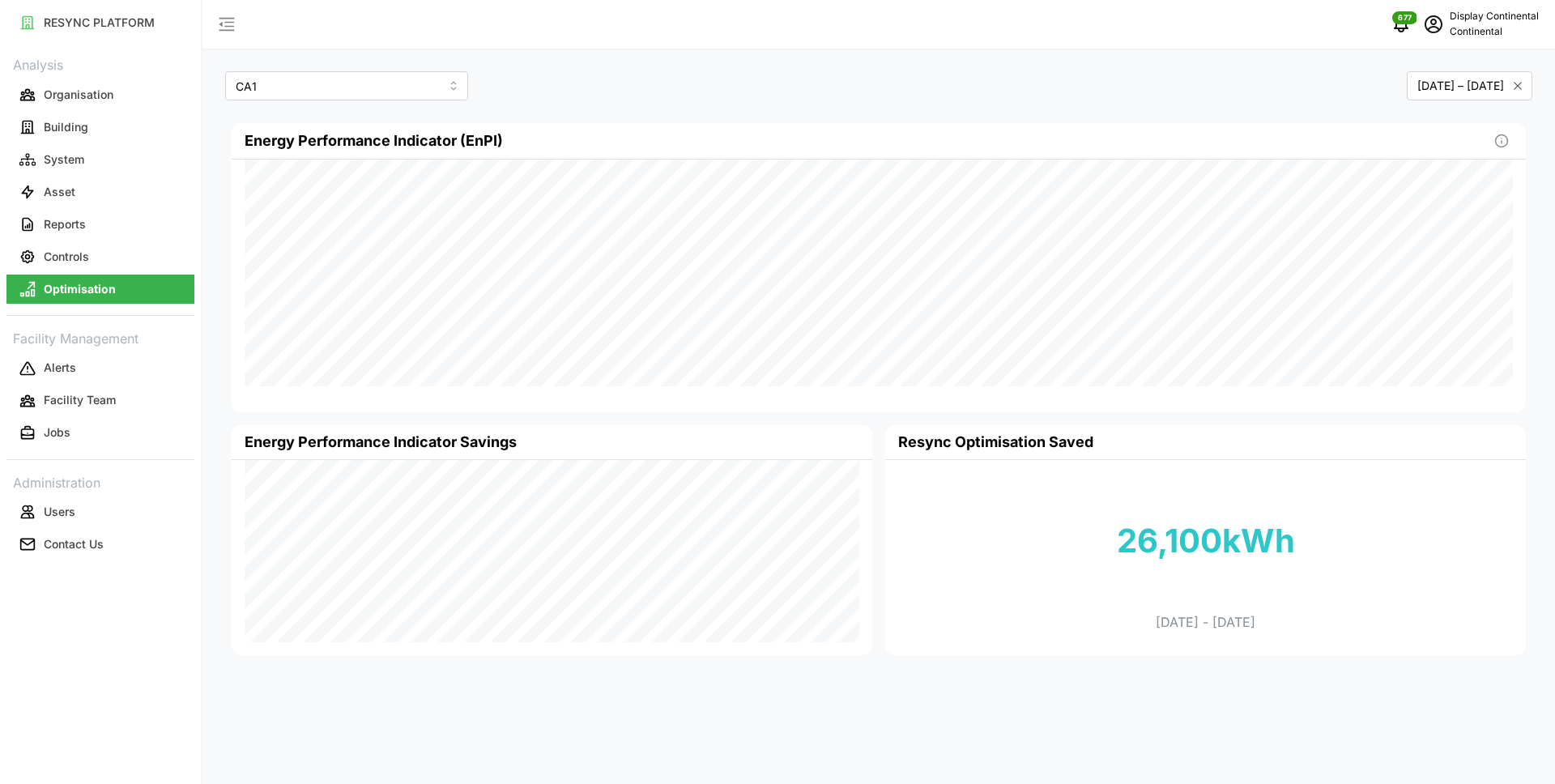
click at [1478, 26] on p "Continental" at bounding box center [1493, 32] width 89 height 15
click at [1443, 117] on div "Logout" at bounding box center [1479, 122] width 115 height 18
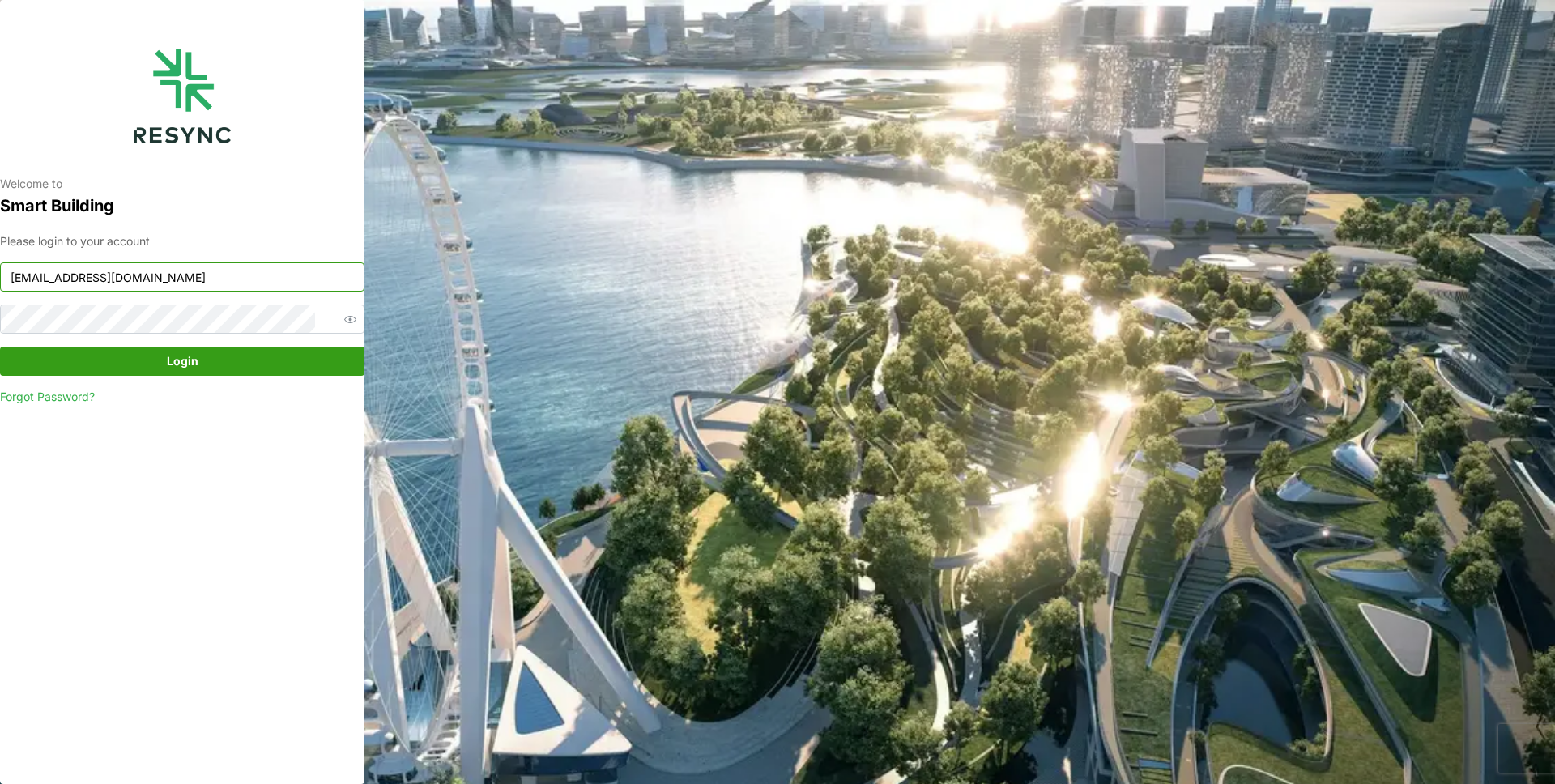
click at [162, 289] on input "mandai_display@resynctech.com" at bounding box center [182, 276] width 364 height 29
click at [186, 281] on input "mandai_display@resynctech.com" at bounding box center [182, 276] width 364 height 29
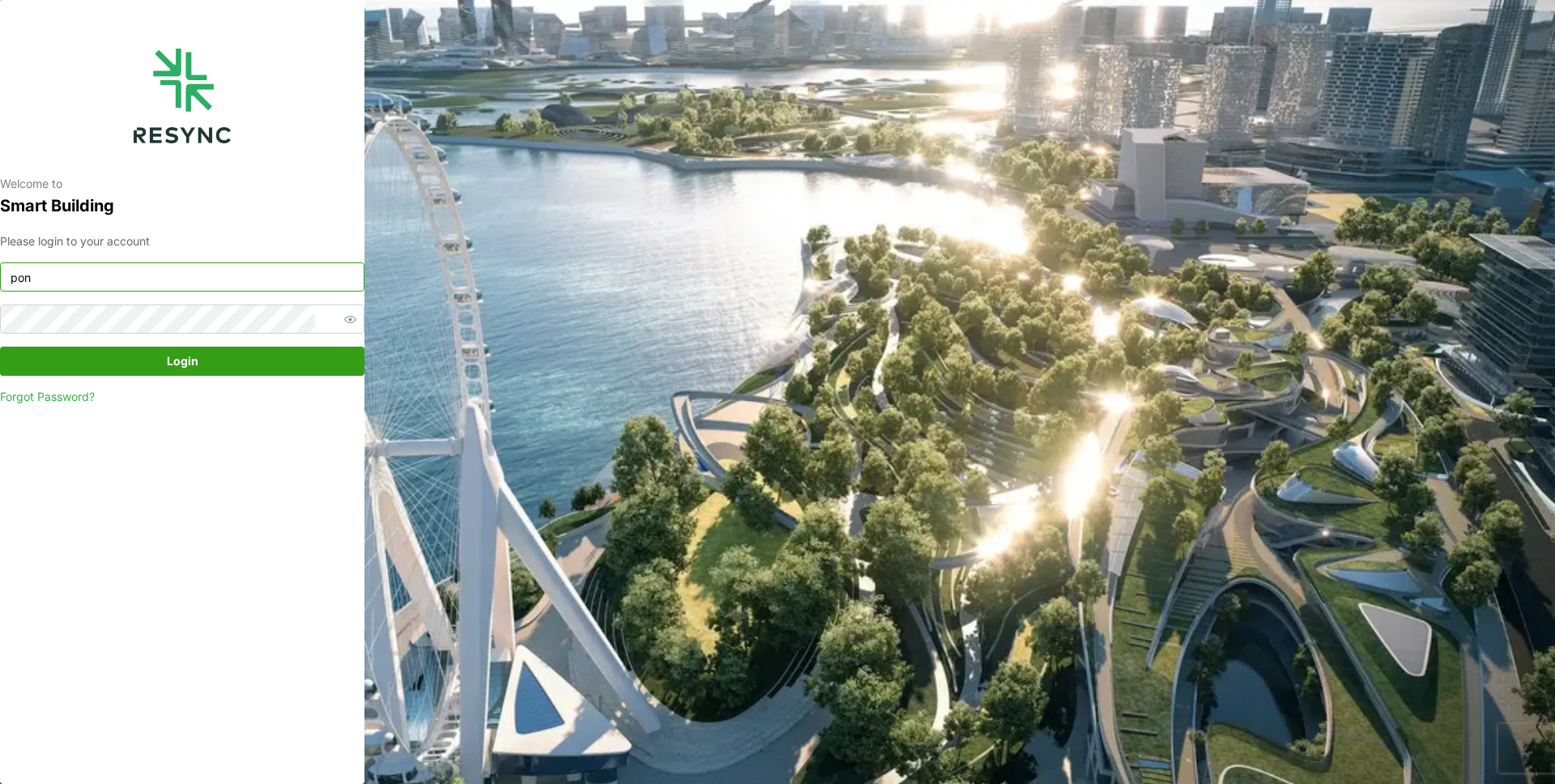
click at [0, 347] on button "Login" at bounding box center [182, 361] width 364 height 29
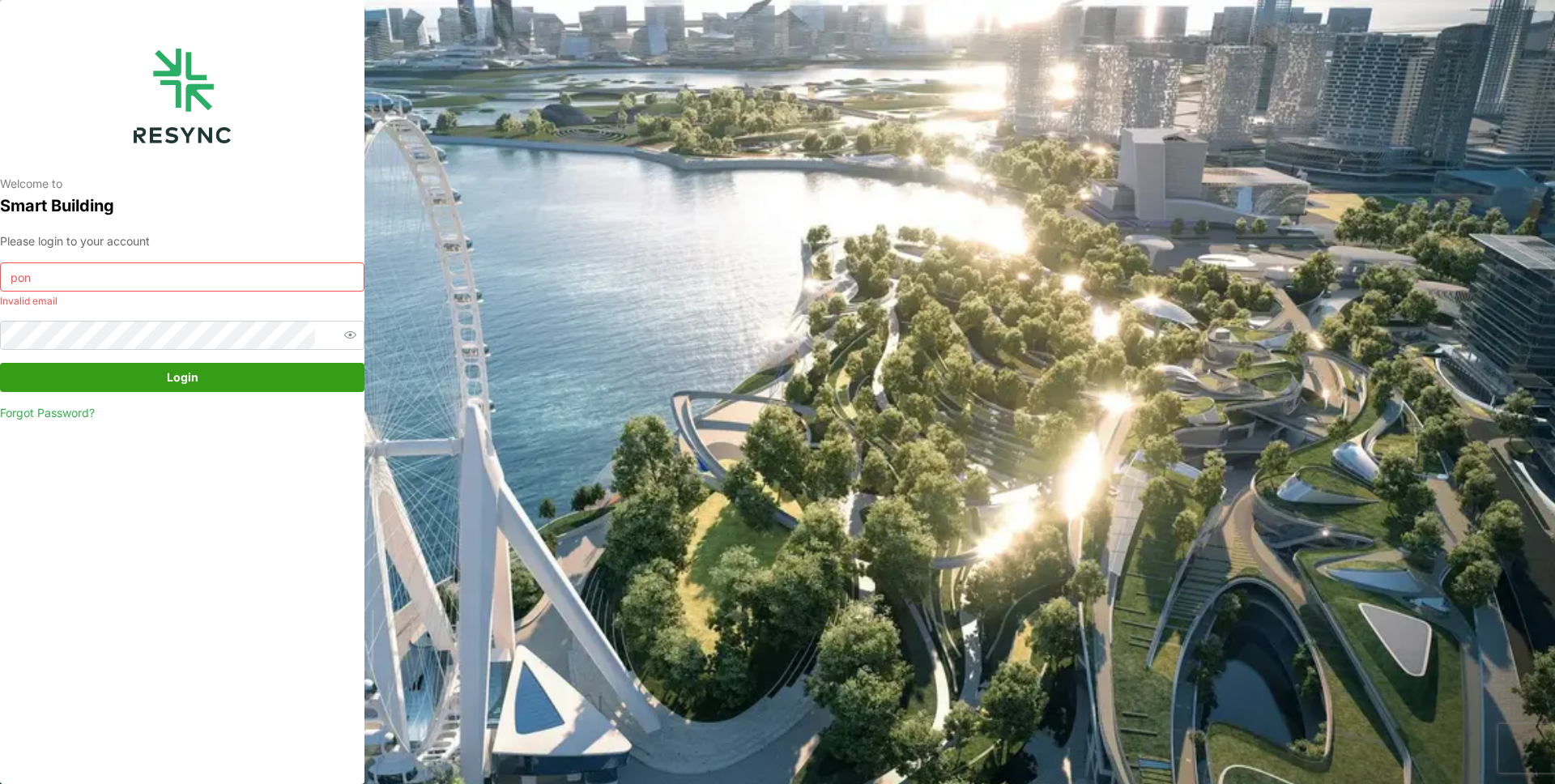
type input "ponte_group_display@resynctech.com"
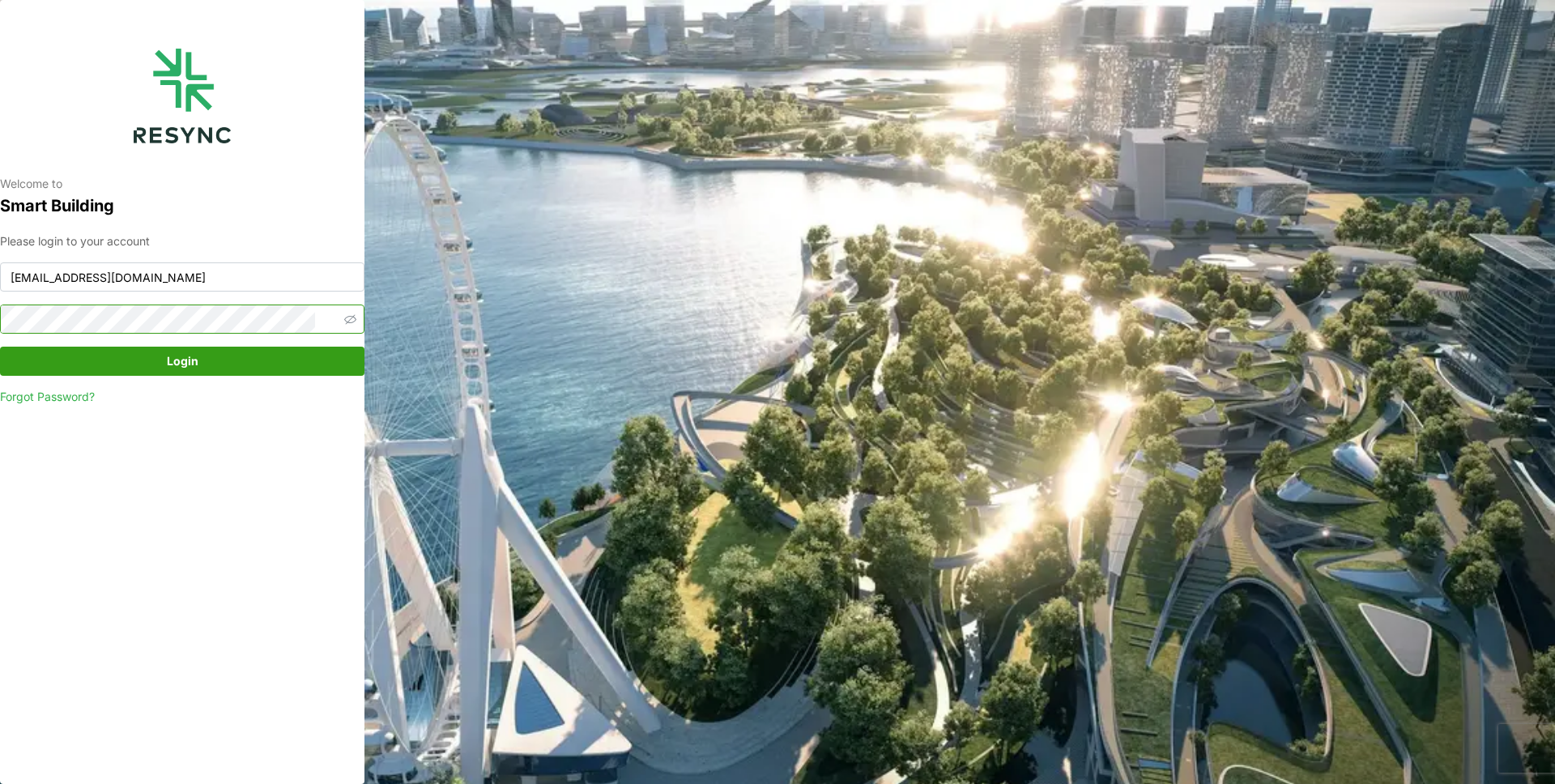
click at [344, 319] on icon "button" at bounding box center [350, 319] width 12 height 10
click at [3, 319] on div "Welcome to Smart Building Please login to your account ponte_group_display@resy…" at bounding box center [182, 392] width 364 height 784
click at [188, 361] on span "Login" at bounding box center [183, 361] width 32 height 27
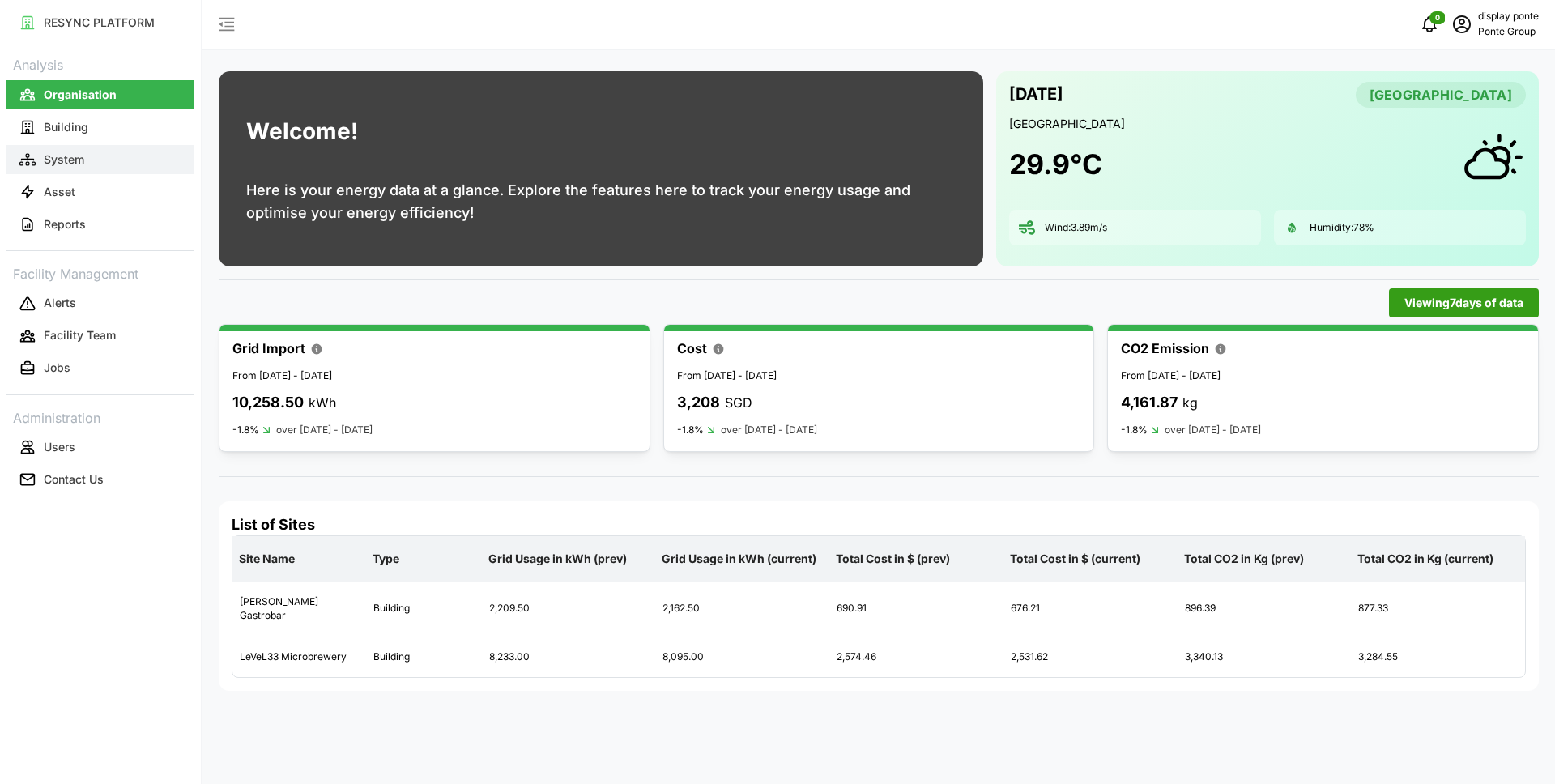
click at [101, 159] on button "System" at bounding box center [99, 159] width 187 height 29
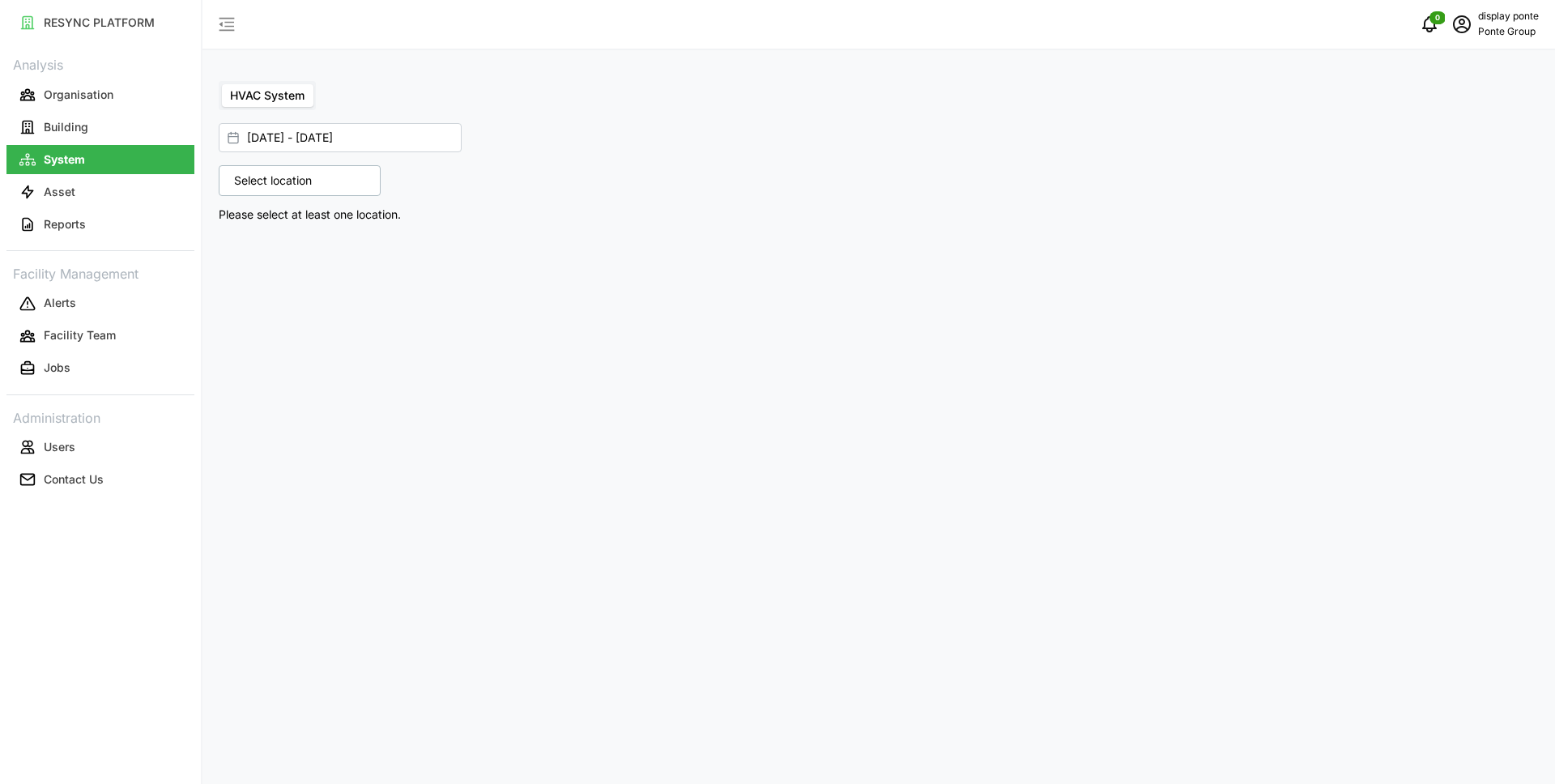
click at [289, 185] on p "Select location" at bounding box center [273, 180] width 94 height 16
click at [239, 253] on icon at bounding box center [239, 251] width 13 height 13
click at [255, 273] on icon at bounding box center [253, 275] width 13 height 13
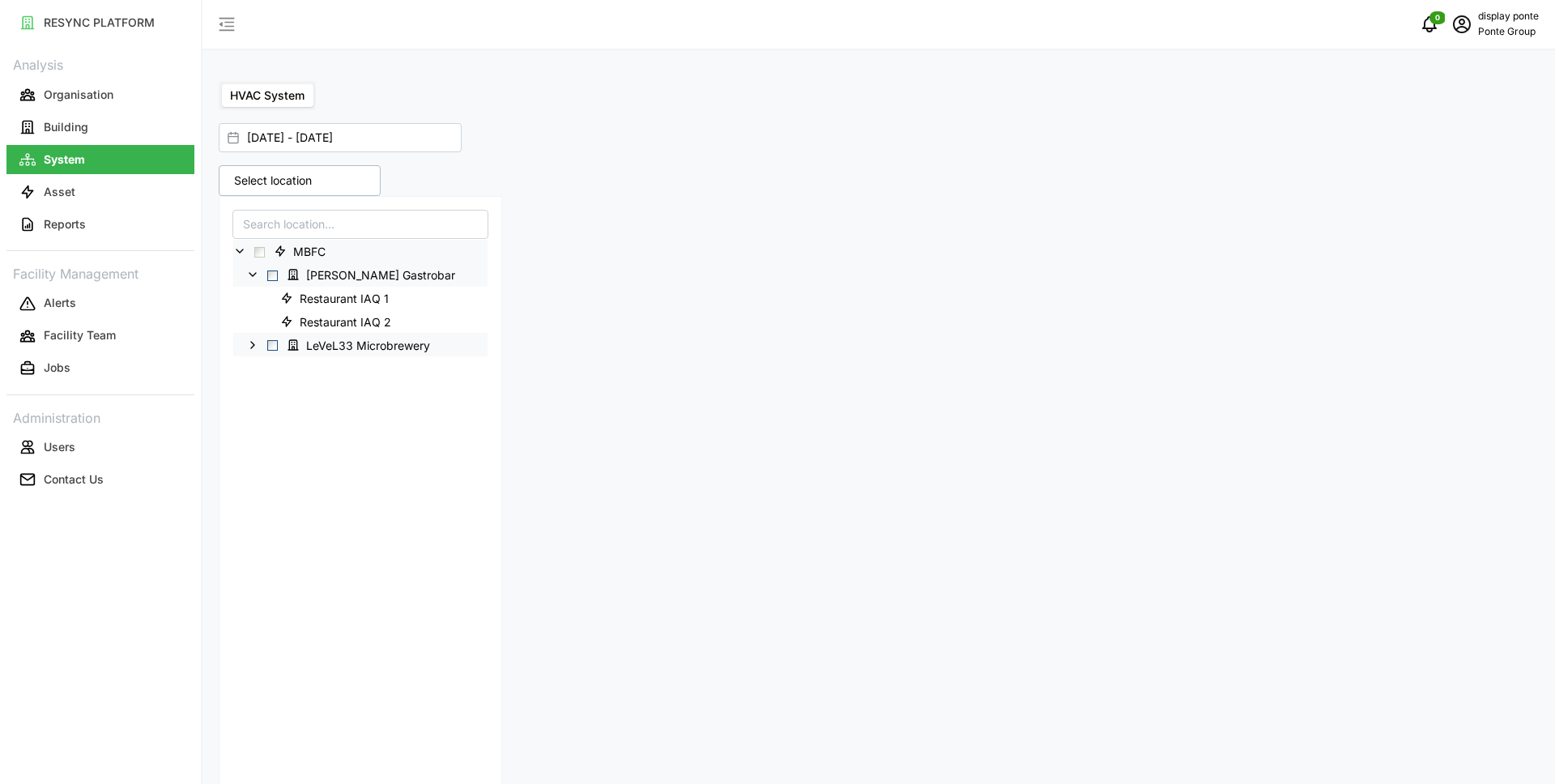
click at [253, 343] on polyline at bounding box center [253, 344] width 4 height 6
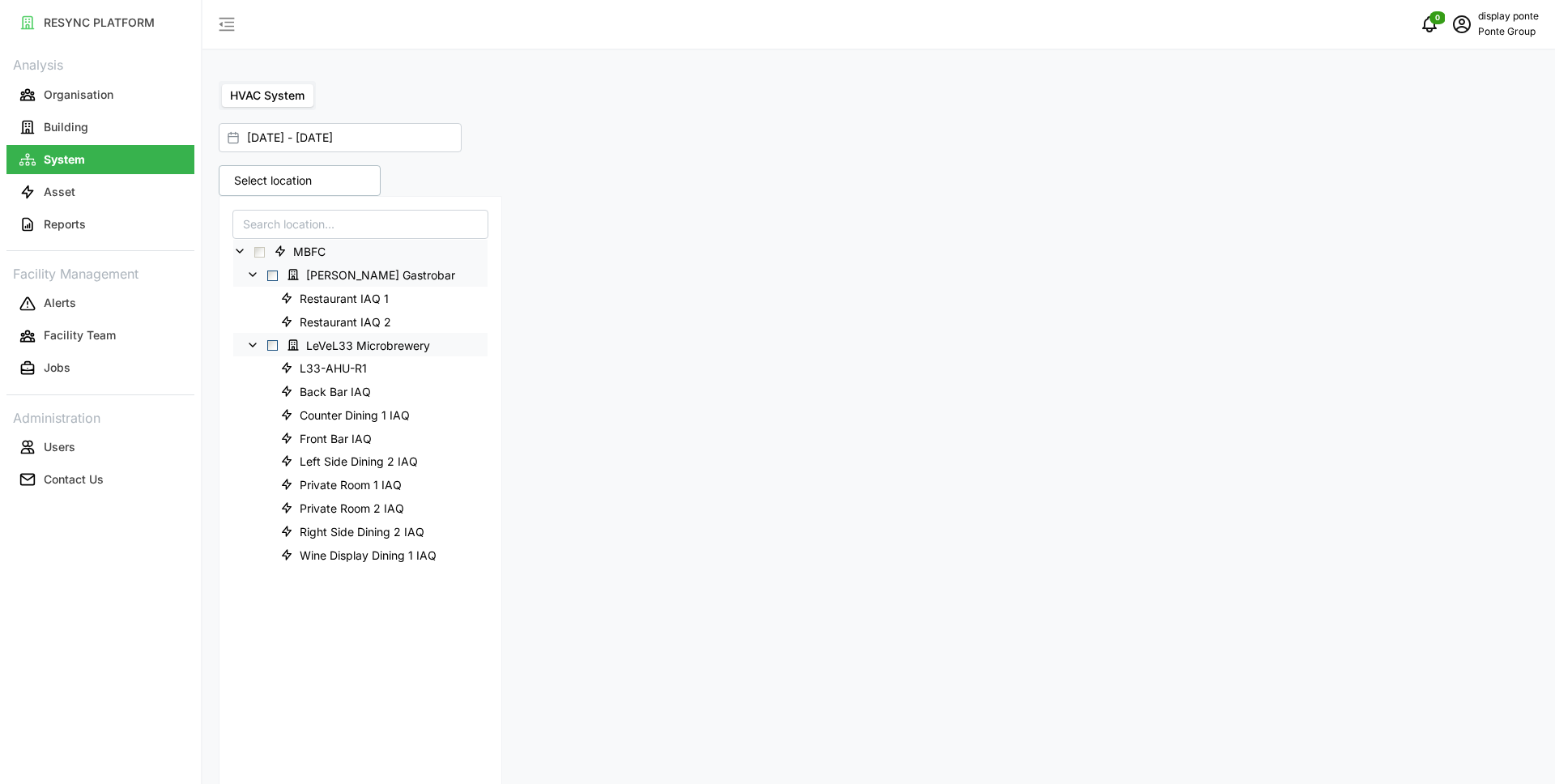
click at [270, 343] on span "Select LeVeL33 Microbrewery" at bounding box center [273, 345] width 11 height 11
click at [833, 114] on div "HVAC System 01 Sep 2025 - 04 Sep 2025 9 locations selected MBFC Erwin's Gastrob…" at bounding box center [878, 729] width 1353 height 1457
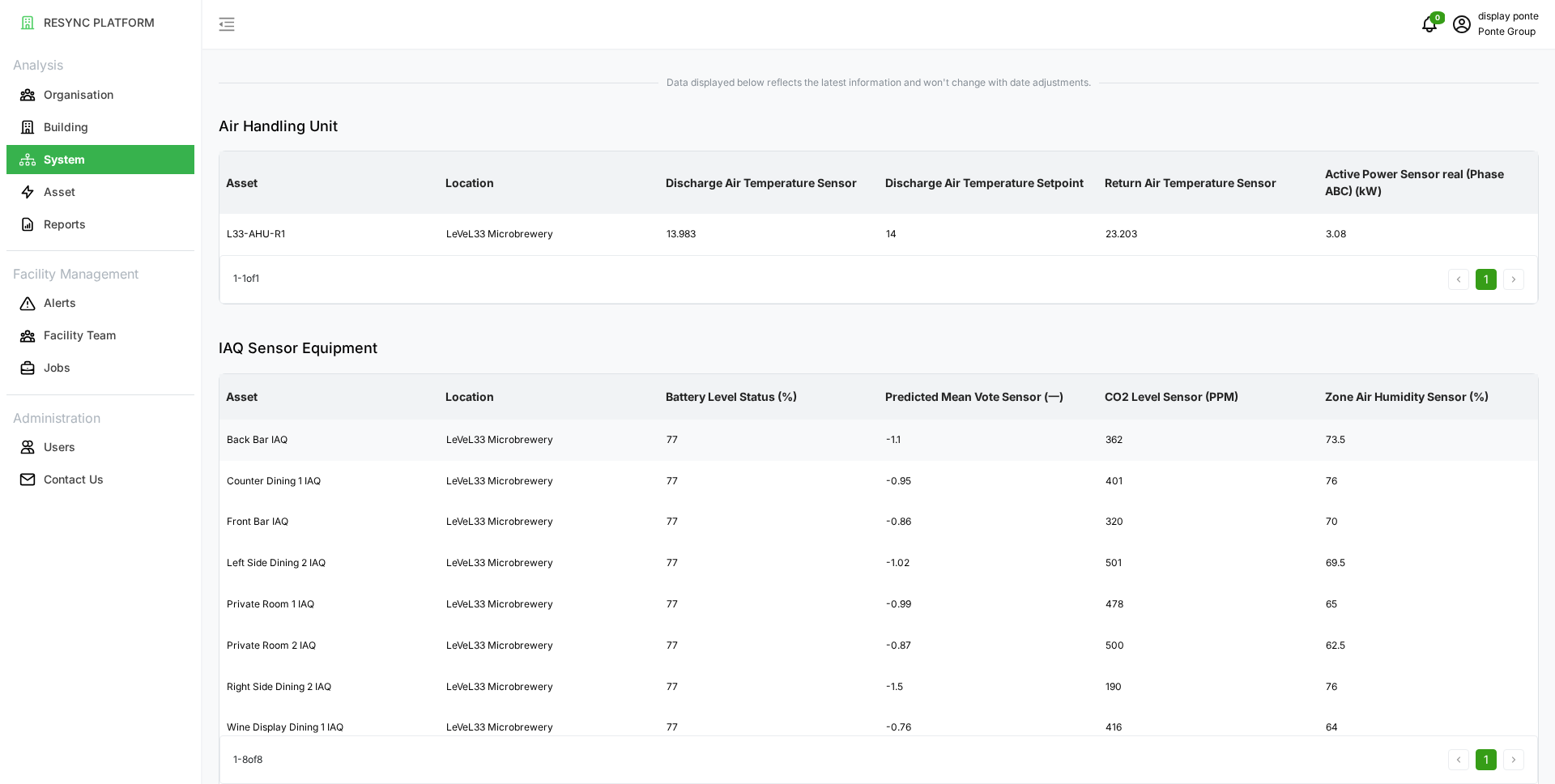
scroll to position [558, 0]
